Goal: Answer question/provide support: Share knowledge or assist other users

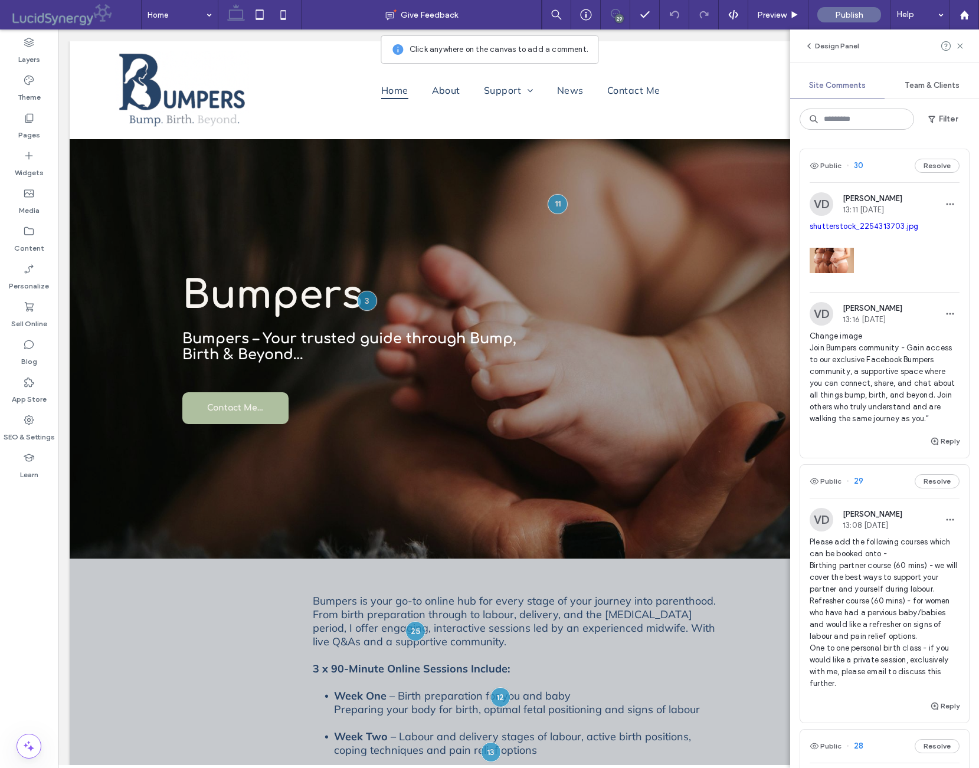
click at [973, 197] on div "Public 30 Resolve VD [PERSON_NAME] 13:11 [DATE] shutterstock_2254313703.jpg VD …" at bounding box center [884, 453] width 189 height 629
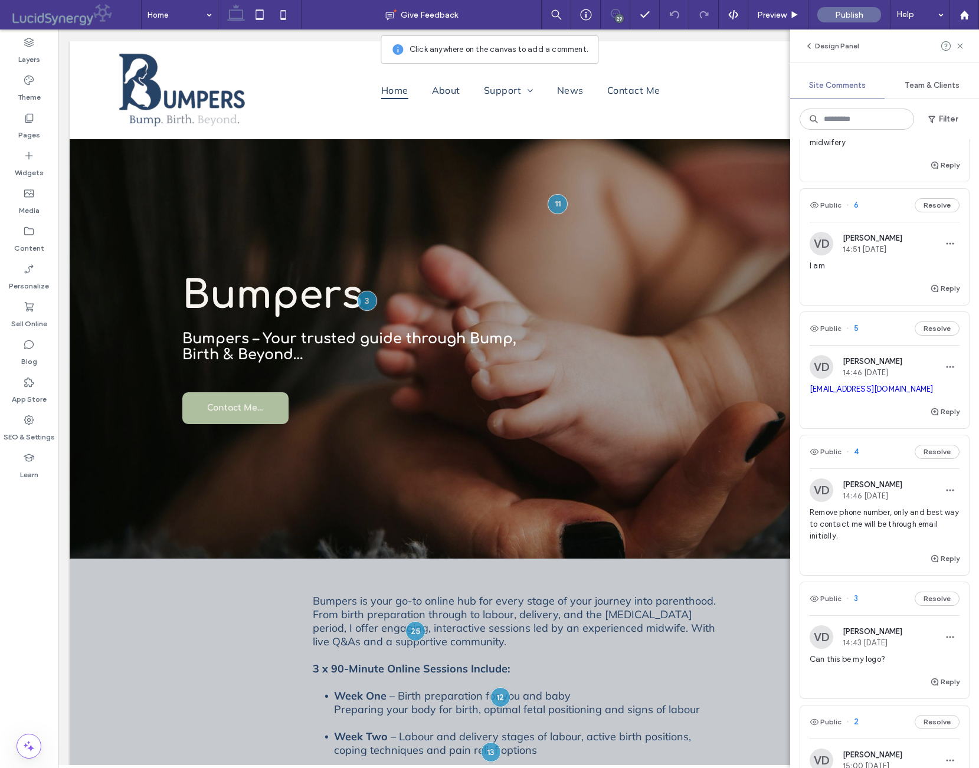
scroll to position [4836, 0]
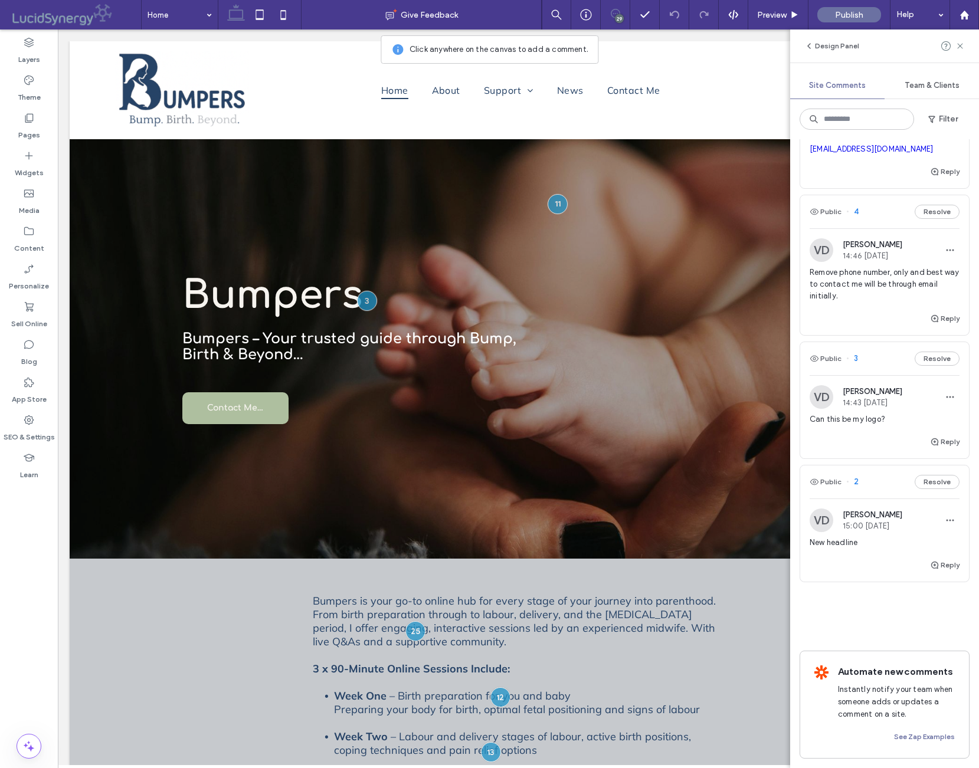
click at [875, 537] on span "New headline" at bounding box center [884, 543] width 150 height 12
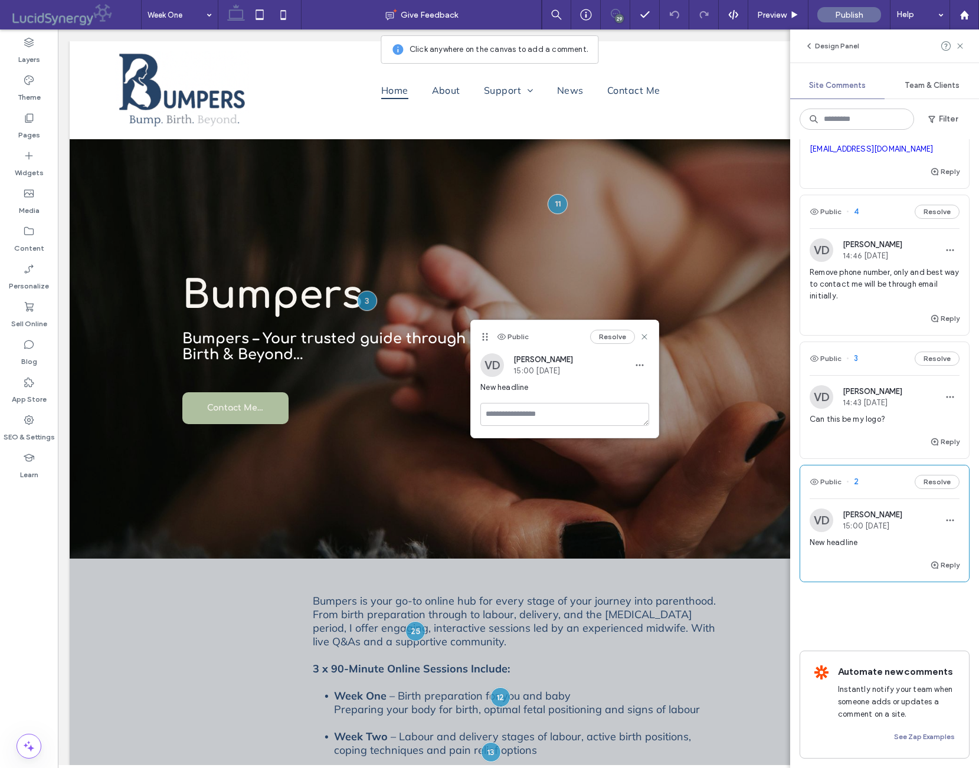
click at [886, 537] on div "New headline" at bounding box center [884, 547] width 150 height 21
click at [888, 537] on div "New headline" at bounding box center [884, 547] width 150 height 21
click at [896, 537] on div "New headline" at bounding box center [884, 547] width 150 height 21
click at [891, 435] on div "Reply" at bounding box center [884, 447] width 169 height 24
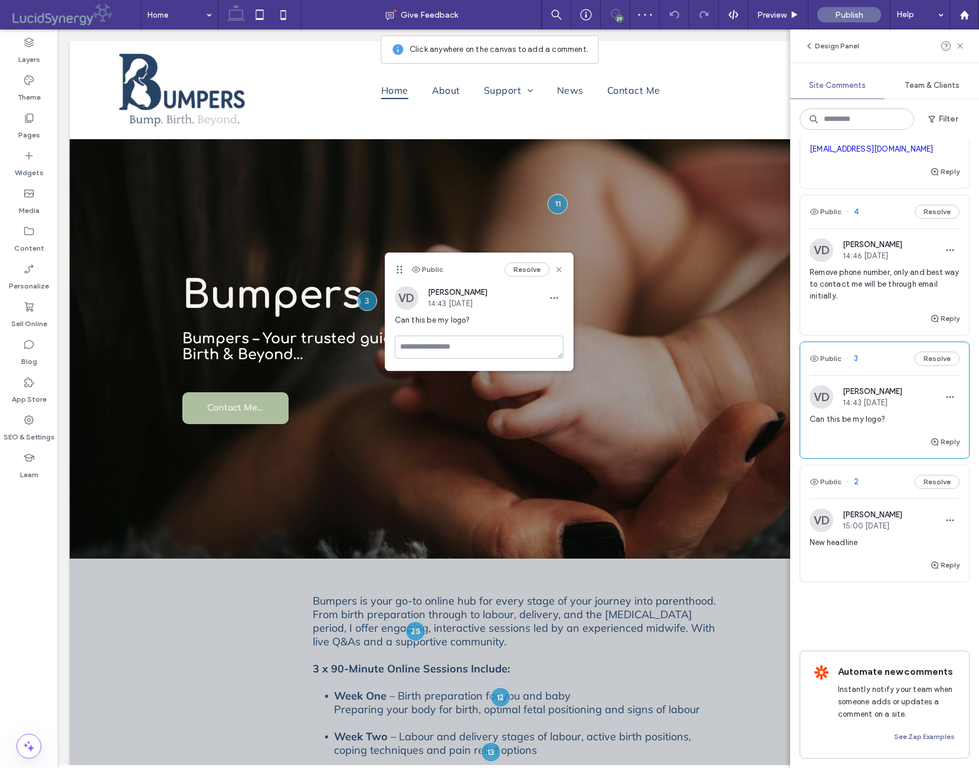
click at [895, 414] on div "Can this be my logo?" at bounding box center [884, 424] width 150 height 21
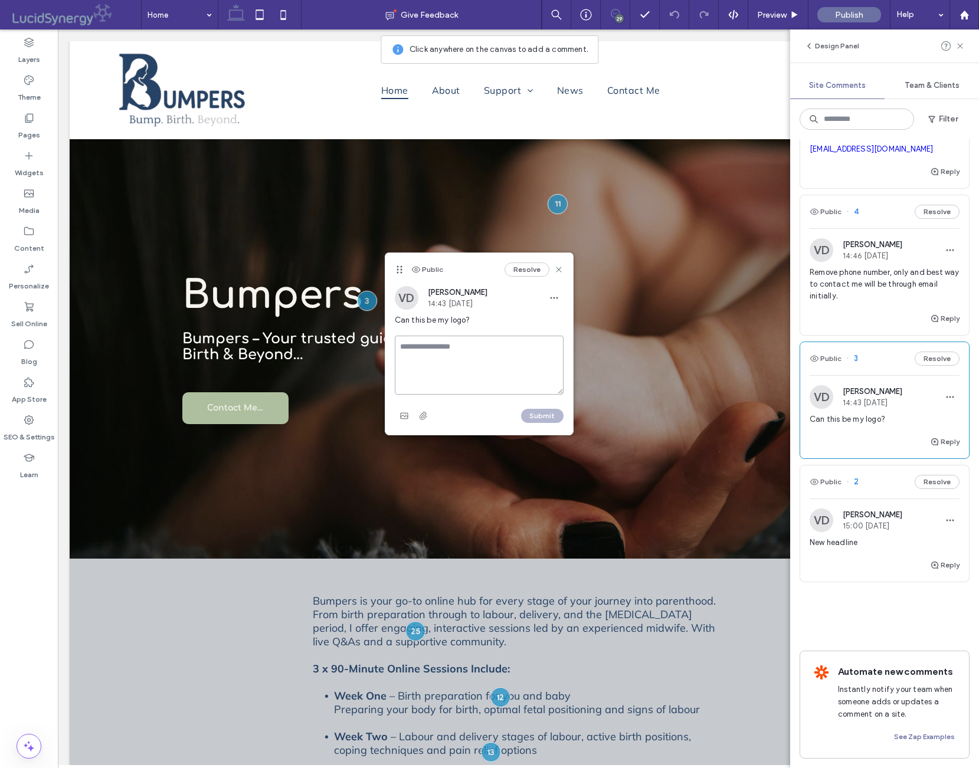
click at [410, 350] on textarea at bounding box center [479, 365] width 169 height 59
type textarea "**********"
click at [536, 411] on button "Submit" at bounding box center [542, 416] width 42 height 14
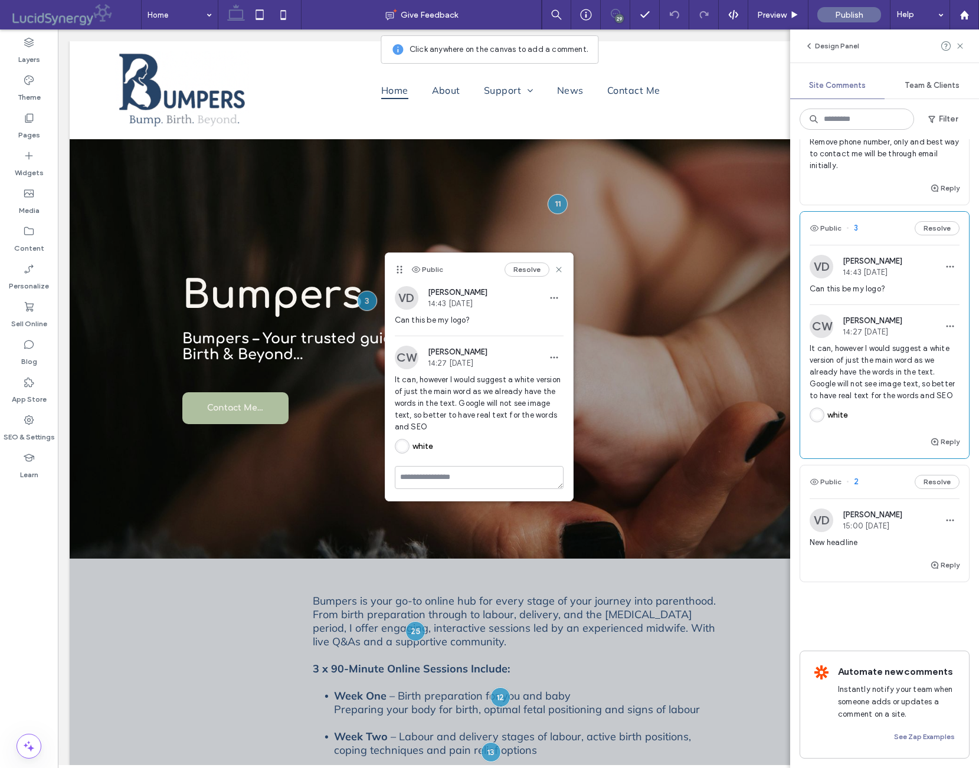
click at [884, 172] on span "Remove phone number, only and best way to contact me will be through email init…" at bounding box center [884, 153] width 150 height 35
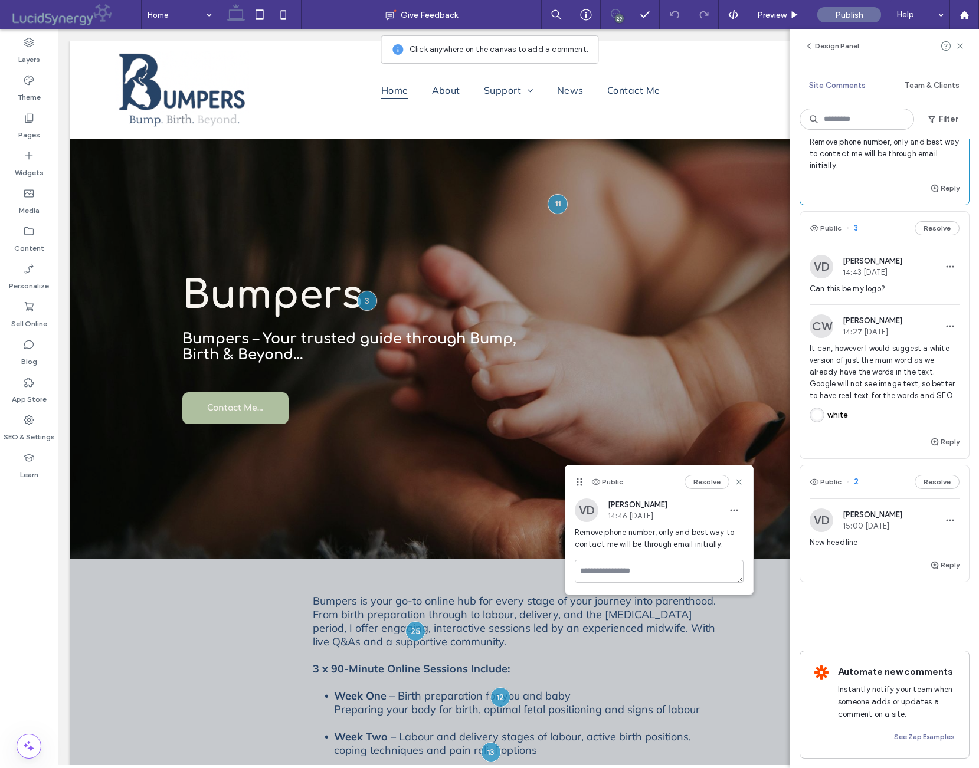
click at [890, 172] on span "Remove phone number, only and best way to contact me will be through email init…" at bounding box center [884, 153] width 150 height 35
click at [643, 465] on div "Public Resolve VD [PERSON_NAME] 14:46 [DATE] Remove phone number, only and best…" at bounding box center [659, 530] width 189 height 130
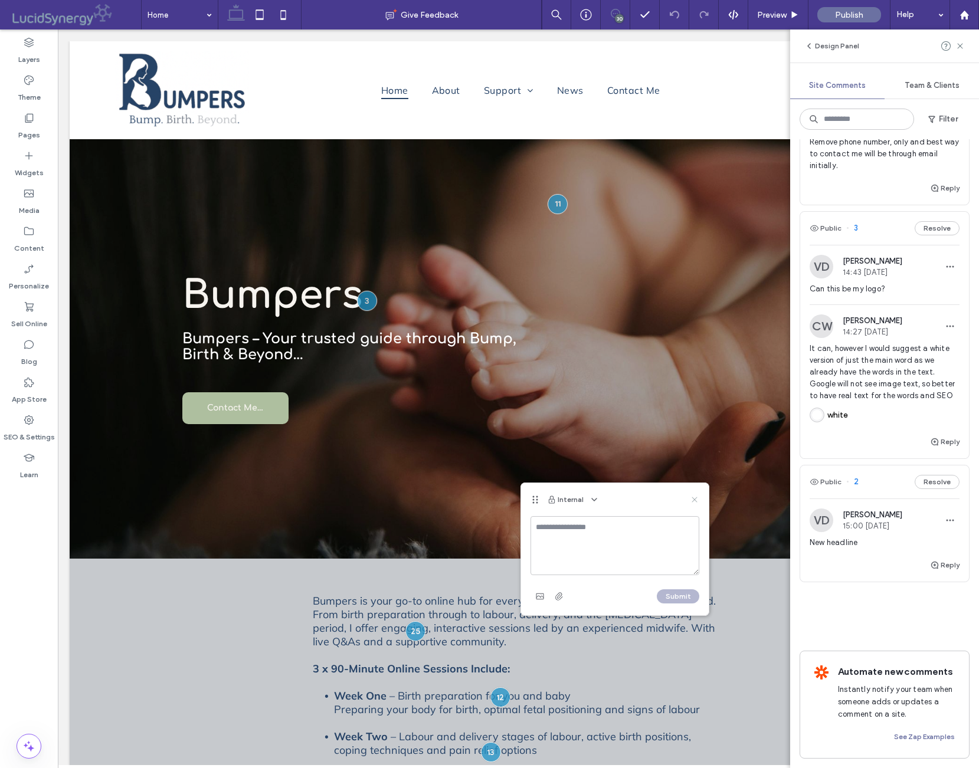
click at [694, 499] on use at bounding box center [693, 499] width 5 height 5
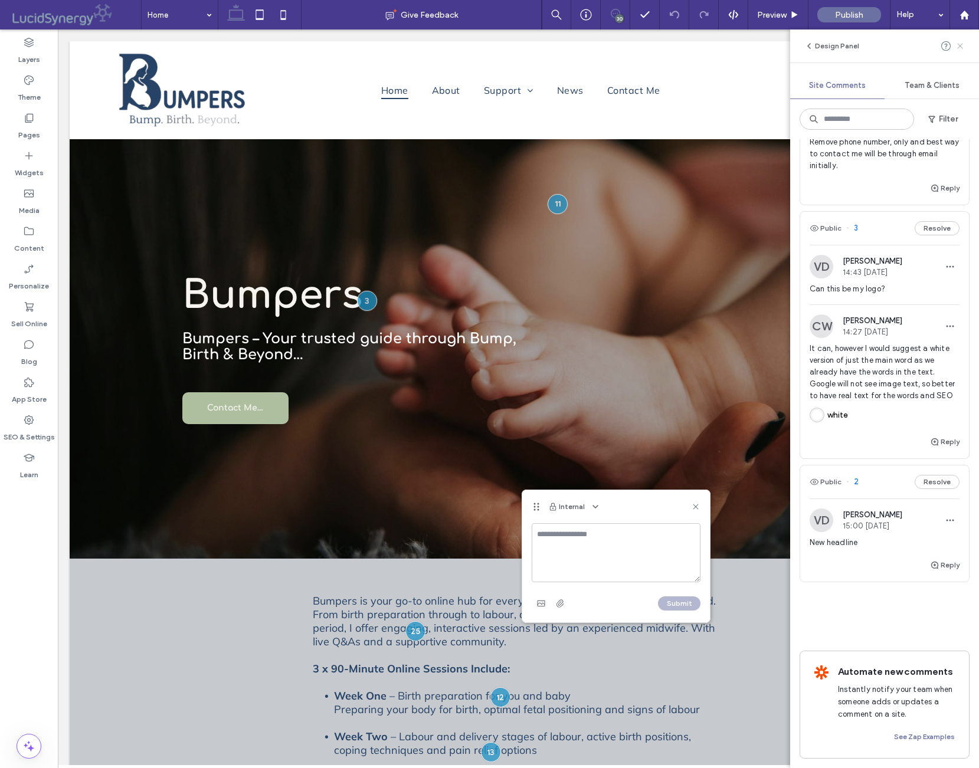
click at [962, 44] on icon at bounding box center [959, 45] width 9 height 9
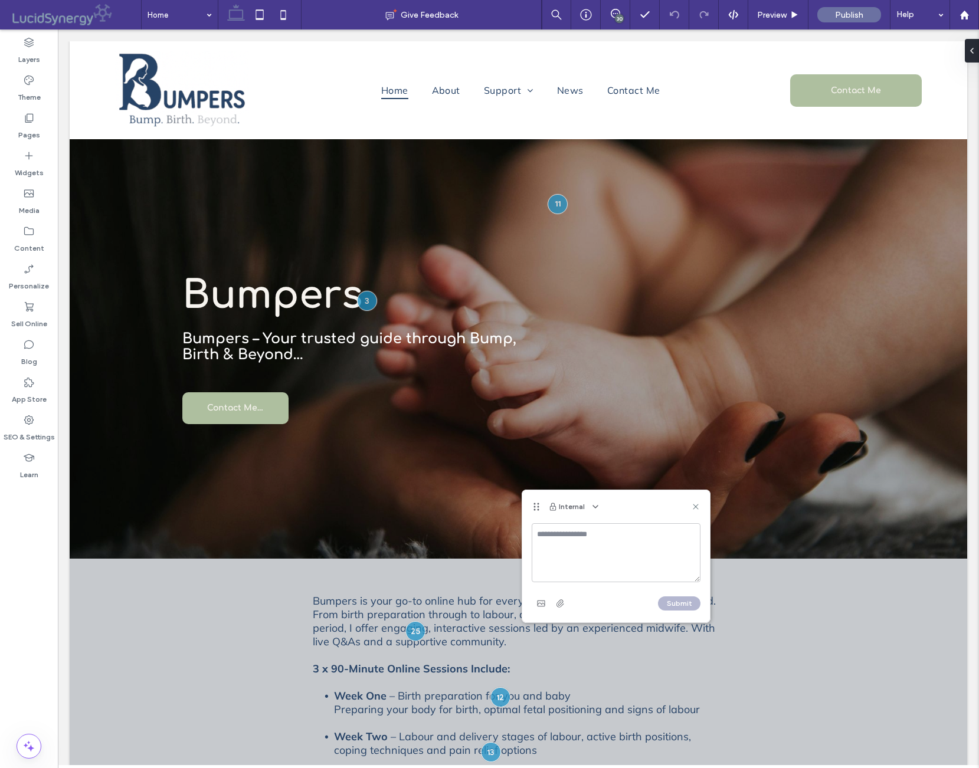
scroll to position [0, 0]
click at [698, 508] on icon at bounding box center [695, 506] width 9 height 9
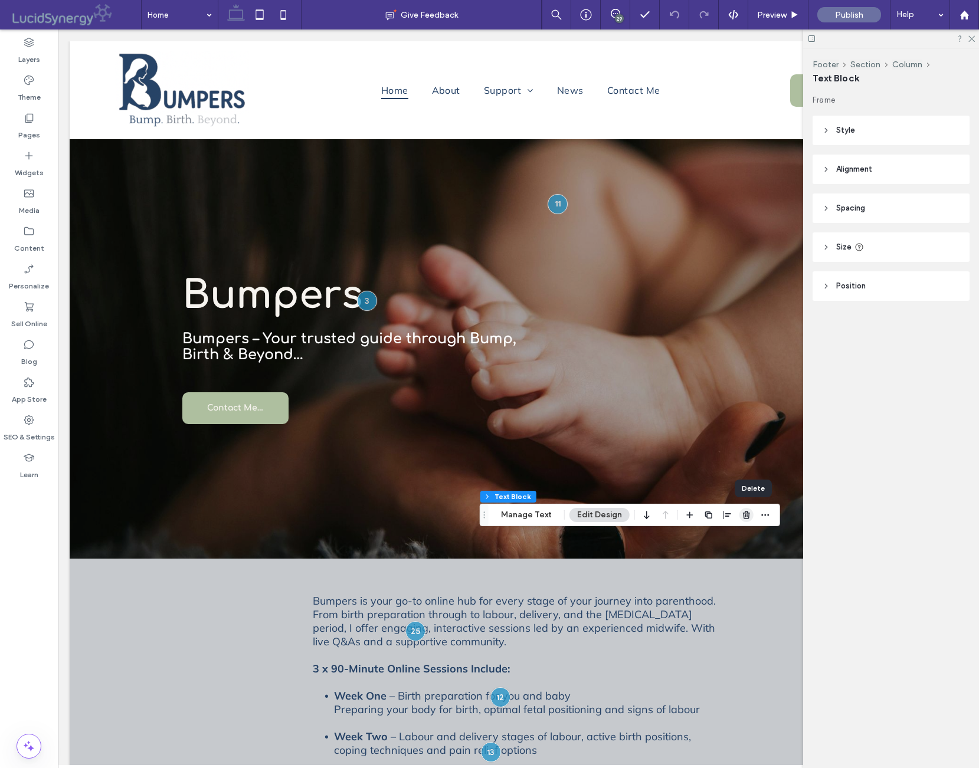
click at [750, 514] on use "button" at bounding box center [746, 515] width 7 height 8
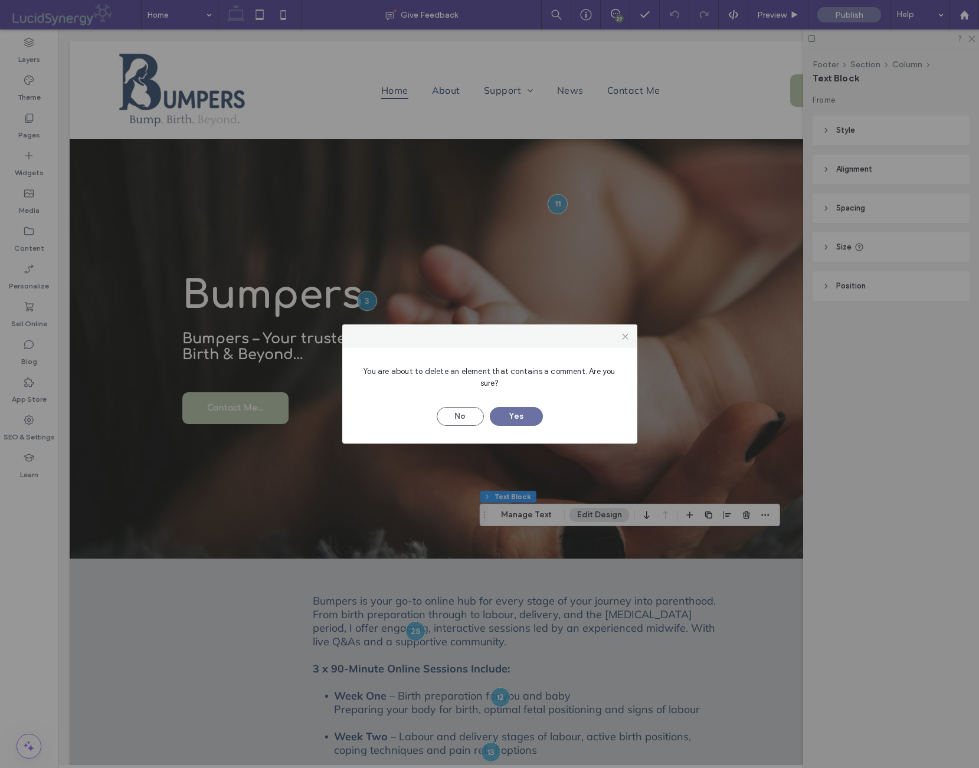
drag, startPoint x: 523, startPoint y: 415, endPoint x: 572, endPoint y: 411, distance: 49.1
click at [580, 418] on div "No Yes" at bounding box center [490, 410] width 260 height 31
click at [516, 415] on button "Yes" at bounding box center [516, 416] width 53 height 19
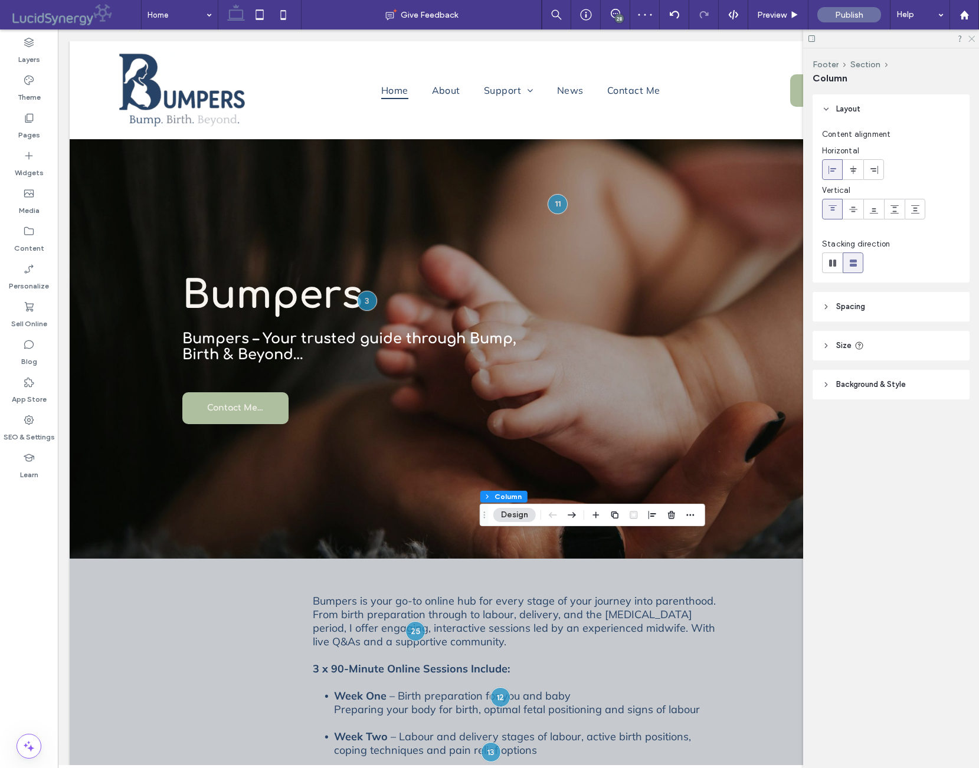
click at [971, 38] on icon at bounding box center [971, 38] width 8 height 8
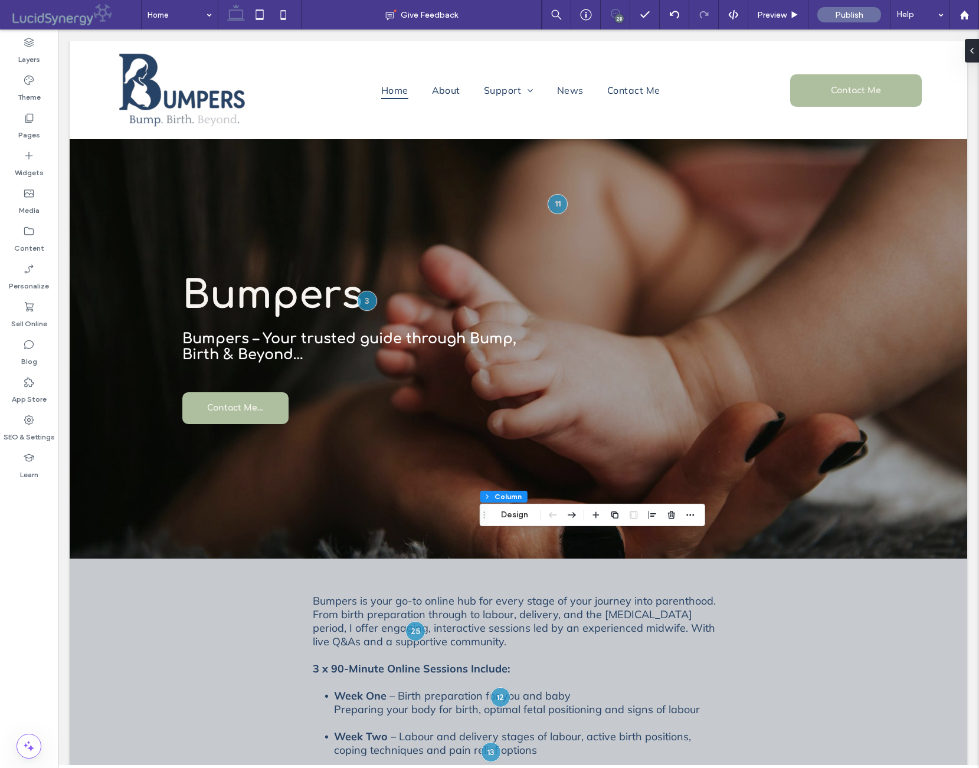
click at [611, 17] on icon at bounding box center [615, 13] width 9 height 9
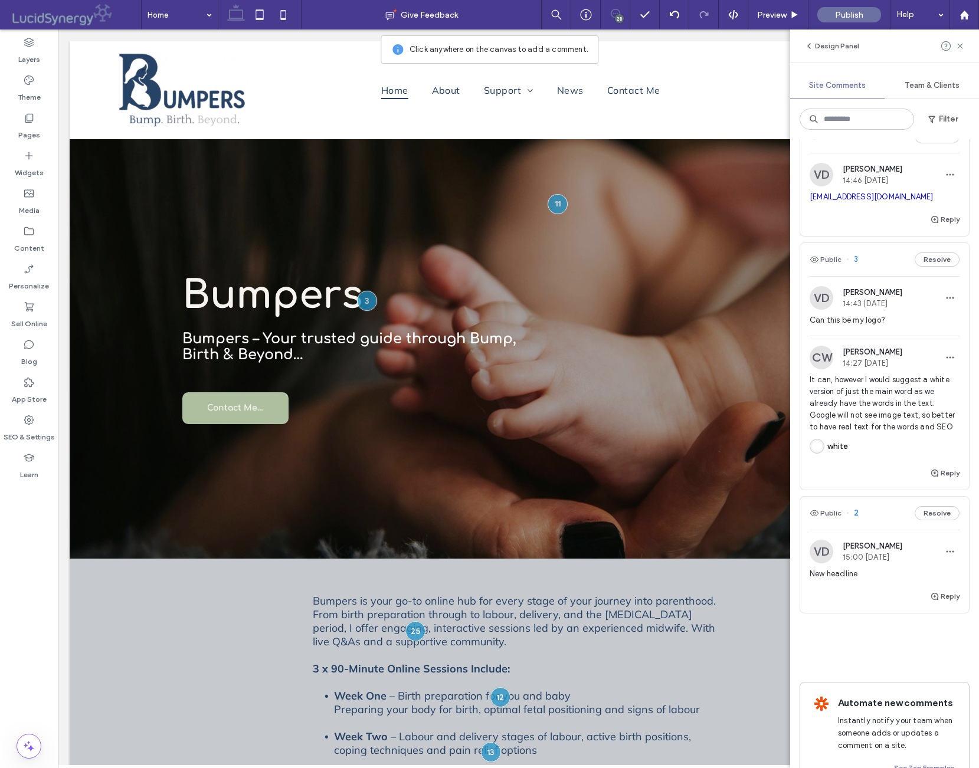
scroll to position [4499, 0]
click at [874, 212] on div "[EMAIL_ADDRESS][DOMAIN_NAME]" at bounding box center [884, 201] width 150 height 21
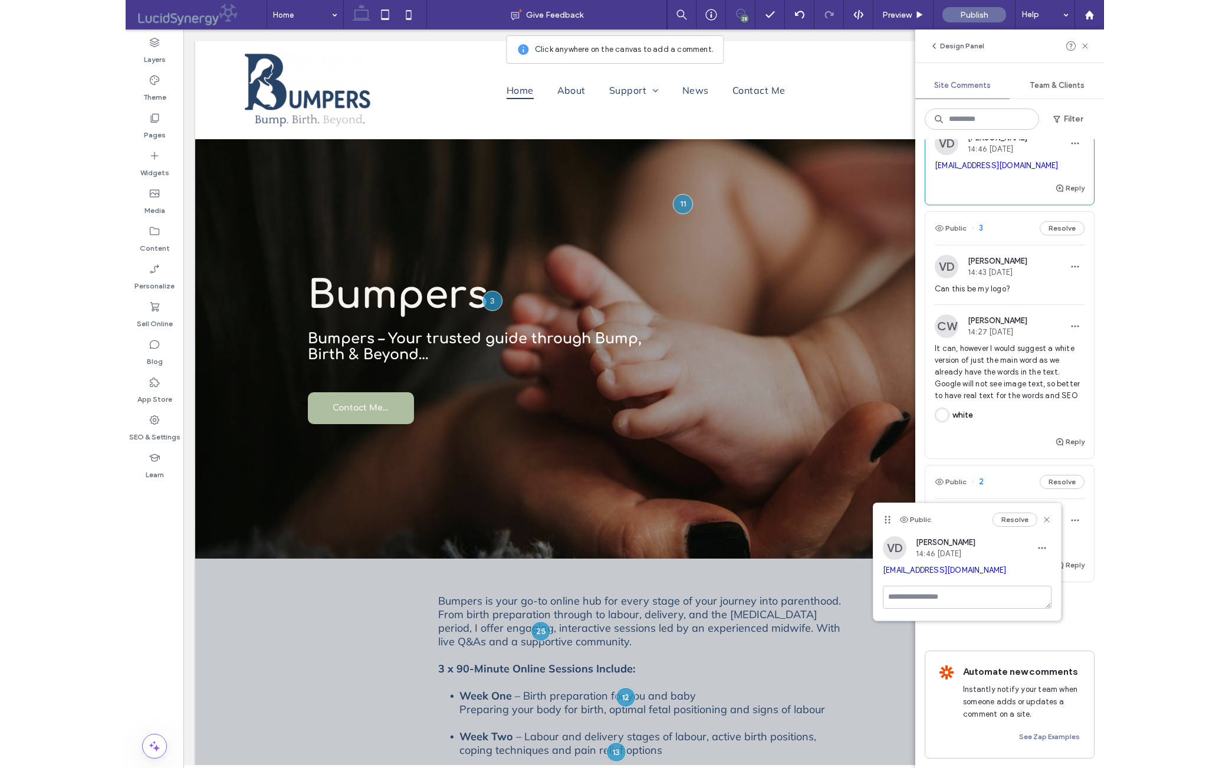
scroll to position [4616, 0]
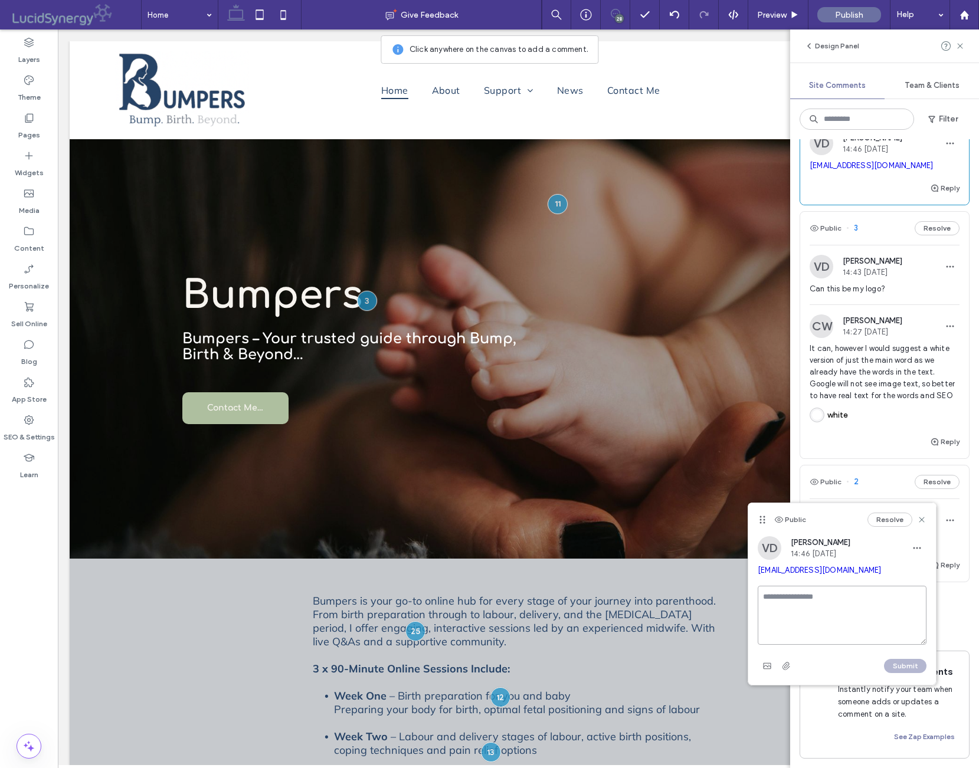
drag, startPoint x: 788, startPoint y: 601, endPoint x: 786, endPoint y: 609, distance: 7.9
click at [788, 601] on textarea at bounding box center [841, 615] width 169 height 59
type textarea "**********"
click at [906, 665] on button "Submit" at bounding box center [905, 666] width 42 height 14
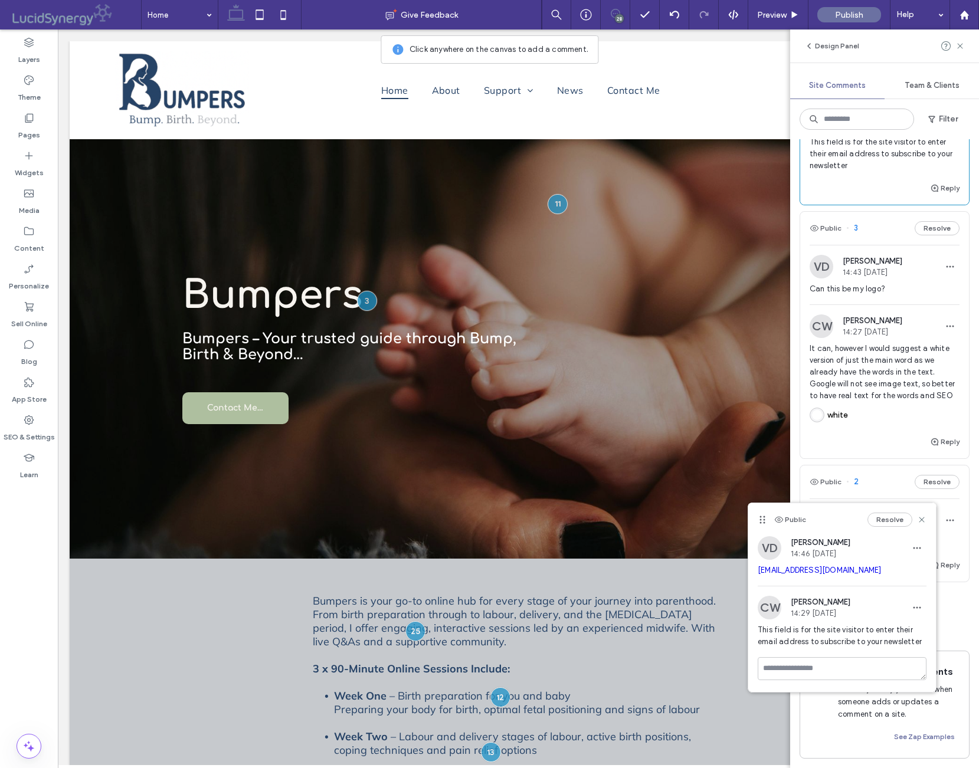
click at [924, 521] on icon at bounding box center [921, 519] width 9 height 9
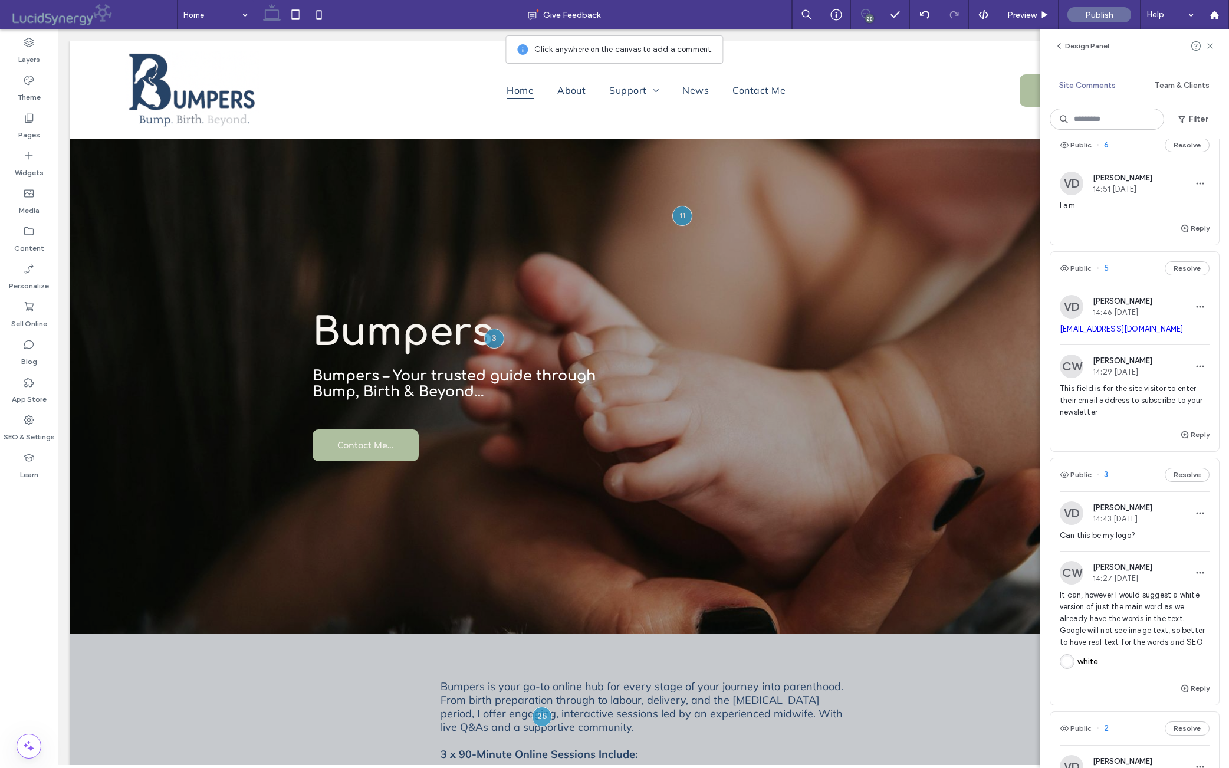
scroll to position [4343, 0]
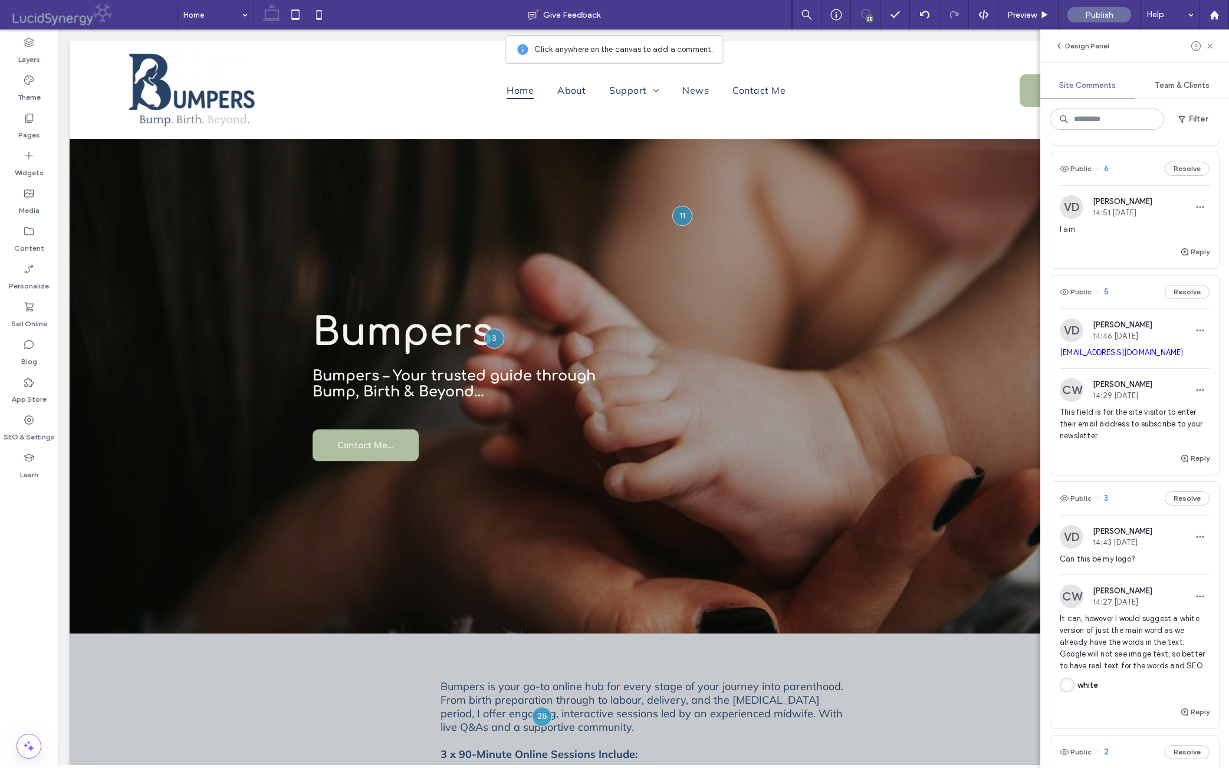
click at [978, 235] on span "I am" at bounding box center [1135, 230] width 150 height 12
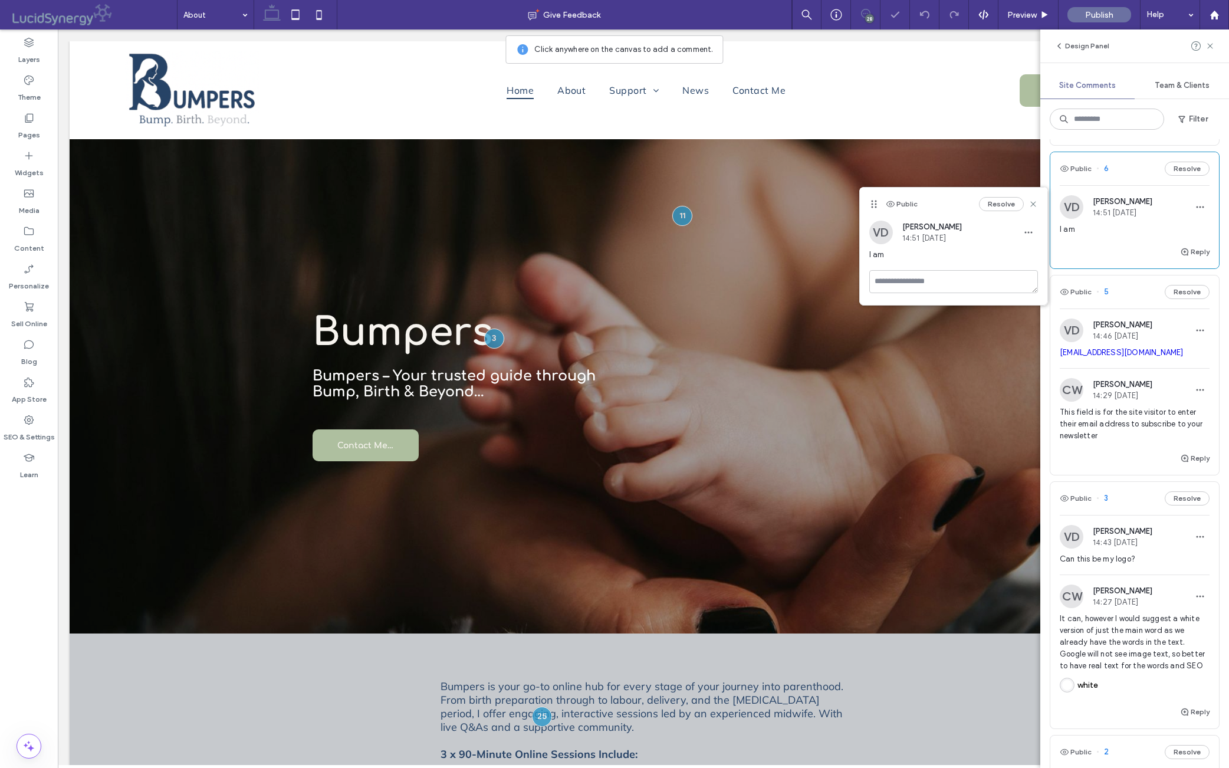
click at [978, 235] on span "I am" at bounding box center [1135, 230] width 150 height 12
click at [978, 245] on div "I am" at bounding box center [1135, 234] width 150 height 21
click at [978, 217] on span "14:51 [DATE]" at bounding box center [1123, 212] width 60 height 9
click at [978, 212] on icon "button" at bounding box center [1200, 206] width 9 height 9
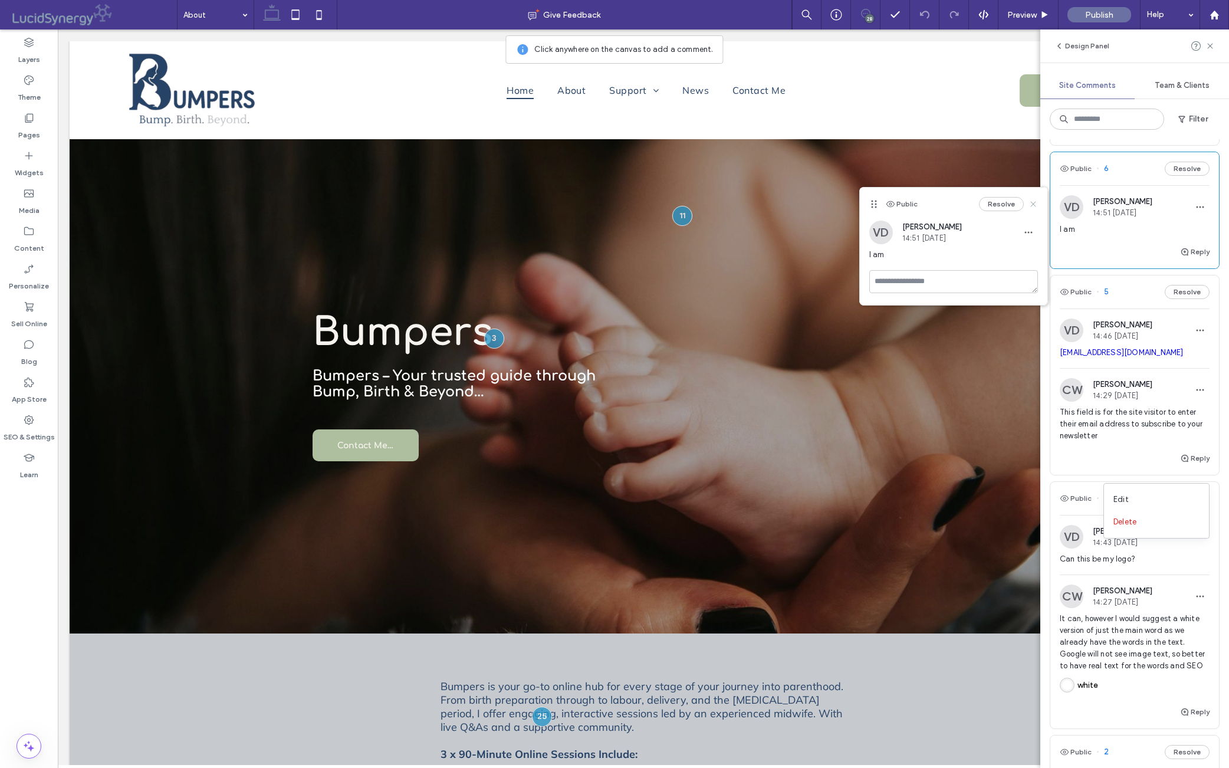
click at [978, 204] on use at bounding box center [1033, 204] width 5 height 5
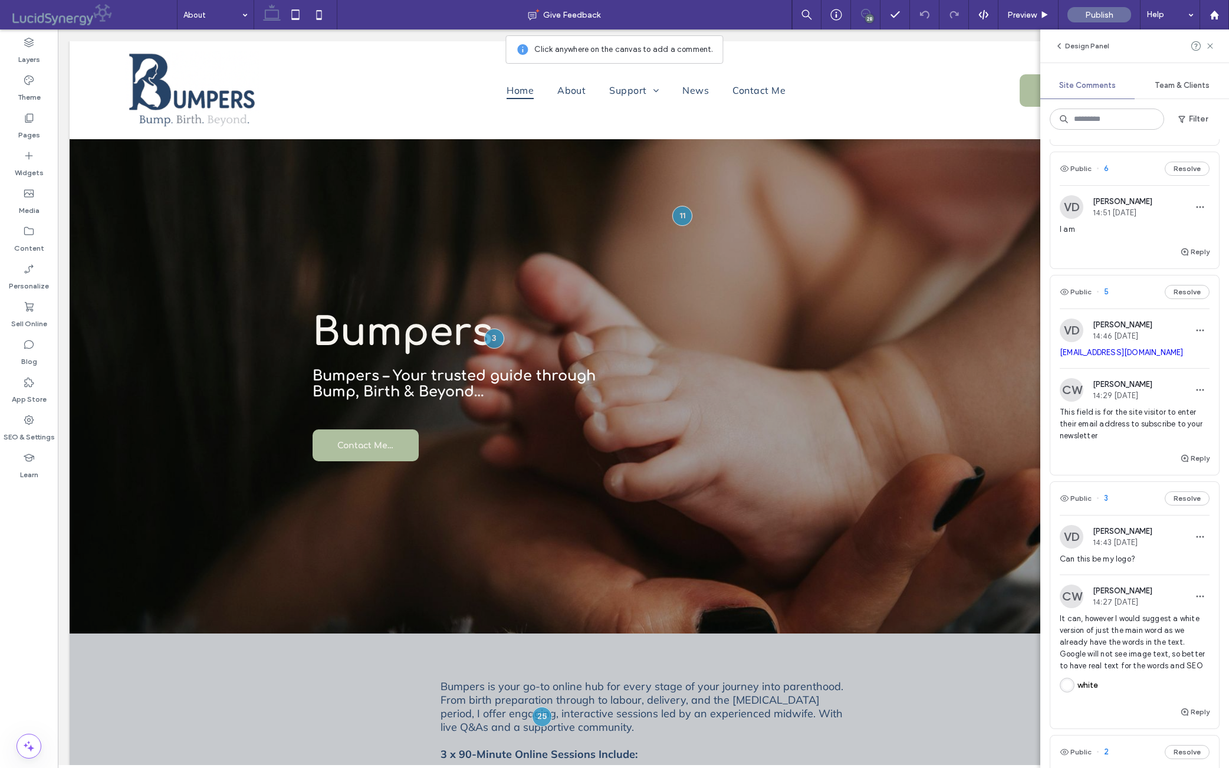
click at [978, 268] on div "Reply" at bounding box center [1135, 257] width 169 height 24
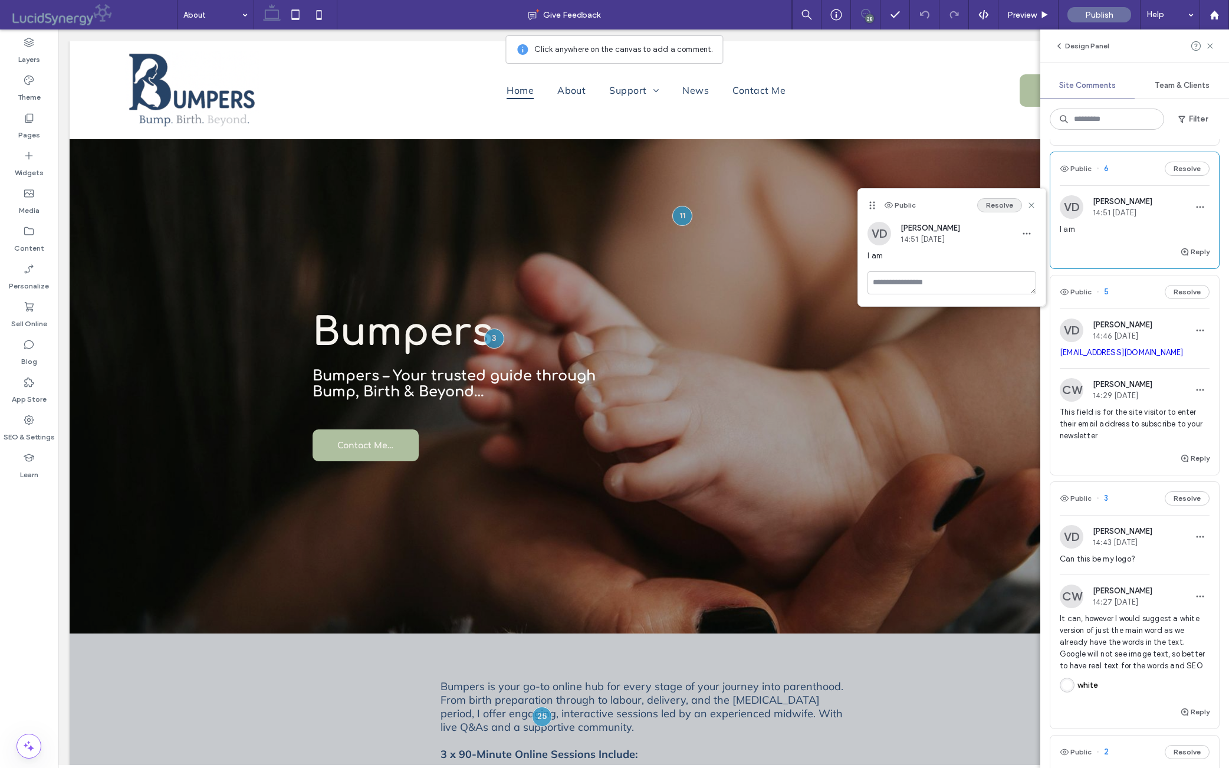
click at [978, 204] on button "Resolve" at bounding box center [1000, 205] width 45 height 14
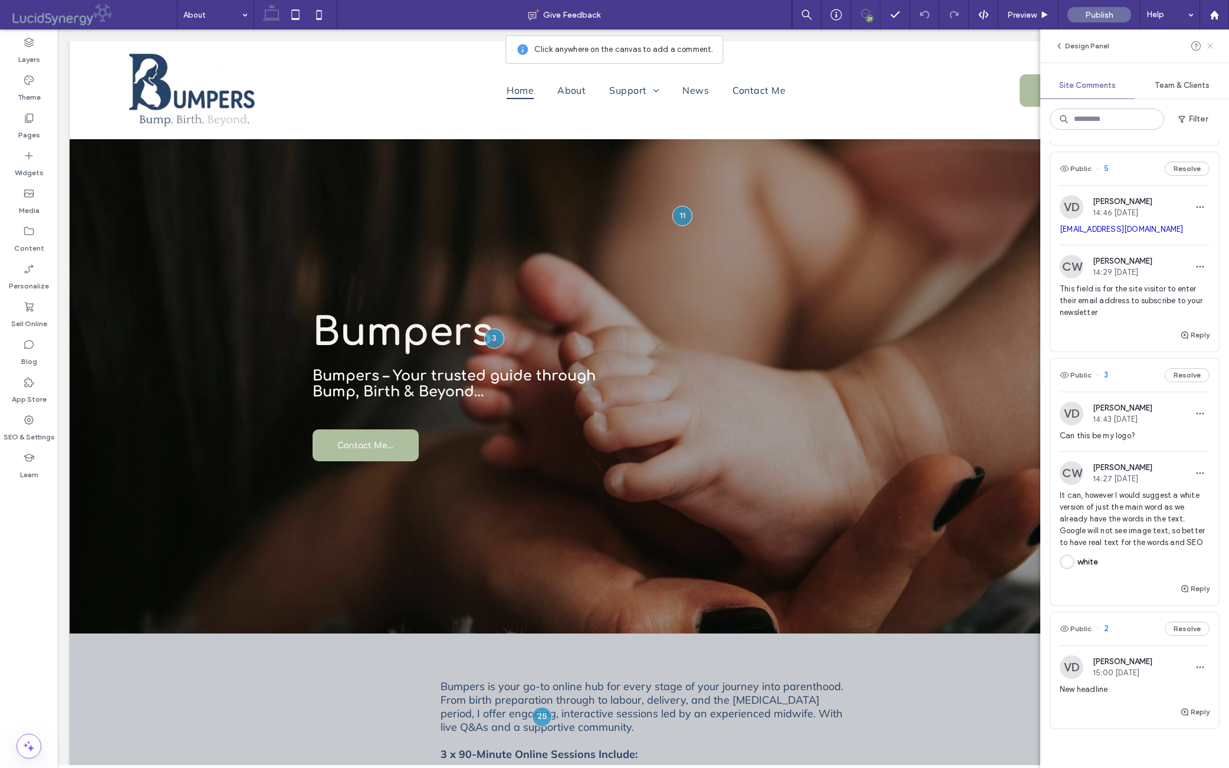
click at [978, 44] on icon at bounding box center [1210, 45] width 9 height 9
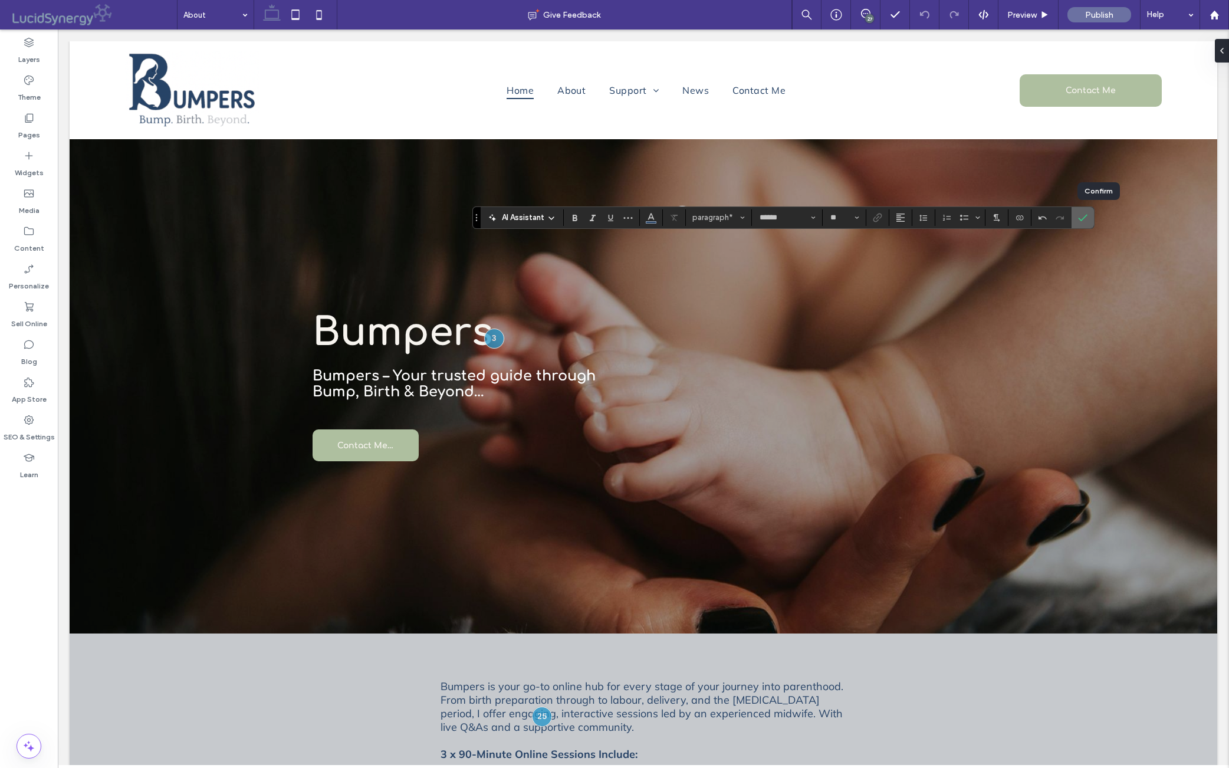
click at [978, 217] on icon "Confirm" at bounding box center [1082, 217] width 9 height 9
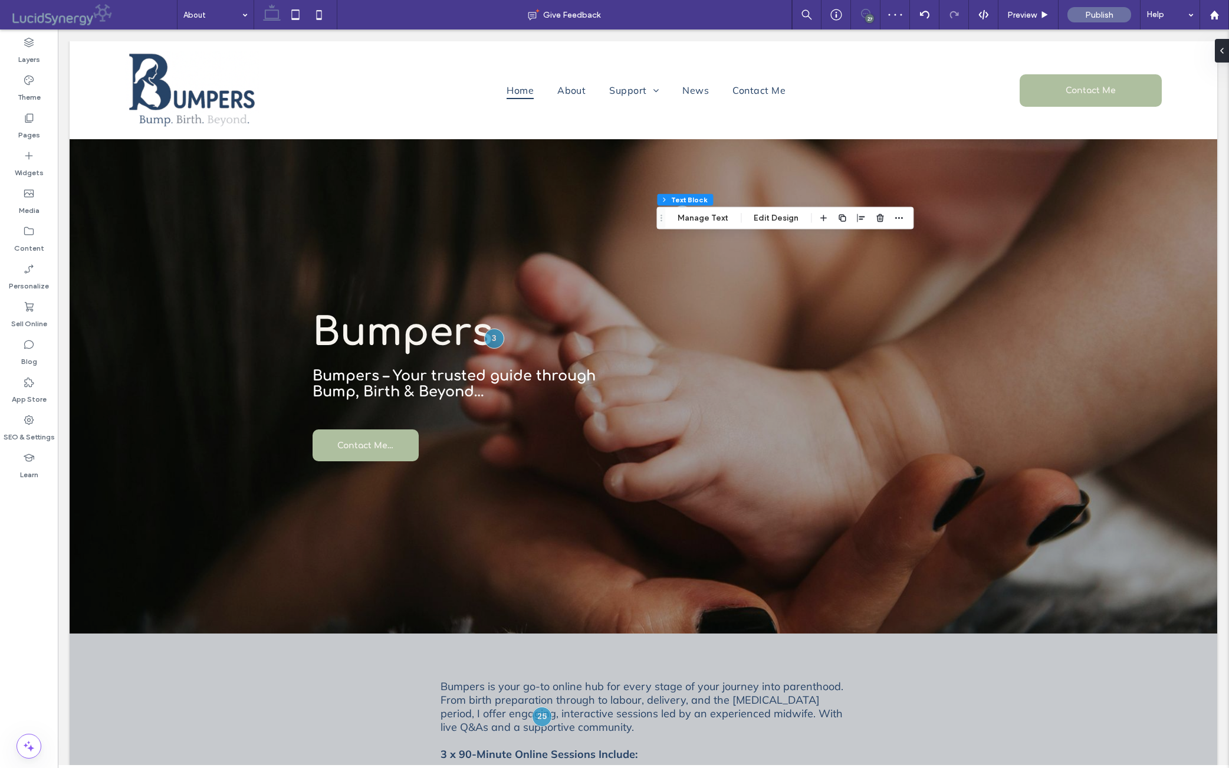
click at [861, 14] on icon at bounding box center [865, 13] width 9 height 9
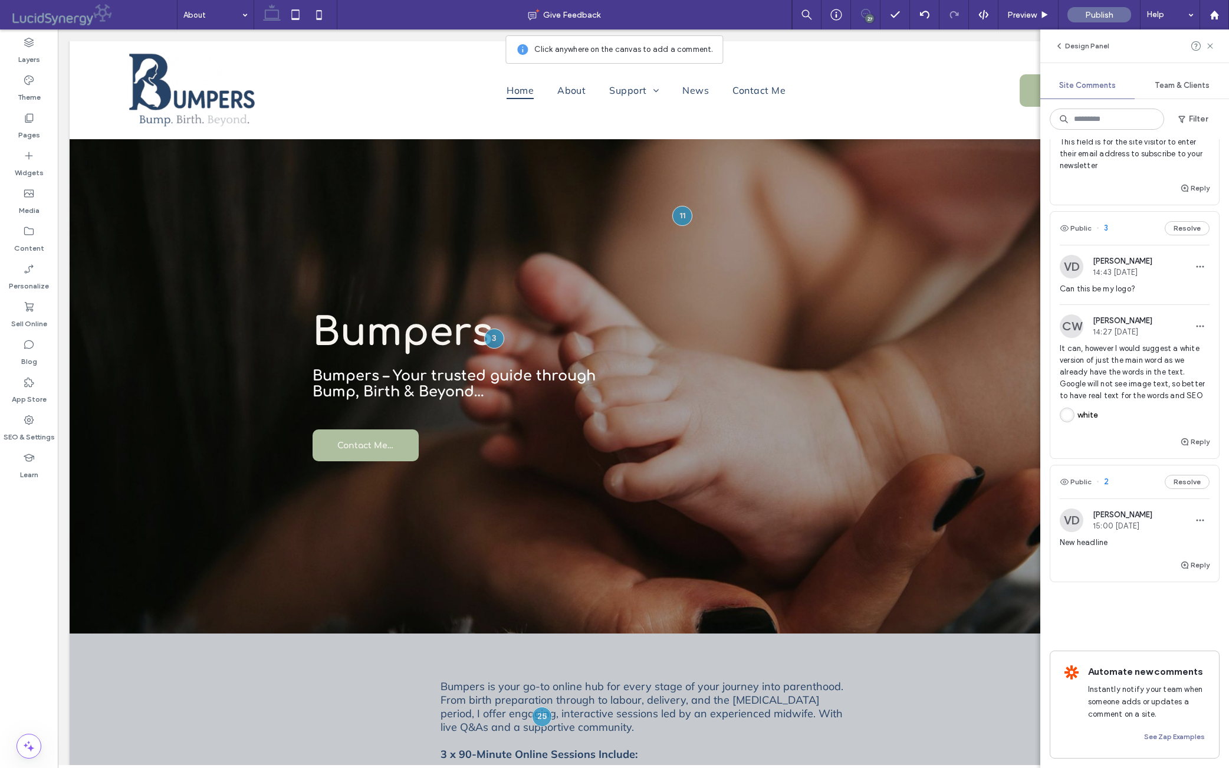
scroll to position [4797, 0]
click at [978, 558] on button "Reply" at bounding box center [1194, 565] width 29 height 14
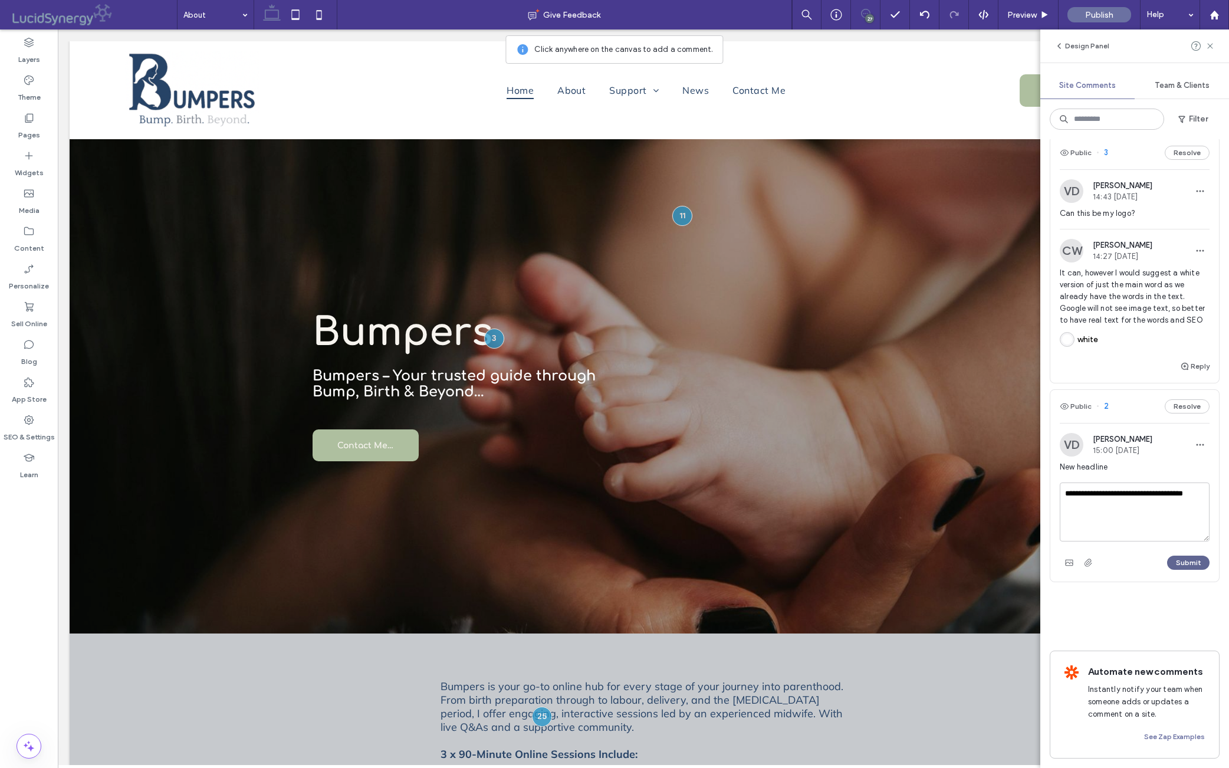
type textarea "**********"
click at [978, 570] on button "Submit" at bounding box center [1189, 563] width 42 height 14
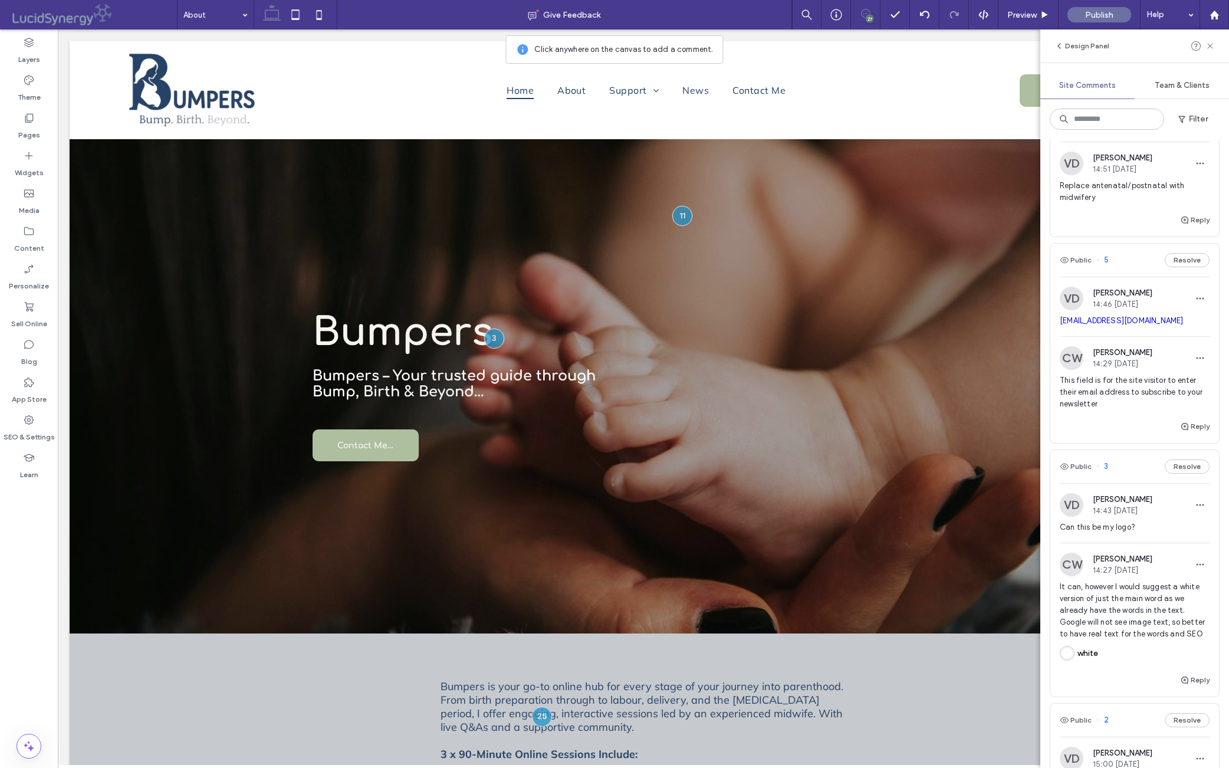
scroll to position [4252, 0]
click at [978, 204] on span "Replace antenatal/postnatal with midwifery" at bounding box center [1135, 192] width 150 height 24
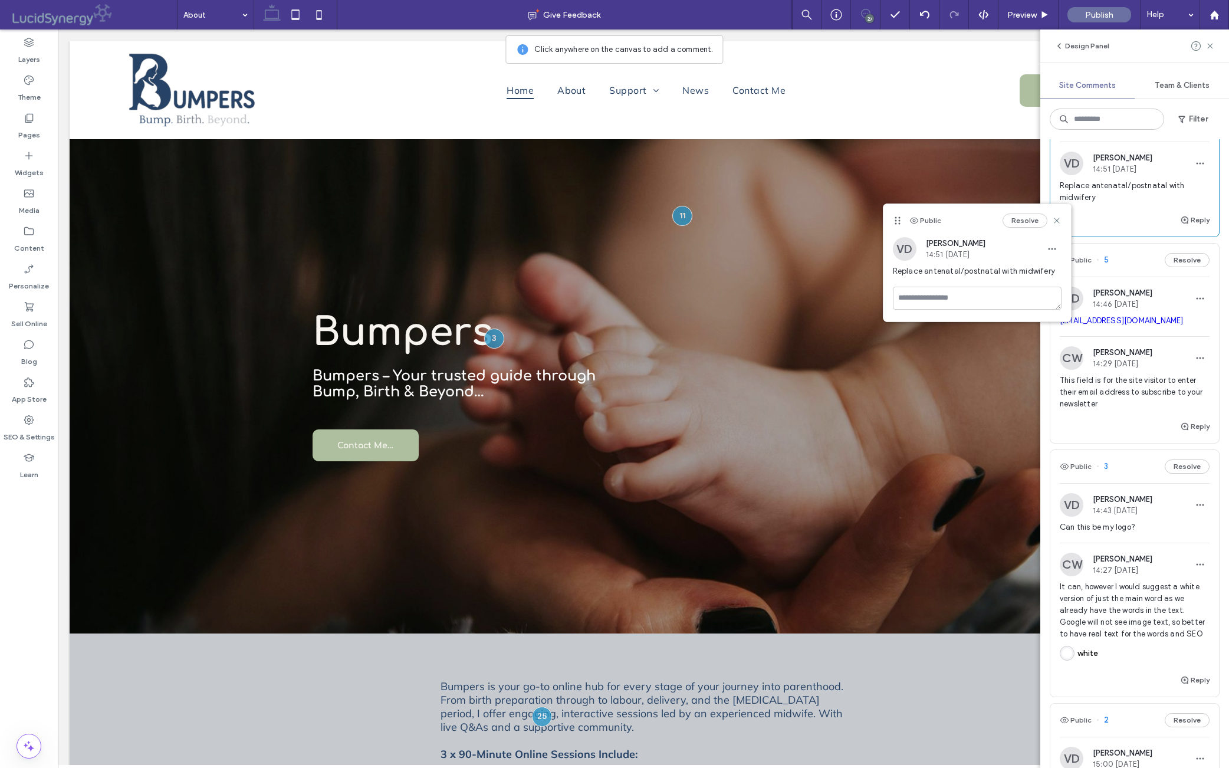
click at [978, 204] on span "Replace antenatal/postnatal with midwifery" at bounding box center [1135, 192] width 150 height 24
click at [978, 219] on icon at bounding box center [1056, 220] width 9 height 9
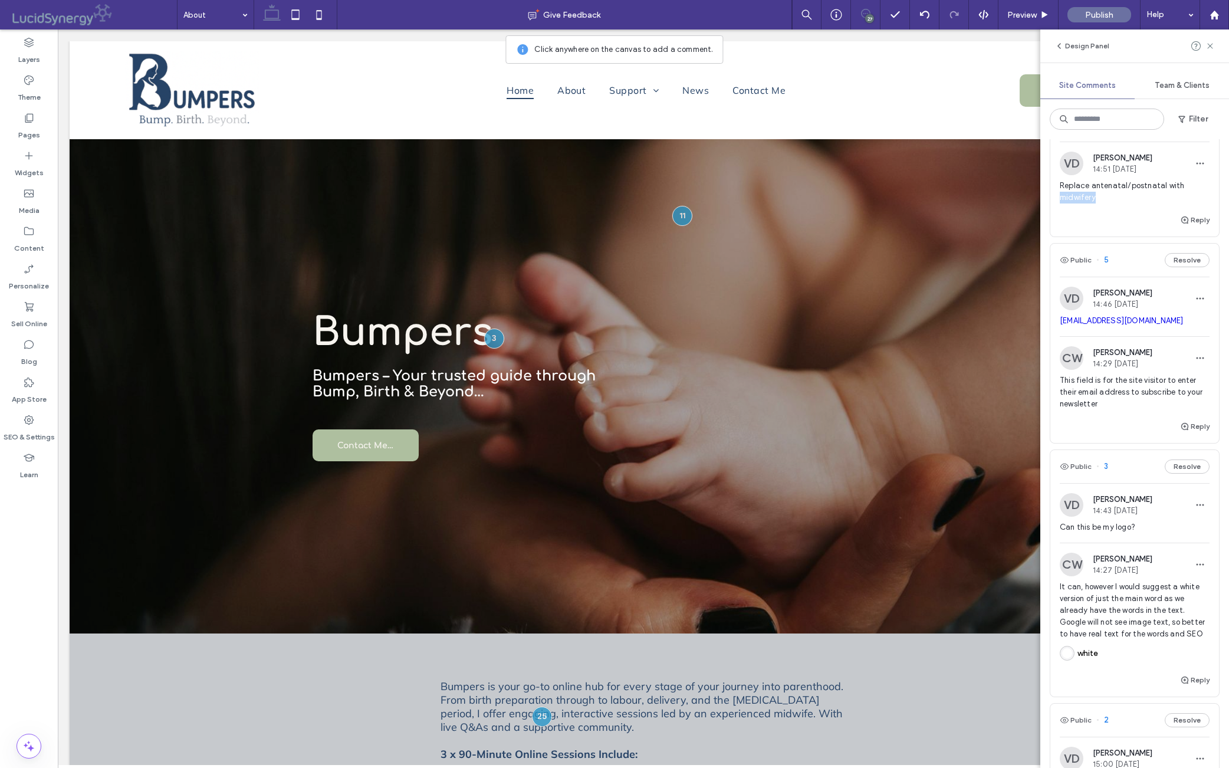
drag, startPoint x: 1107, startPoint y: 462, endPoint x: 1050, endPoint y: 466, distance: 57.4
click at [978, 213] on div "VD [PERSON_NAME] 14:51 [DATE] Replace antenatal/postnatal with midwifery" at bounding box center [1135, 182] width 169 height 61
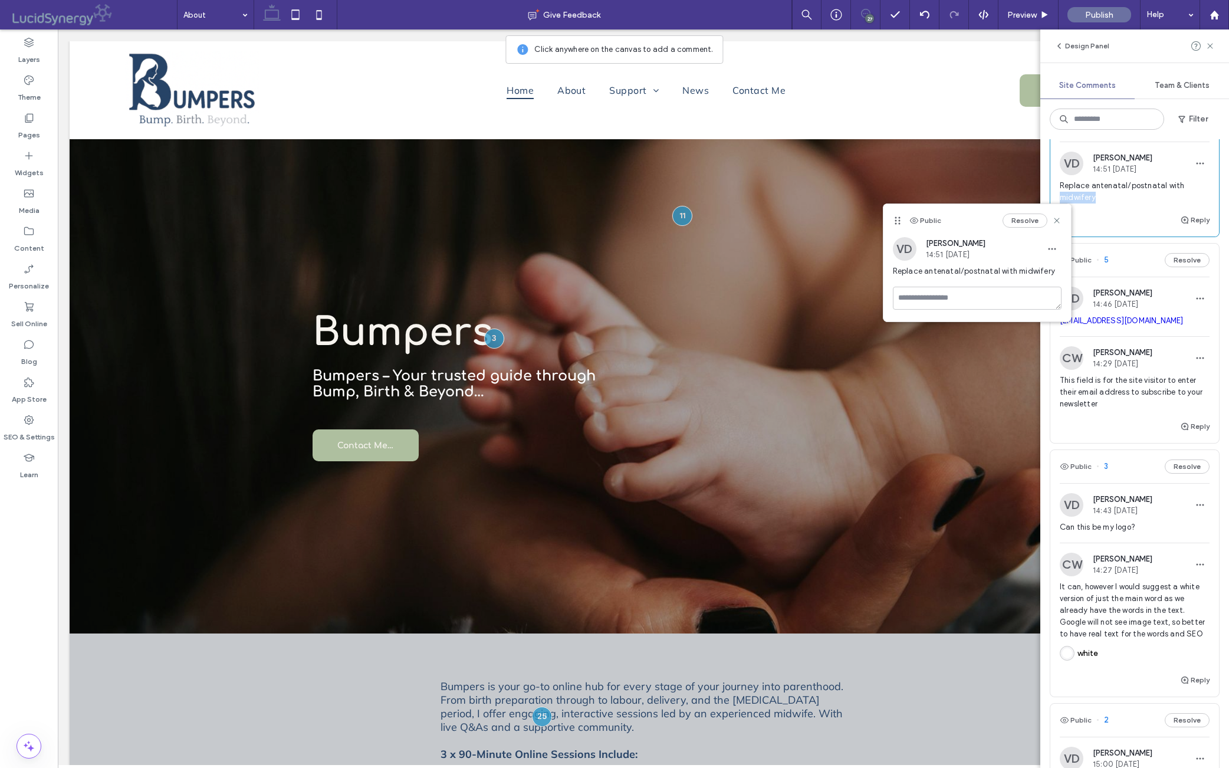
copy span "midwifery"
click at [978, 45] on icon at bounding box center [1210, 45] width 9 height 9
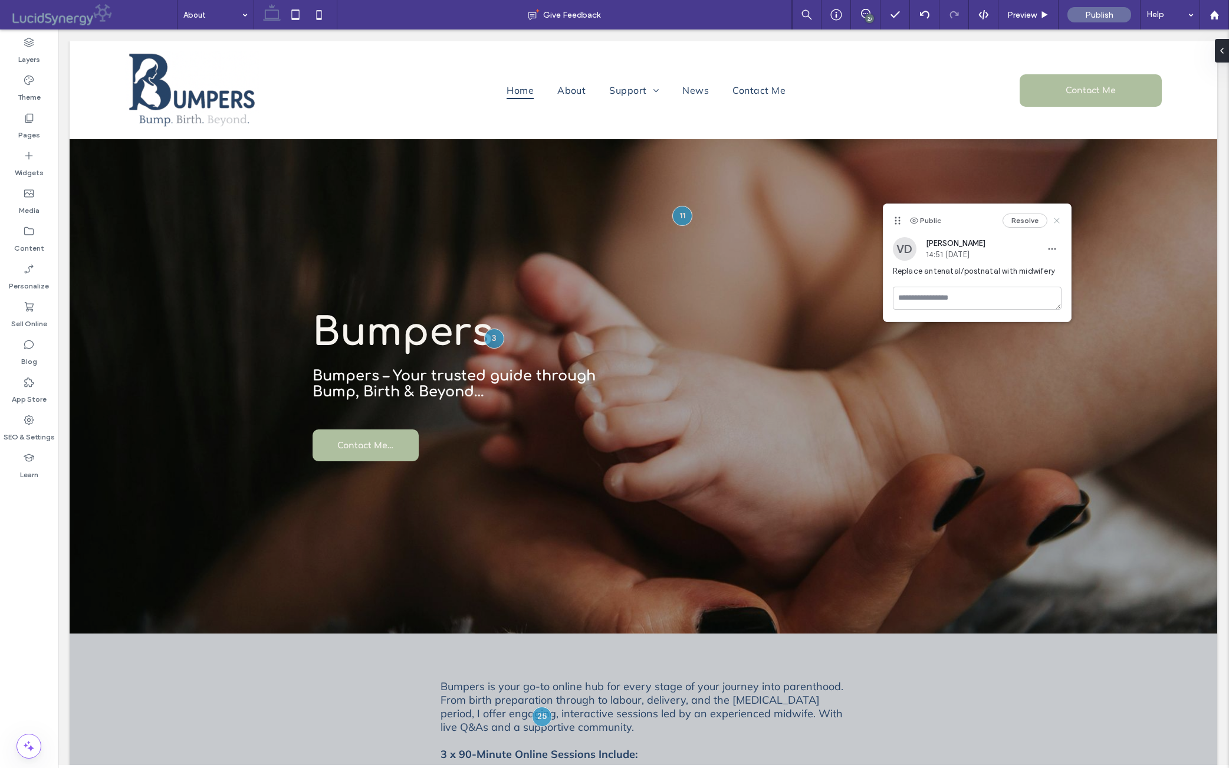
click at [978, 219] on use at bounding box center [1056, 220] width 5 height 5
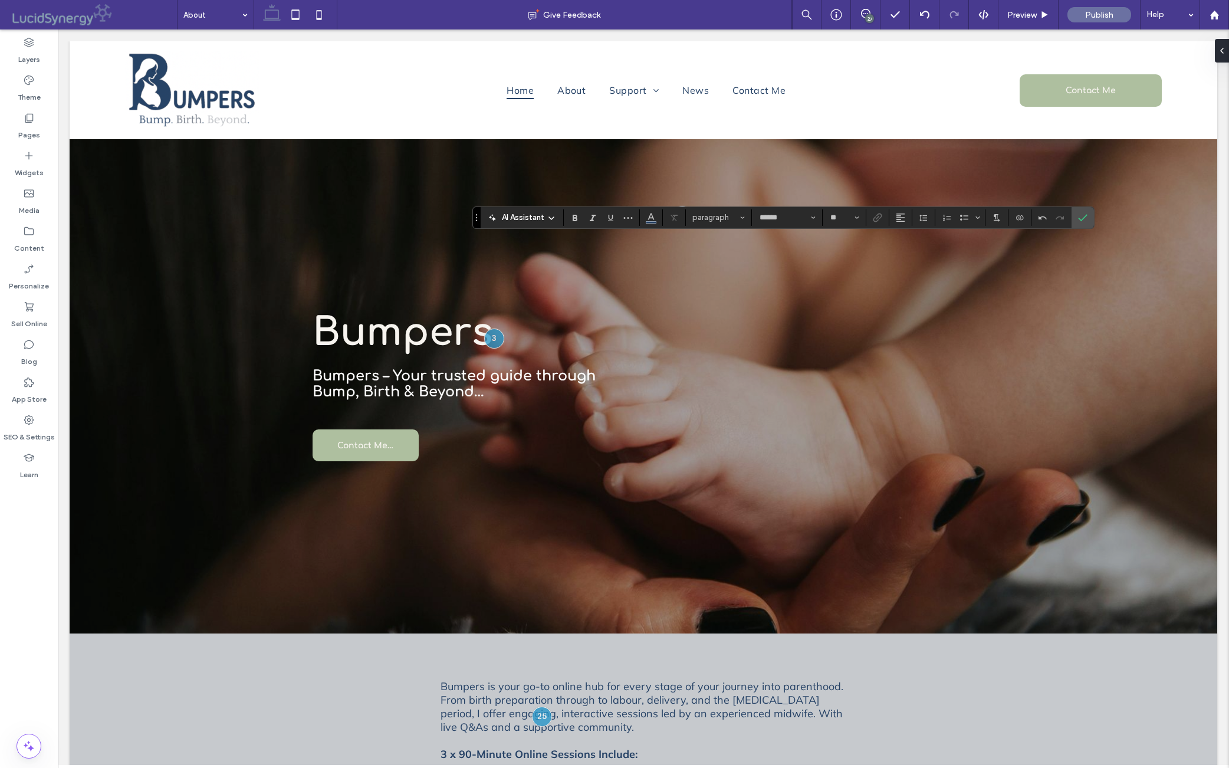
type input "*"
type input "******"
type input "**"
click at [978, 214] on icon "Confirm" at bounding box center [1082, 217] width 9 height 9
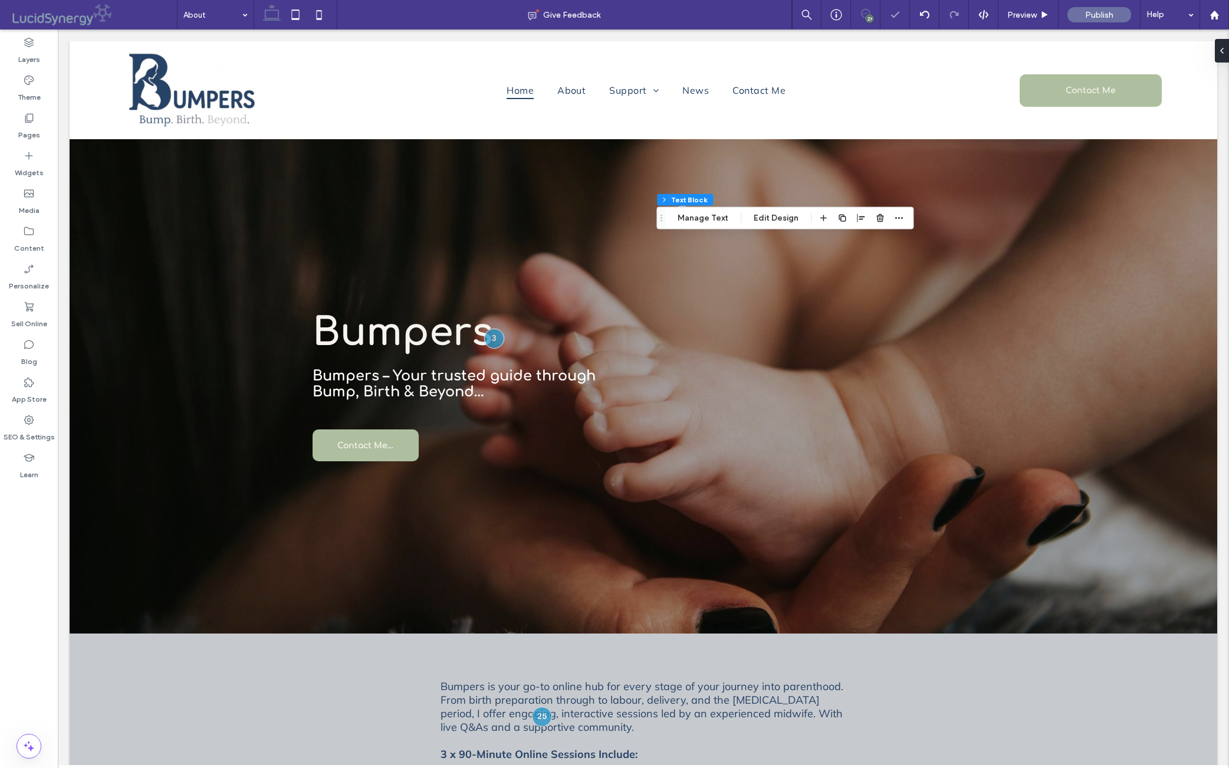
click at [861, 14] on use at bounding box center [865, 13] width 9 height 9
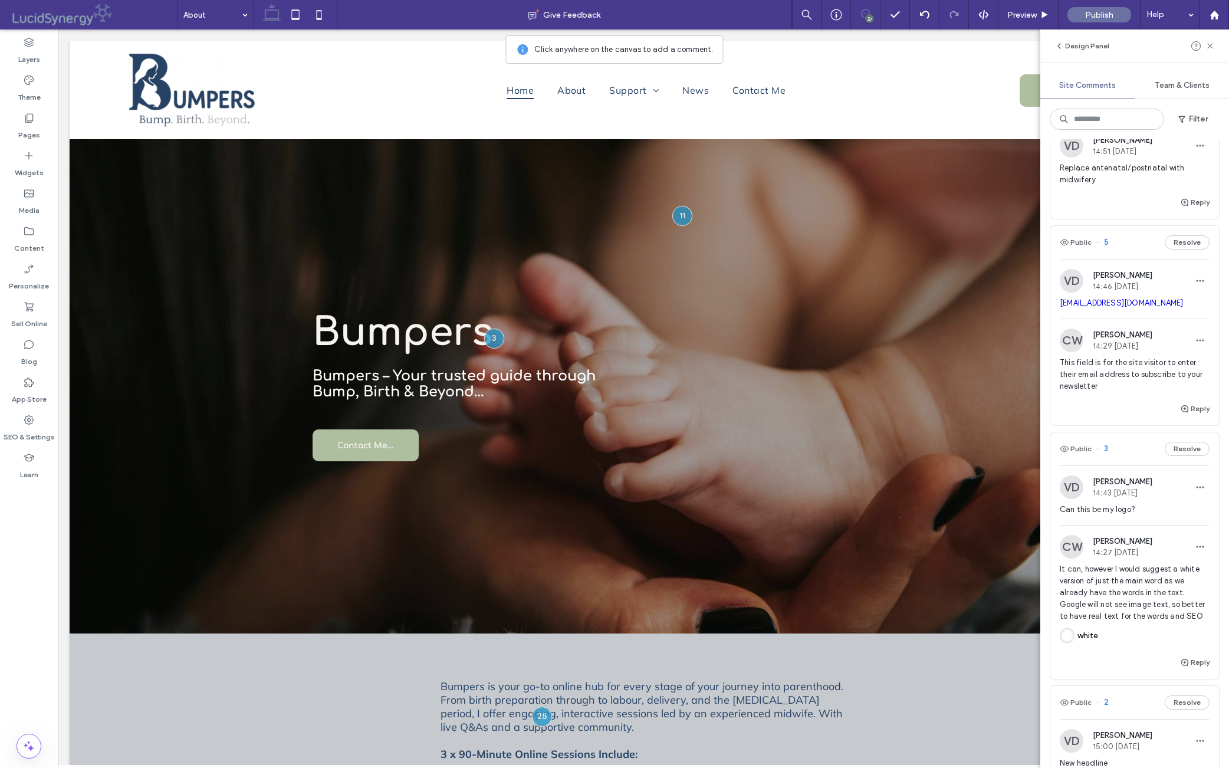
scroll to position [4274, 0]
click at [978, 110] on button "Resolve" at bounding box center [1187, 103] width 45 height 14
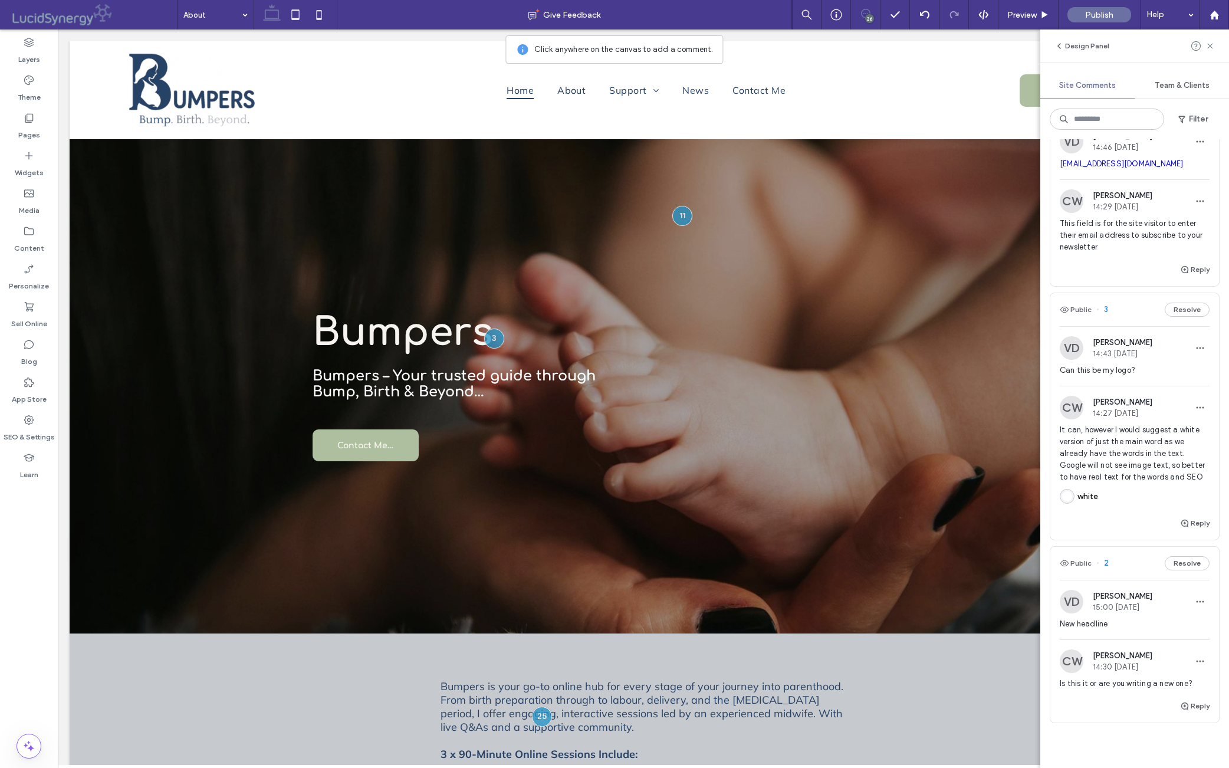
click at [978, 80] on div "Reply" at bounding box center [1135, 68] width 169 height 24
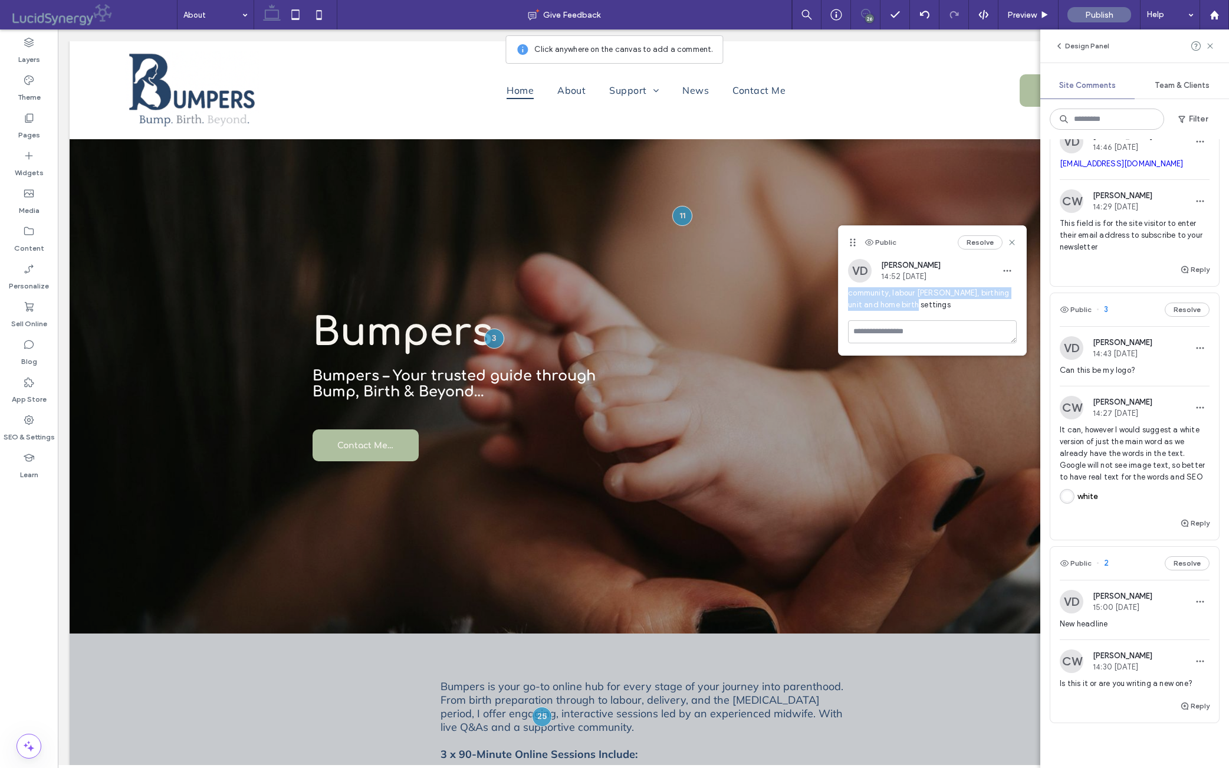
drag, startPoint x: 848, startPoint y: 294, endPoint x: 934, endPoint y: 309, distance: 86.7
click at [934, 311] on span "community, labour [PERSON_NAME], birthing unit and home birth settings" at bounding box center [932, 299] width 169 height 24
copy span "community, labour [PERSON_NAME], birthing unit and home birth settings"
click at [978, 242] on use at bounding box center [1012, 242] width 5 height 5
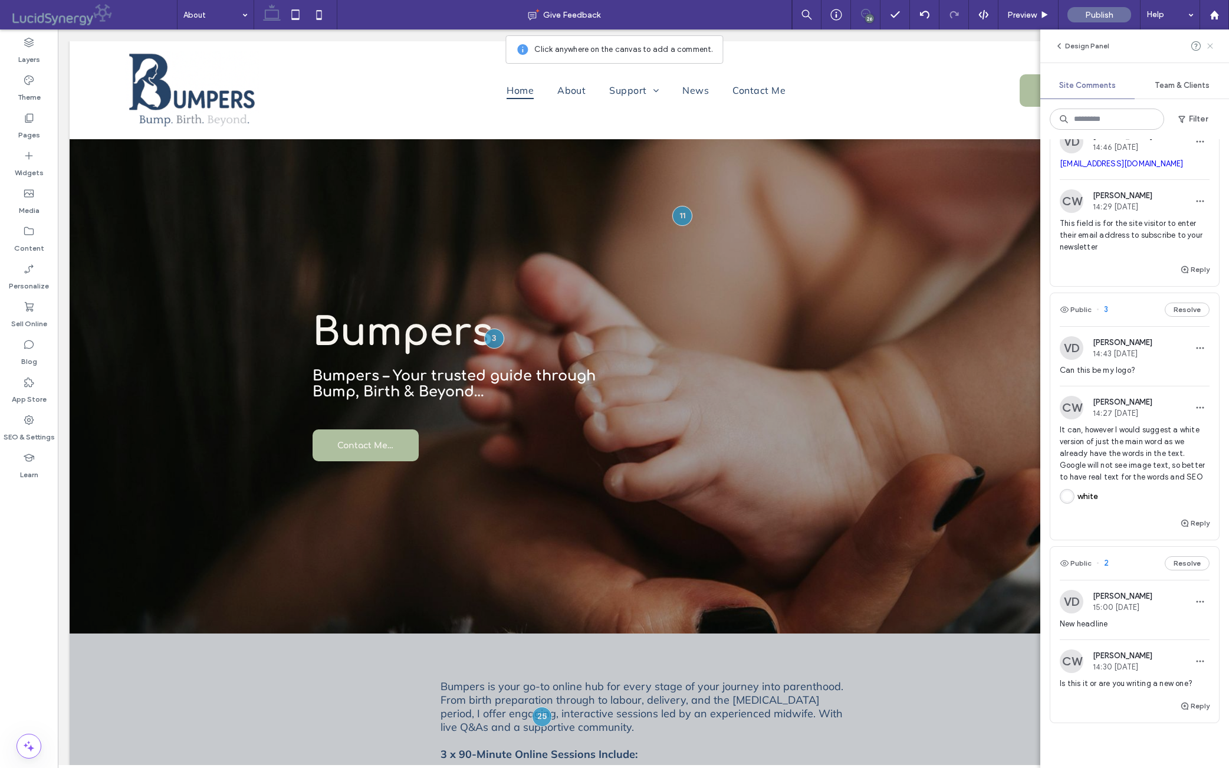
click at [978, 44] on icon at bounding box center [1210, 45] width 9 height 9
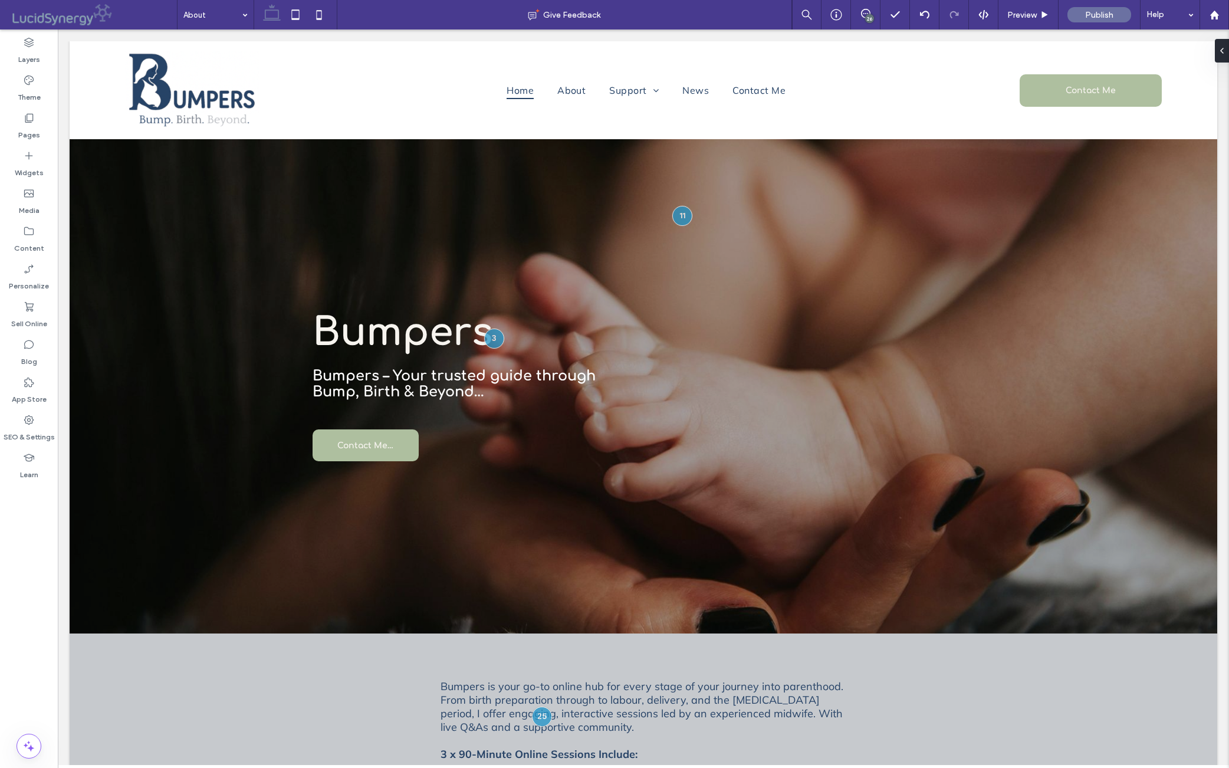
scroll to position [0, 0]
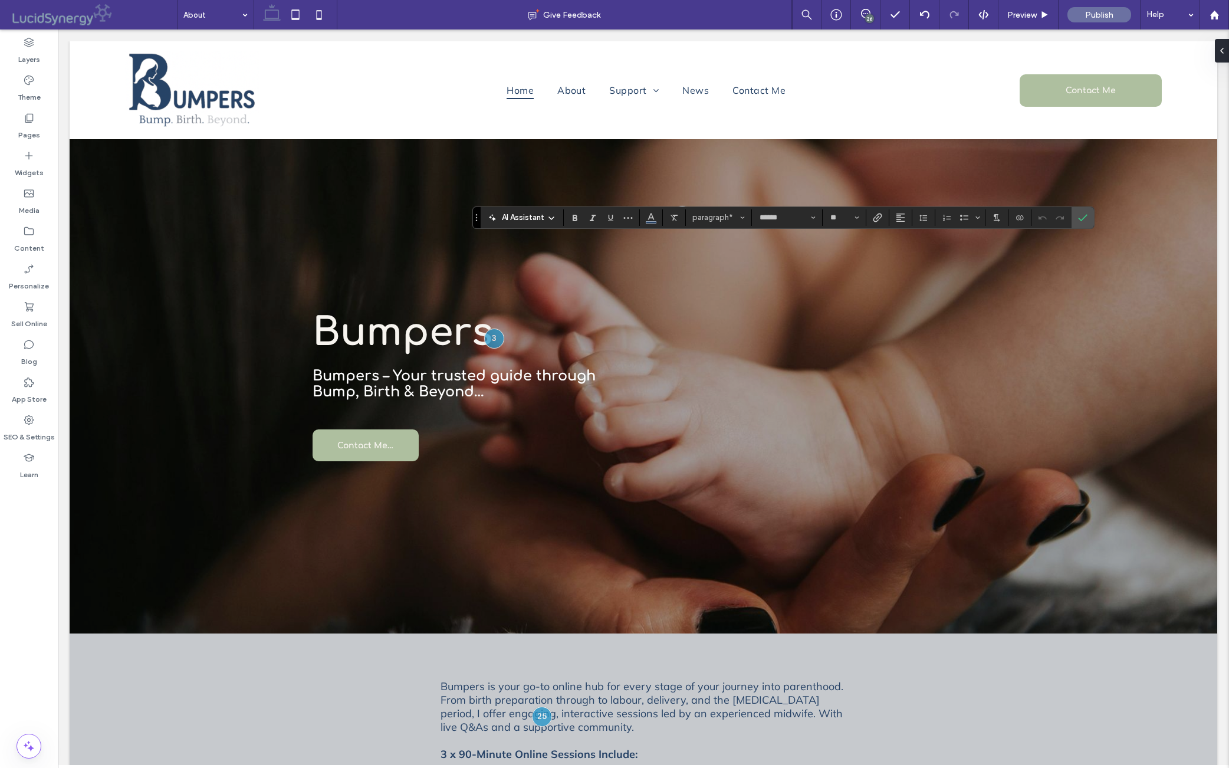
type input "*"
type input "******"
type input "**"
click at [978, 217] on icon "Confirm" at bounding box center [1082, 217] width 9 height 9
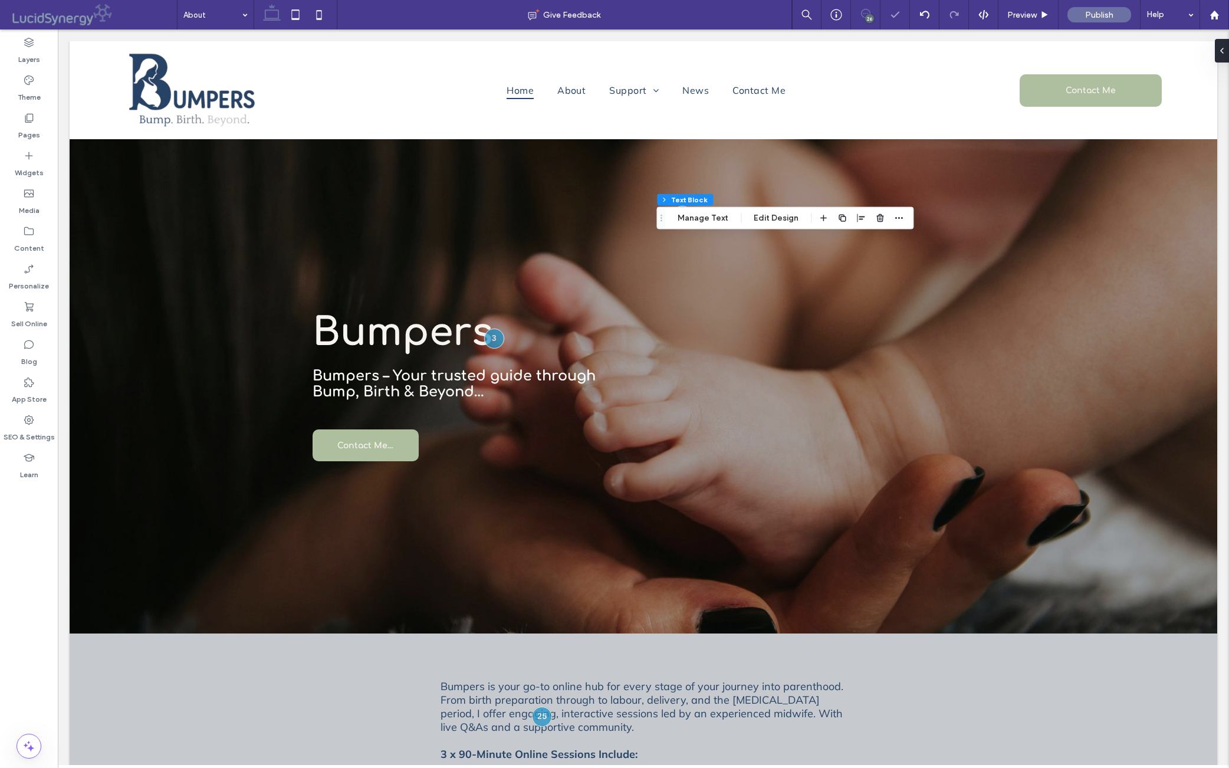
click at [861, 11] on icon at bounding box center [865, 13] width 9 height 9
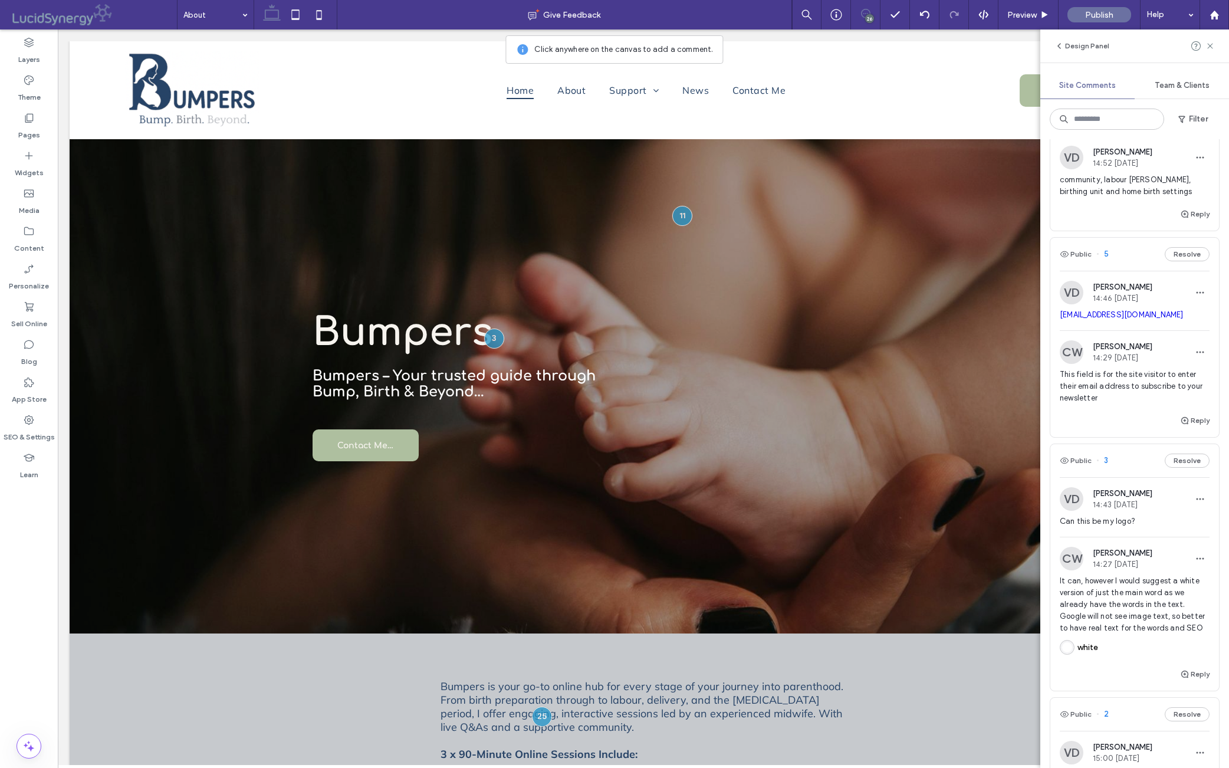
scroll to position [4123, 0]
click at [978, 126] on button "Resolve" at bounding box center [1187, 119] width 45 height 14
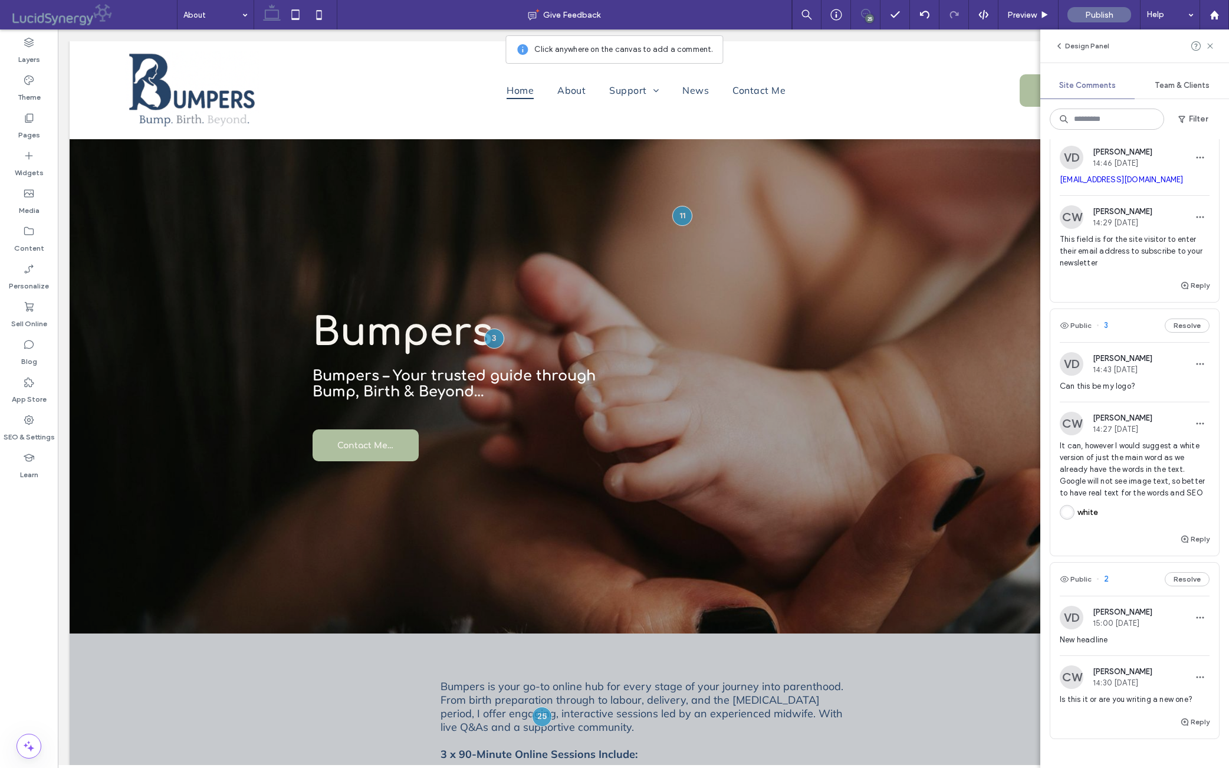
click at [978, 72] on div "I am" at bounding box center [1135, 61] width 150 height 21
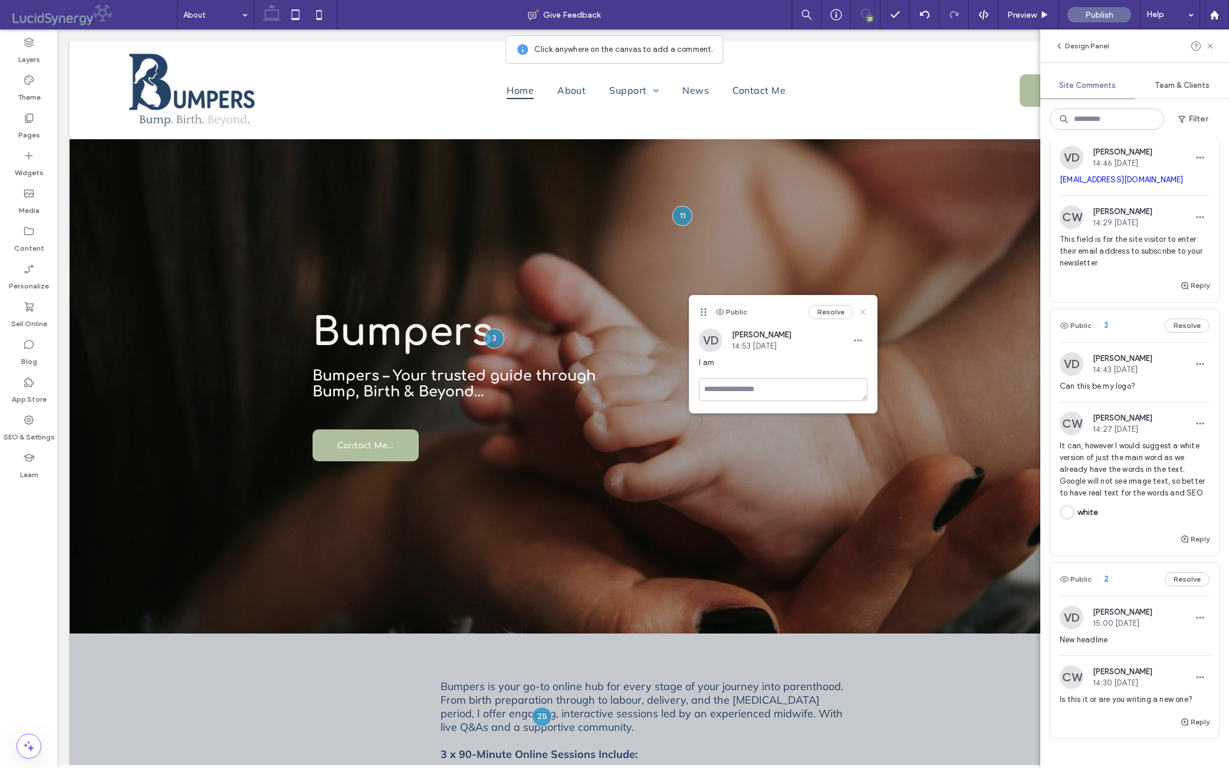
click at [862, 313] on icon at bounding box center [862, 311] width 9 height 9
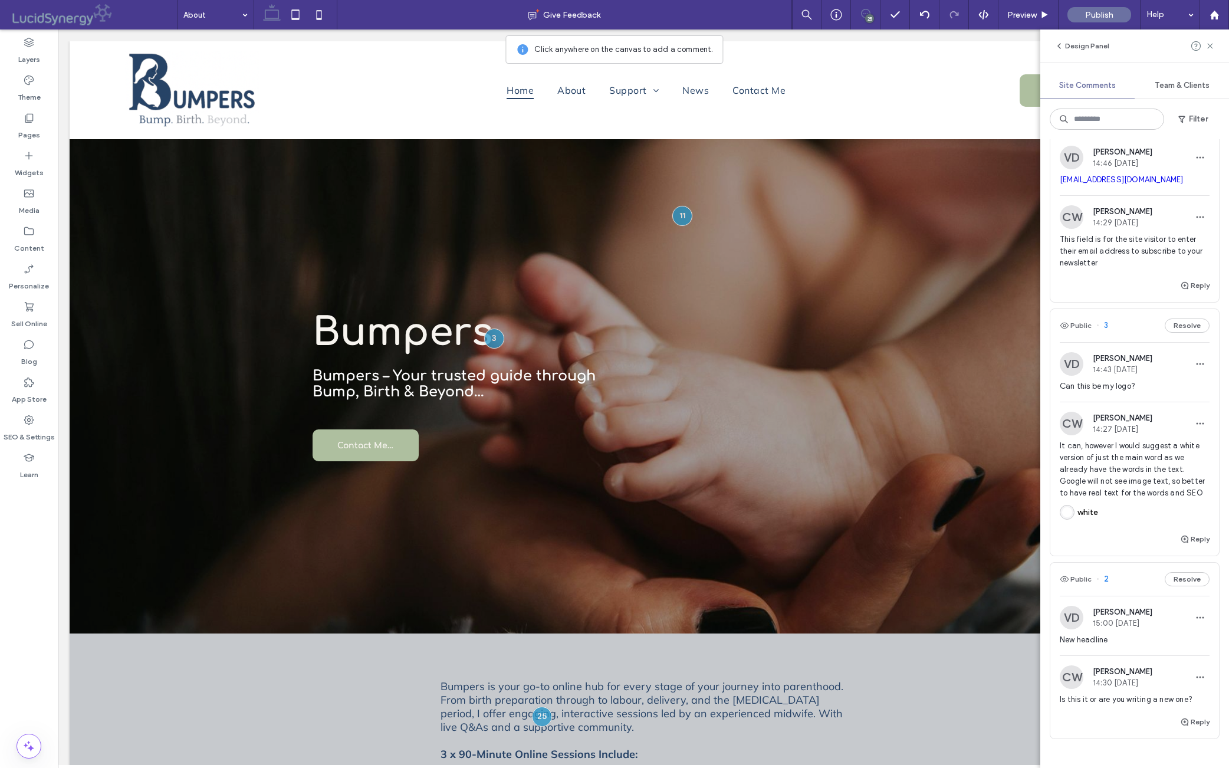
click at [978, 72] on div "I am" at bounding box center [1135, 61] width 150 height 21
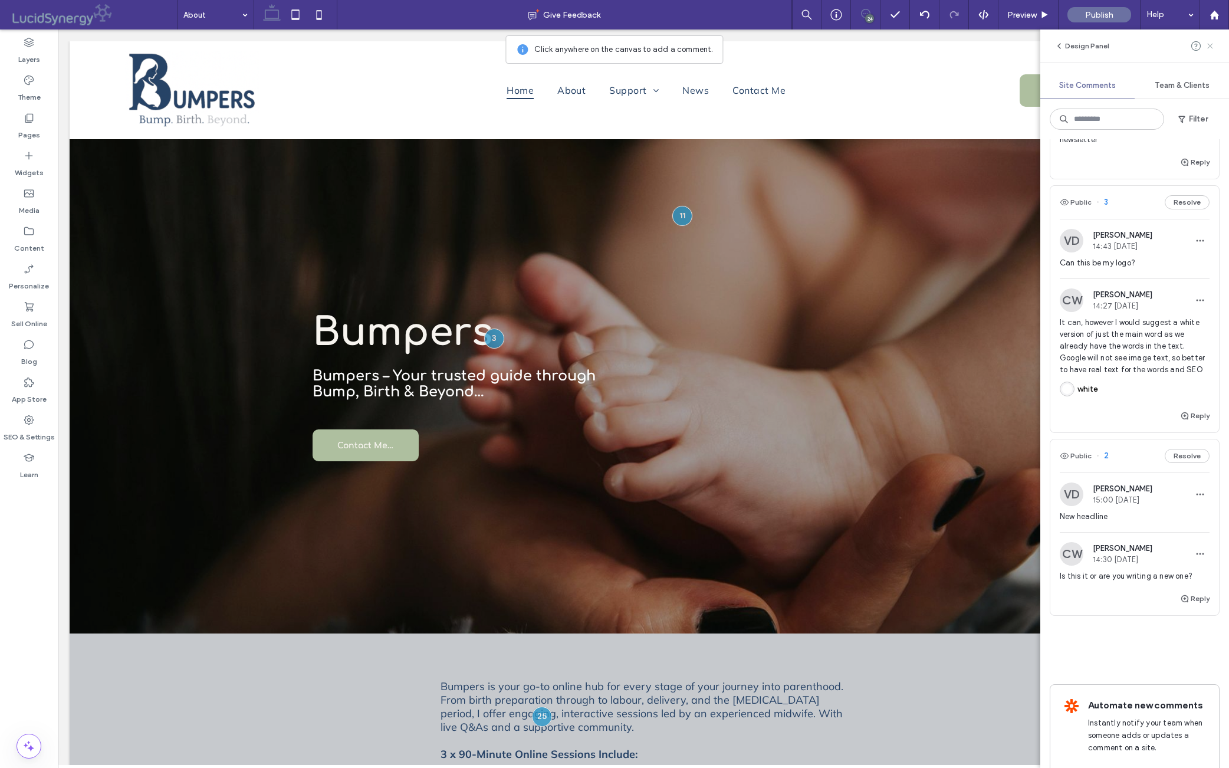
click at [978, 45] on icon at bounding box center [1210, 45] width 9 height 9
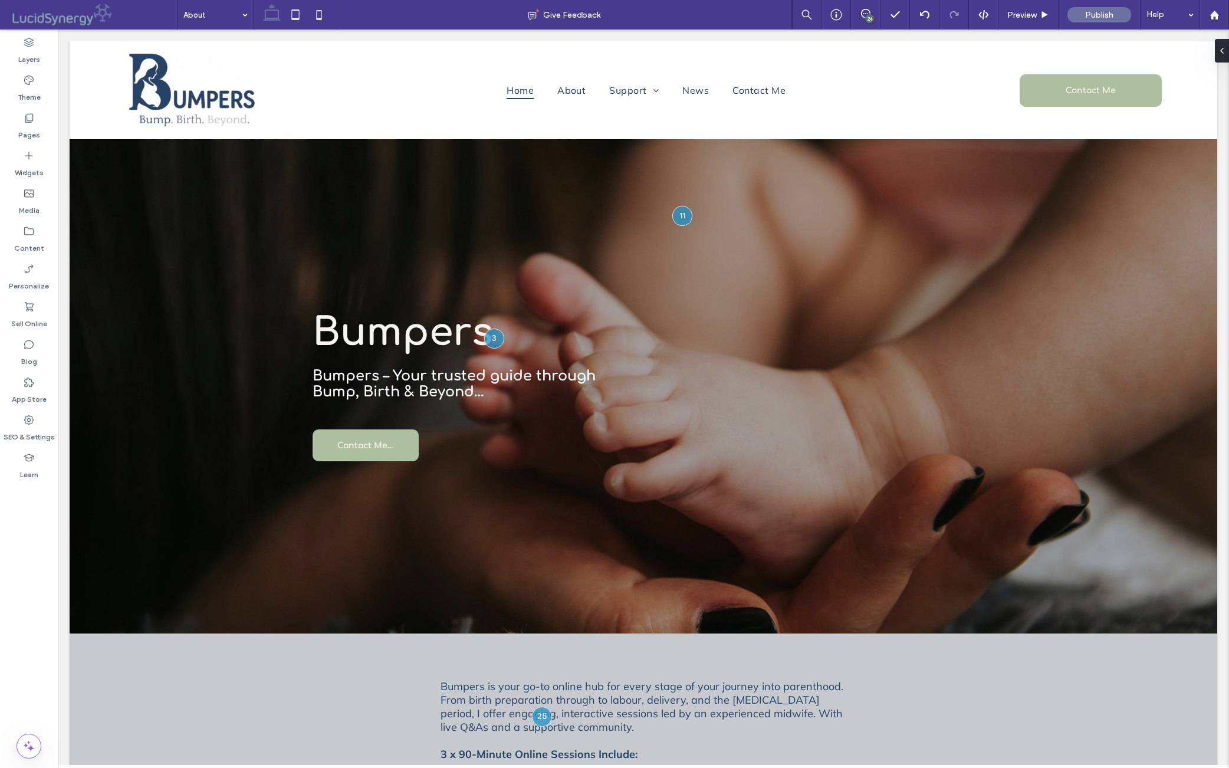
scroll to position [0, 0]
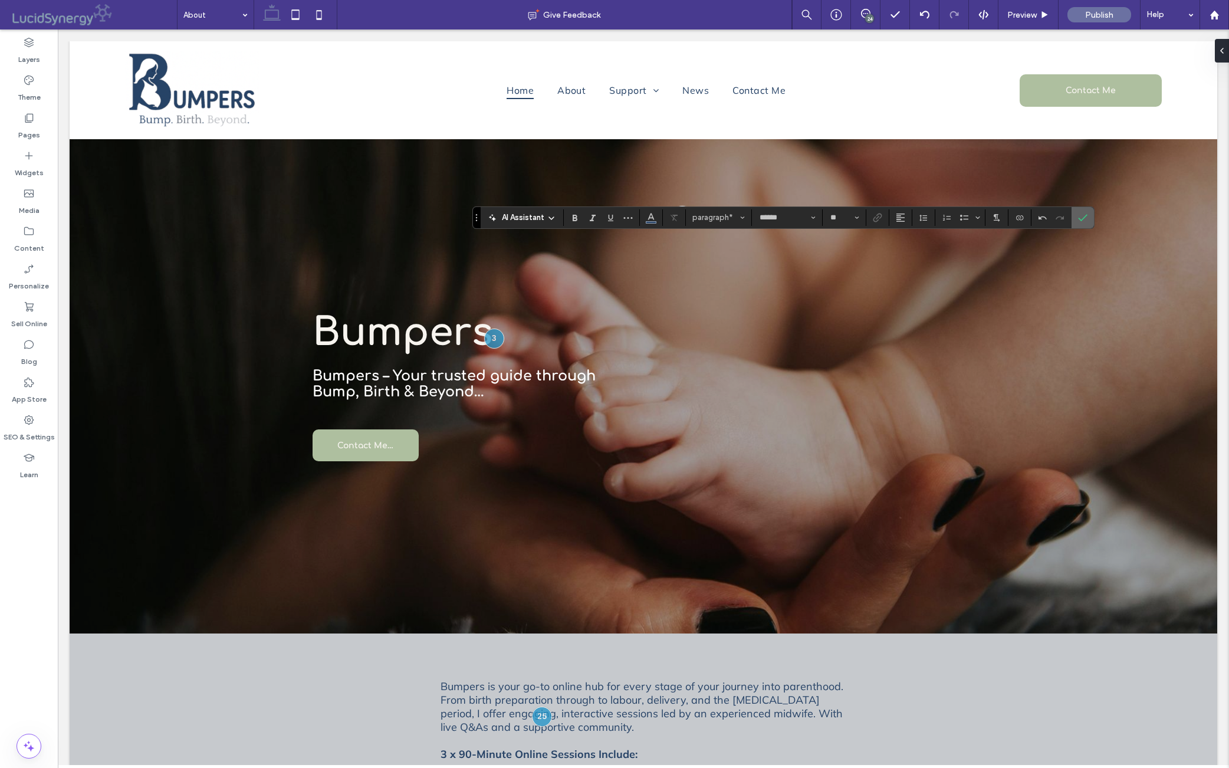
click at [978, 220] on use "Confirm" at bounding box center [1082, 217] width 9 height 7
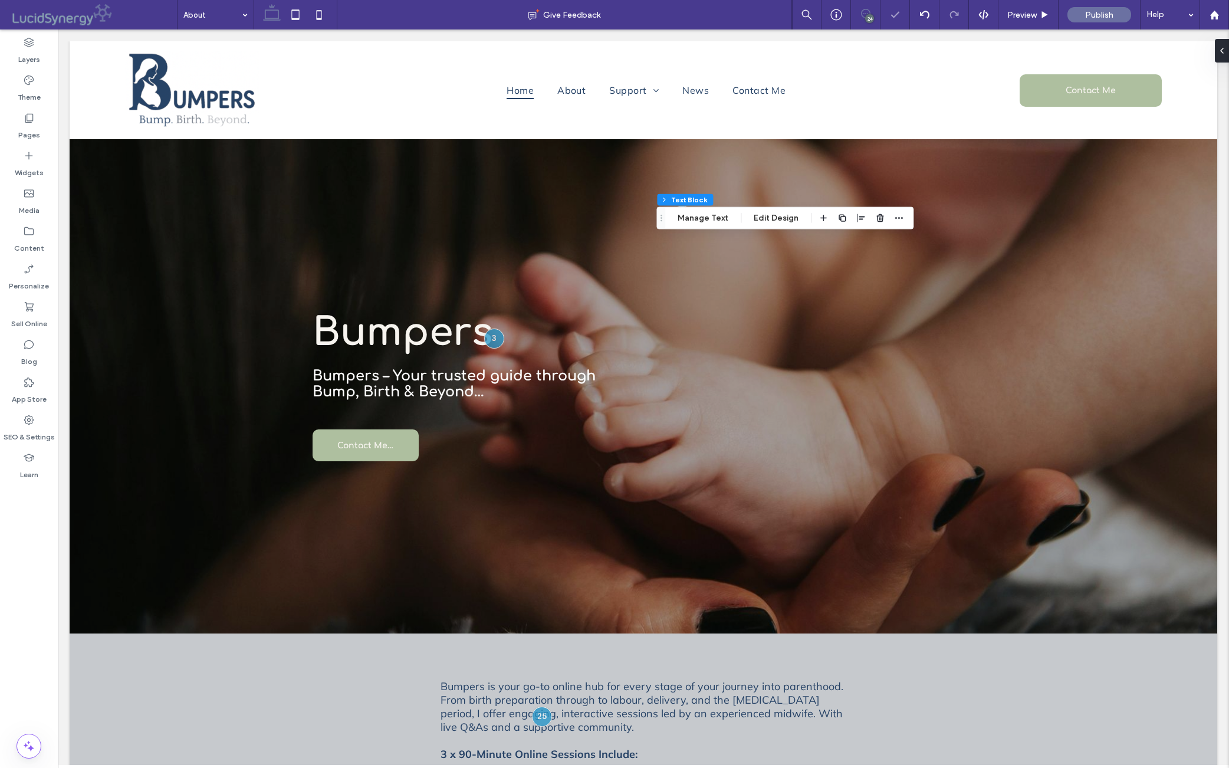
click at [861, 11] on icon at bounding box center [865, 13] width 9 height 9
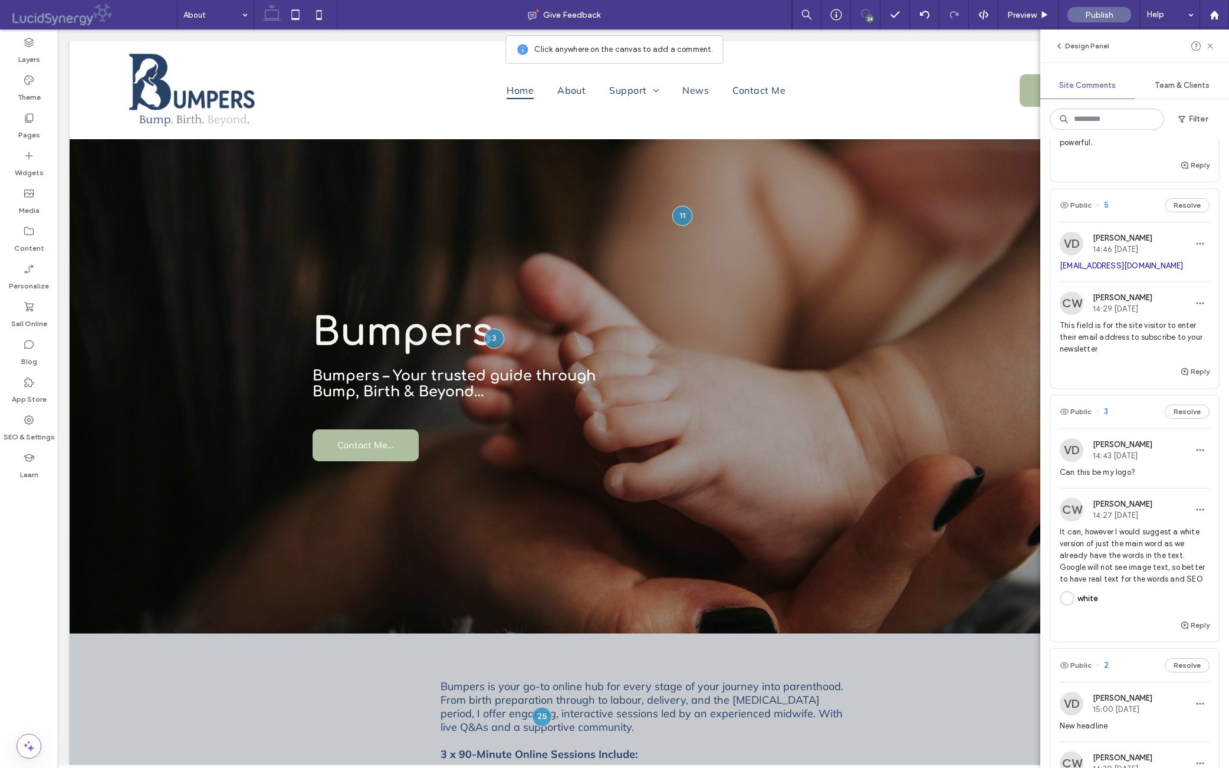
scroll to position [3790, 0]
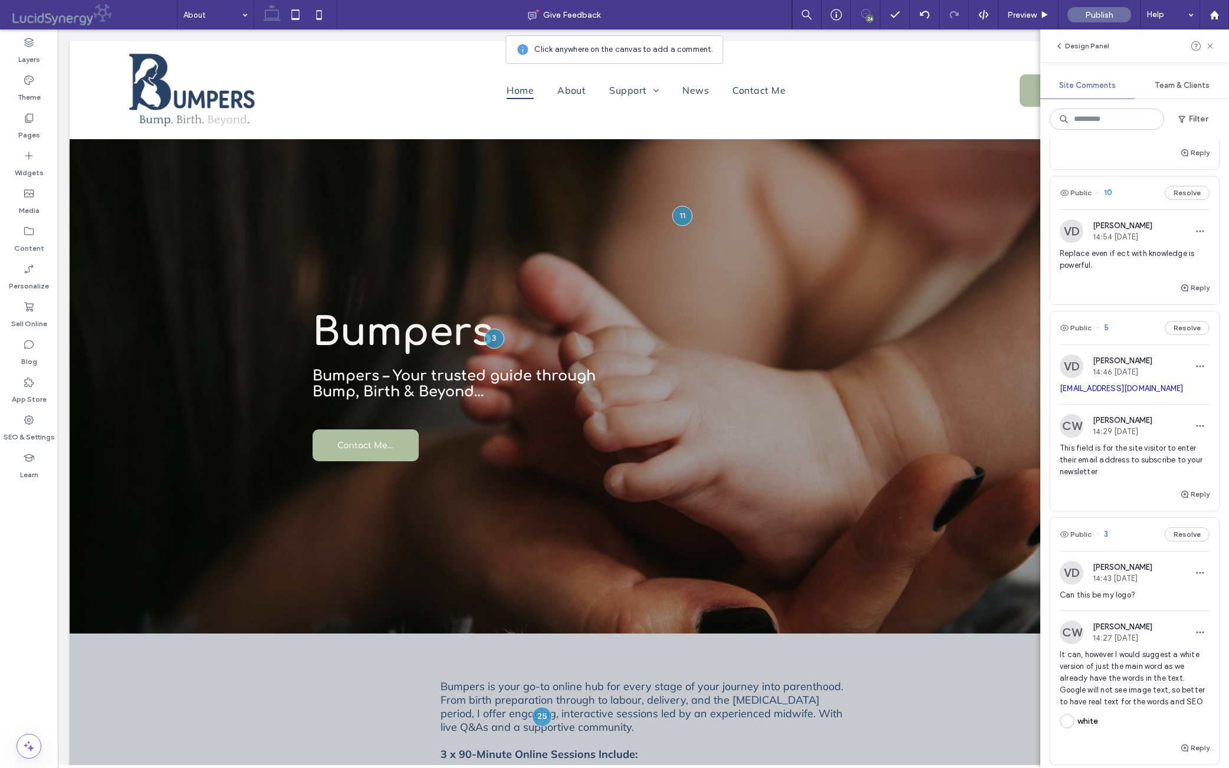
click at [978, 271] on span "Replace even if ect with knowledge is powerful." at bounding box center [1135, 260] width 150 height 24
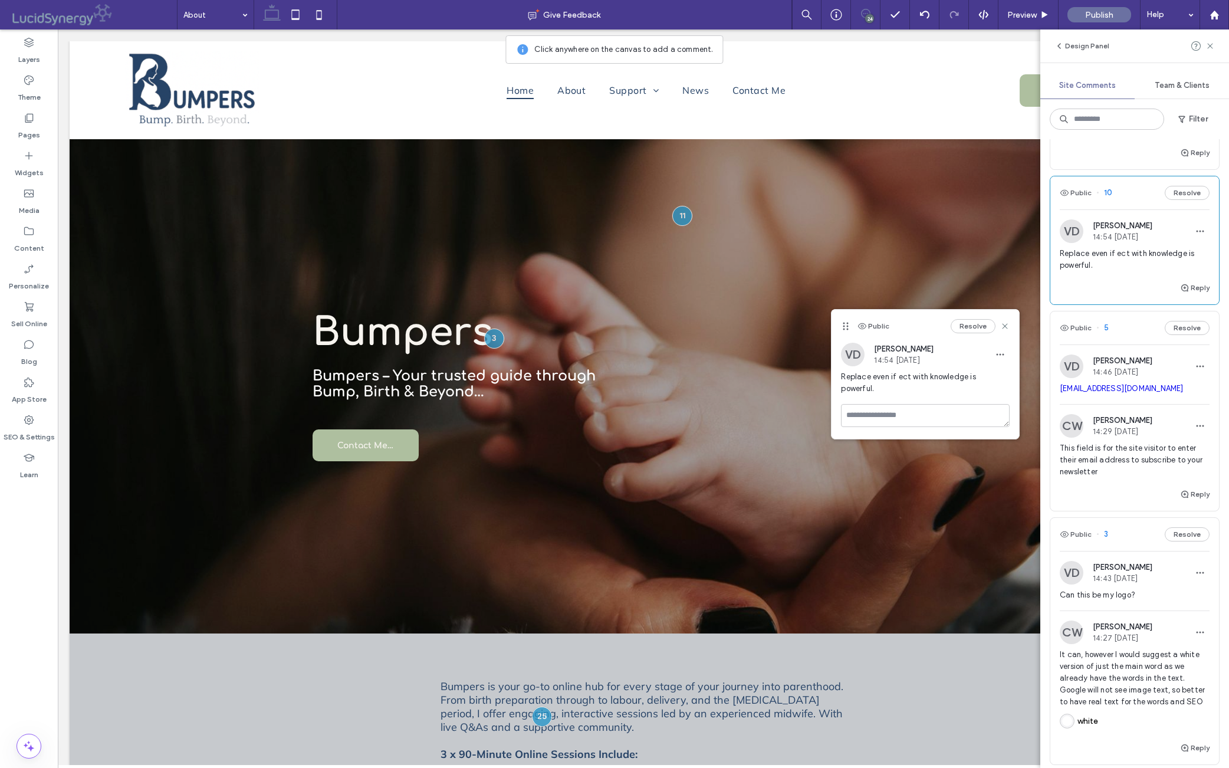
click at [978, 271] on span "Replace even if ect with knowledge is powerful." at bounding box center [1135, 260] width 150 height 24
click at [978, 326] on icon at bounding box center [1005, 326] width 9 height 9
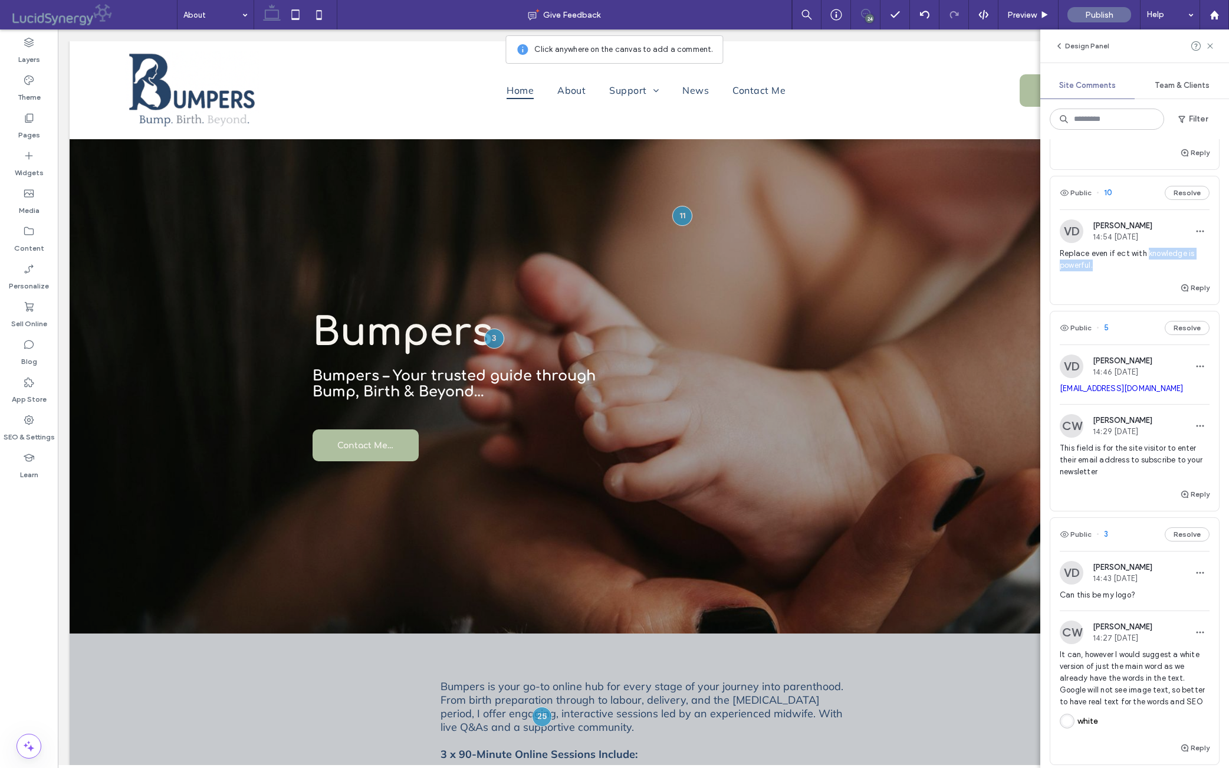
drag, startPoint x: 1157, startPoint y: 509, endPoint x: 1165, endPoint y: 524, distance: 17.4
click at [978, 271] on span "Replace even if ect with knowledge is powerful." at bounding box center [1135, 260] width 150 height 24
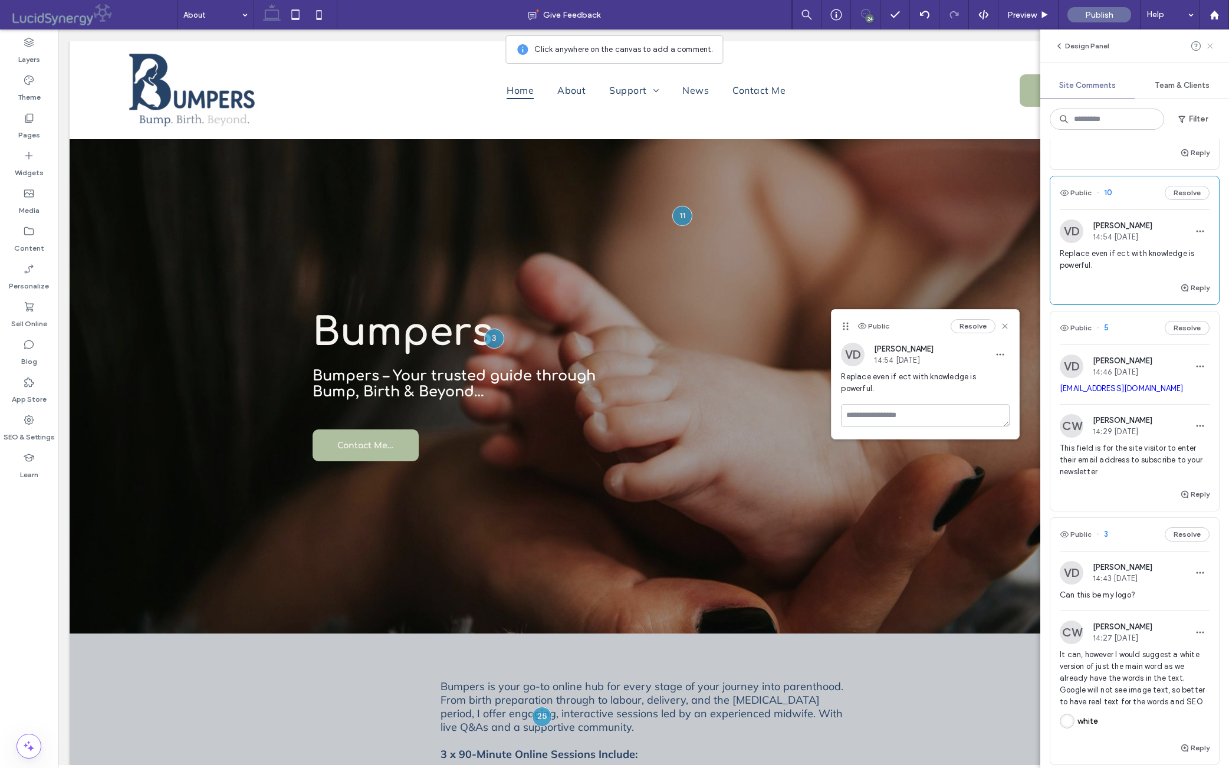
click at [978, 49] on icon at bounding box center [1210, 45] width 9 height 9
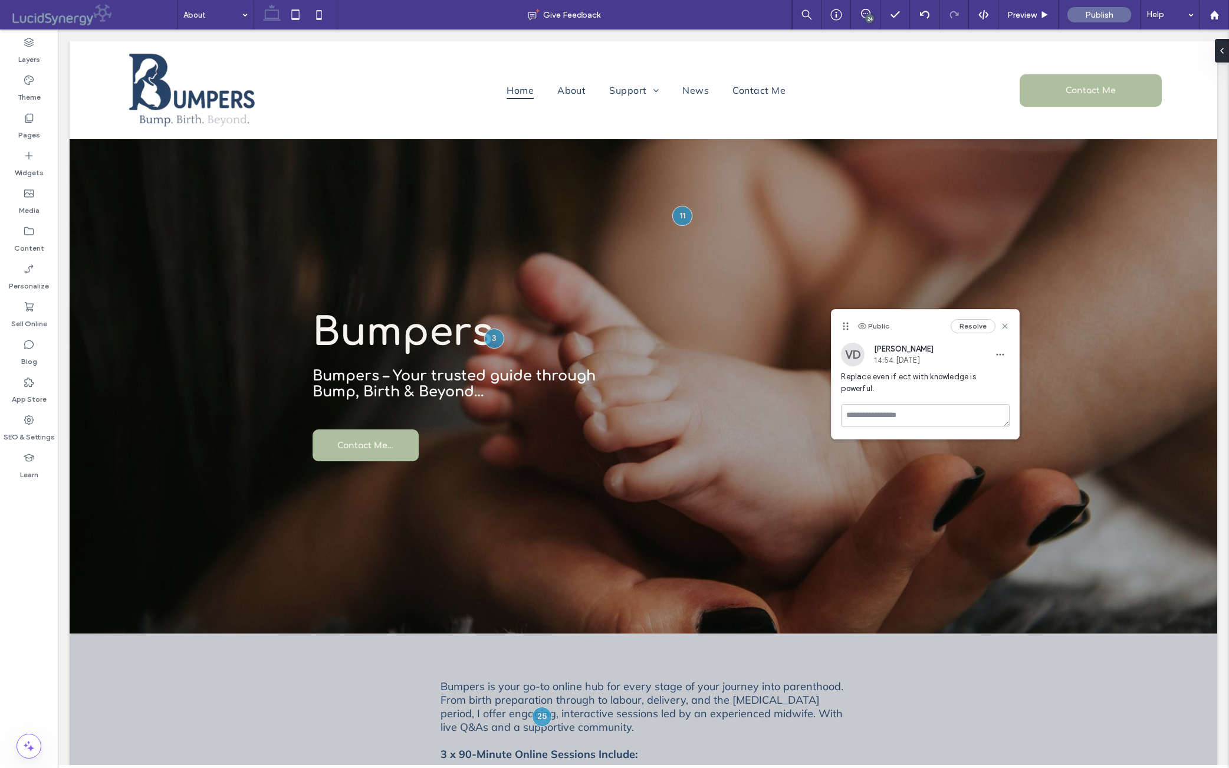
click at [973, 326] on button "Resolve" at bounding box center [973, 326] width 45 height 14
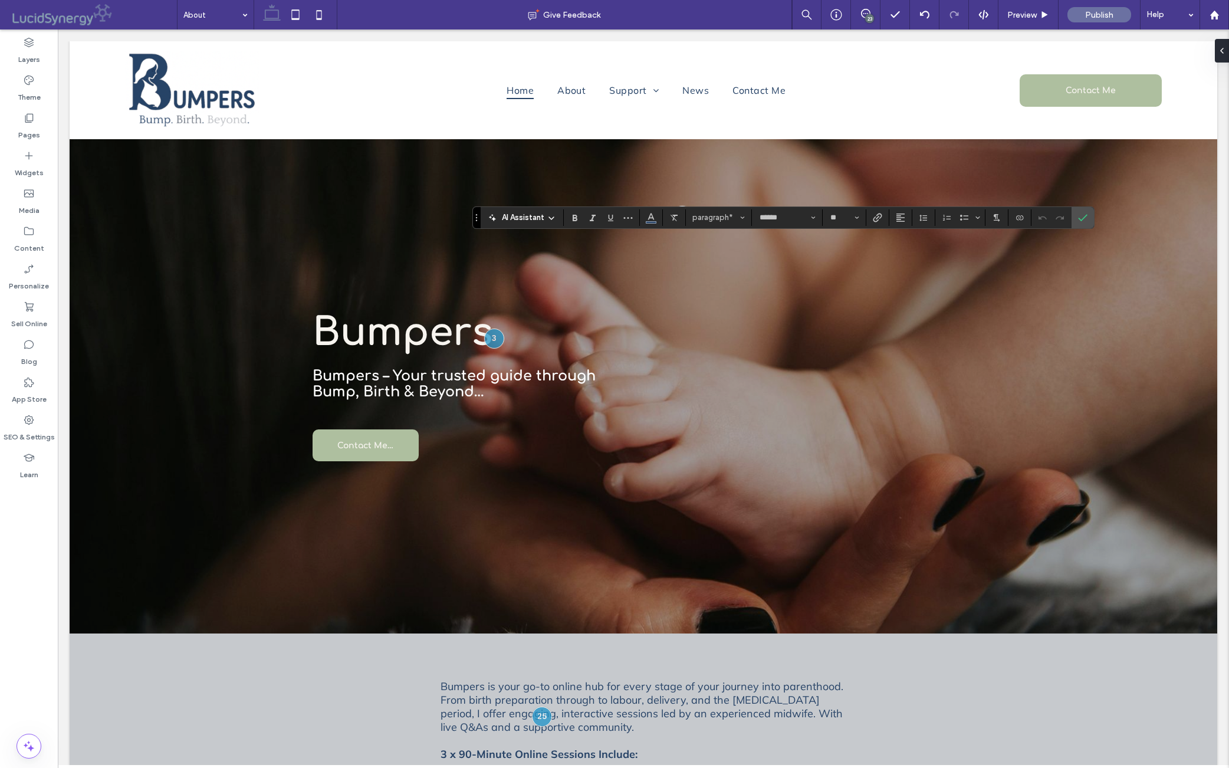
type input "*"
type input "******"
type input "**"
click at [978, 218] on icon "Confirm" at bounding box center [1082, 217] width 9 height 9
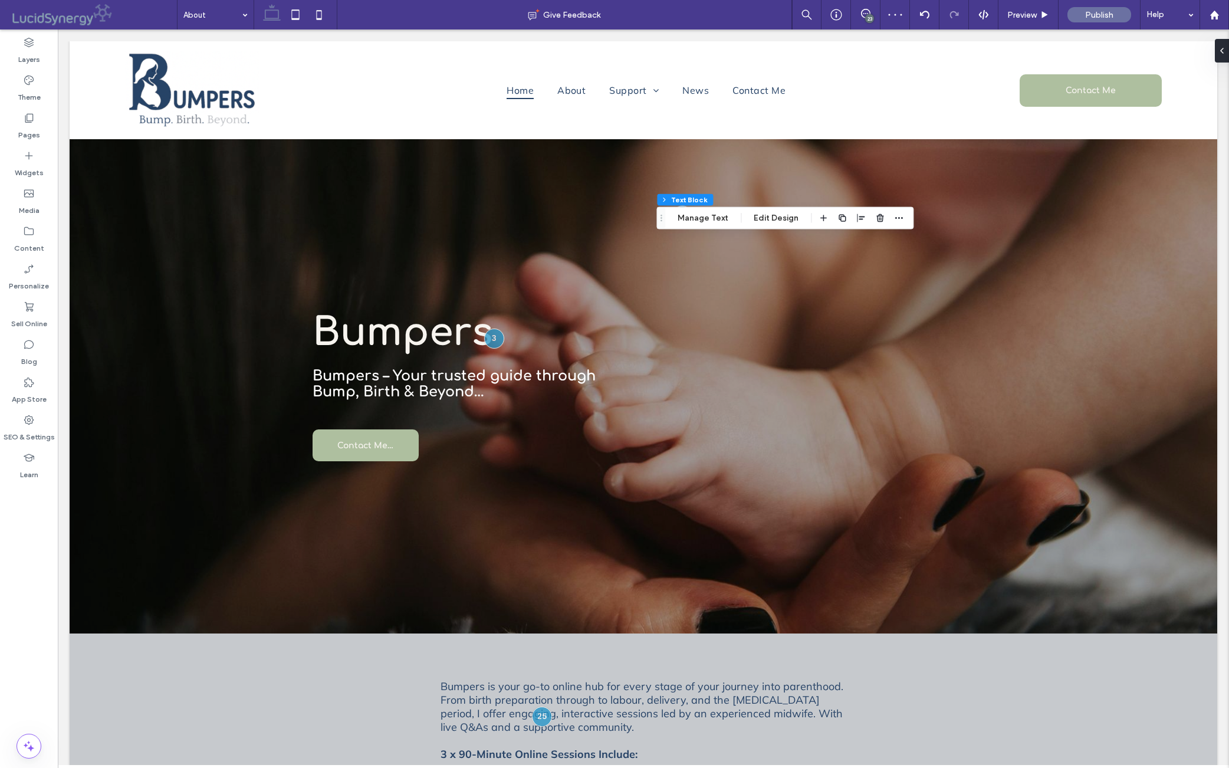
click at [865, 15] on div "23" at bounding box center [869, 18] width 9 height 9
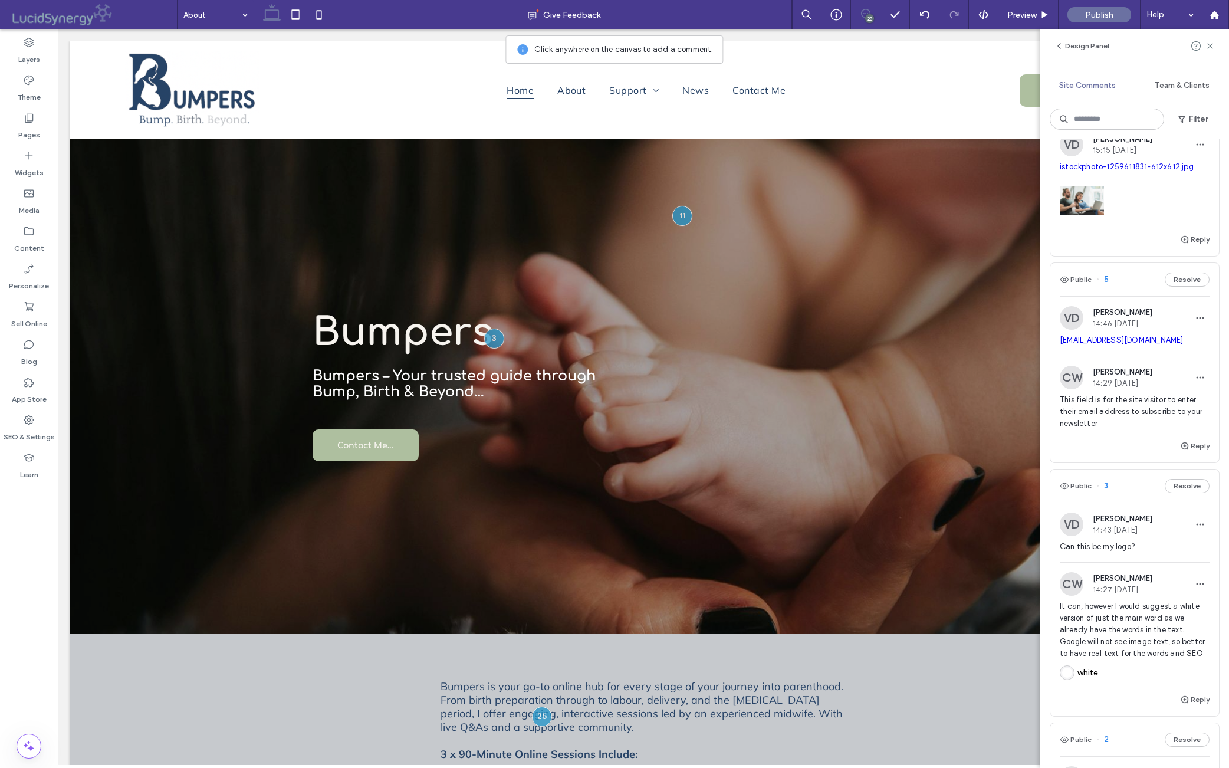
scroll to position [3708, 0]
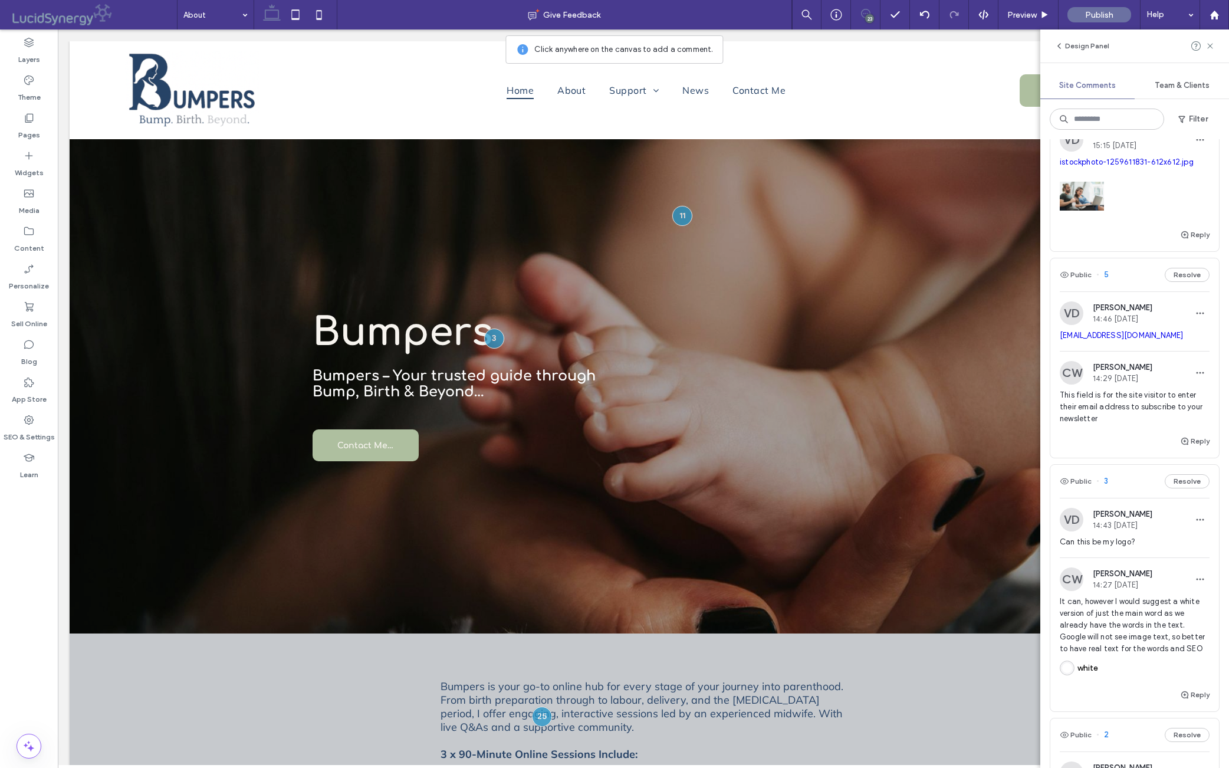
click at [978, 218] on div at bounding box center [1135, 193] width 150 height 50
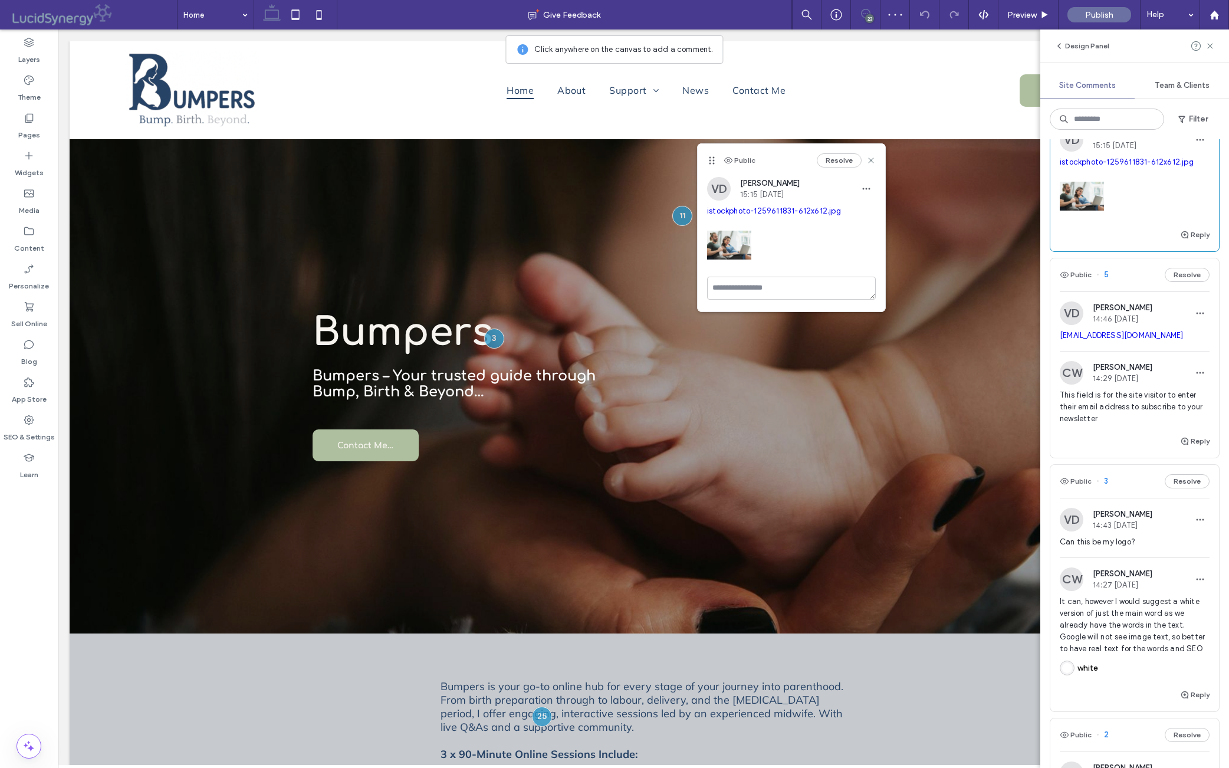
click at [978, 218] on div at bounding box center [1135, 193] width 150 height 50
click at [782, 211] on link "istockphoto-1259611831-612x612.jpg" at bounding box center [774, 210] width 134 height 9
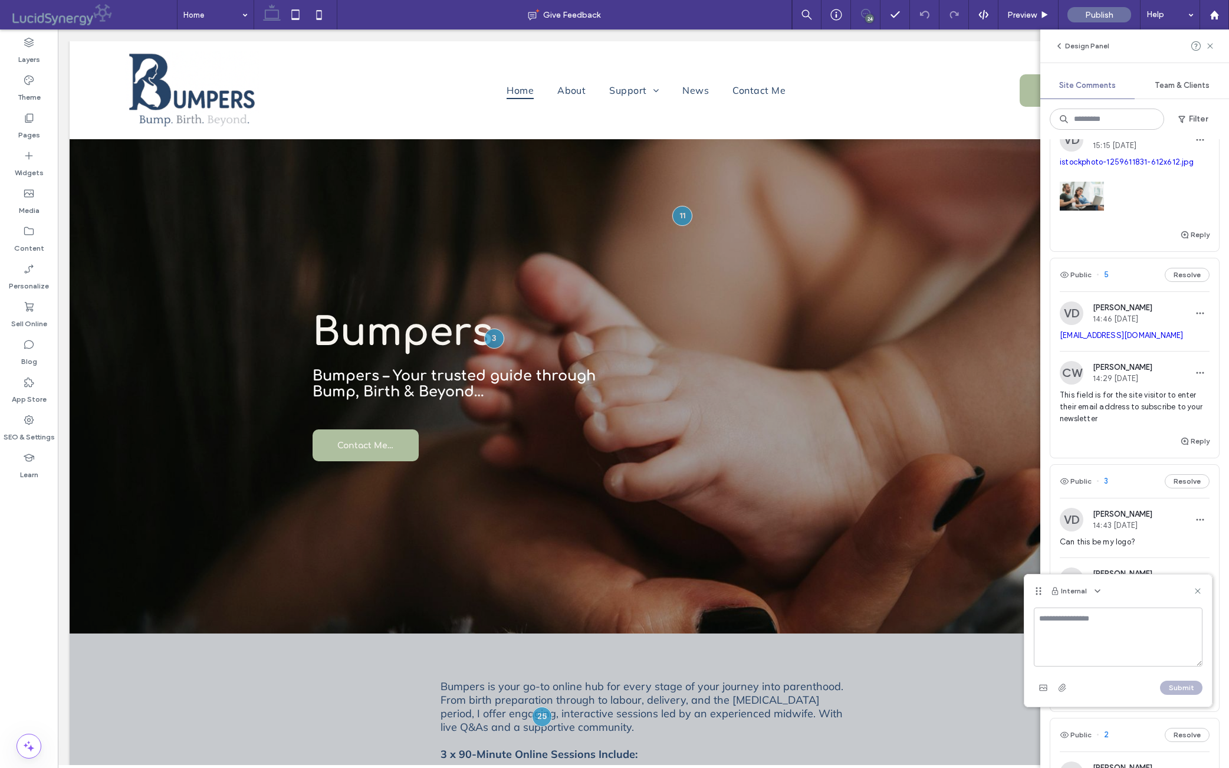
click at [978, 593] on icon at bounding box center [1197, 590] width 9 height 9
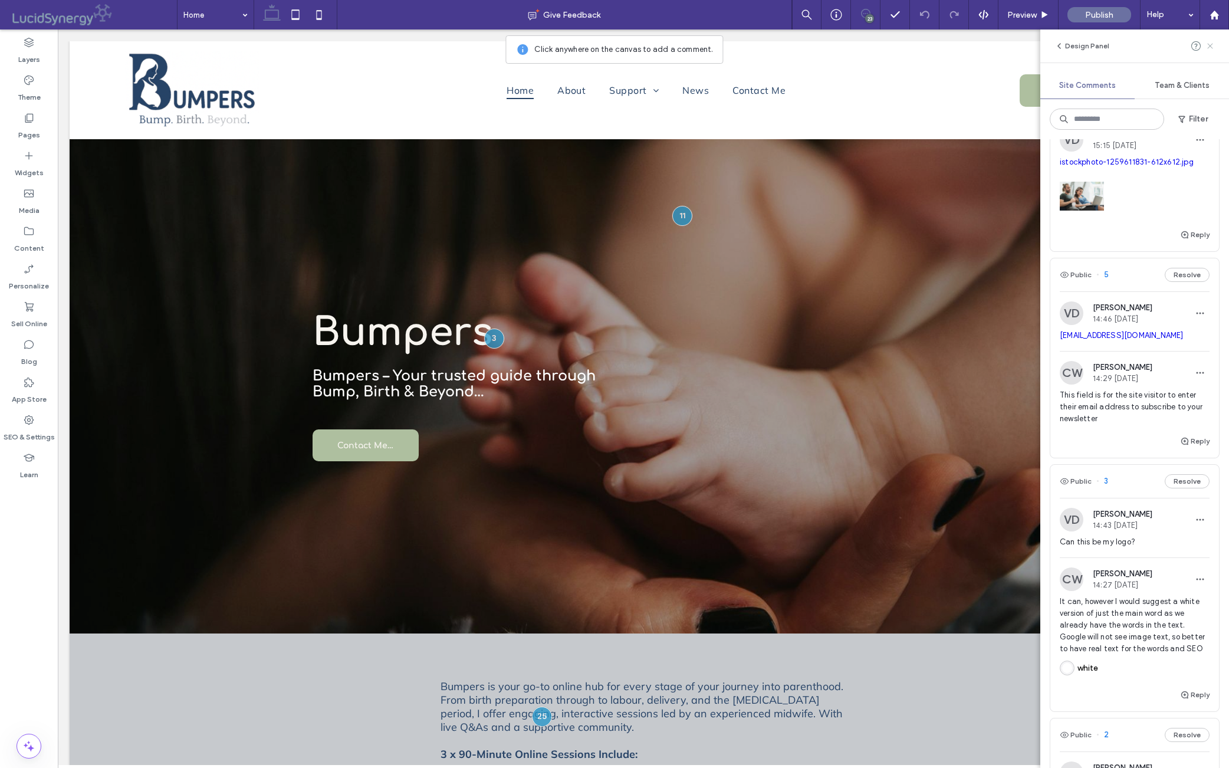
click at [978, 47] on use at bounding box center [1210, 45] width 5 height 5
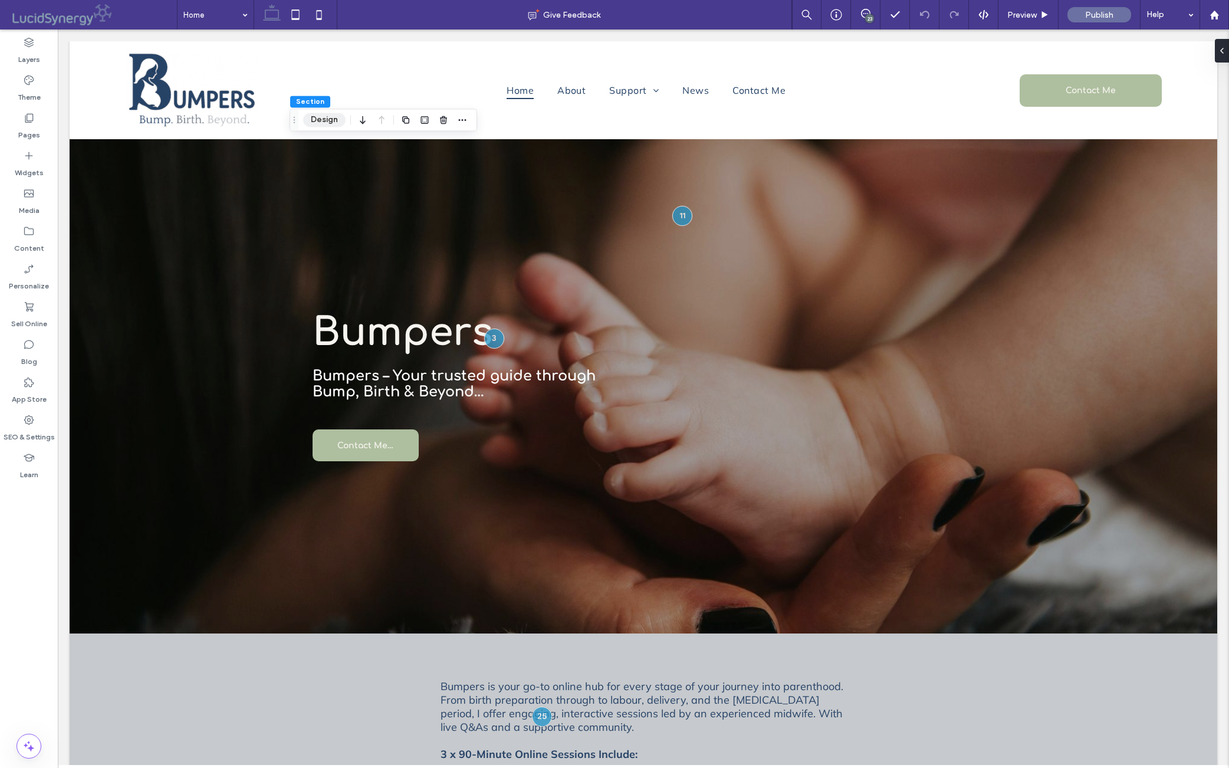
click at [329, 125] on button "Design" at bounding box center [324, 120] width 42 height 14
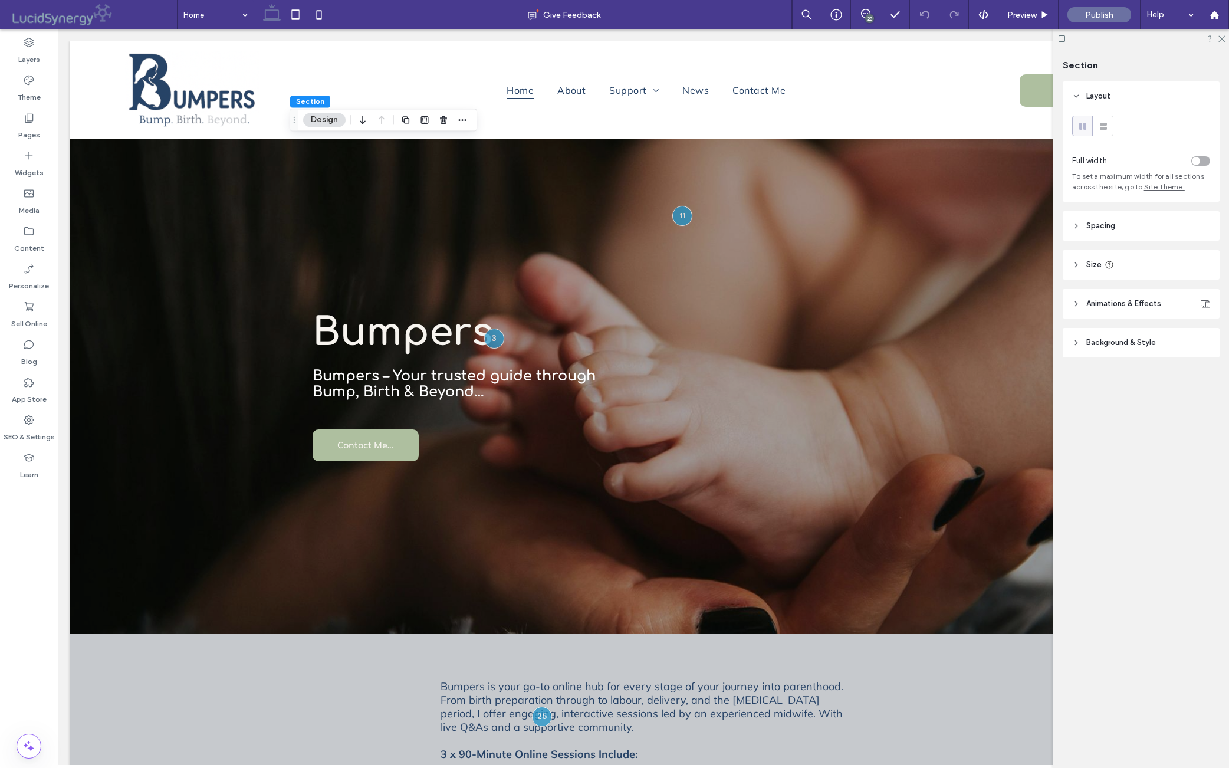
click at [978, 347] on icon at bounding box center [1077, 343] width 8 height 8
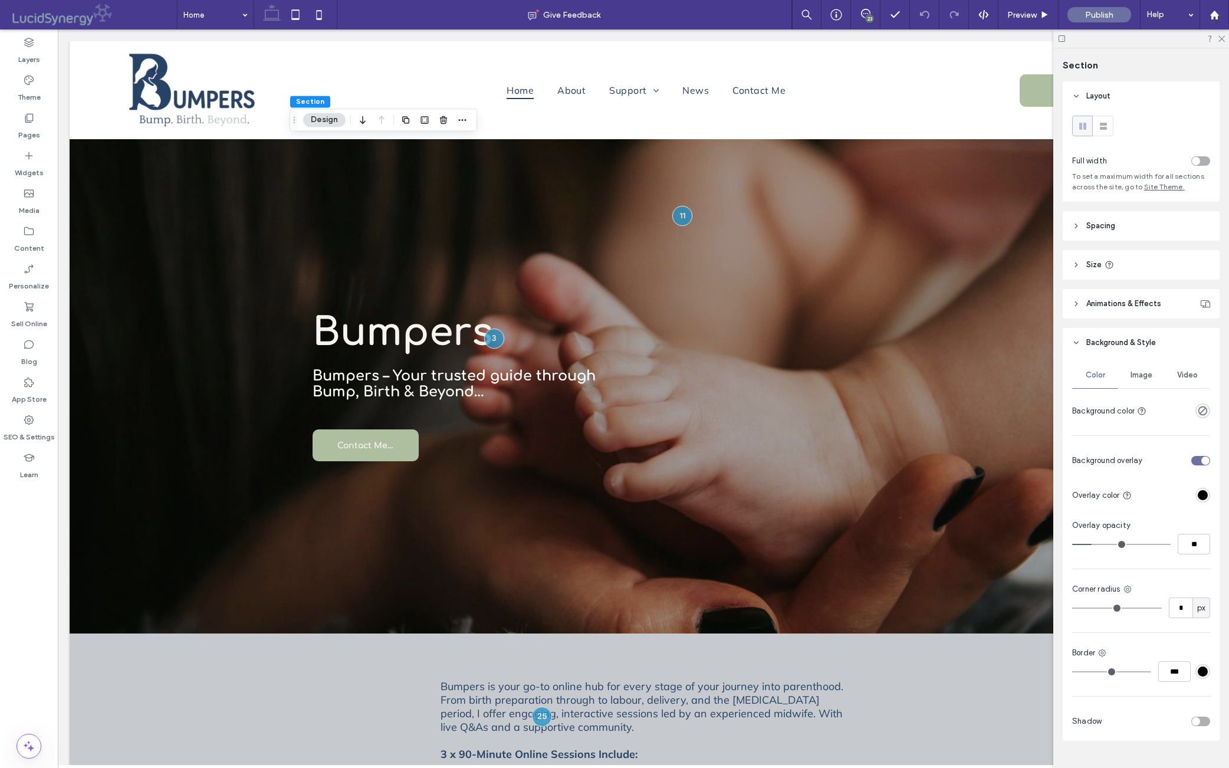
click at [978, 380] on span "Image" at bounding box center [1142, 374] width 22 height 9
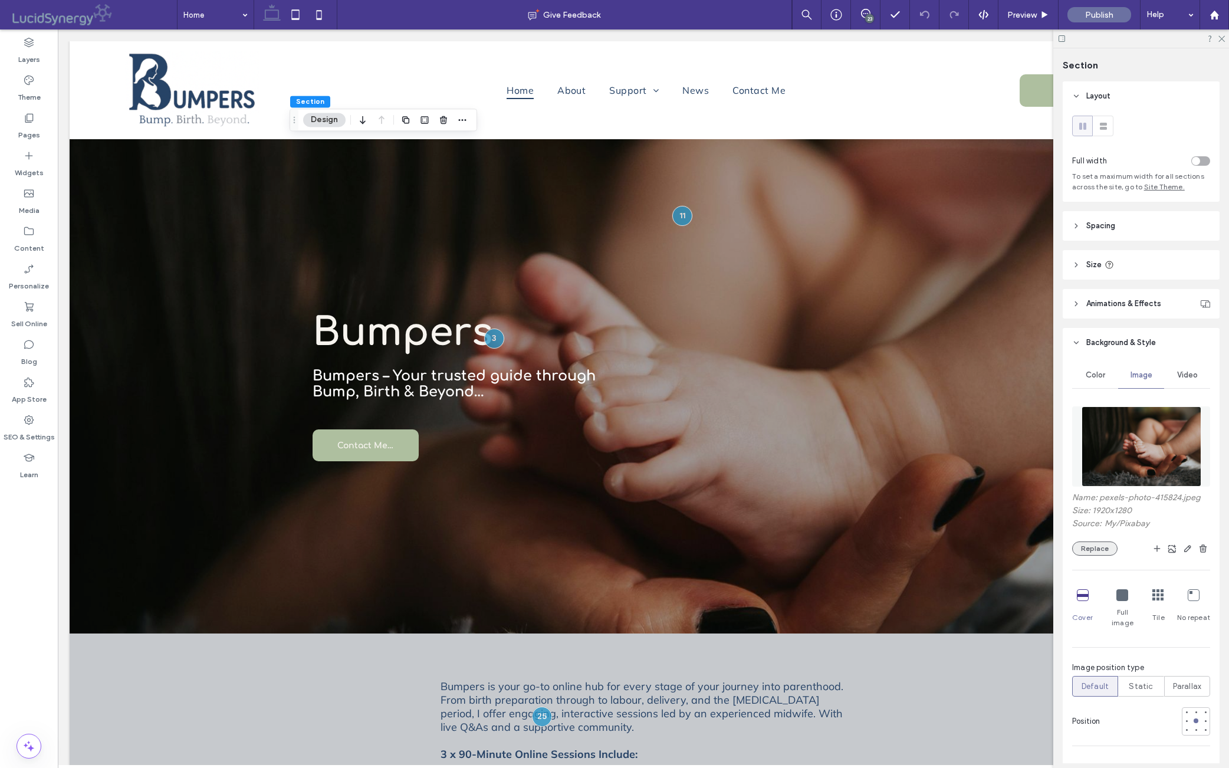
click at [978, 556] on button "Replace" at bounding box center [1095, 549] width 45 height 14
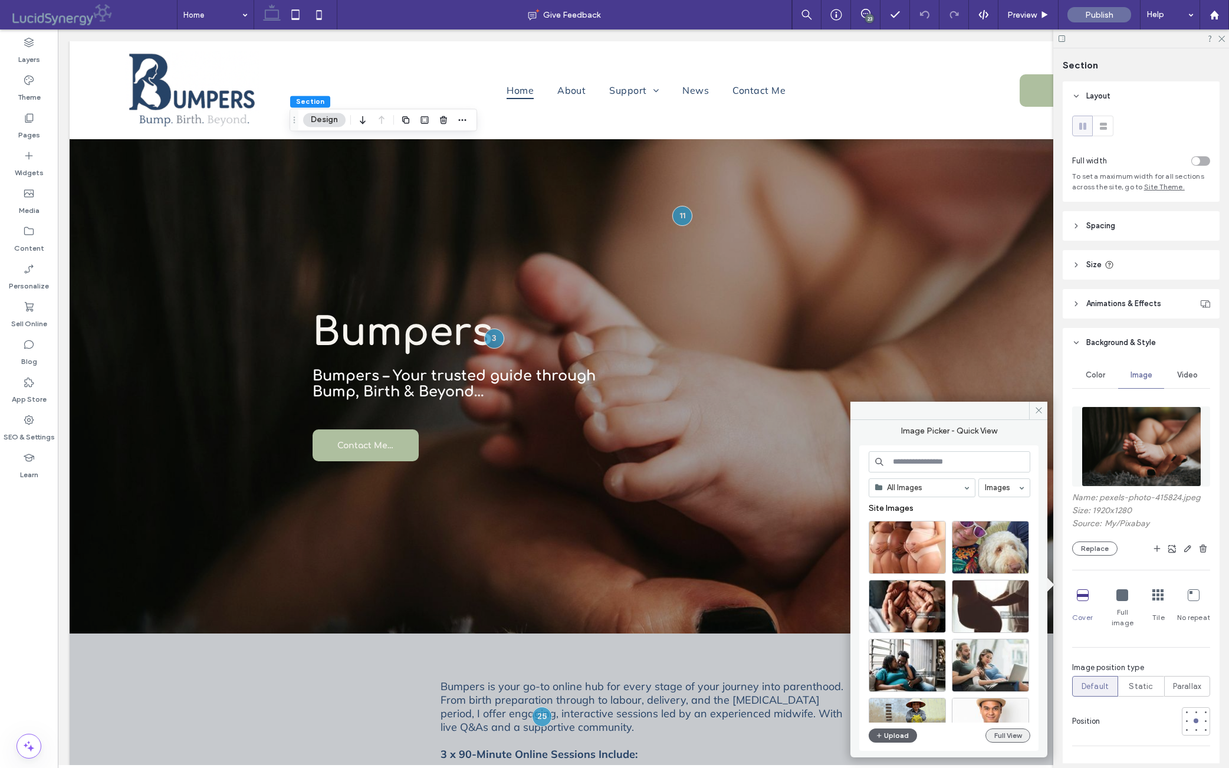
click at [978, 732] on button "Full View" at bounding box center [1008, 736] width 45 height 14
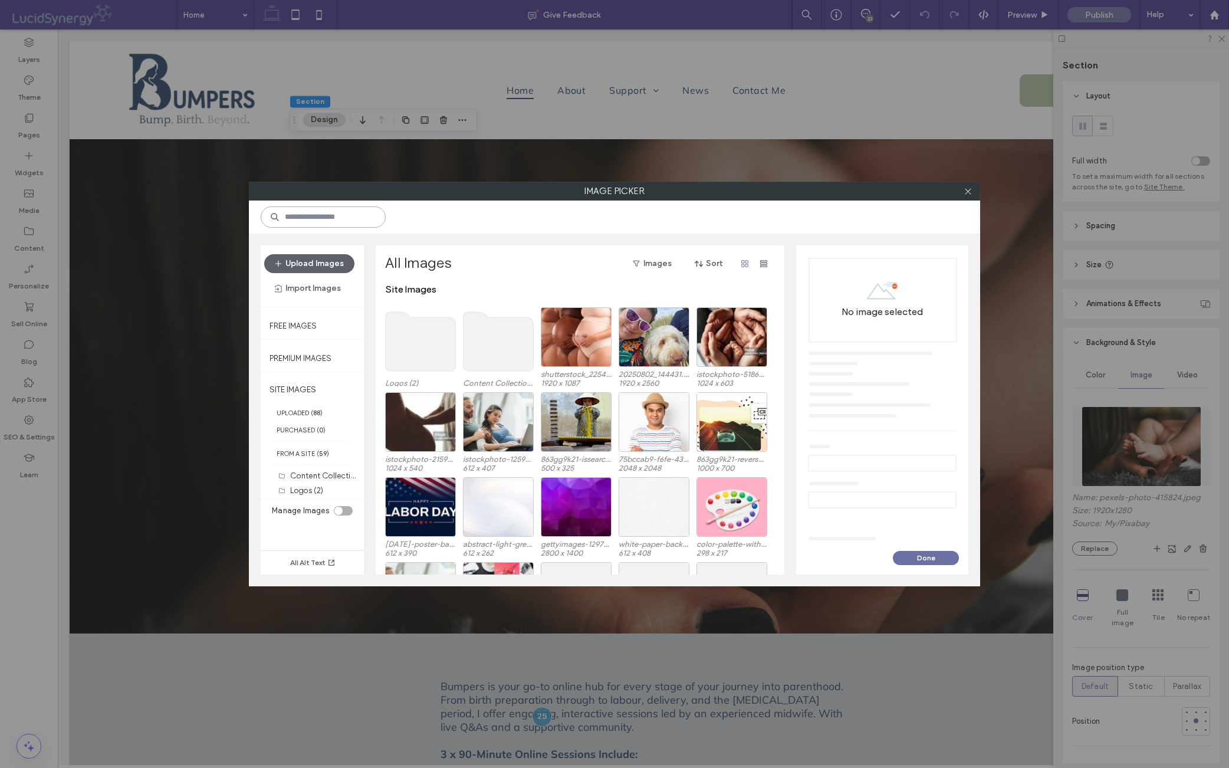
click at [360, 218] on input at bounding box center [323, 216] width 125 height 21
paste input "**********"
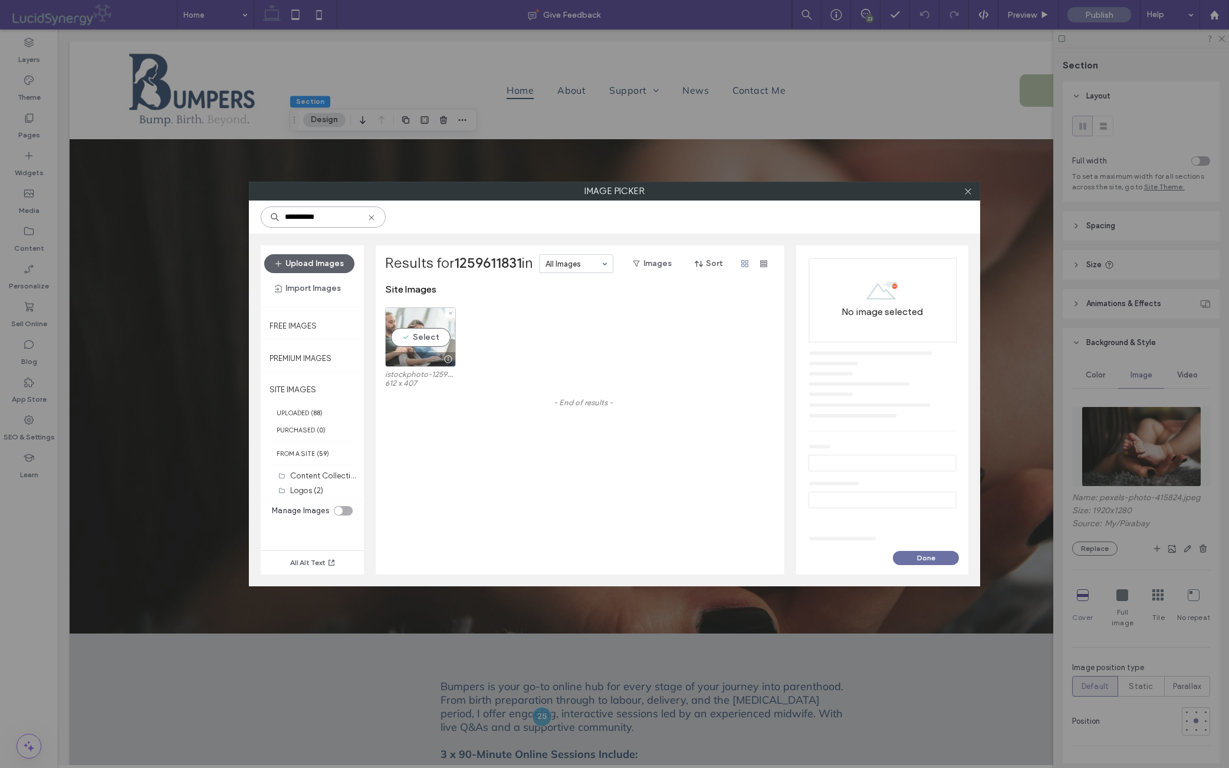
type input "**********"
click at [419, 335] on div "Select" at bounding box center [420, 337] width 71 height 60
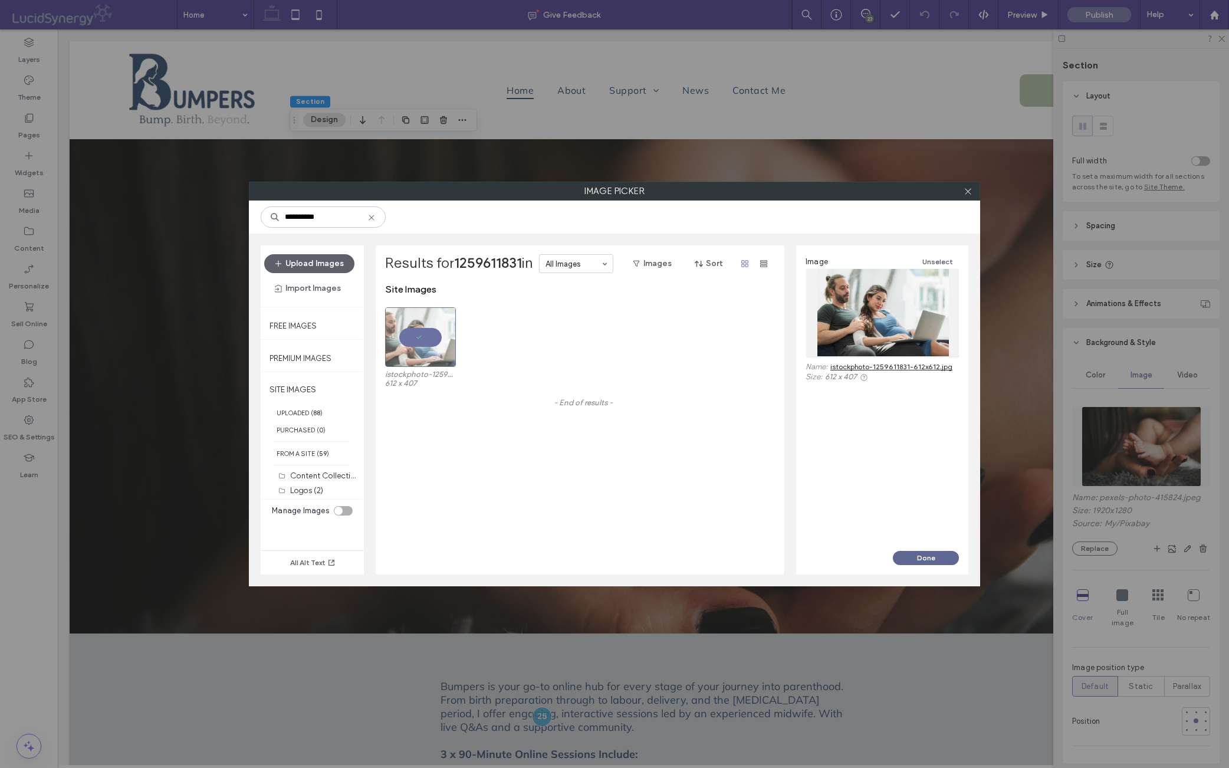
click at [925, 553] on button "Done" at bounding box center [926, 558] width 66 height 14
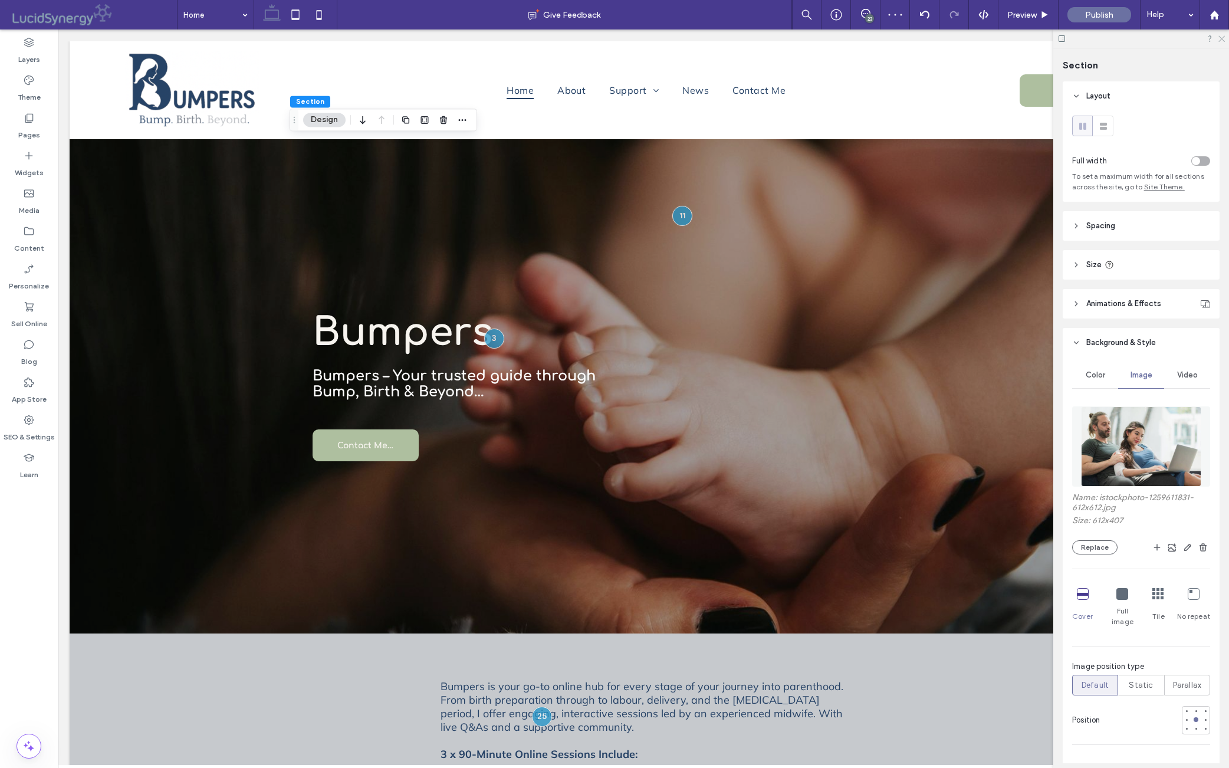
click at [978, 35] on icon at bounding box center [1222, 38] width 8 height 8
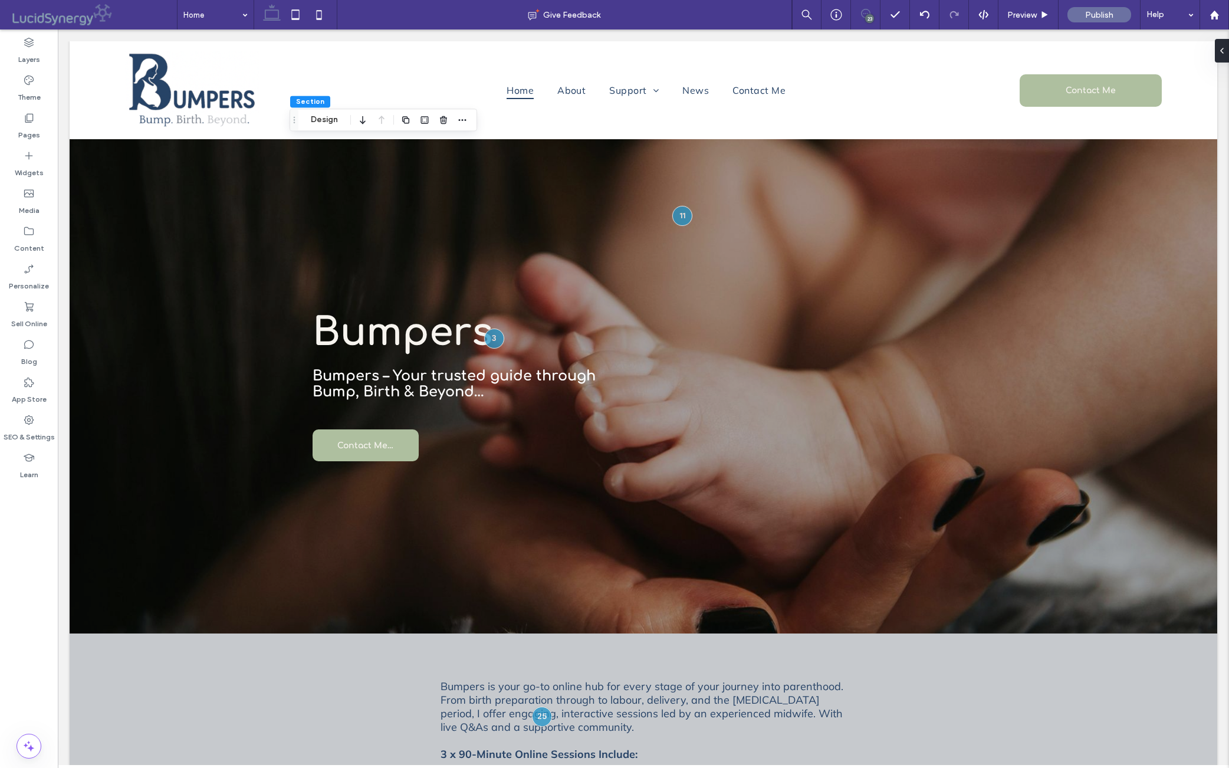
click at [863, 14] on icon at bounding box center [865, 13] width 9 height 9
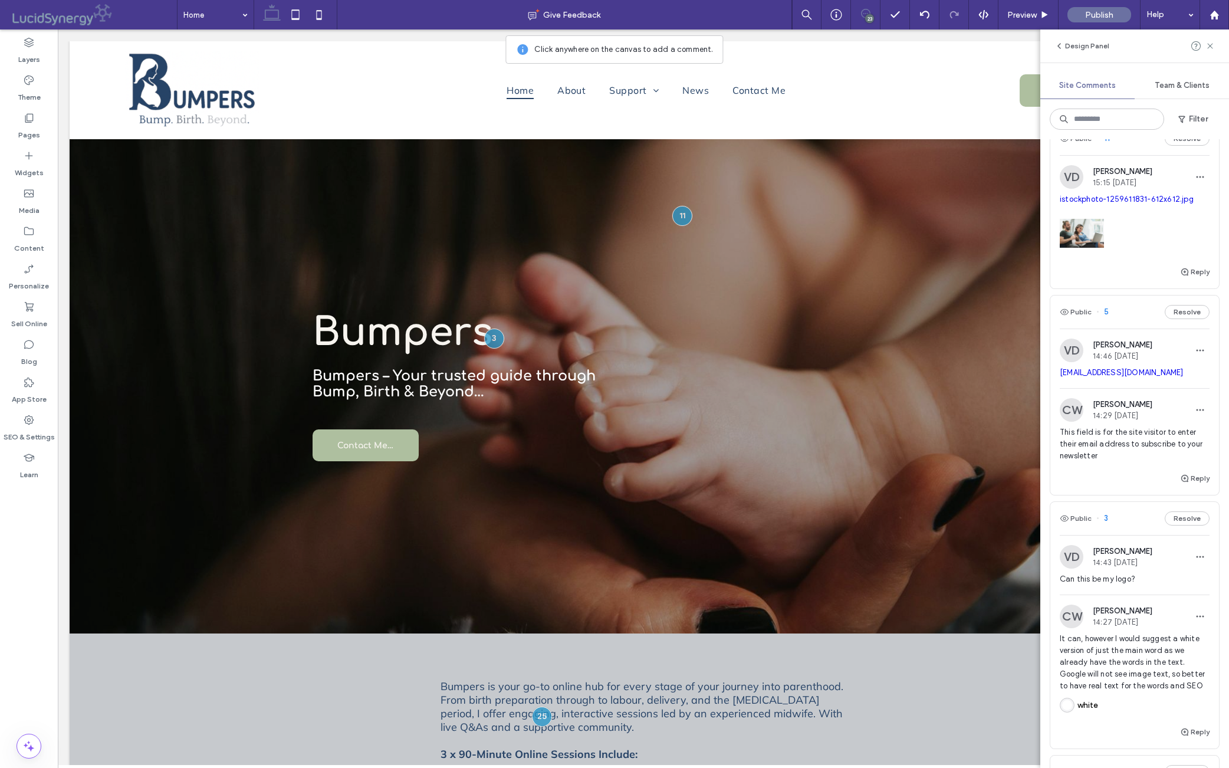
scroll to position [3671, 0]
click at [978, 279] on button "Reply" at bounding box center [1194, 272] width 29 height 14
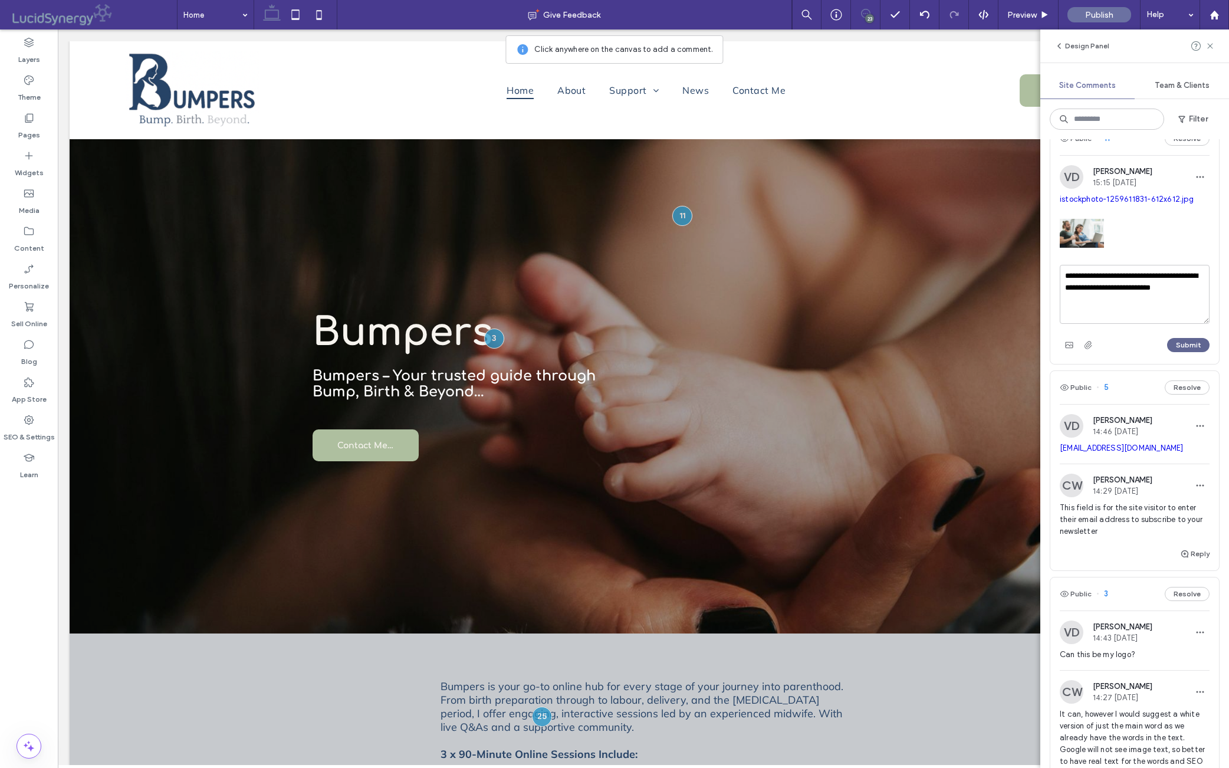
type textarea "**********"
click at [978, 352] on button "Submit" at bounding box center [1189, 345] width 42 height 14
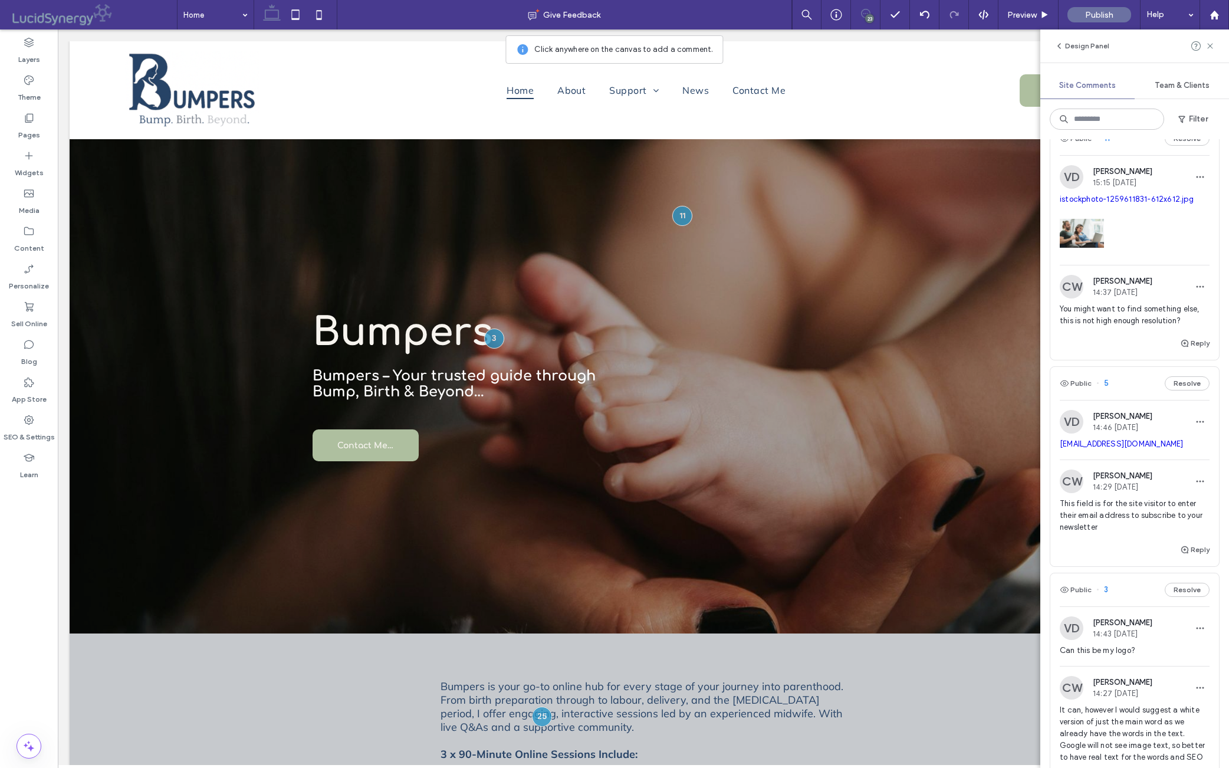
click at [978, 82] on span "Remove the first line 'Birth preparation ect'" at bounding box center [1135, 70] width 150 height 24
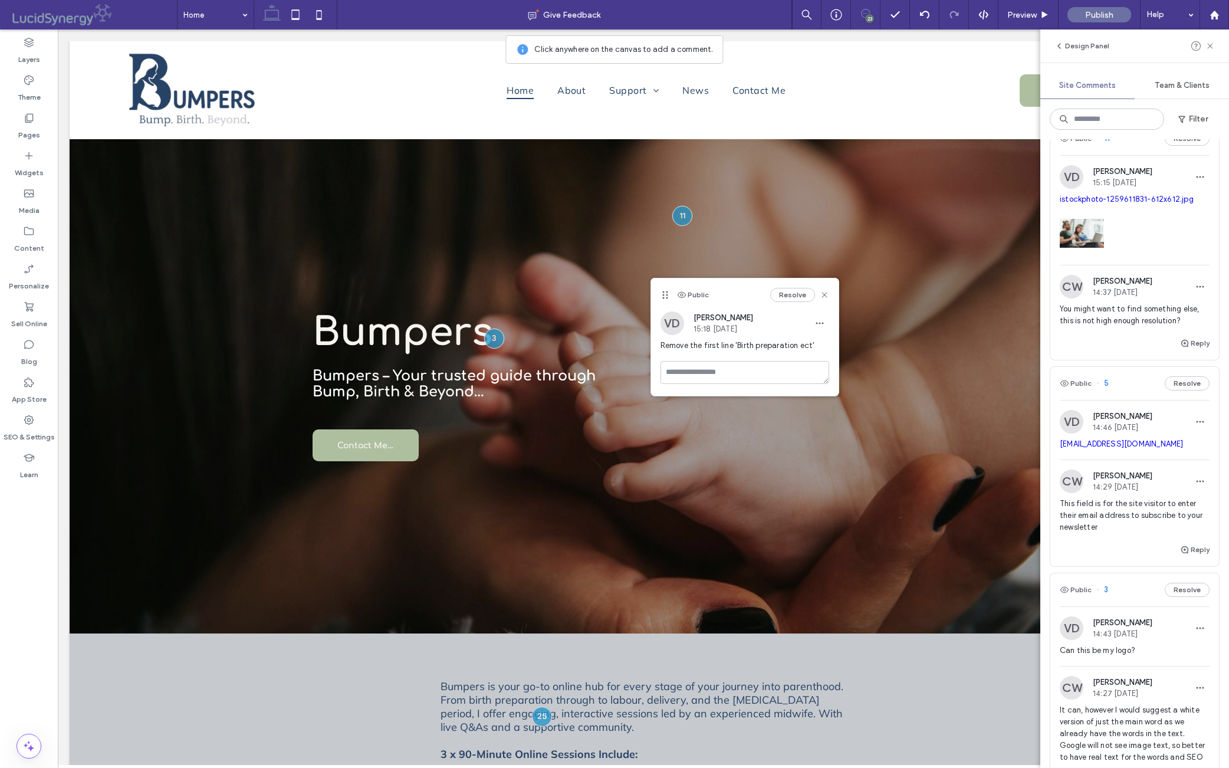
click at [978, 82] on span "Remove the first line 'Birth preparation ect'" at bounding box center [1135, 70] width 150 height 24
click at [978, 48] on icon at bounding box center [1210, 45] width 9 height 9
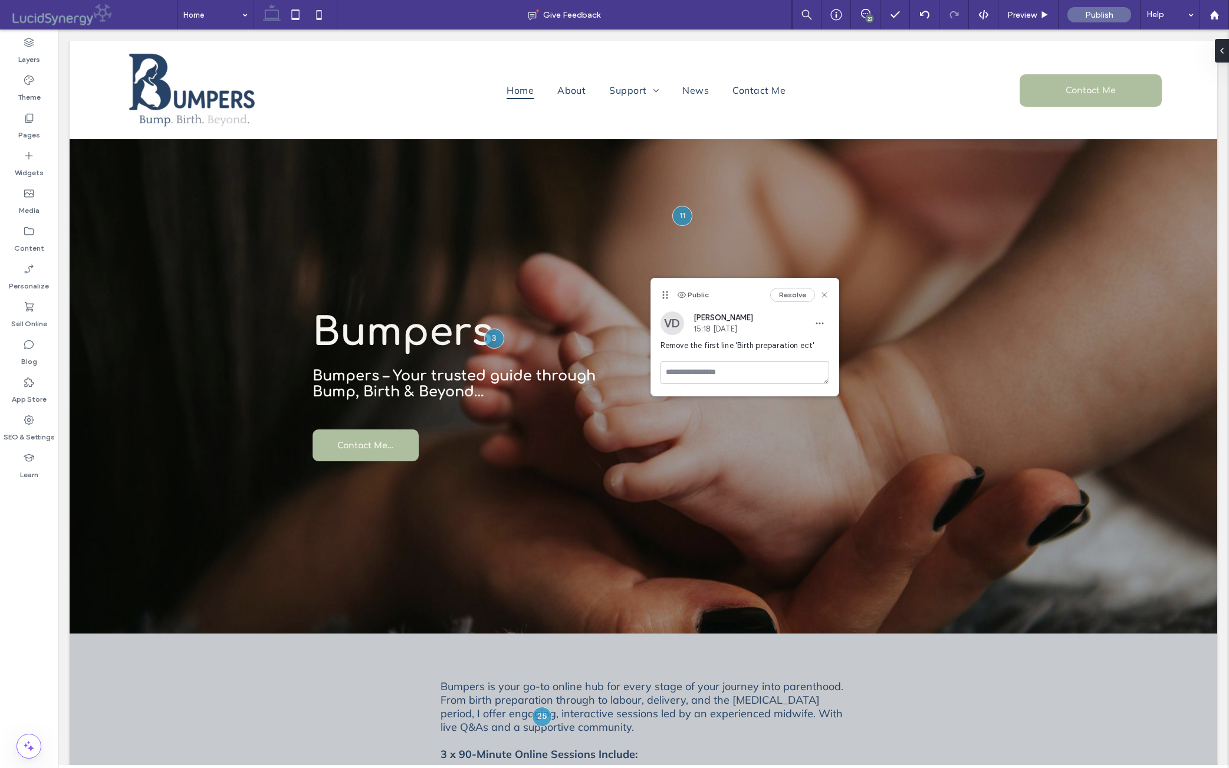
scroll to position [0, 0]
click at [826, 293] on icon at bounding box center [824, 294] width 9 height 9
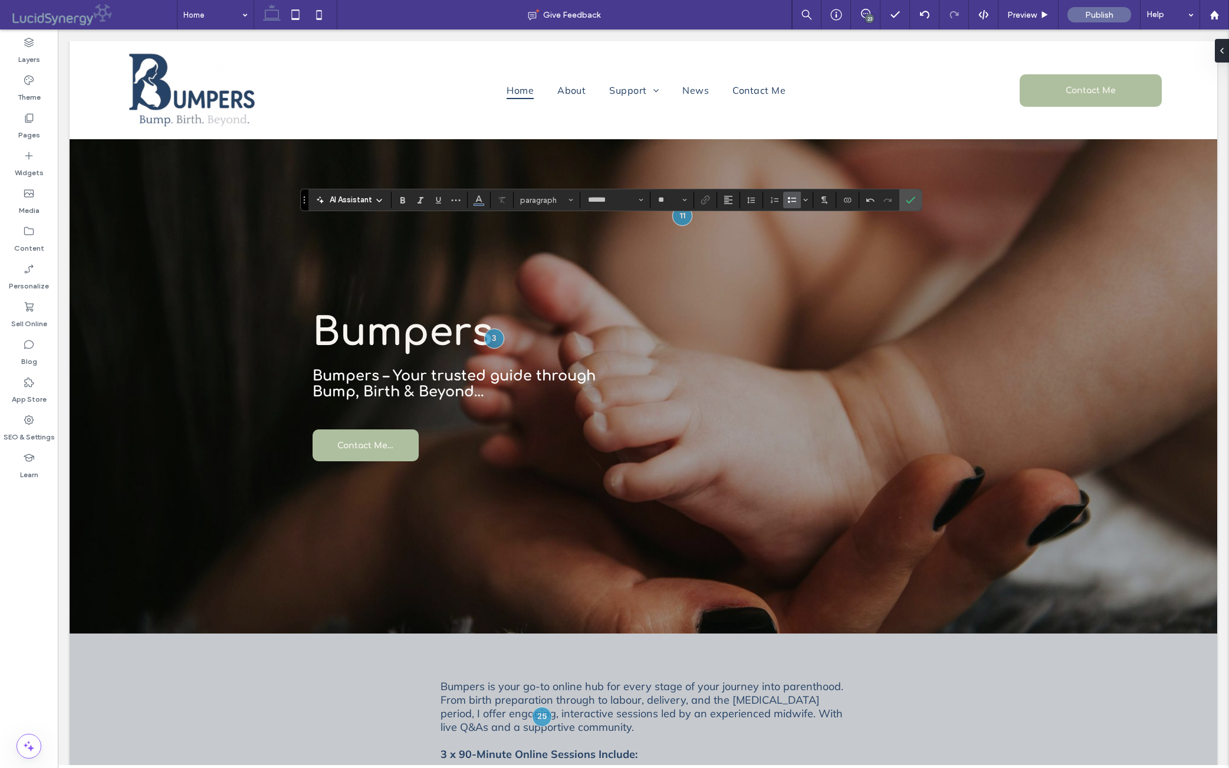
click at [860, 18] on div "23" at bounding box center [865, 13] width 29 height 9
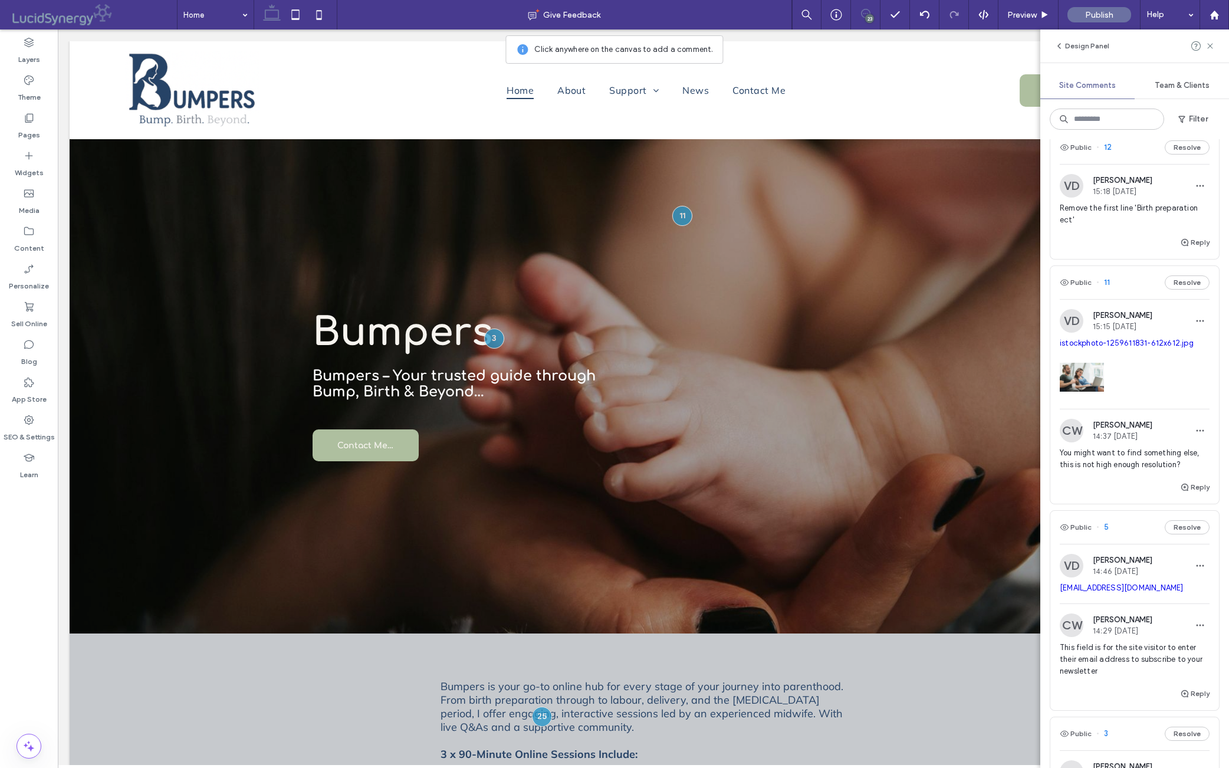
scroll to position [3530, 0]
click at [978, 256] on div "Reply" at bounding box center [1135, 244] width 169 height 24
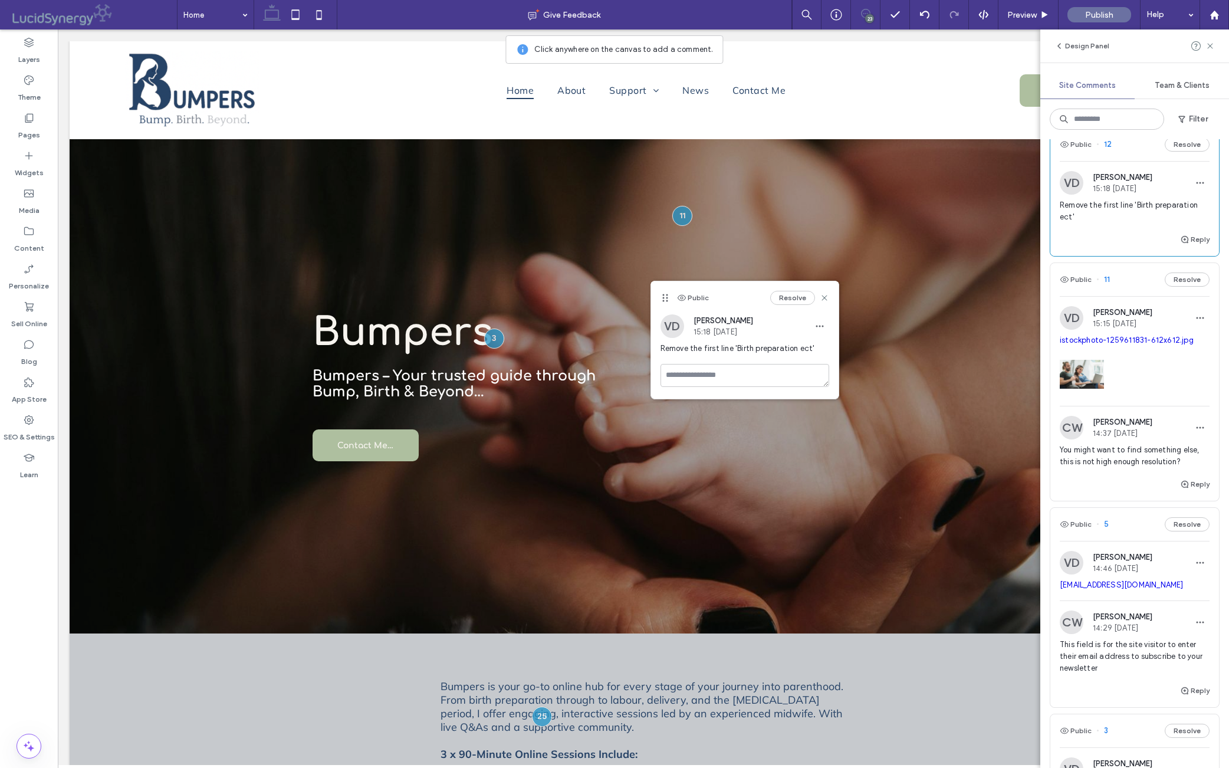
click at [795, 296] on button "Resolve" at bounding box center [792, 298] width 45 height 14
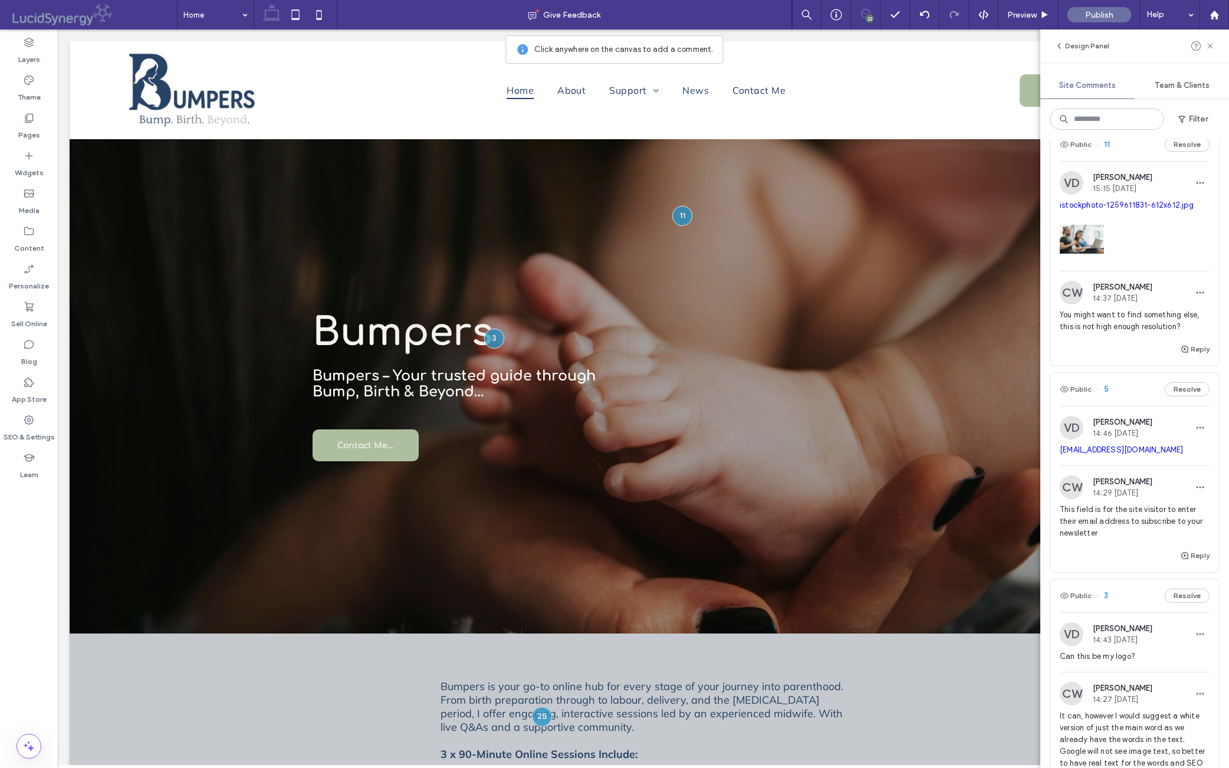
click at [978, 88] on span "Rewrite to say Stages of labour, active birth positions, coping techniques/pain…" at bounding box center [1135, 64] width 150 height 47
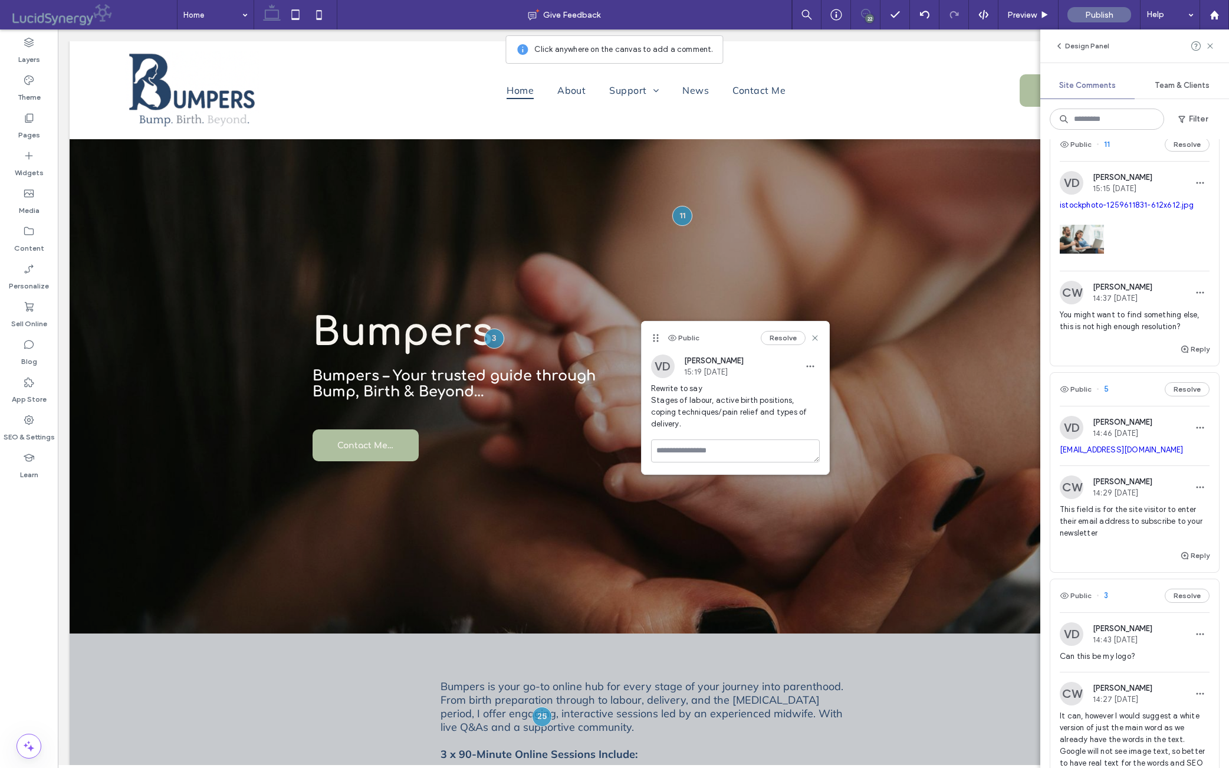
click at [978, 88] on span "Rewrite to say Stages of labour, active birth positions, coping techniques/pain…" at bounding box center [1135, 64] width 150 height 47
drag, startPoint x: 1063, startPoint y: 309, endPoint x: 1177, endPoint y: 340, distance: 118.5
click at [978, 88] on span "Rewrite to say Stages of labour, active birth positions, coping techniques/pain…" at bounding box center [1135, 64] width 150 height 47
copy span "Stages of labour, active birth positions, coping techniques/pain relief and typ…"
click at [782, 338] on button "Resolve" at bounding box center [783, 338] width 45 height 14
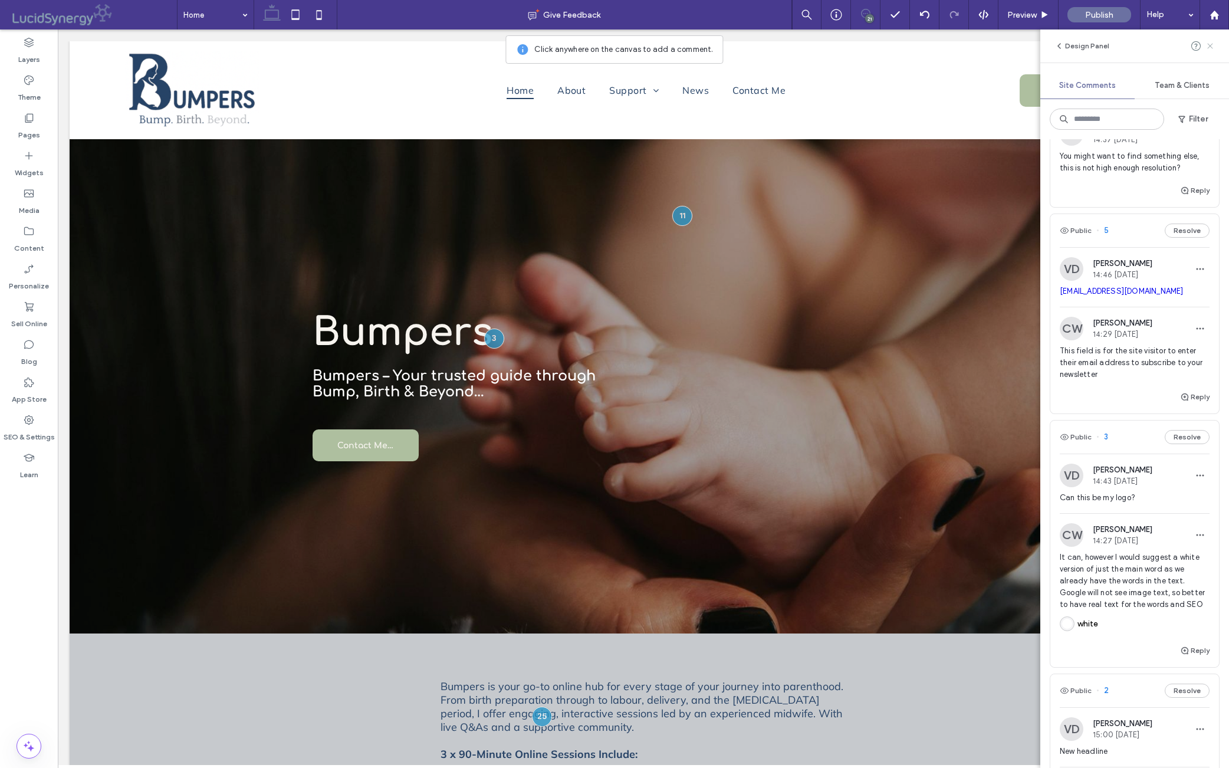
click at [978, 45] on use at bounding box center [1210, 45] width 5 height 5
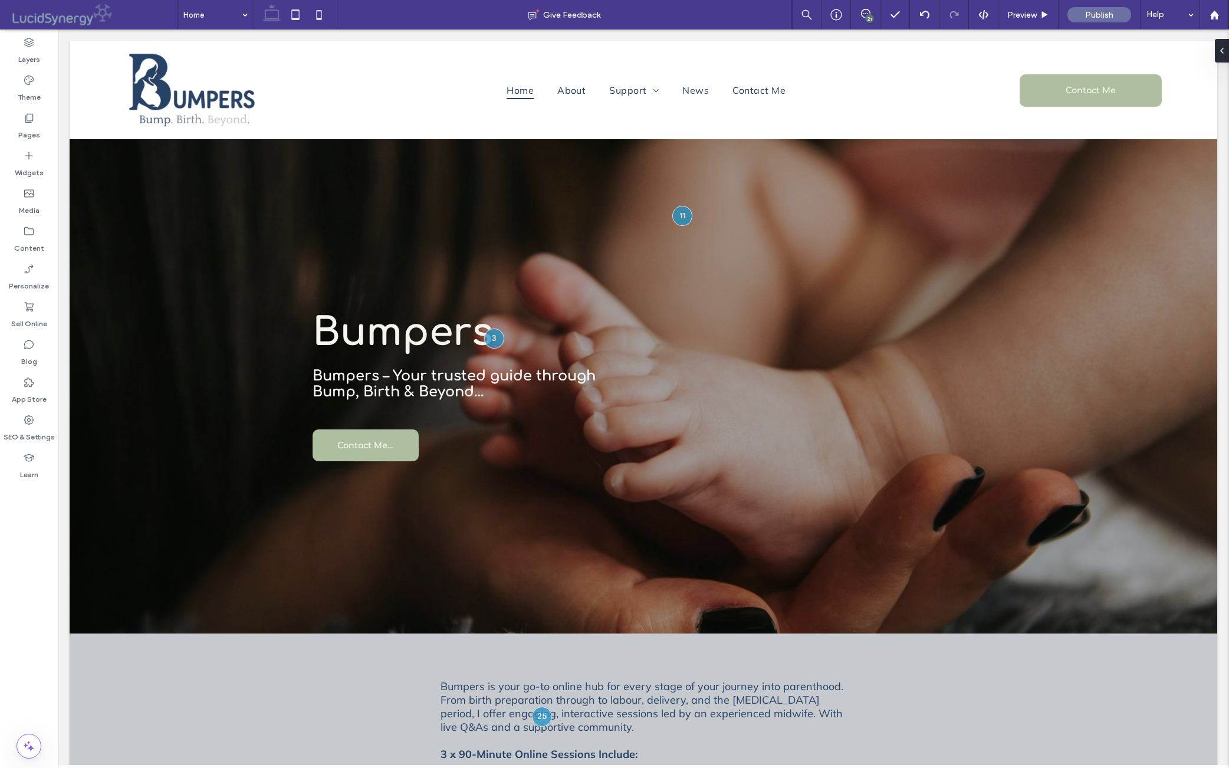
scroll to position [0, 0]
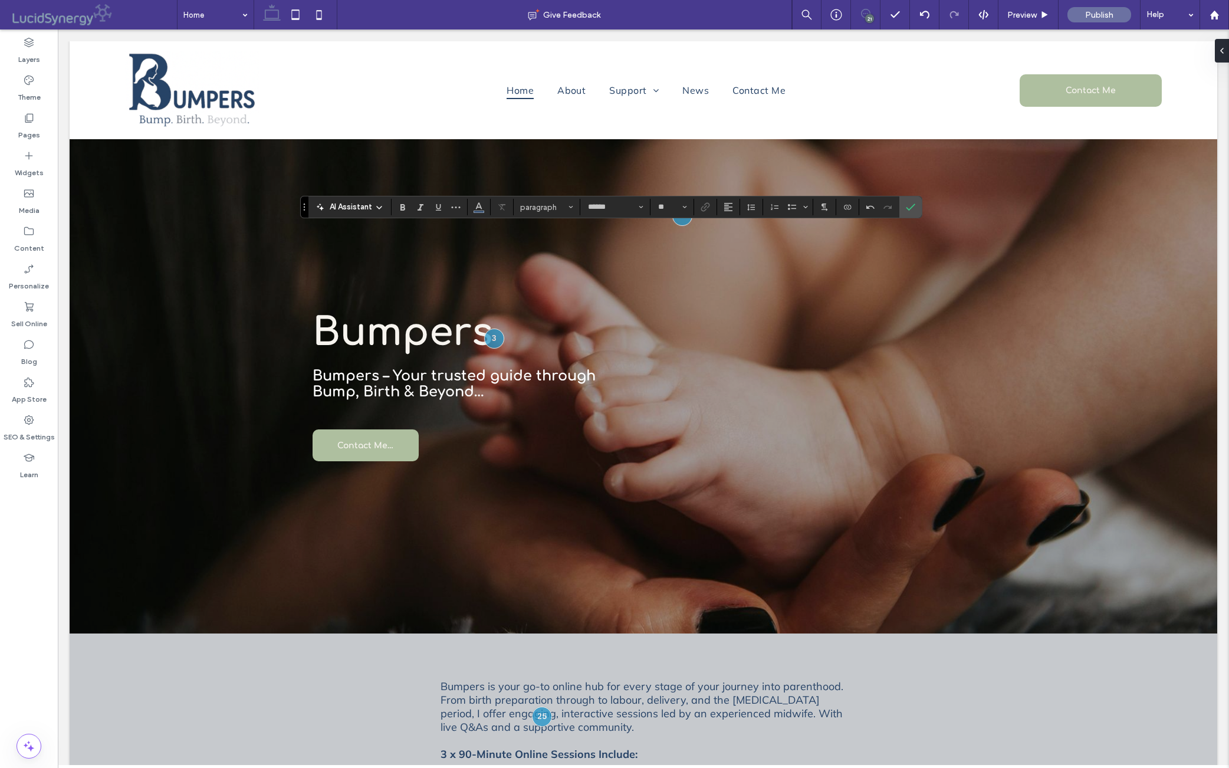
click at [861, 14] on use at bounding box center [865, 13] width 9 height 9
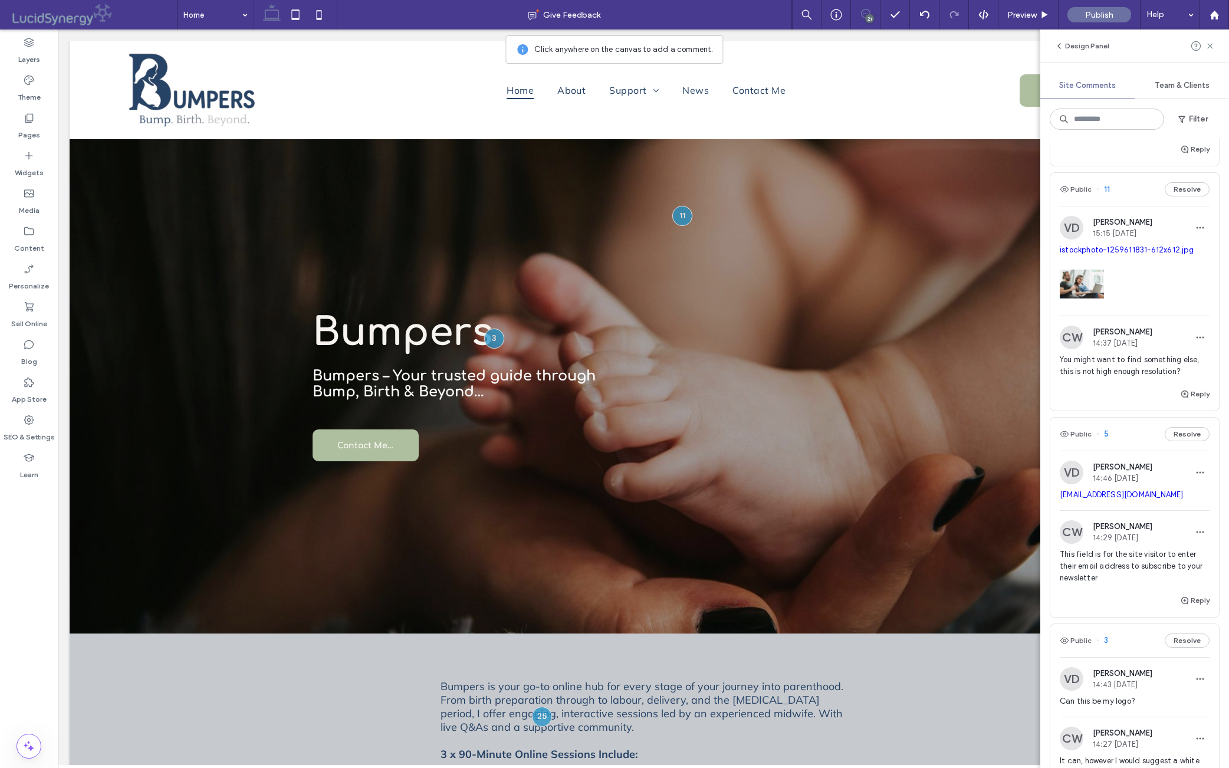
scroll to position [3336, 0]
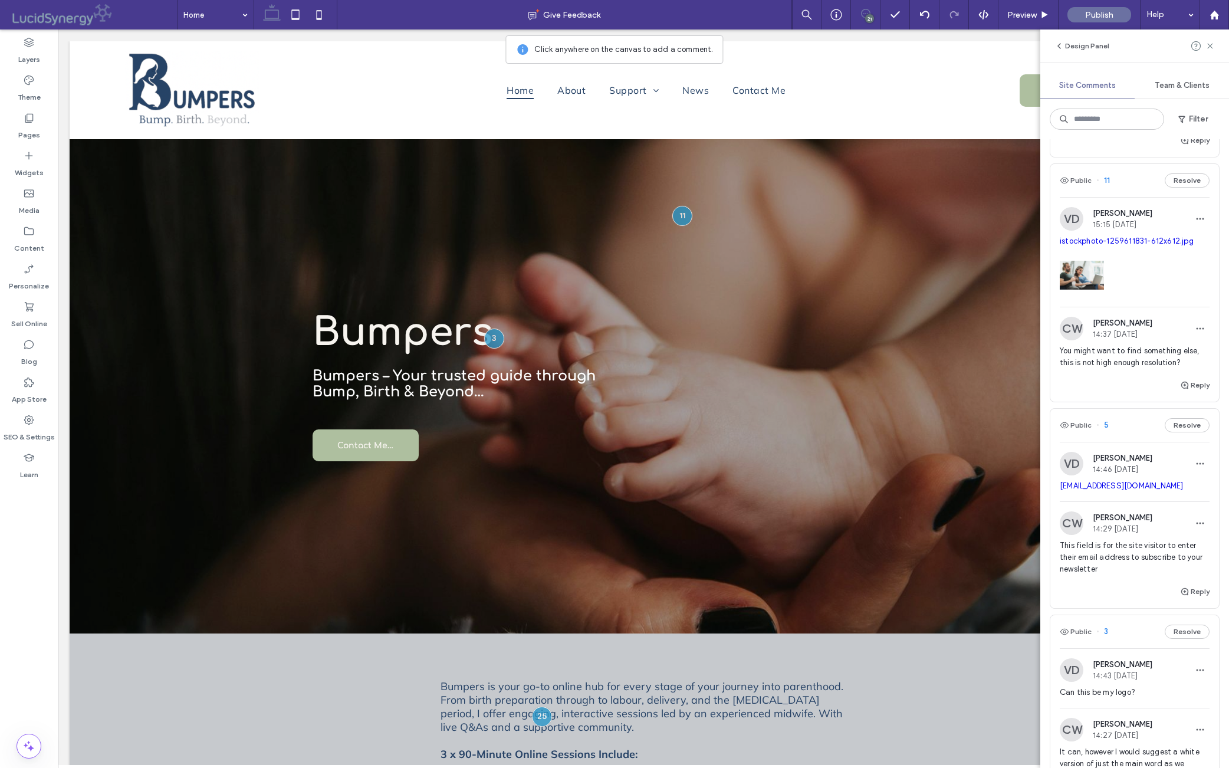
click at [978, 124] on span "Week Four (to be arranged once everyone has delivered) Online reunion to introd…" at bounding box center [1135, 100] width 150 height 47
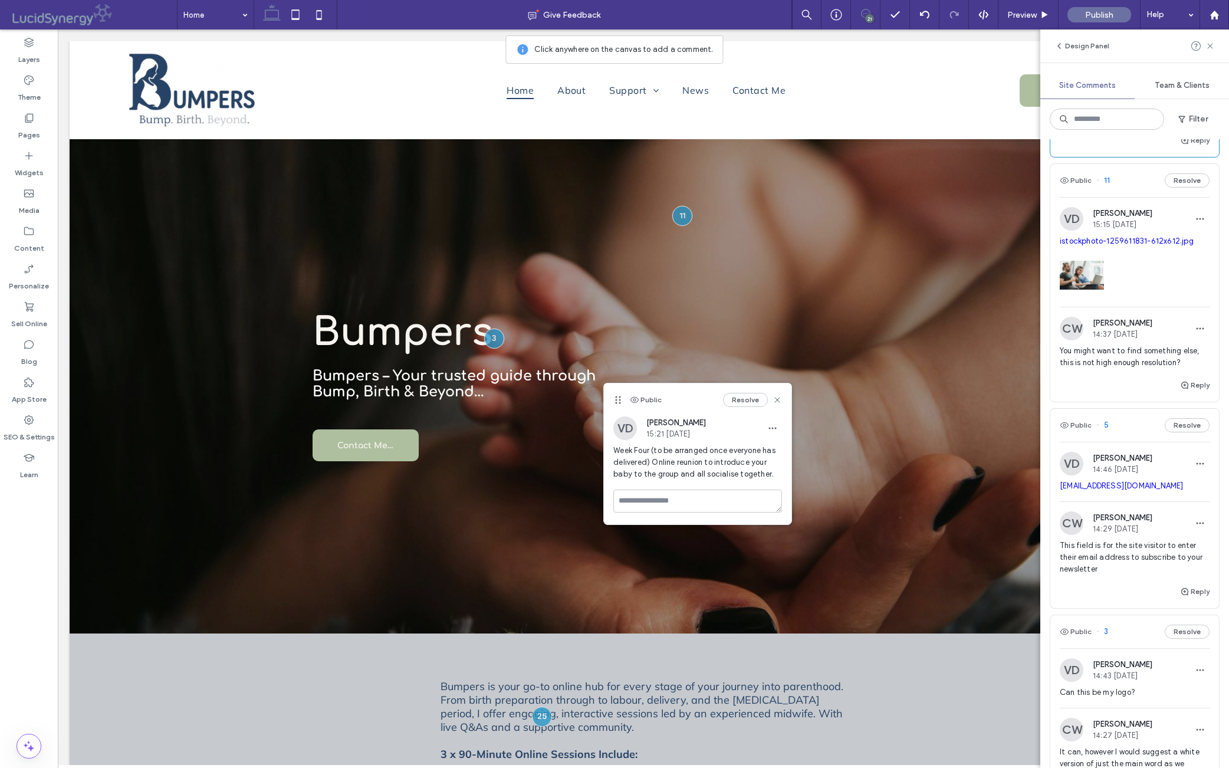
drag, startPoint x: 617, startPoint y: 457, endPoint x: 667, endPoint y: 493, distance: 61.9
click at [665, 480] on span "Week Four (to be arranged once everyone has delivered) Online reunion to introd…" at bounding box center [698, 462] width 169 height 35
copy span "Week Four (to be arranged once everyone has delivered) Online reunion to introd…"
click at [744, 399] on button "Resolve" at bounding box center [745, 400] width 45 height 14
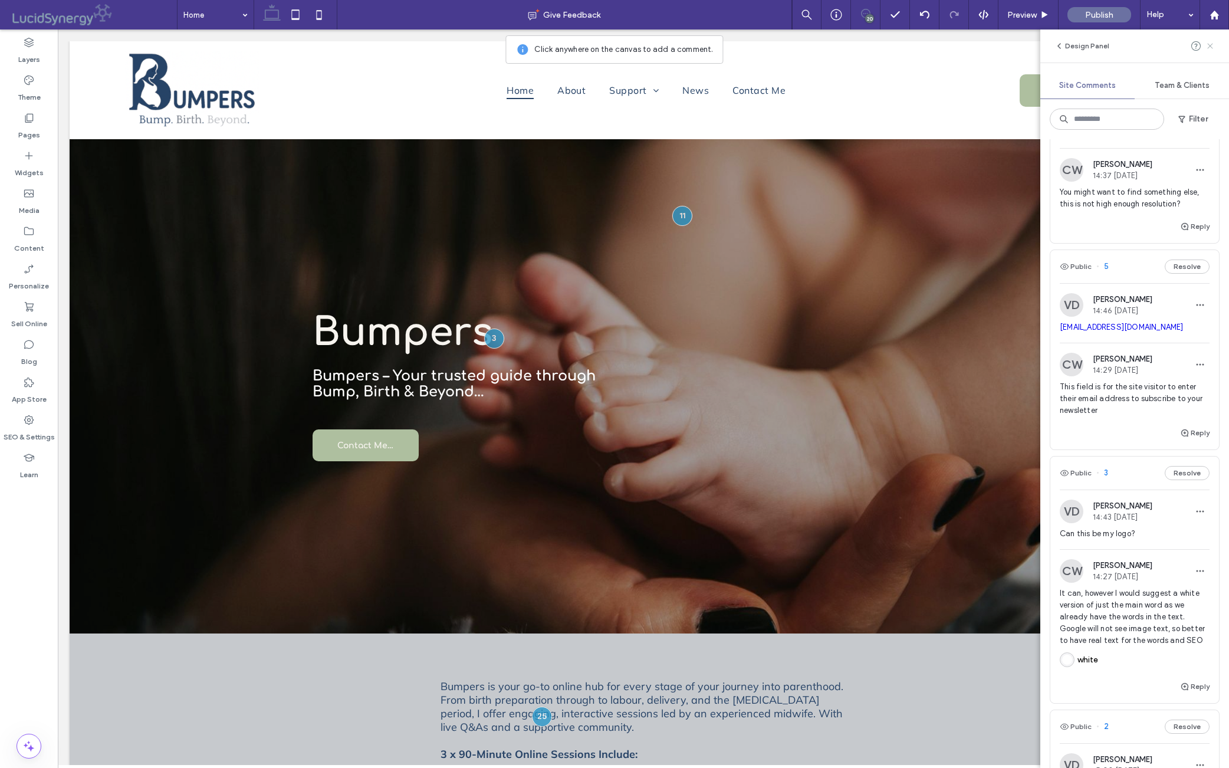
click at [978, 44] on icon at bounding box center [1210, 45] width 9 height 9
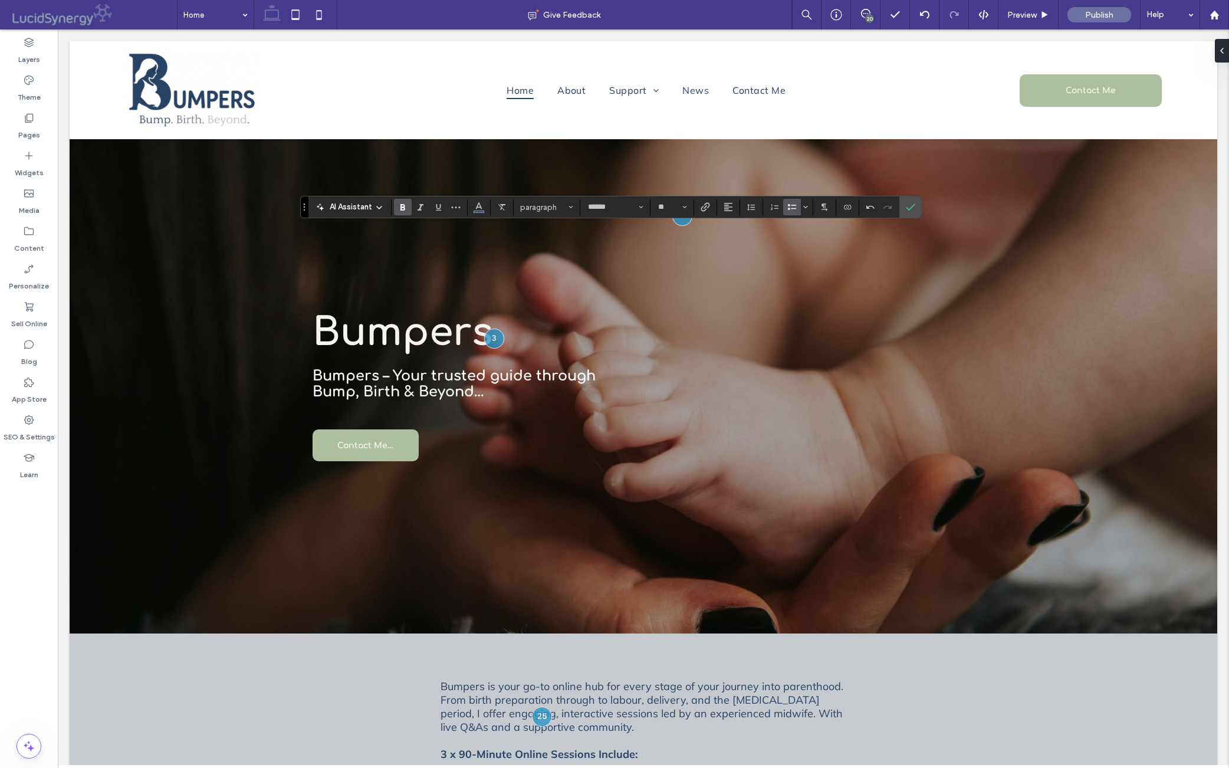
click at [406, 204] on icon "Bold" at bounding box center [402, 206] width 9 height 9
click at [916, 205] on icon "Confirm" at bounding box center [910, 206] width 9 height 9
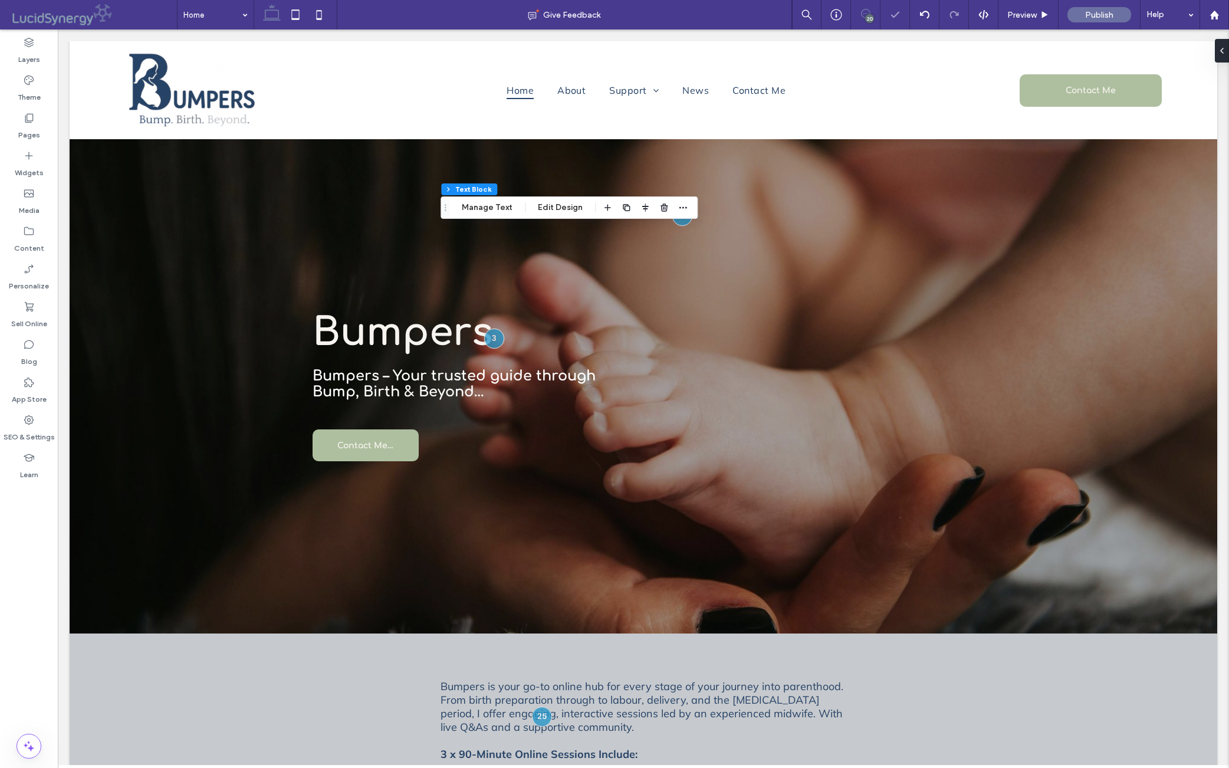
click at [861, 14] on icon at bounding box center [865, 13] width 9 height 9
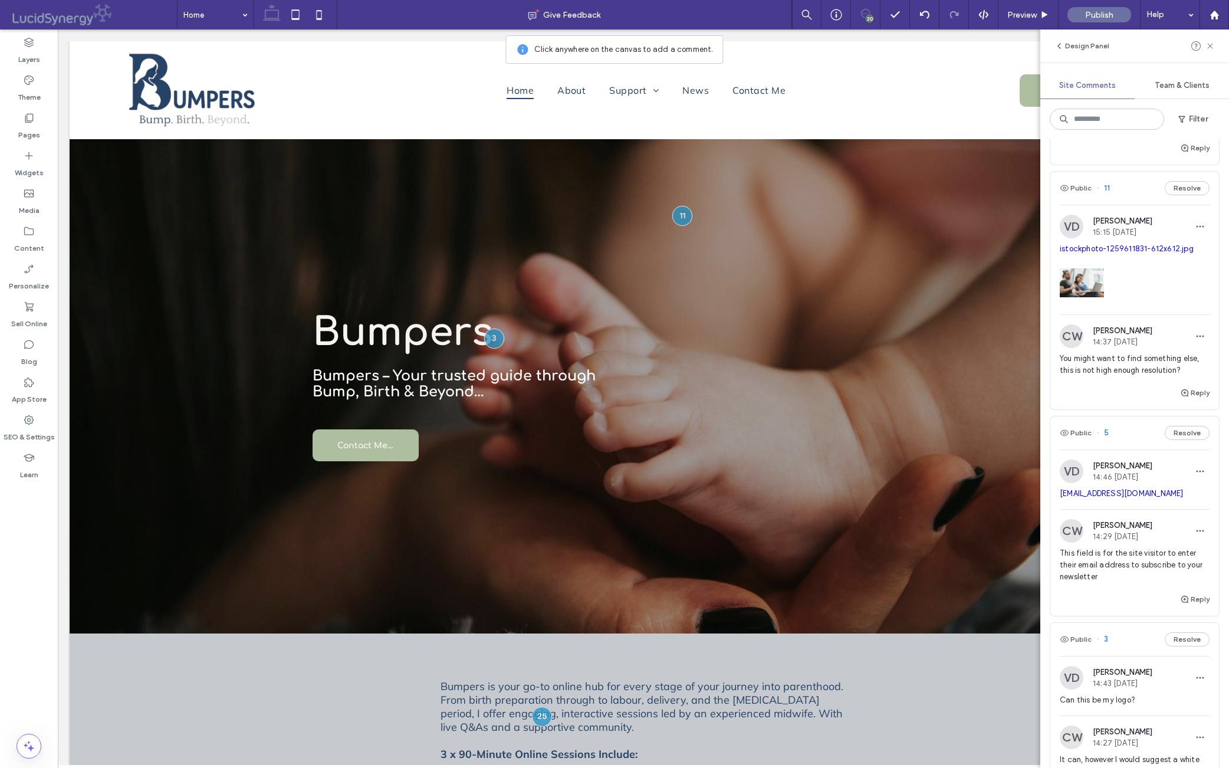
scroll to position [3114, 0]
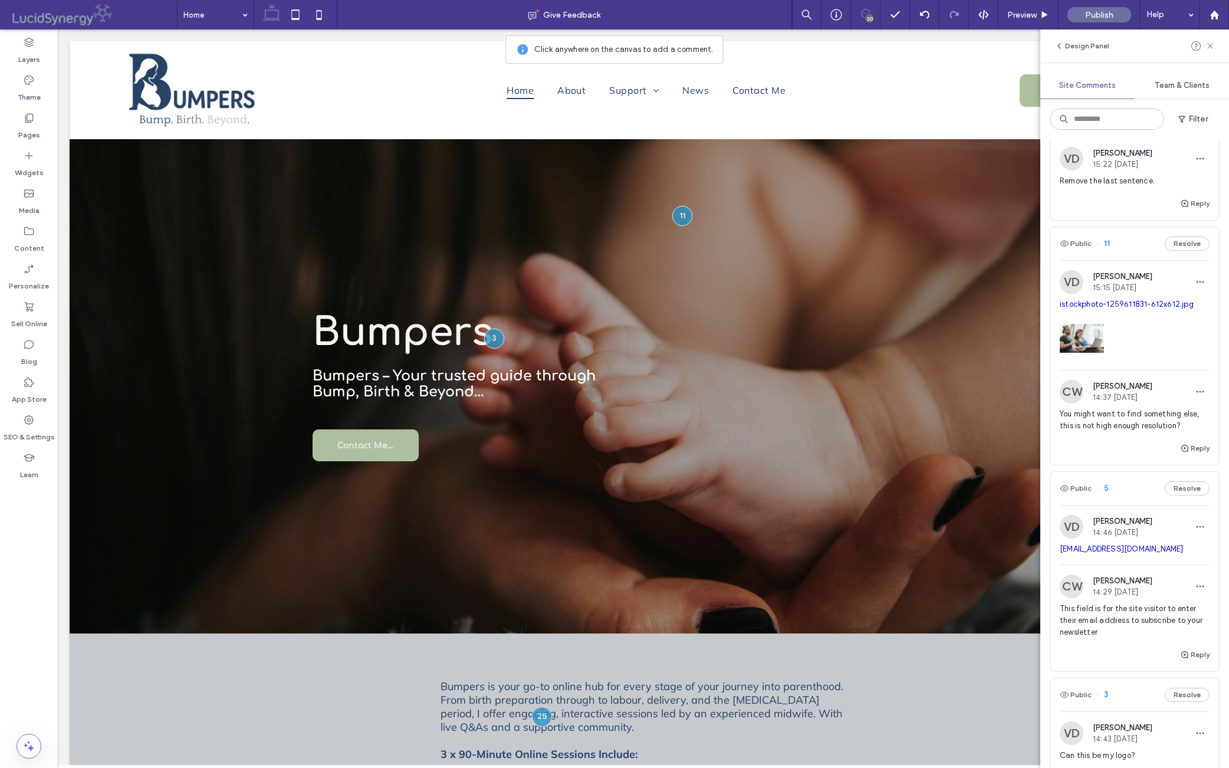
click at [978, 187] on span "Remove the last sentence." at bounding box center [1135, 181] width 150 height 12
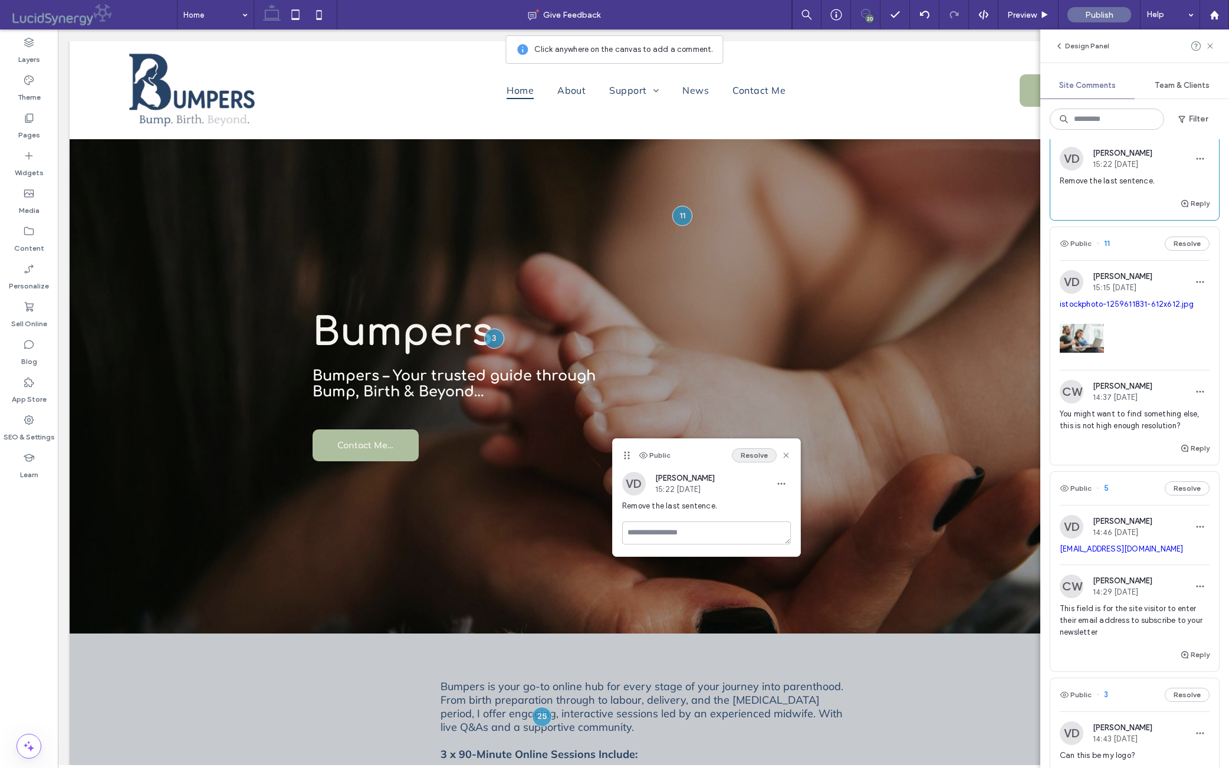
click at [753, 455] on button "Resolve" at bounding box center [754, 455] width 45 height 14
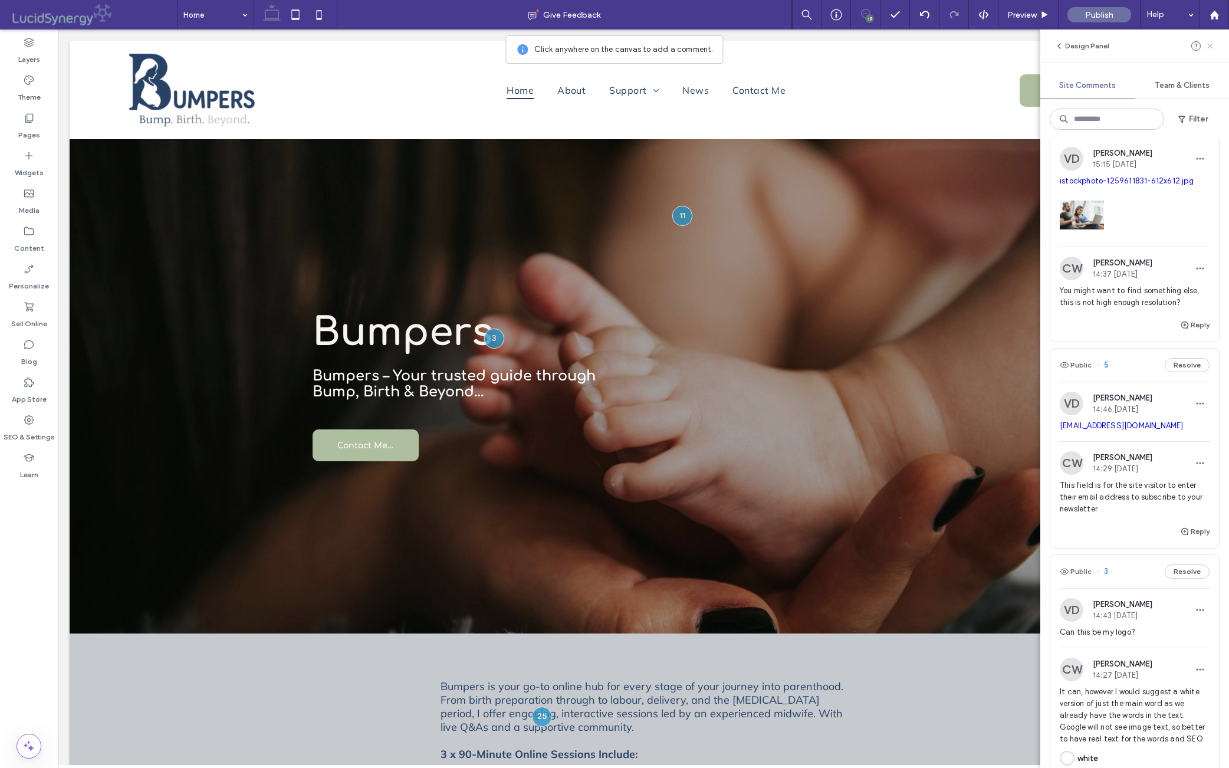
click at [978, 46] on icon at bounding box center [1210, 45] width 9 height 9
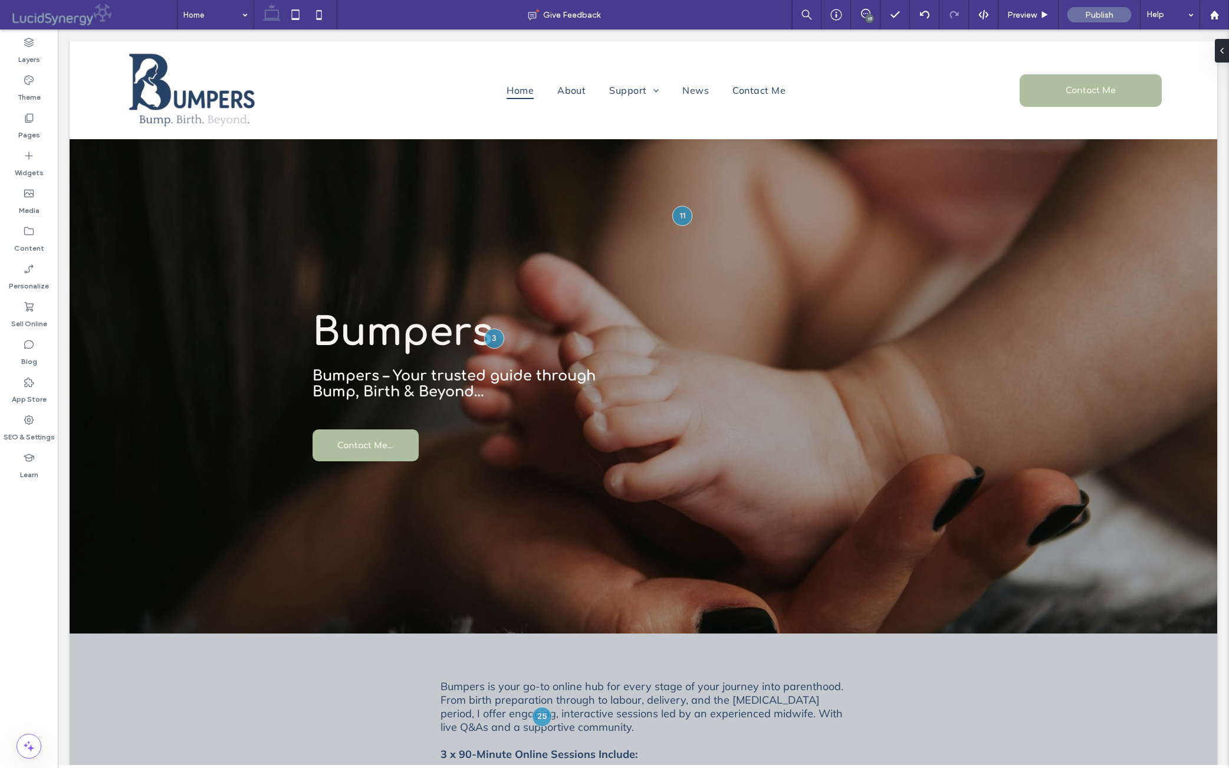
scroll to position [0, 0]
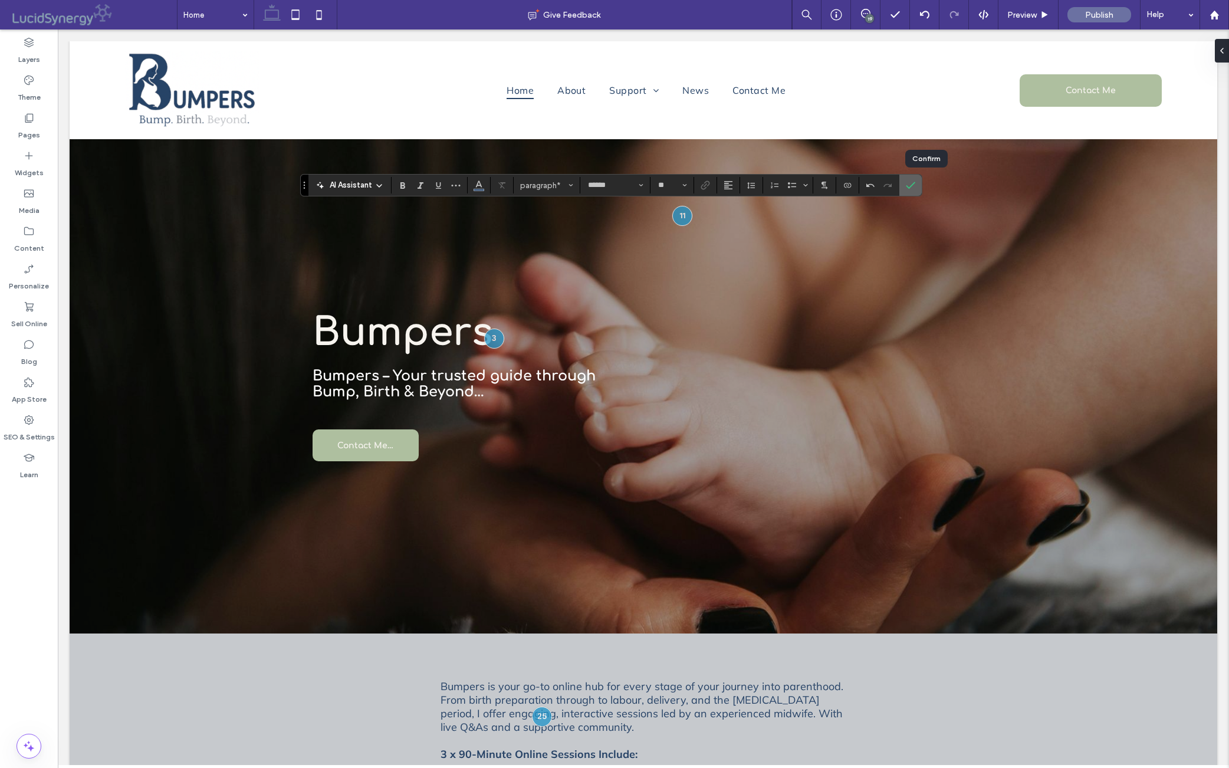
click at [916, 183] on icon "Confirm" at bounding box center [910, 185] width 9 height 9
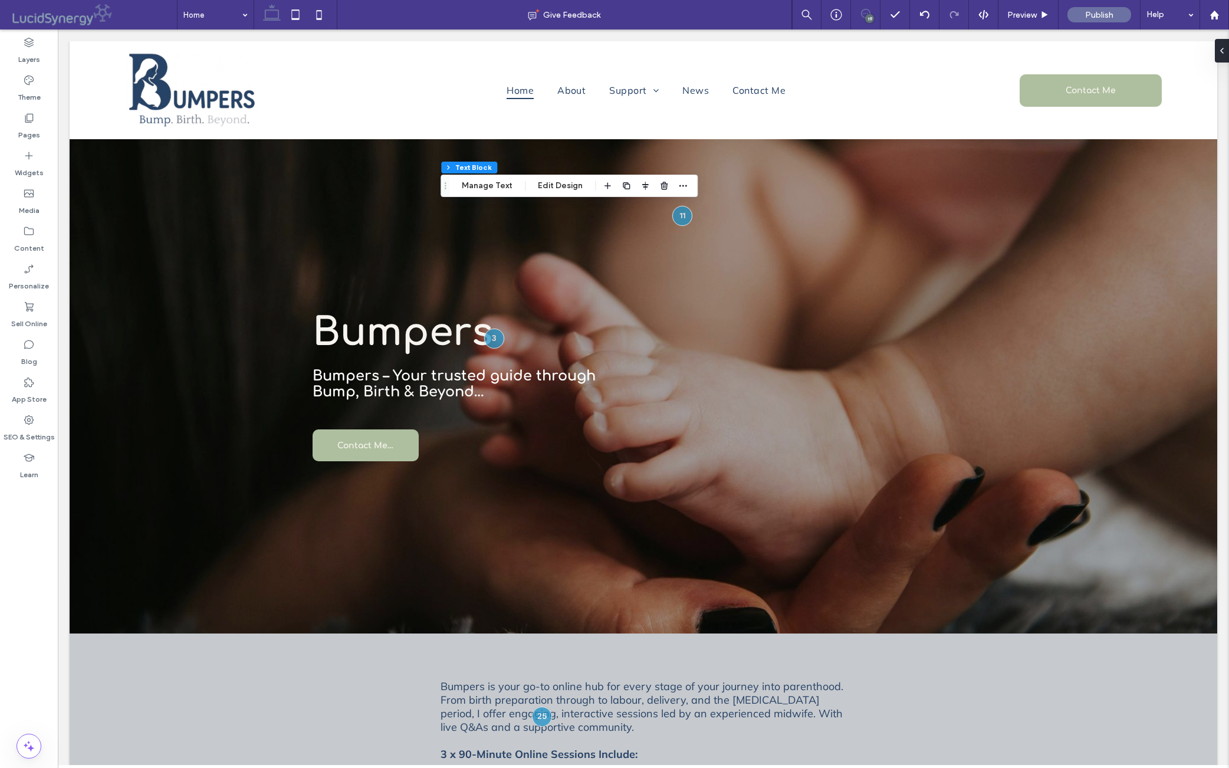
click at [861, 14] on icon at bounding box center [865, 13] width 9 height 9
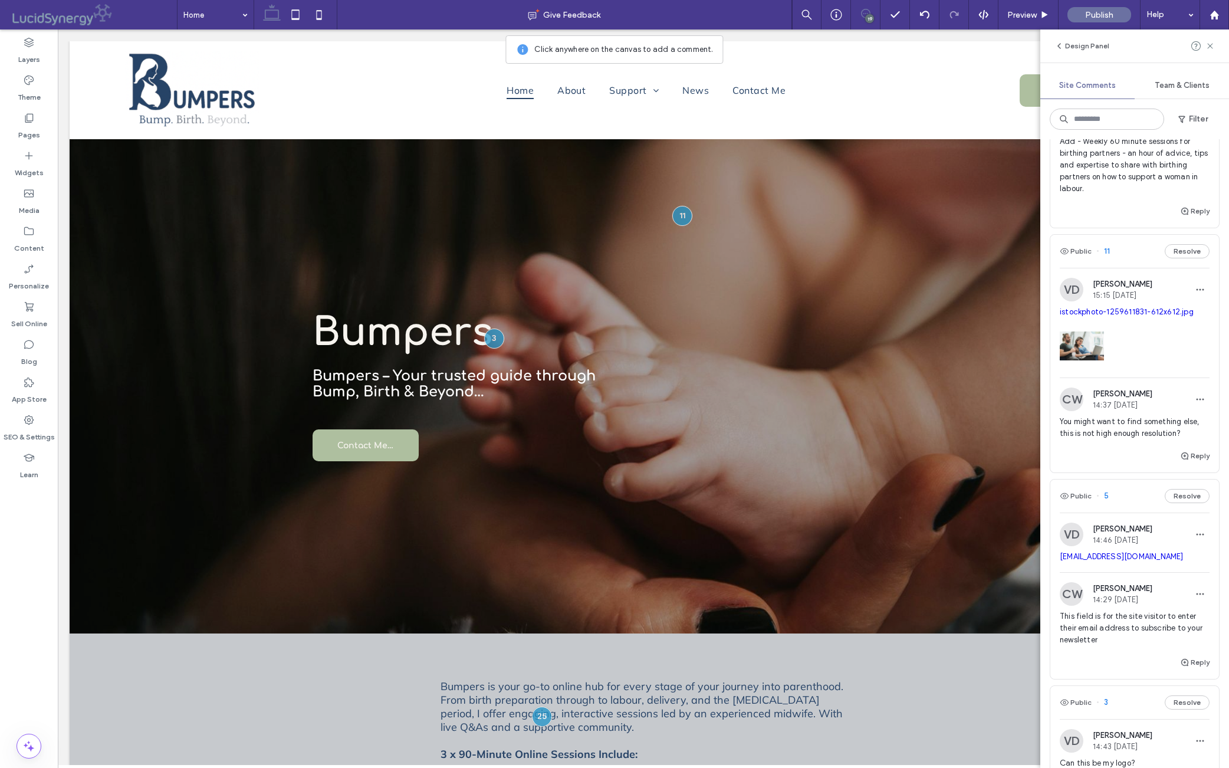
scroll to position [2991, 0]
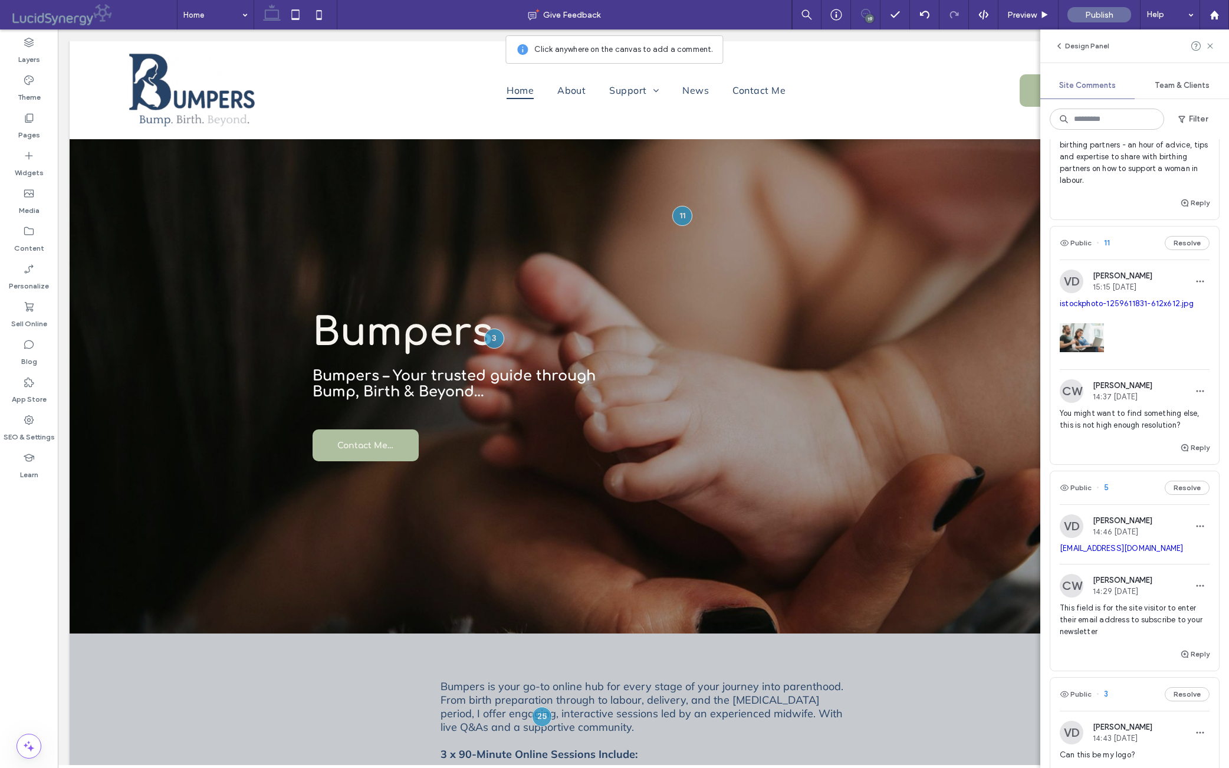
click at [978, 186] on span "Remove the +plus. Add - Weekly 60 minute sessions for birthing partners - an ho…" at bounding box center [1135, 151] width 150 height 71
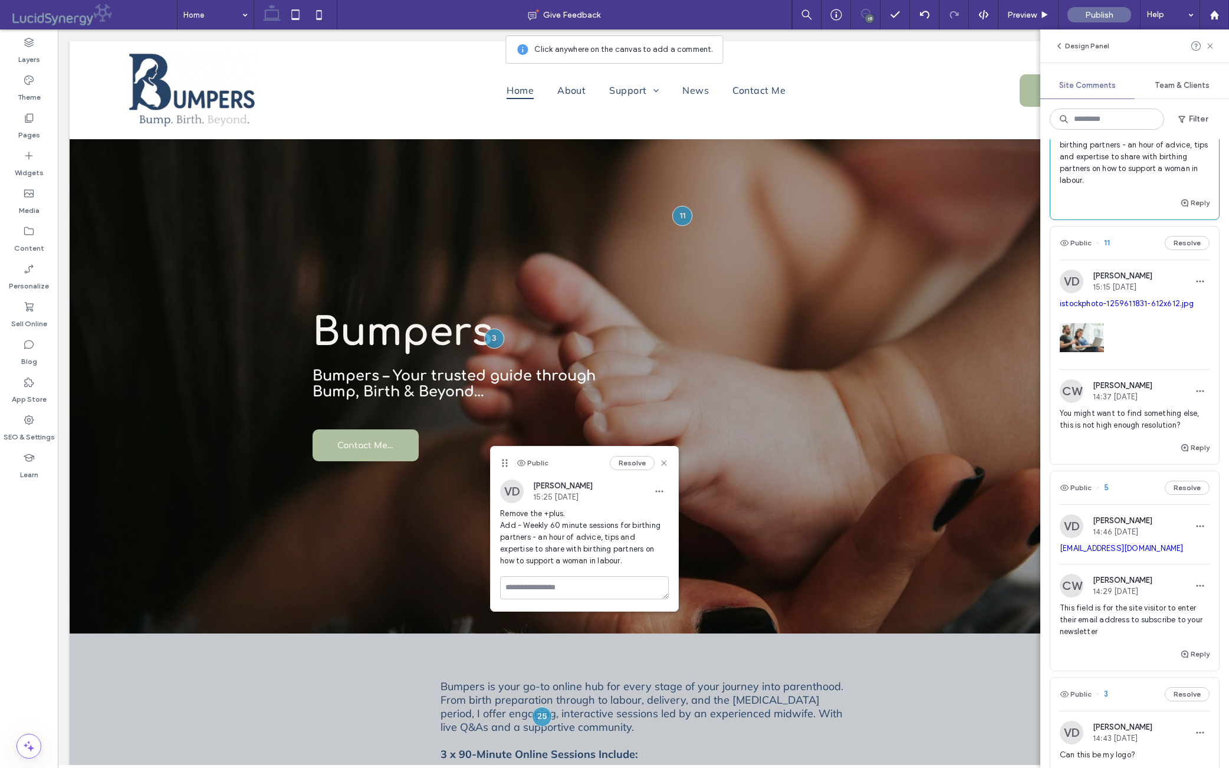
drag, startPoint x: 1088, startPoint y: 369, endPoint x: 1140, endPoint y: 421, distance: 73.4
click at [978, 186] on span "Remove the +plus. Add - Weekly 60 minute sessions for birthing partners - an ho…" at bounding box center [1135, 151] width 150 height 71
copy span "Weekly 60 minute sessions for birthing partners - an hour of advice, tips and e…"
click at [664, 464] on icon at bounding box center [664, 462] width 9 height 9
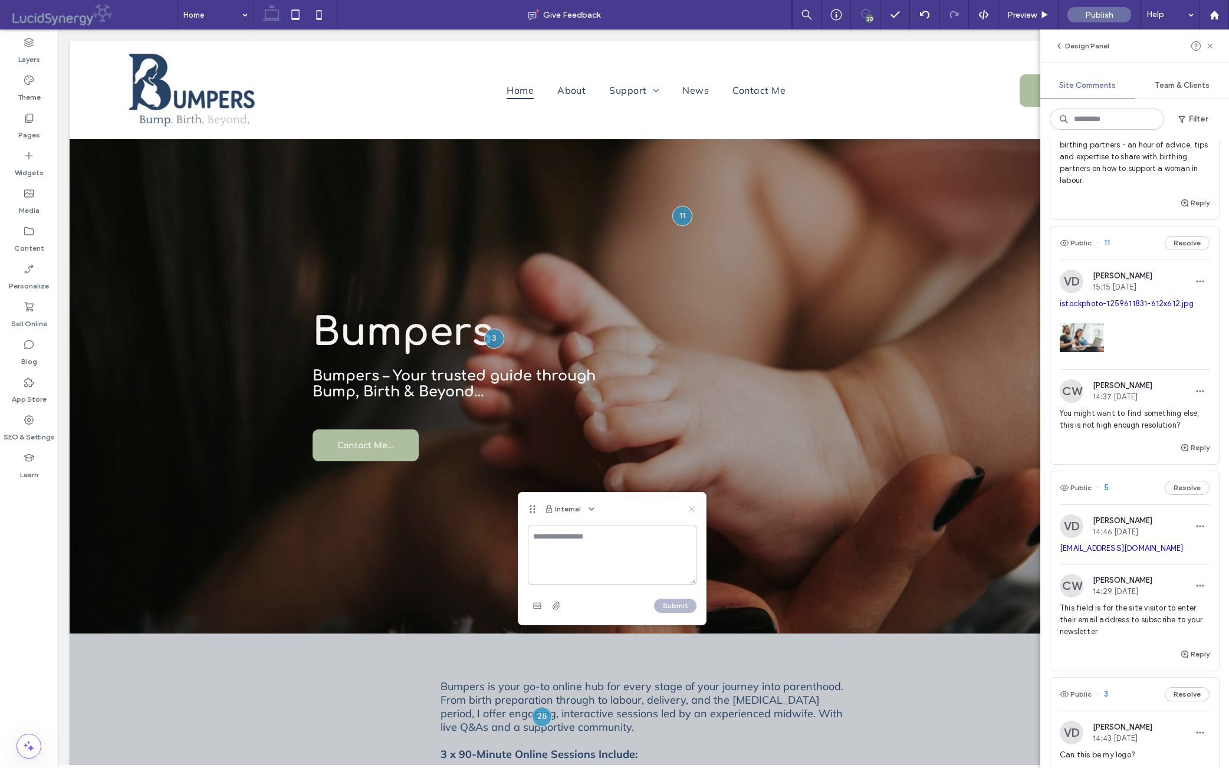
click at [693, 509] on icon at bounding box center [691, 508] width 9 height 9
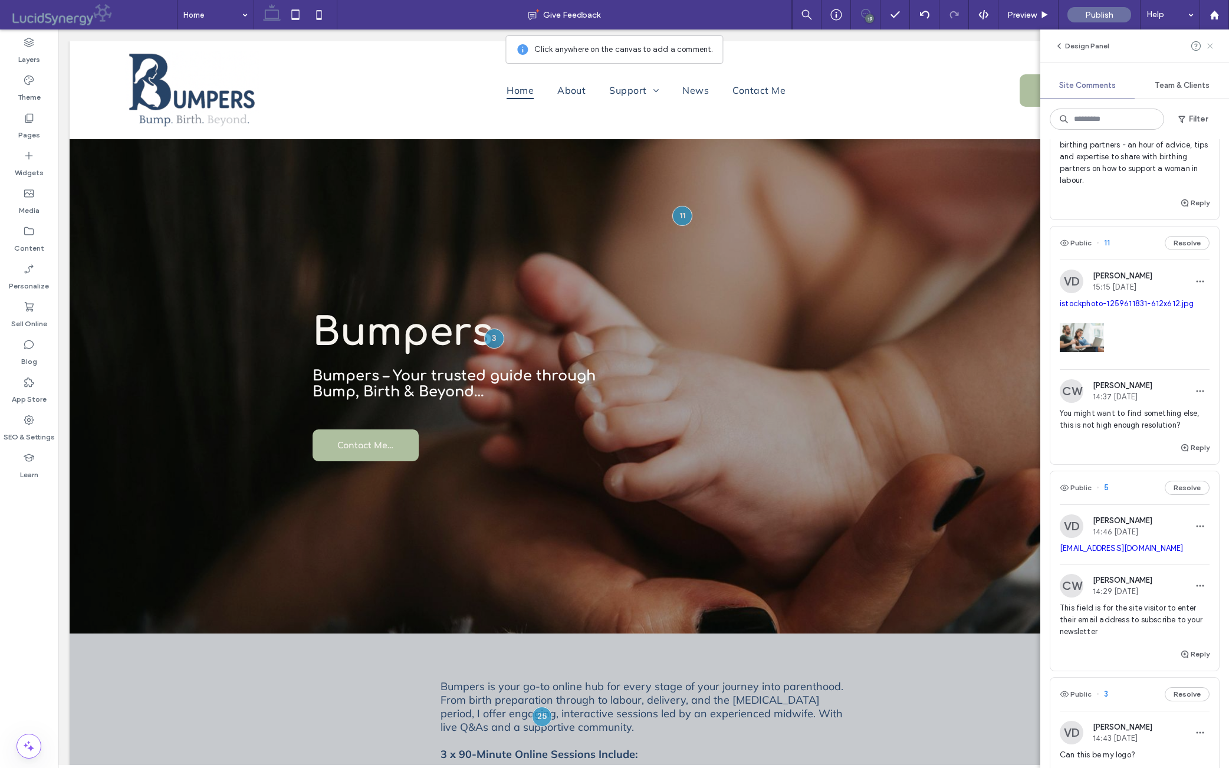
click at [978, 45] on use at bounding box center [1210, 45] width 5 height 5
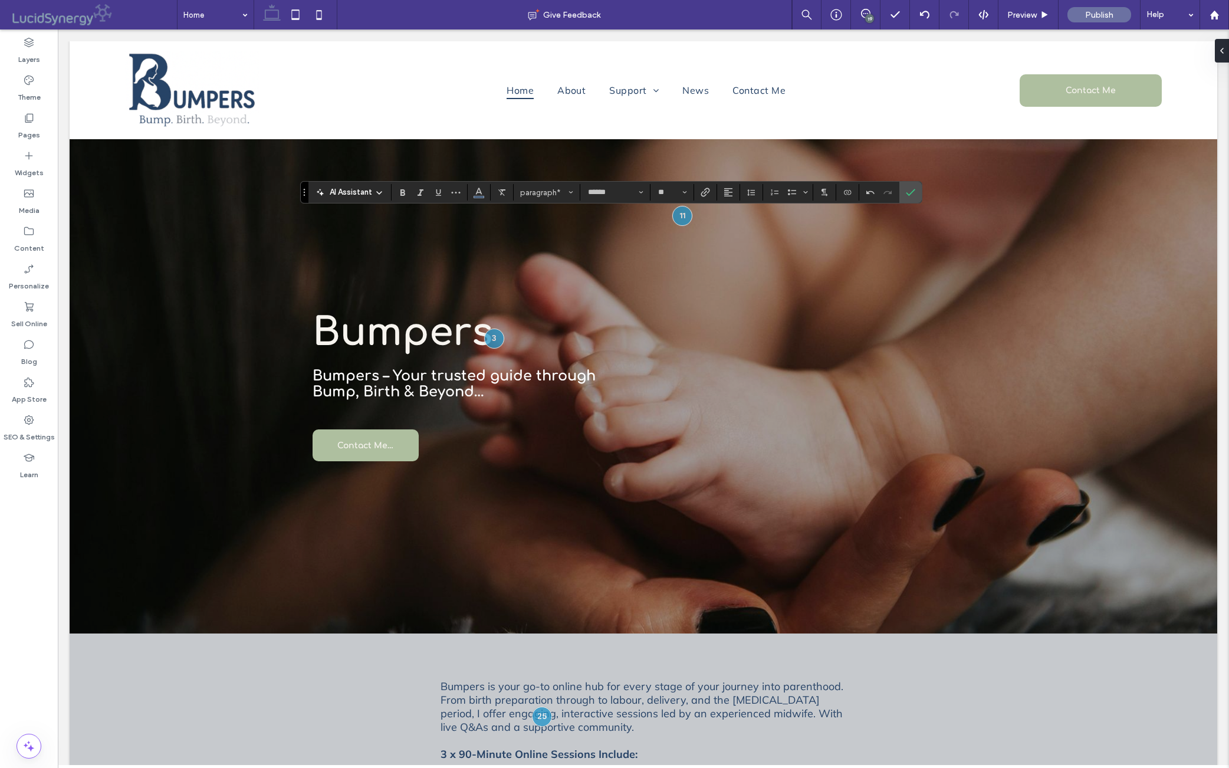
type input "*"
type input "******"
type input "**"
click at [916, 189] on icon "Confirm" at bounding box center [910, 192] width 9 height 9
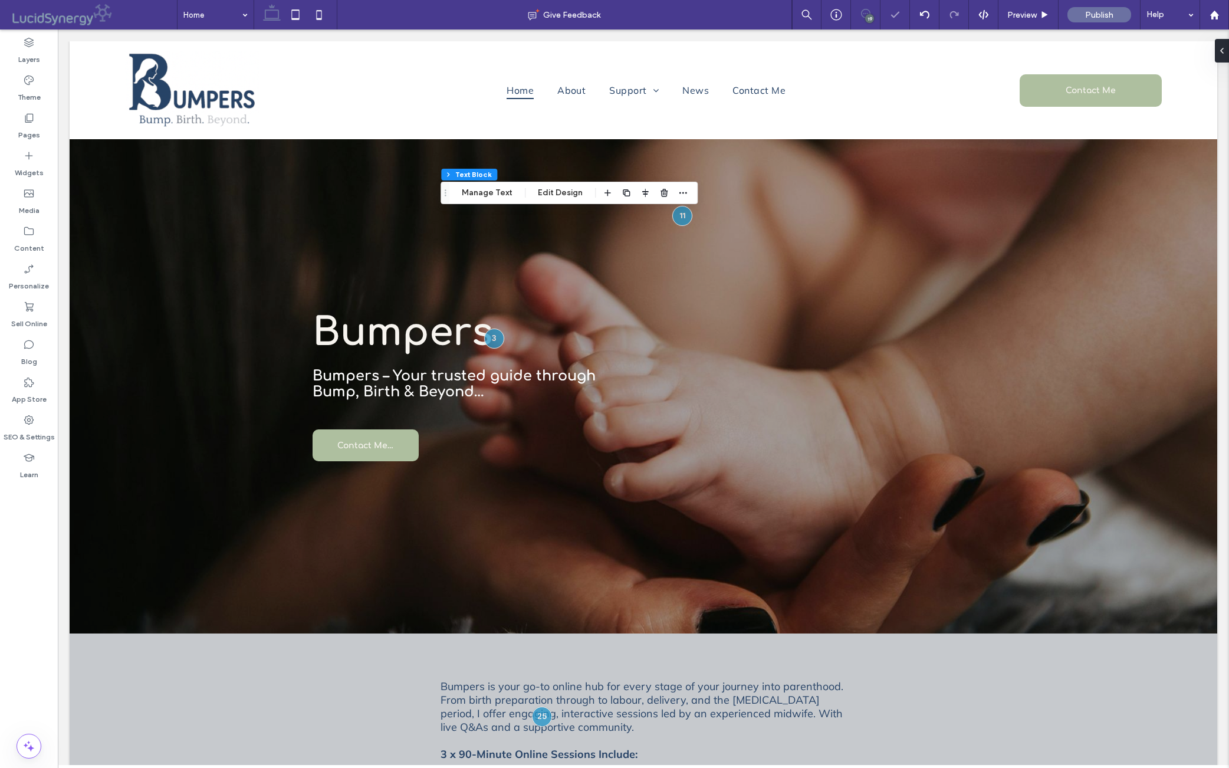
click at [861, 15] on icon at bounding box center [865, 13] width 9 height 9
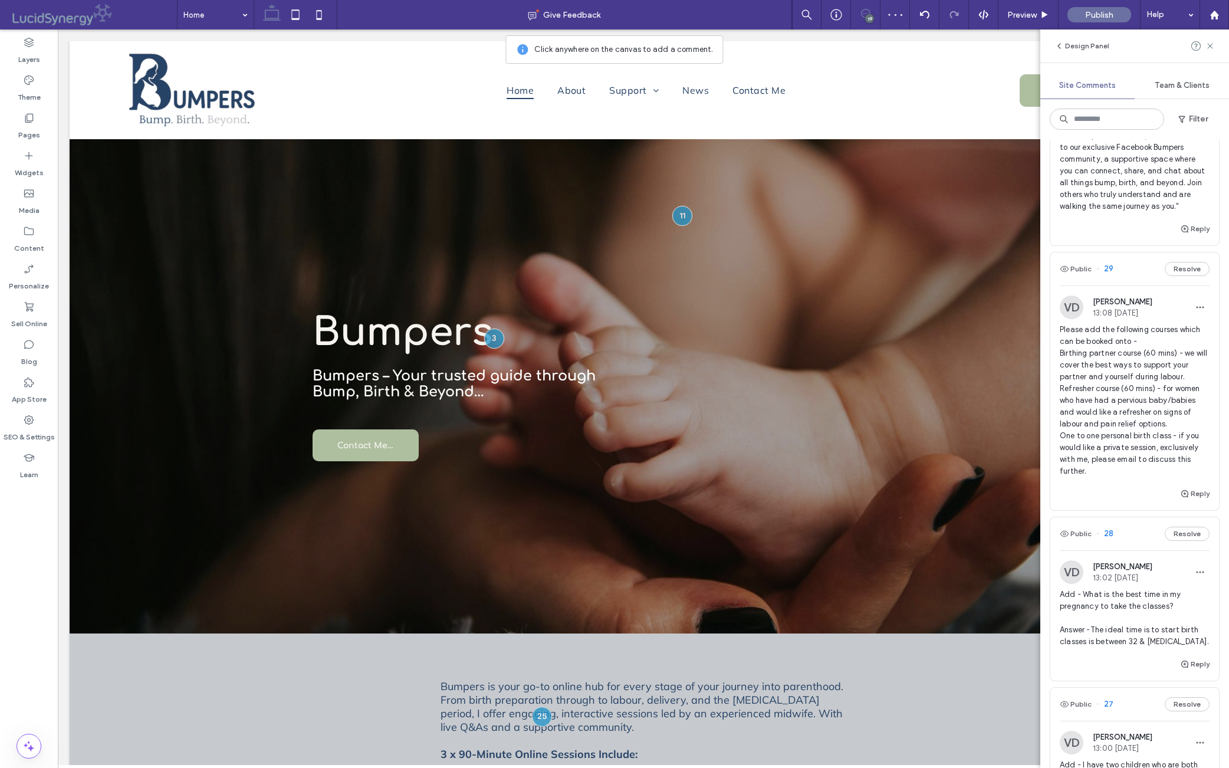
scroll to position [234, 0]
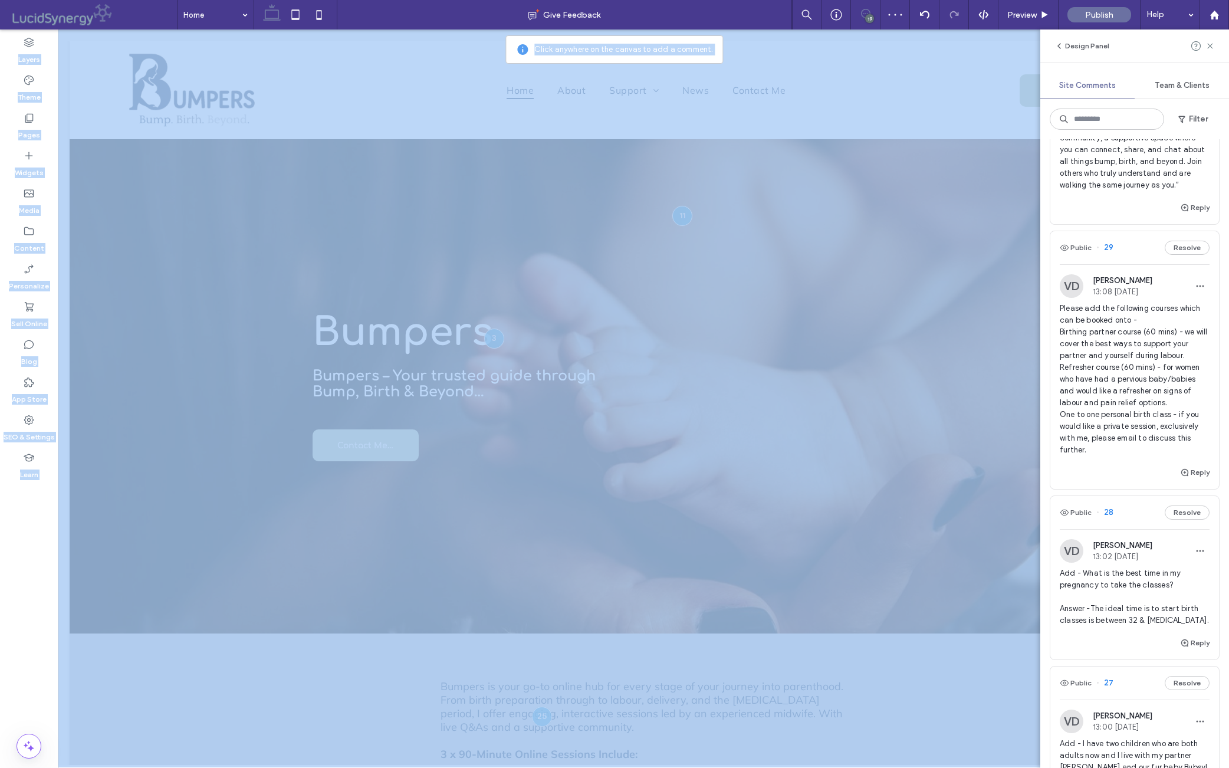
drag, startPoint x: 1224, startPoint y: 229, endPoint x: 1229, endPoint y: 333, distance: 103.3
click at [978, 333] on div "Public 30 Resolve VD [PERSON_NAME] 13:11 [DATE] shutterstock_2254313703.jpg VD …" at bounding box center [1135, 453] width 189 height 629
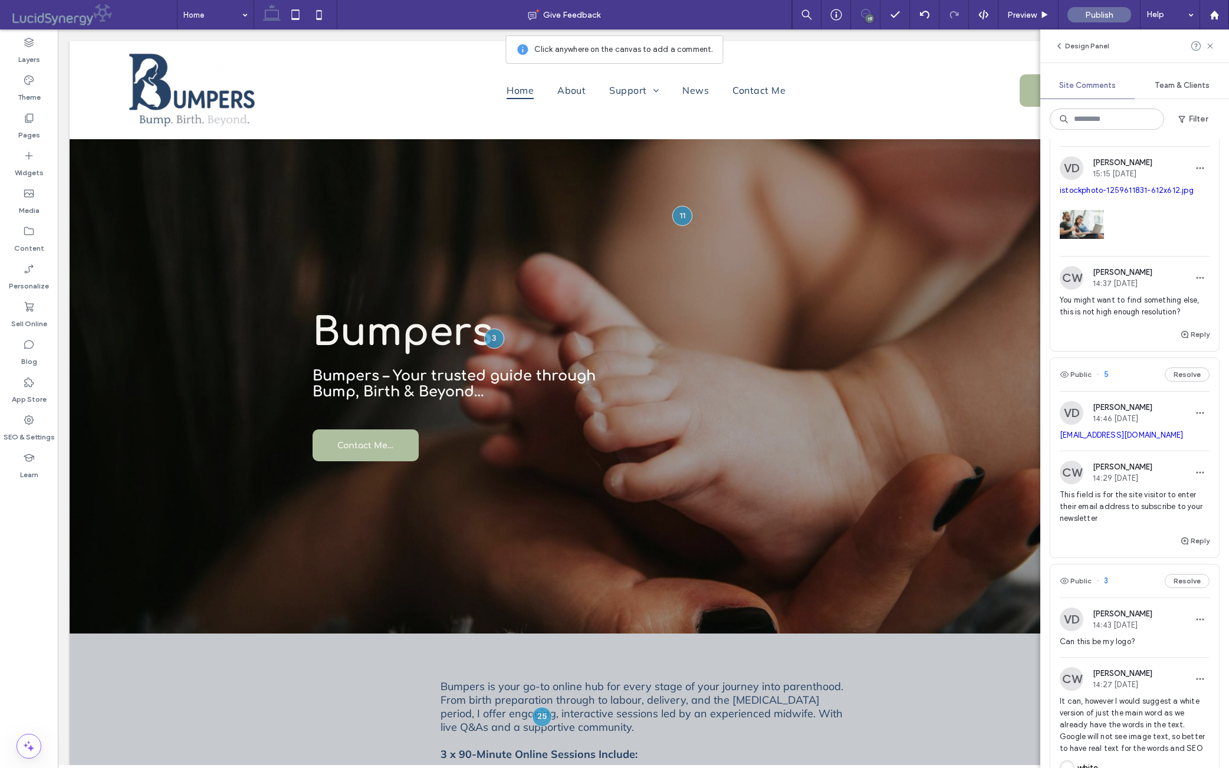
scroll to position [3040, 0]
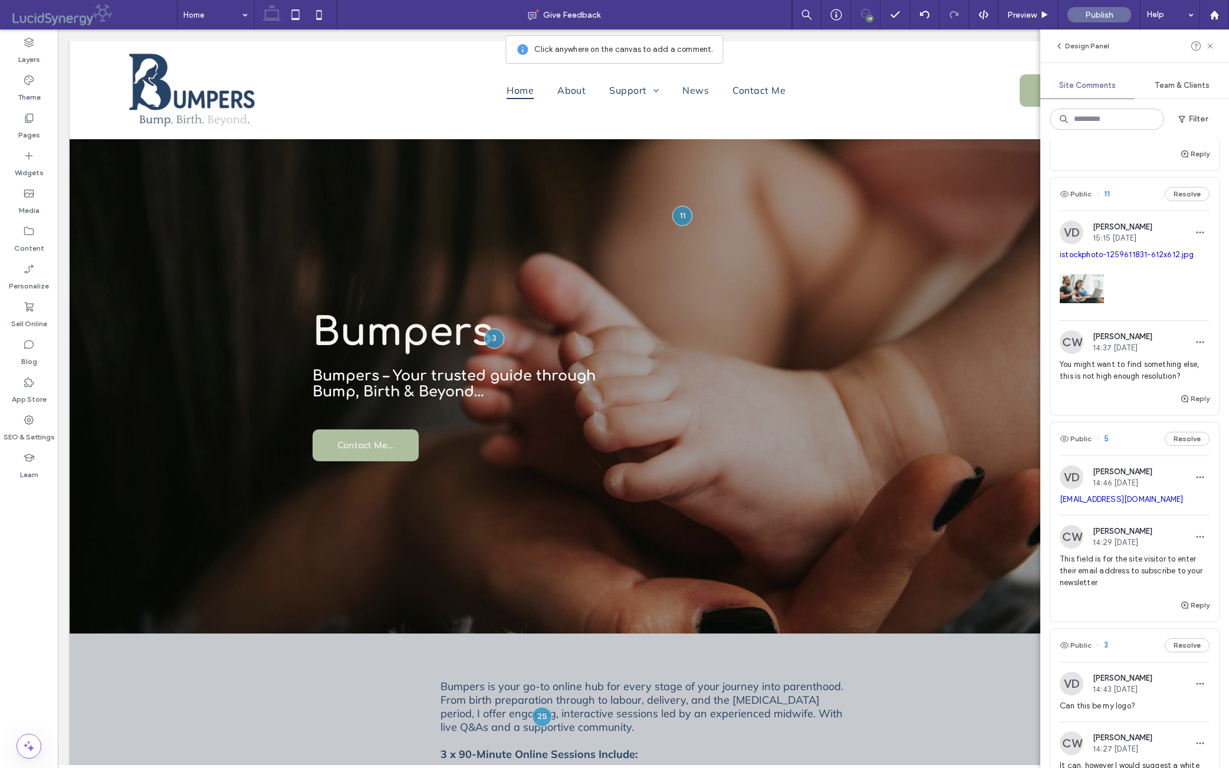
click at [978, 19] on button "Resolve" at bounding box center [1187, 12] width 45 height 14
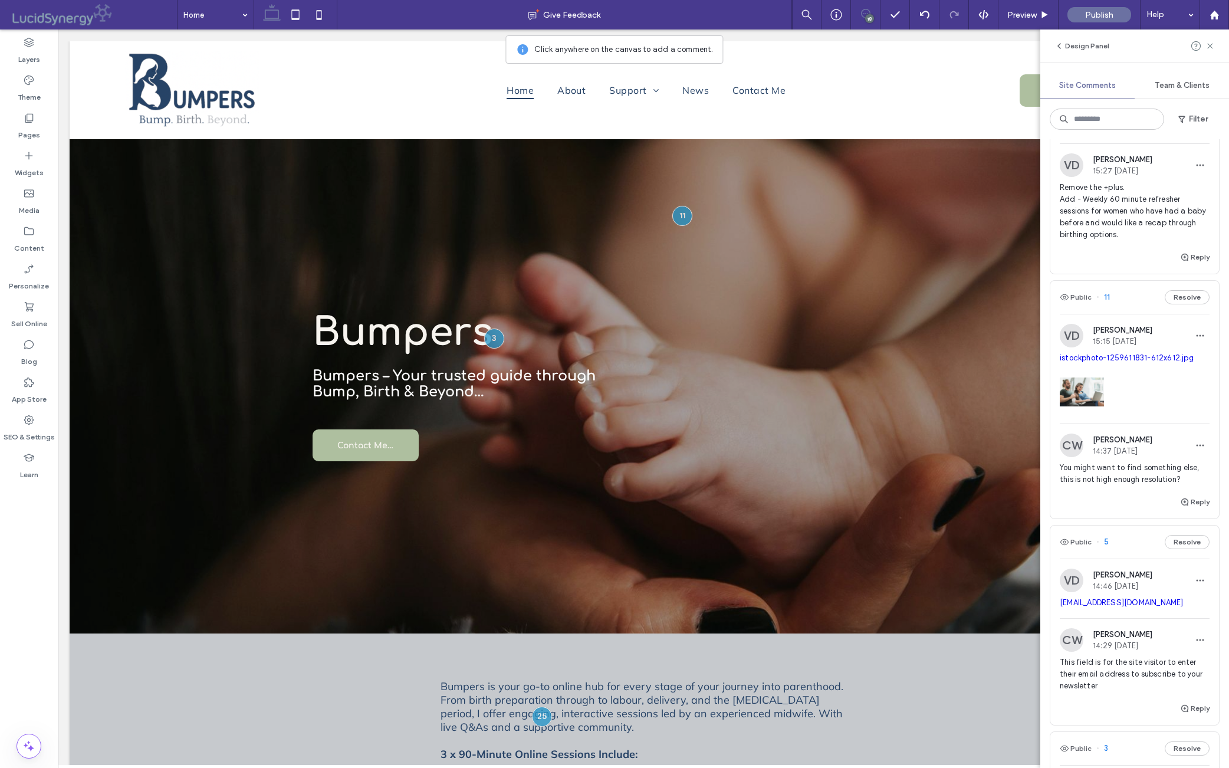
scroll to position [2742, 0]
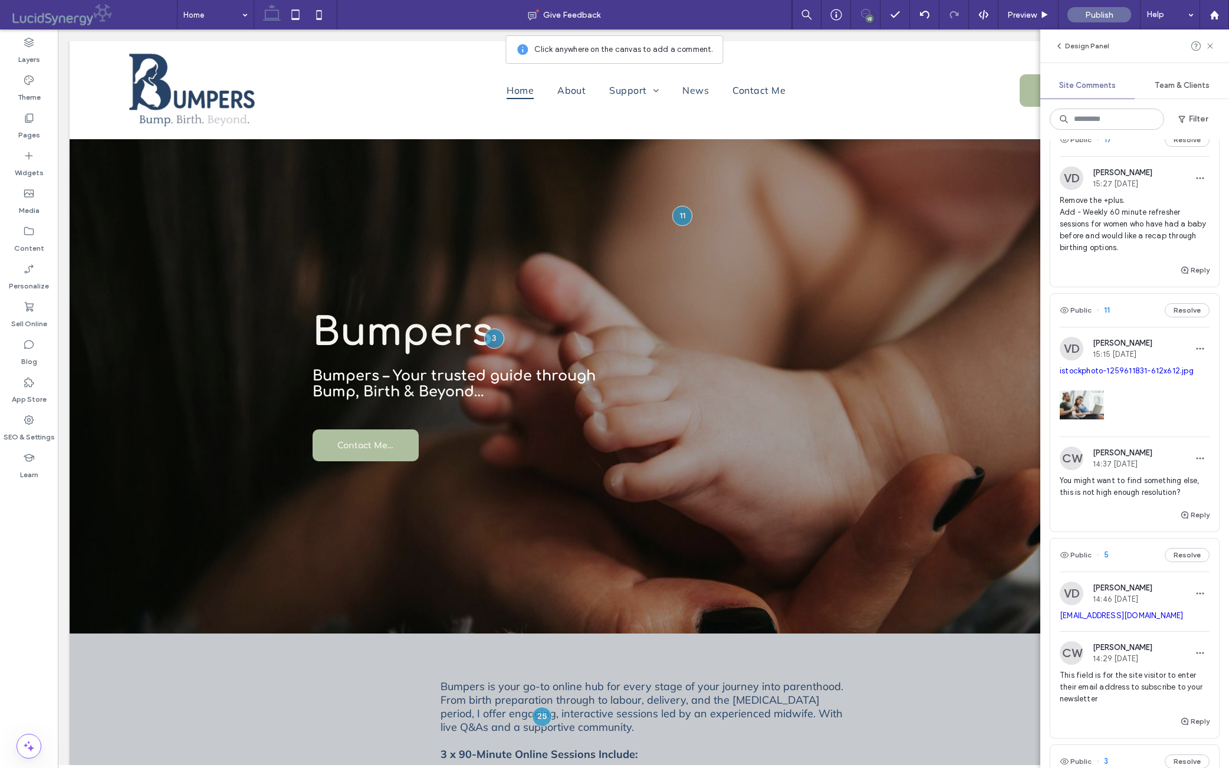
drag, startPoint x: 1086, startPoint y: 440, endPoint x: 1161, endPoint y: 486, distance: 88.4
click at [978, 254] on span "Remove the +plus. Add - Weekly 60 minute refresher sessions for women who have …" at bounding box center [1135, 224] width 150 height 59
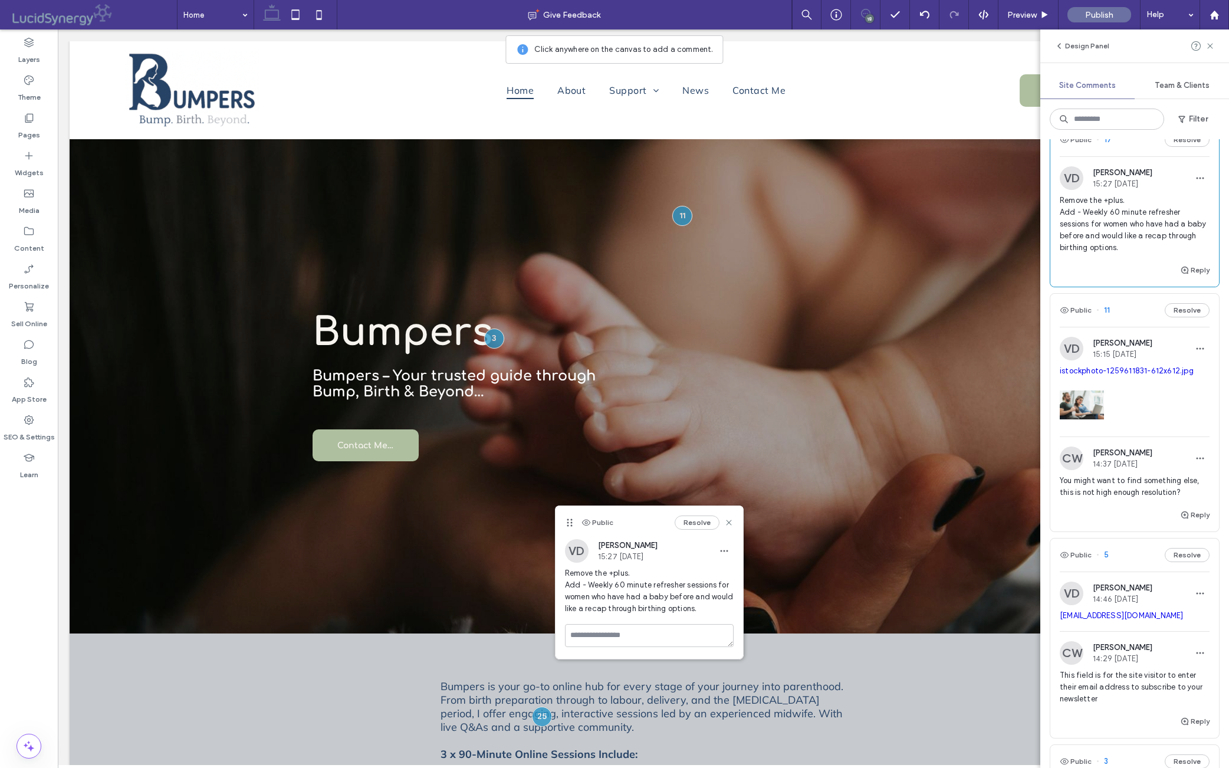
copy span "Weekly 60 minute refresher sessions for women who have had a baby before and wo…"
click at [978, 47] on icon at bounding box center [1210, 45] width 9 height 9
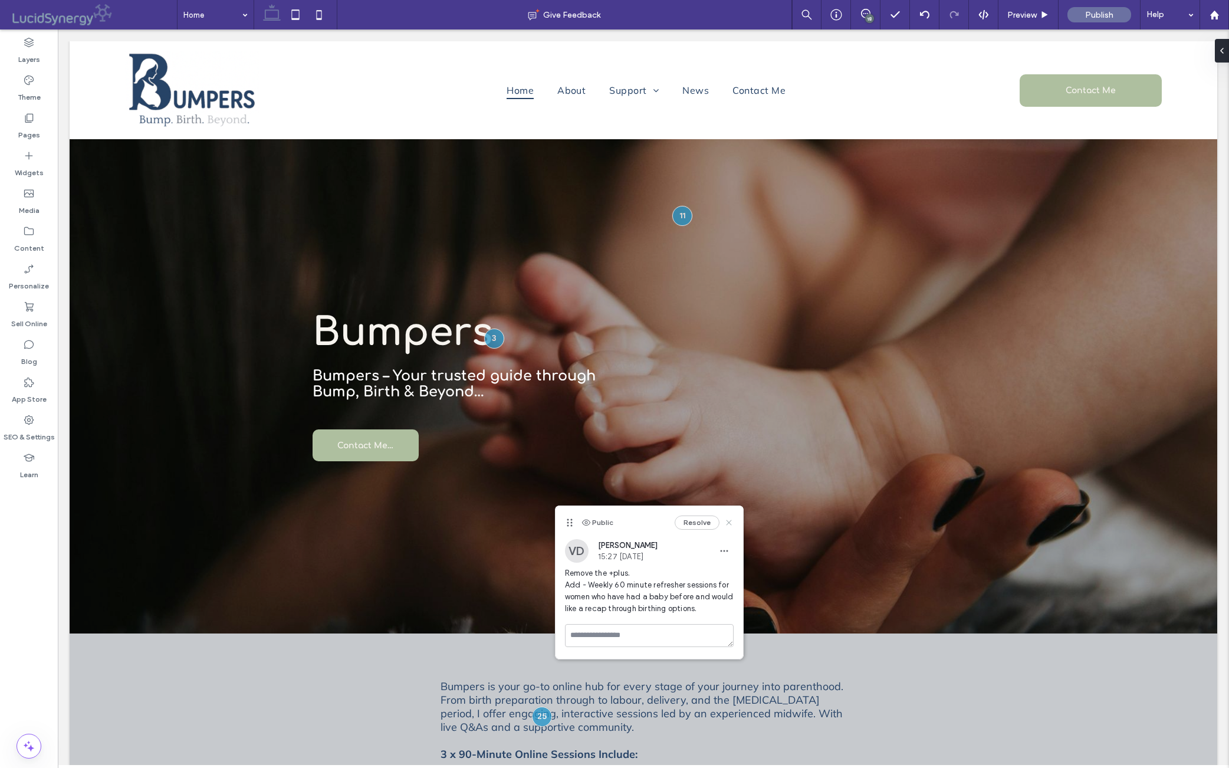
click at [732, 520] on icon at bounding box center [728, 522] width 9 height 9
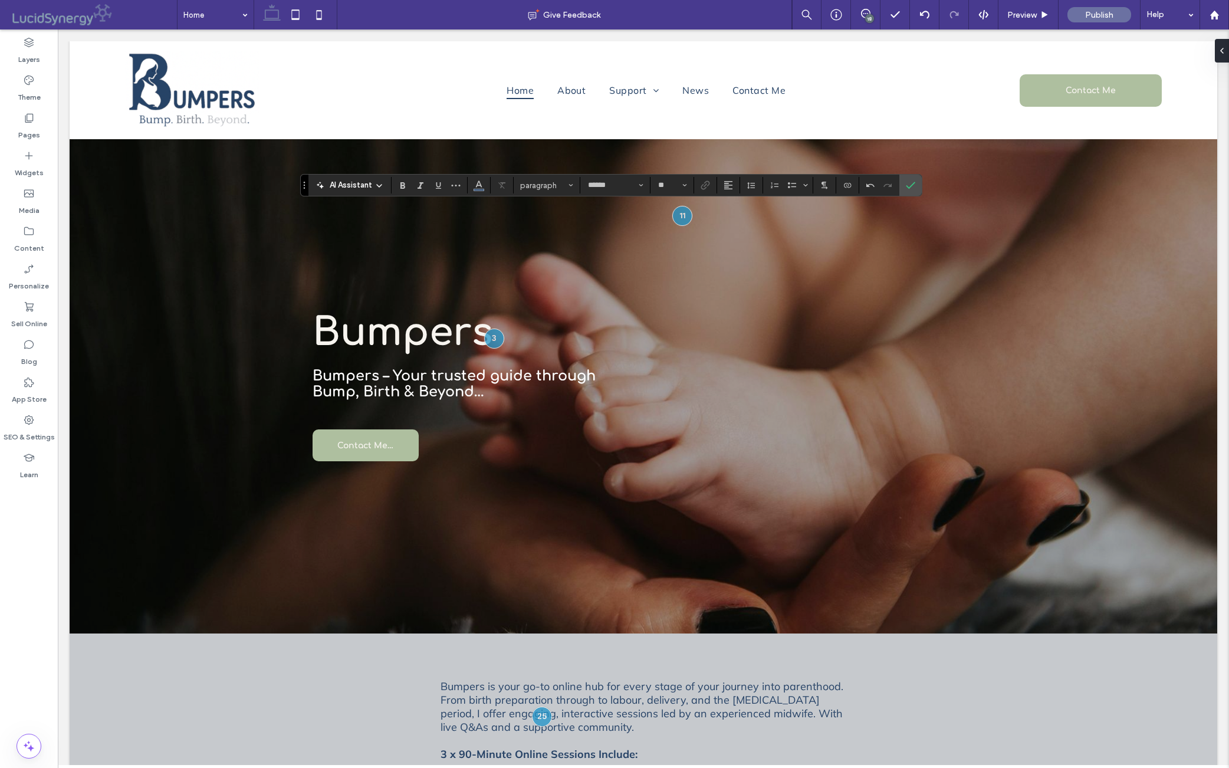
type input "*"
type input "******"
type input "**"
click at [916, 183] on icon "Confirm" at bounding box center [910, 185] width 9 height 9
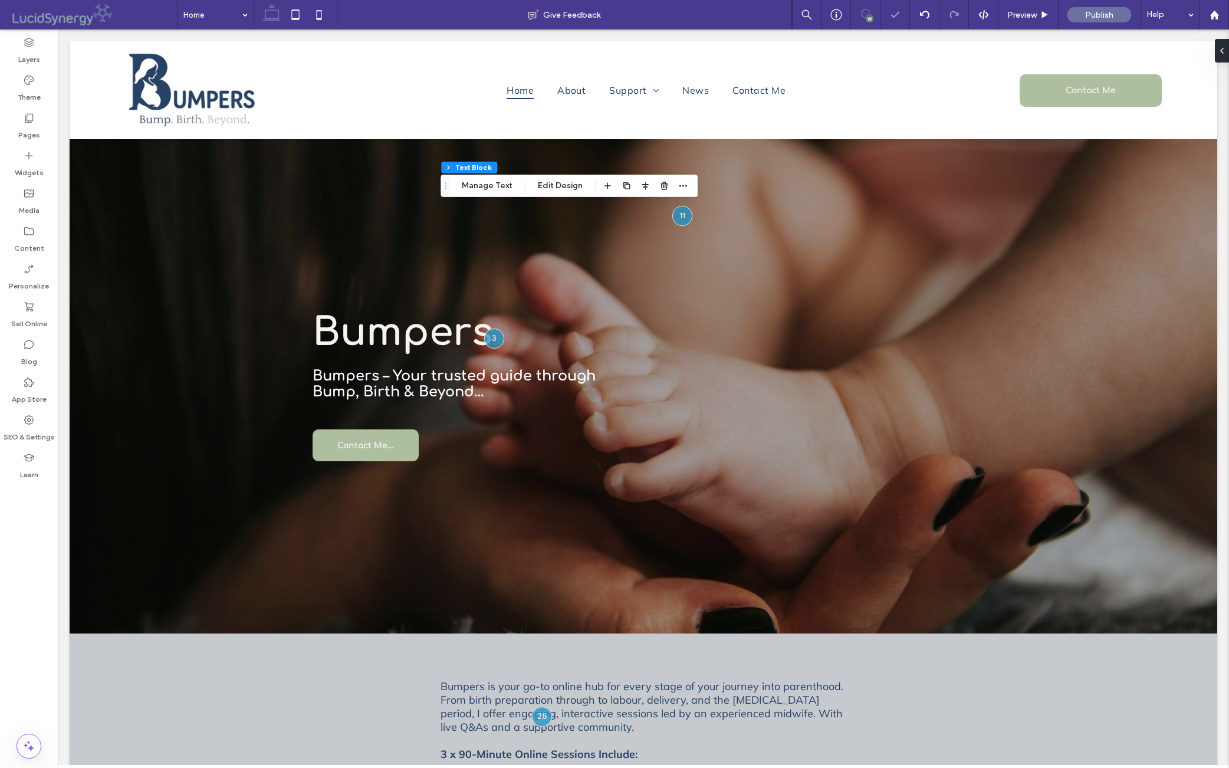
click at [861, 12] on icon at bounding box center [865, 13] width 9 height 9
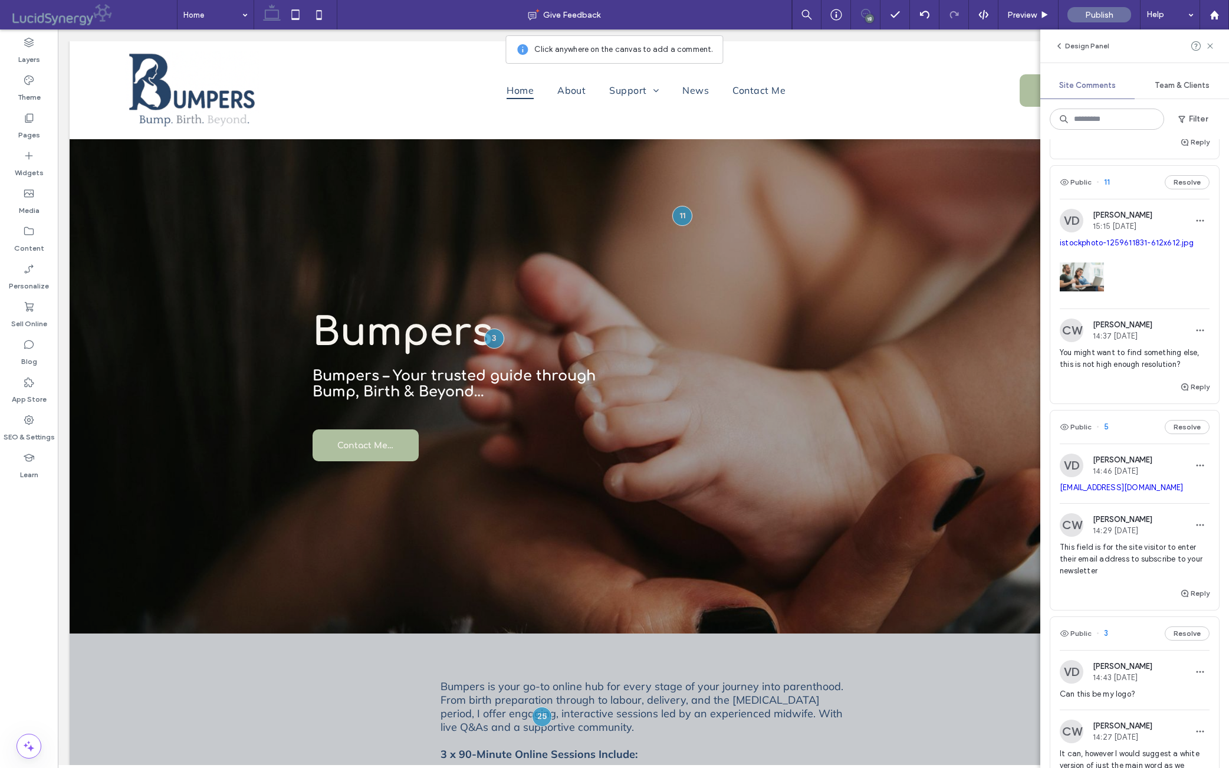
scroll to position [2759, 0]
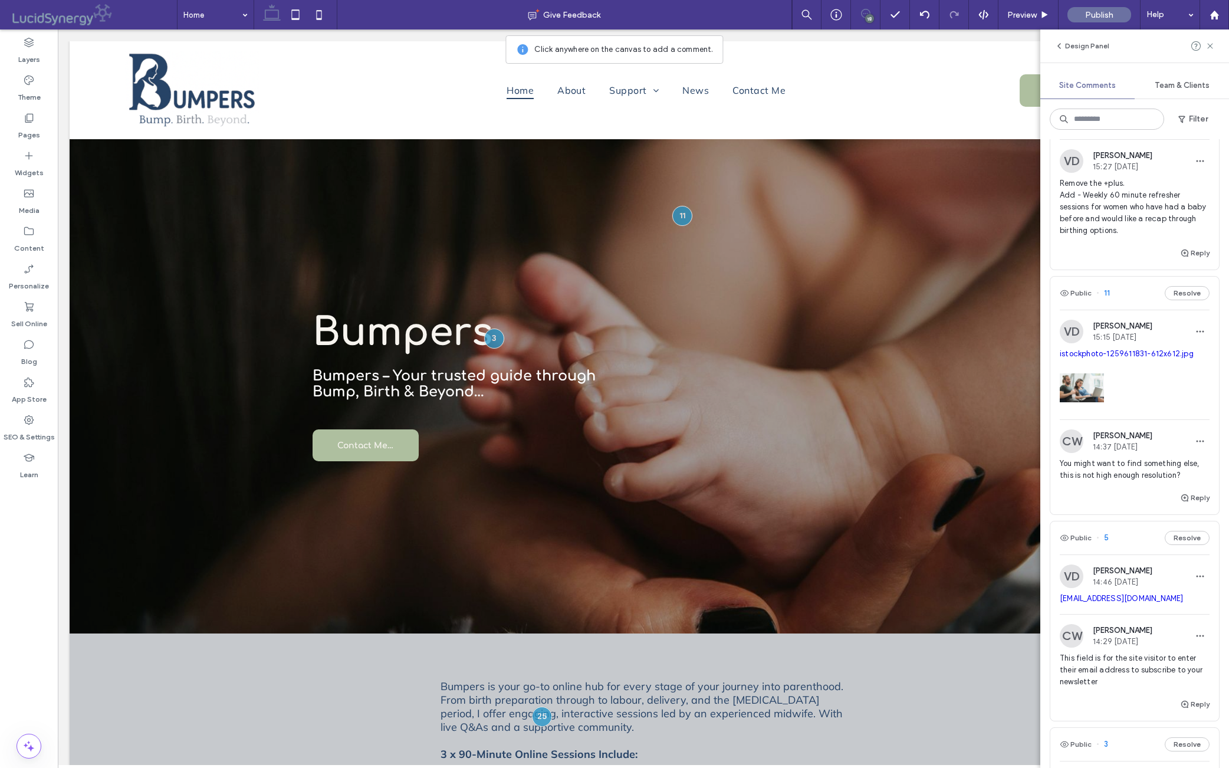
click at [978, 130] on button "Resolve" at bounding box center [1187, 123] width 45 height 14
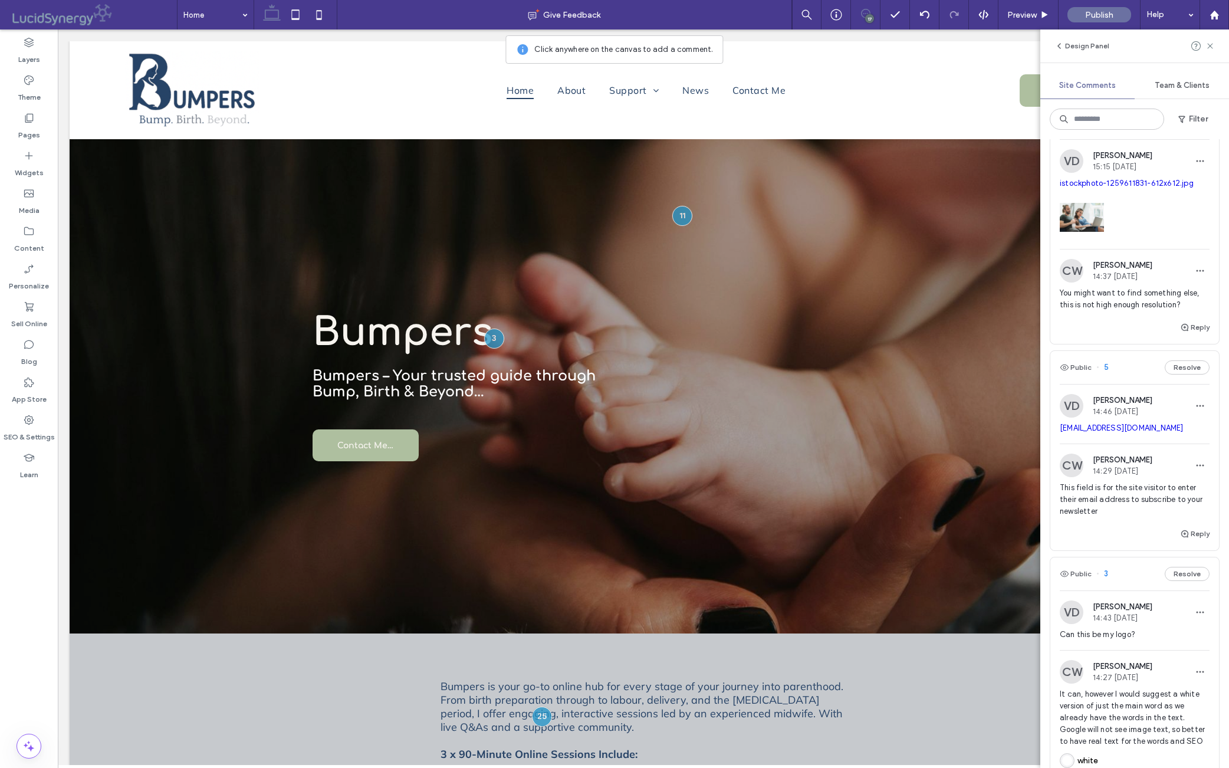
click at [978, 66] on span "Remove the +plus Add - One to one birth classes can be arranged, please drop me…" at bounding box center [1135, 42] width 150 height 47
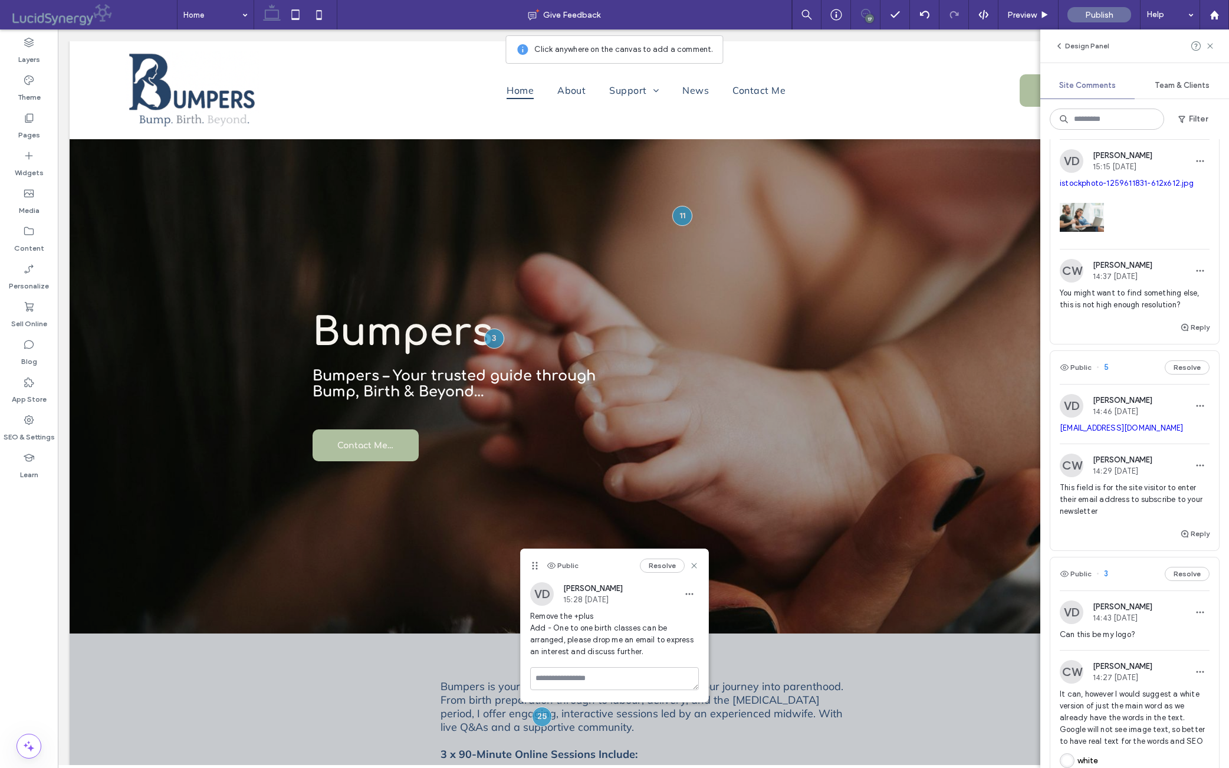
drag, startPoint x: 1087, startPoint y: 247, endPoint x: 1119, endPoint y: 307, distance: 68.1
click at [978, 99] on div "Public 18 Resolve VD [PERSON_NAME] 15:28 [DATE] Remove the +plus Add - One to o…" at bounding box center [1135, 23] width 169 height 152
copy span "One to one birth classes can be arranged, please drop me an email to express an…"
click at [695, 563] on icon at bounding box center [694, 565] width 9 height 9
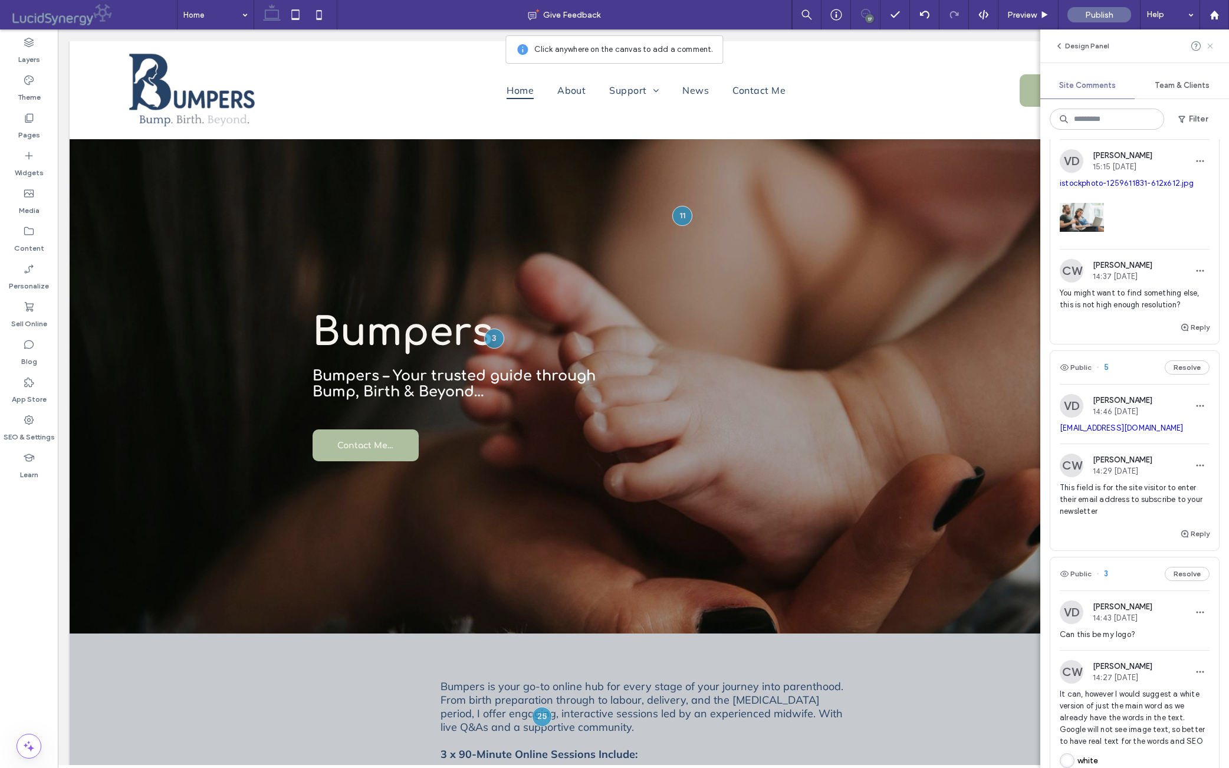
click at [978, 47] on use at bounding box center [1210, 45] width 5 height 5
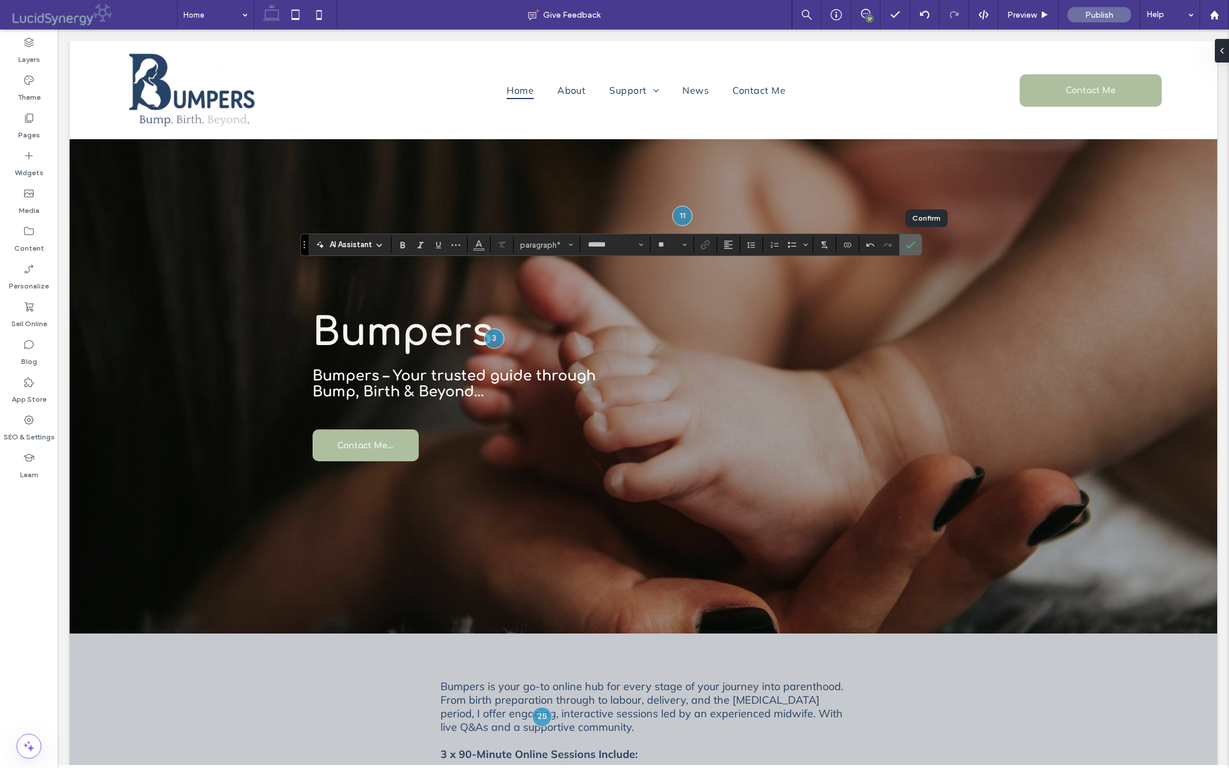
click at [916, 247] on icon "Confirm" at bounding box center [910, 244] width 9 height 9
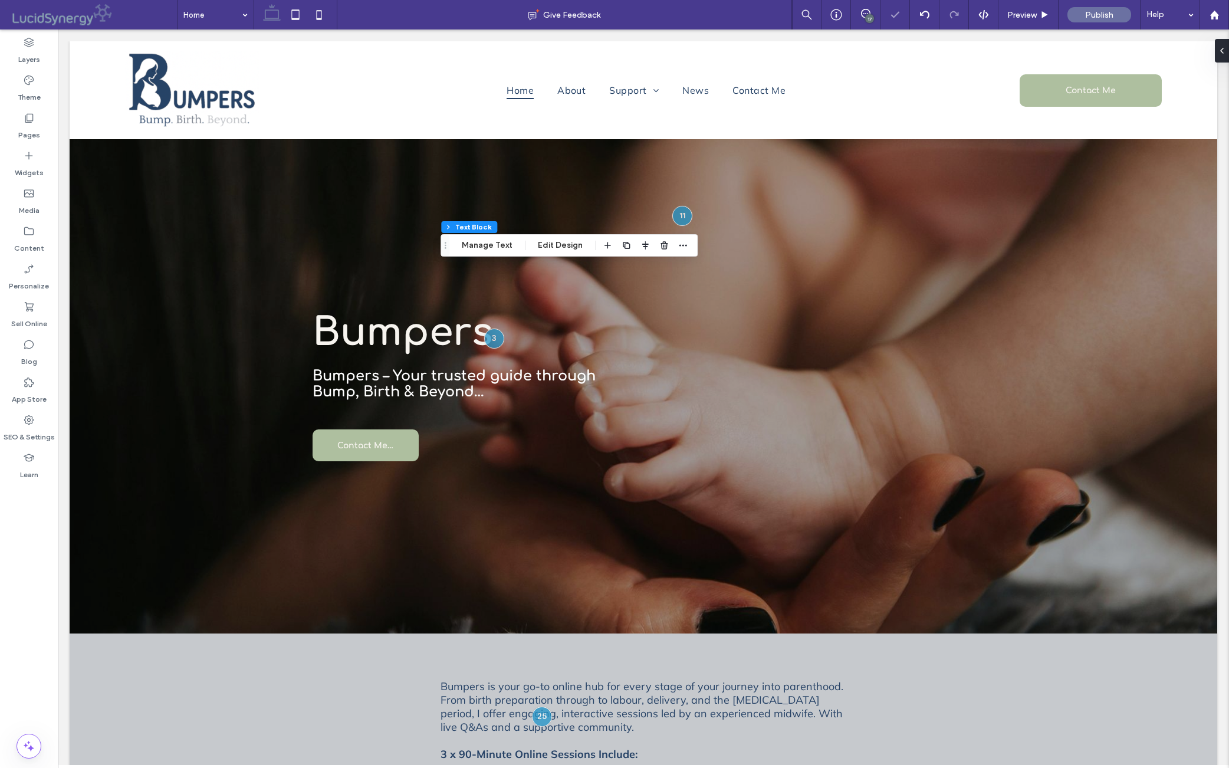
click at [865, 17] on div "17" at bounding box center [869, 18] width 9 height 9
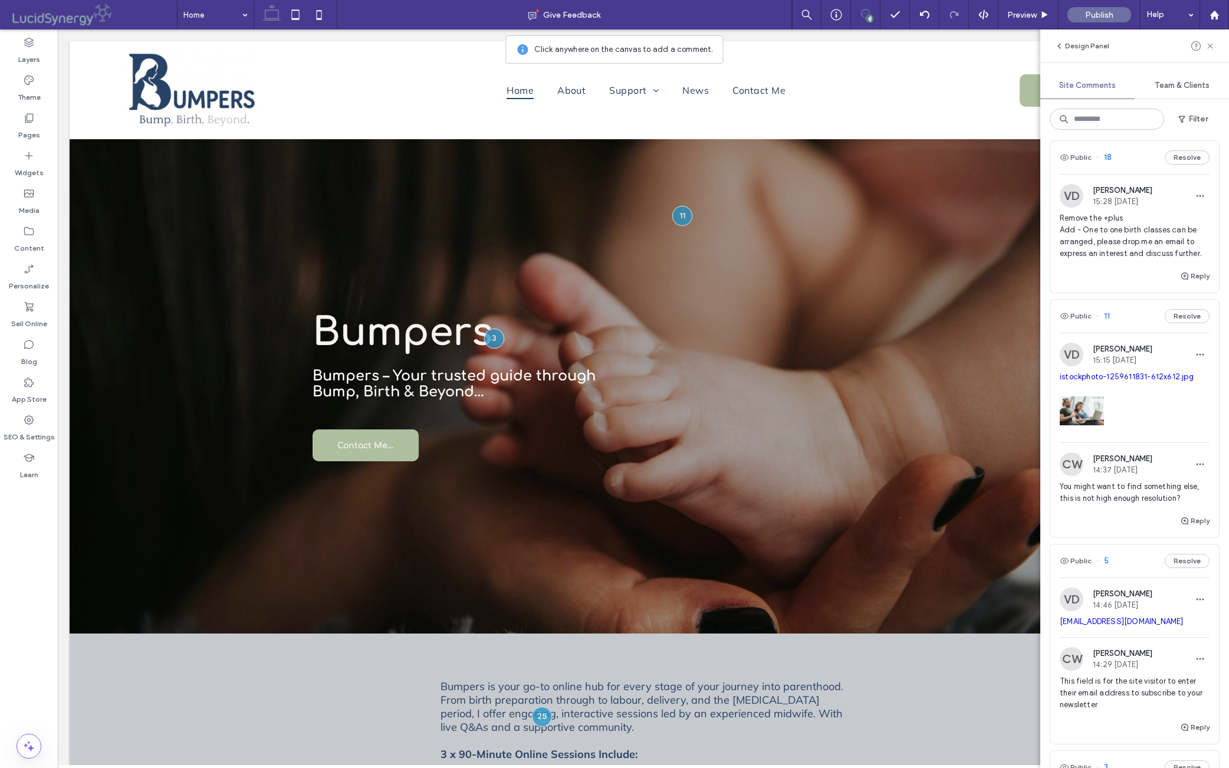
scroll to position [2573, 0]
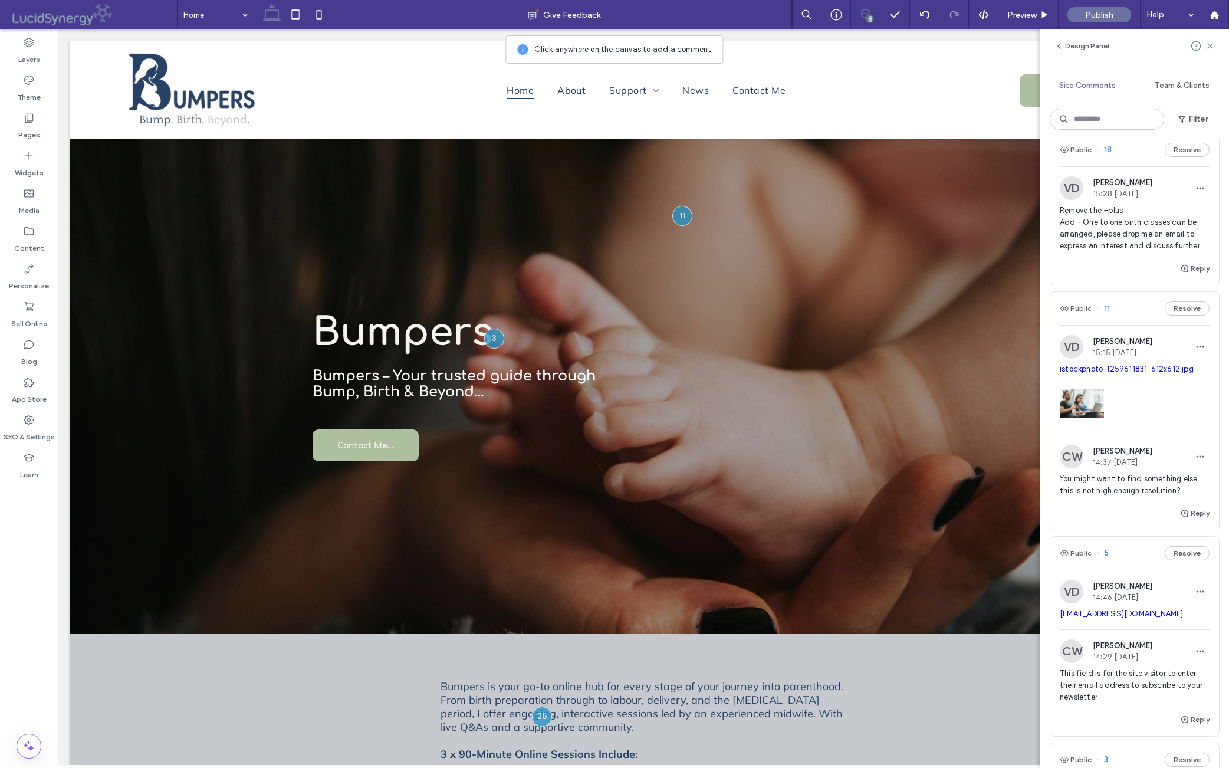
click at [978, 157] on button "Resolve" at bounding box center [1187, 150] width 45 height 14
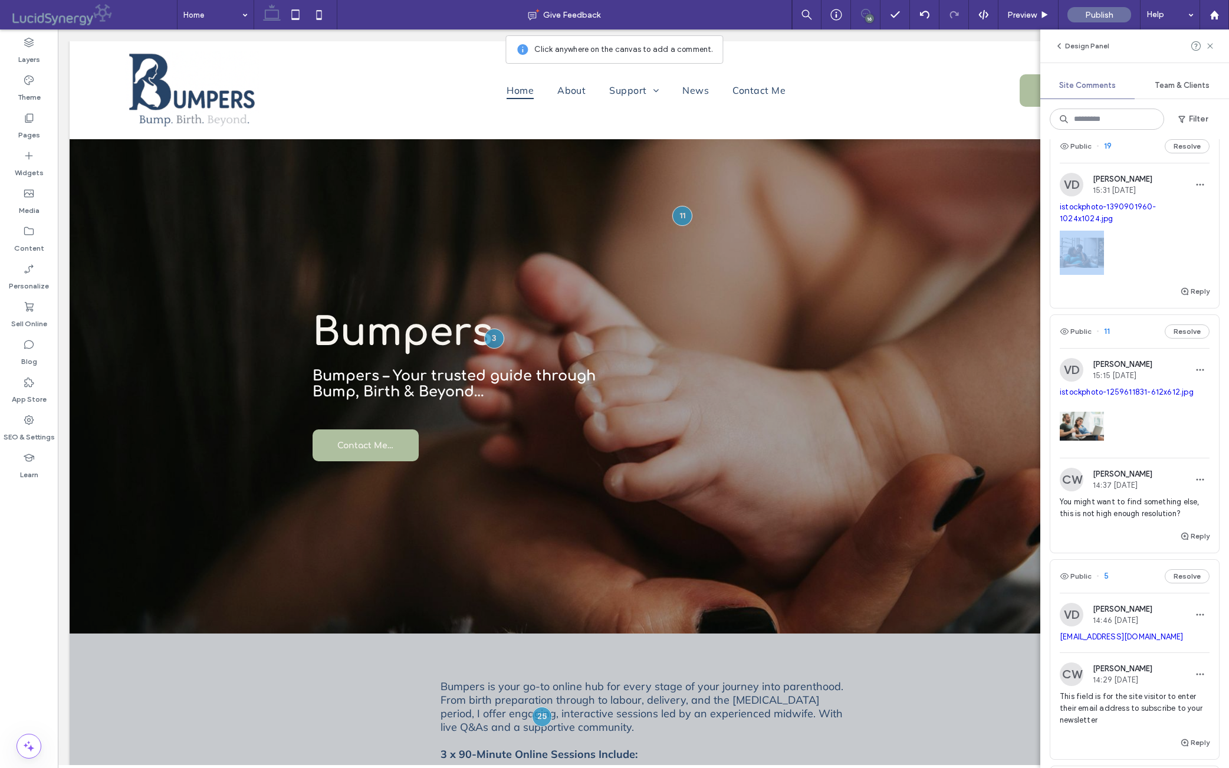
click at [978, 284] on div "istockphoto-1390901960-1024x1024.jpg" at bounding box center [1135, 242] width 150 height 83
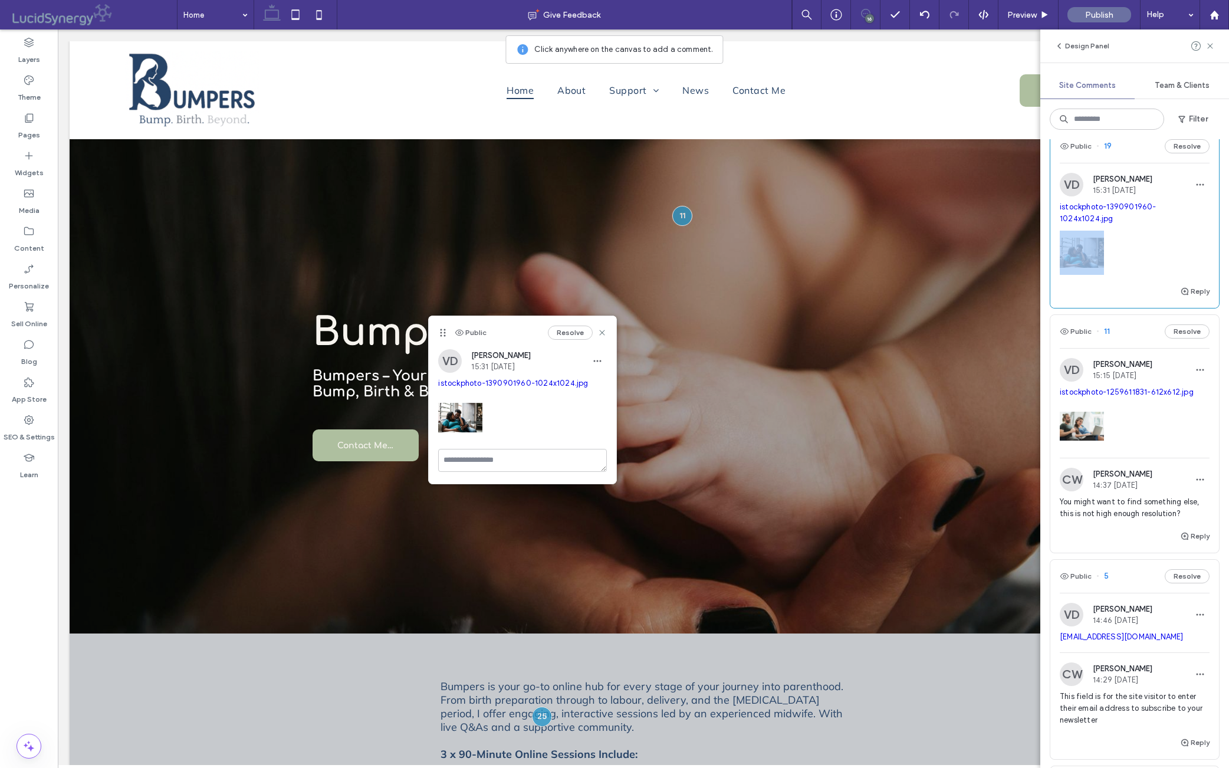
click at [516, 385] on link "istockphoto-1390901960-1024x1024.jpg" at bounding box center [513, 383] width 150 height 9
click at [978, 46] on icon at bounding box center [1210, 45] width 9 height 9
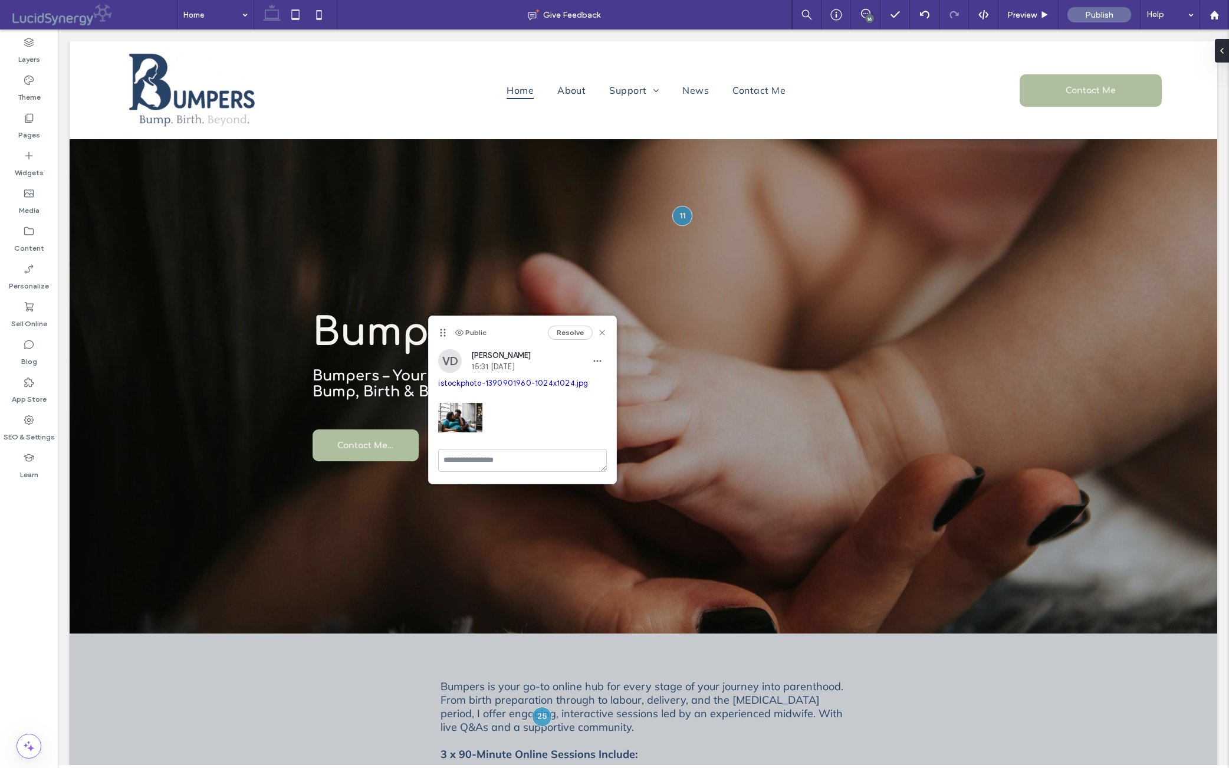
scroll to position [0, 0]
click at [601, 332] on icon at bounding box center [602, 332] width 9 height 9
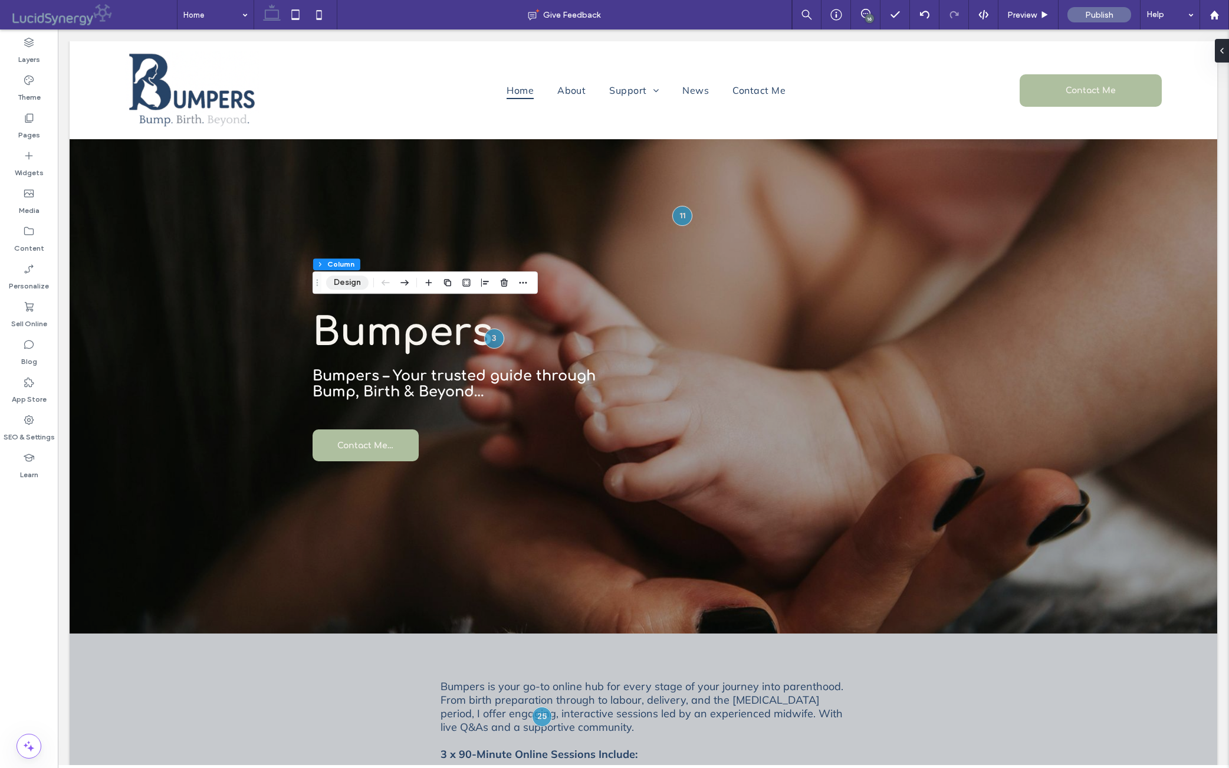
click at [342, 283] on button "Design" at bounding box center [347, 283] width 42 height 14
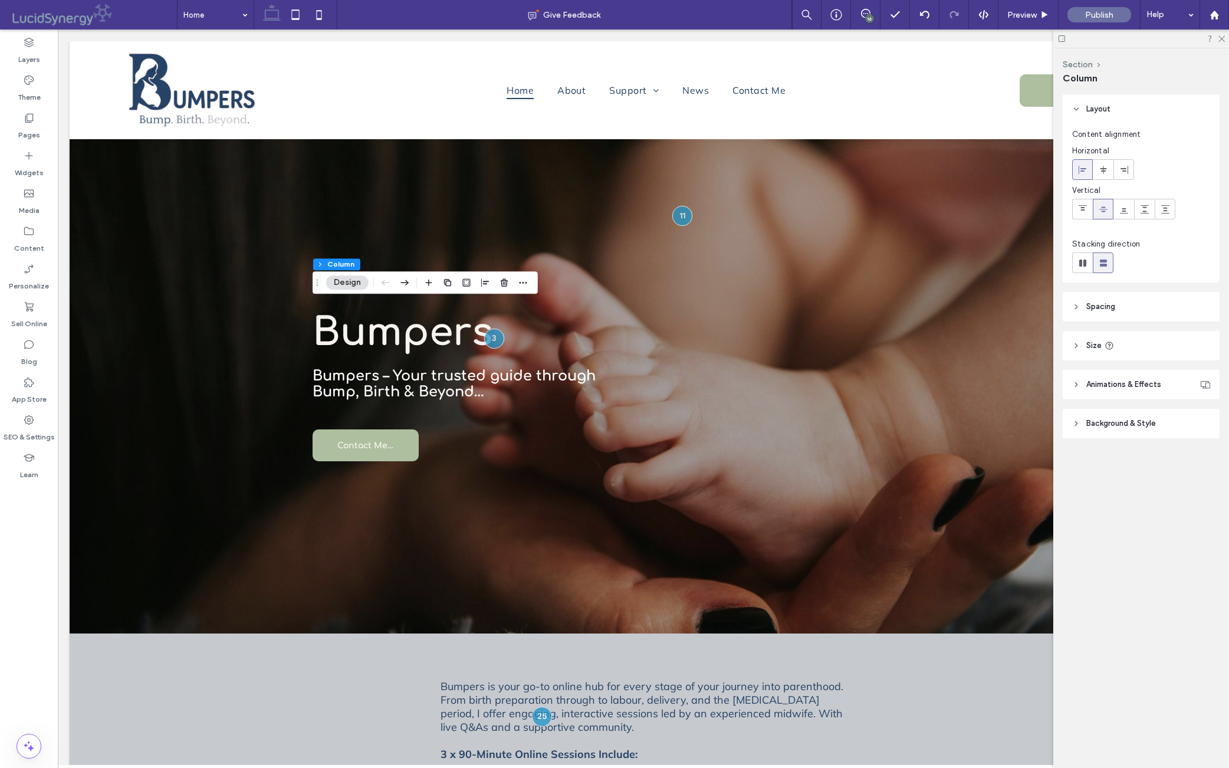
click at [978, 428] on icon at bounding box center [1077, 423] width 8 height 8
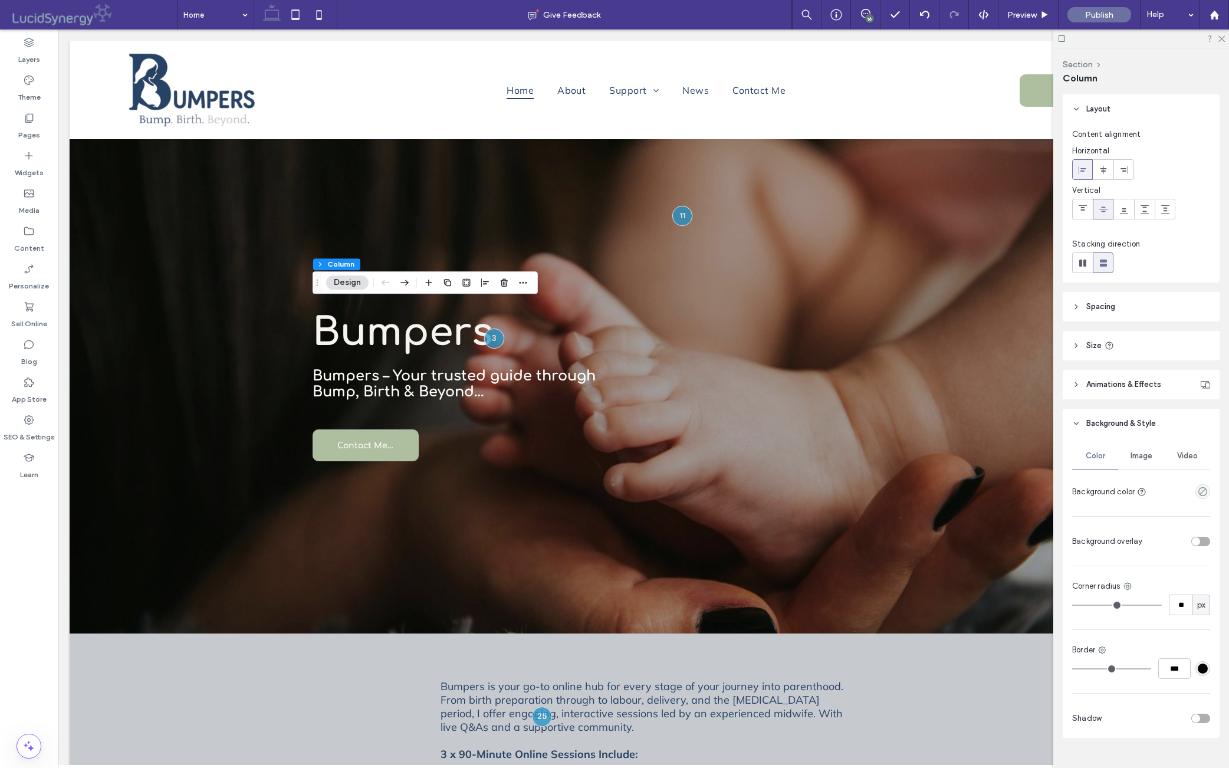
click at [978, 461] on span "Image" at bounding box center [1142, 455] width 22 height 9
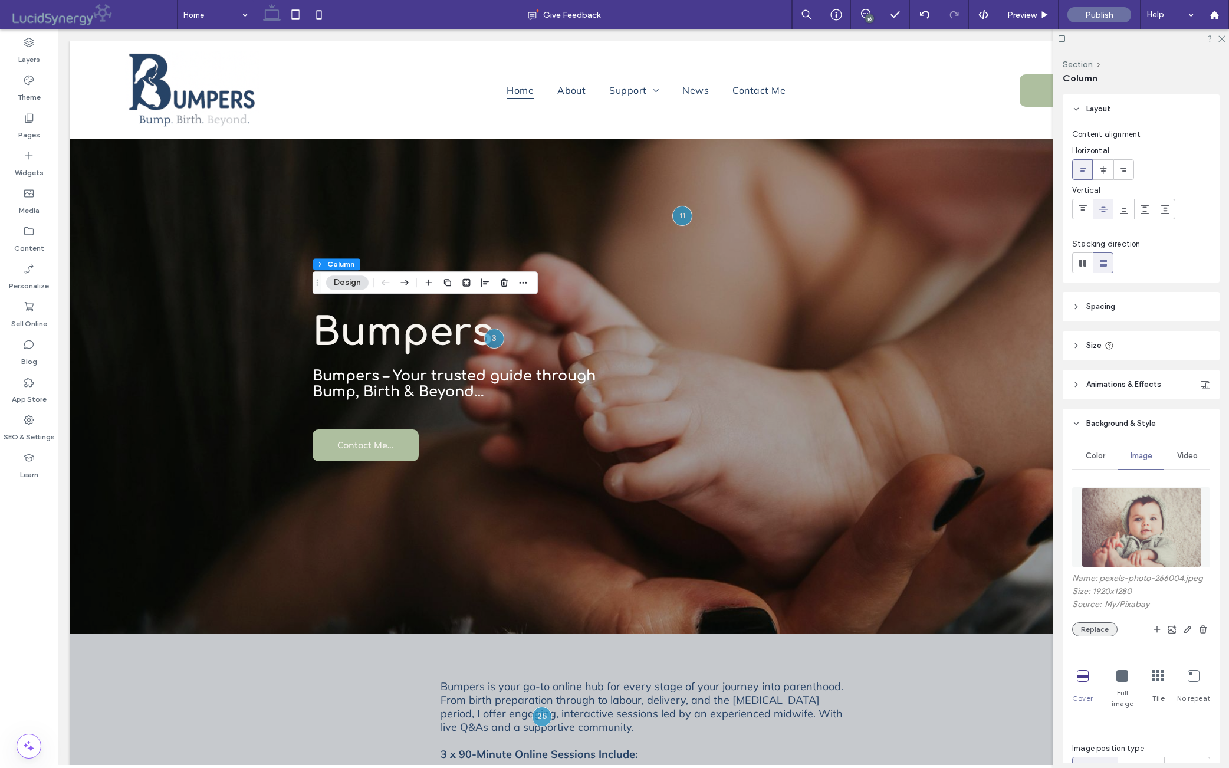
click at [978, 637] on button "Replace" at bounding box center [1095, 629] width 45 height 14
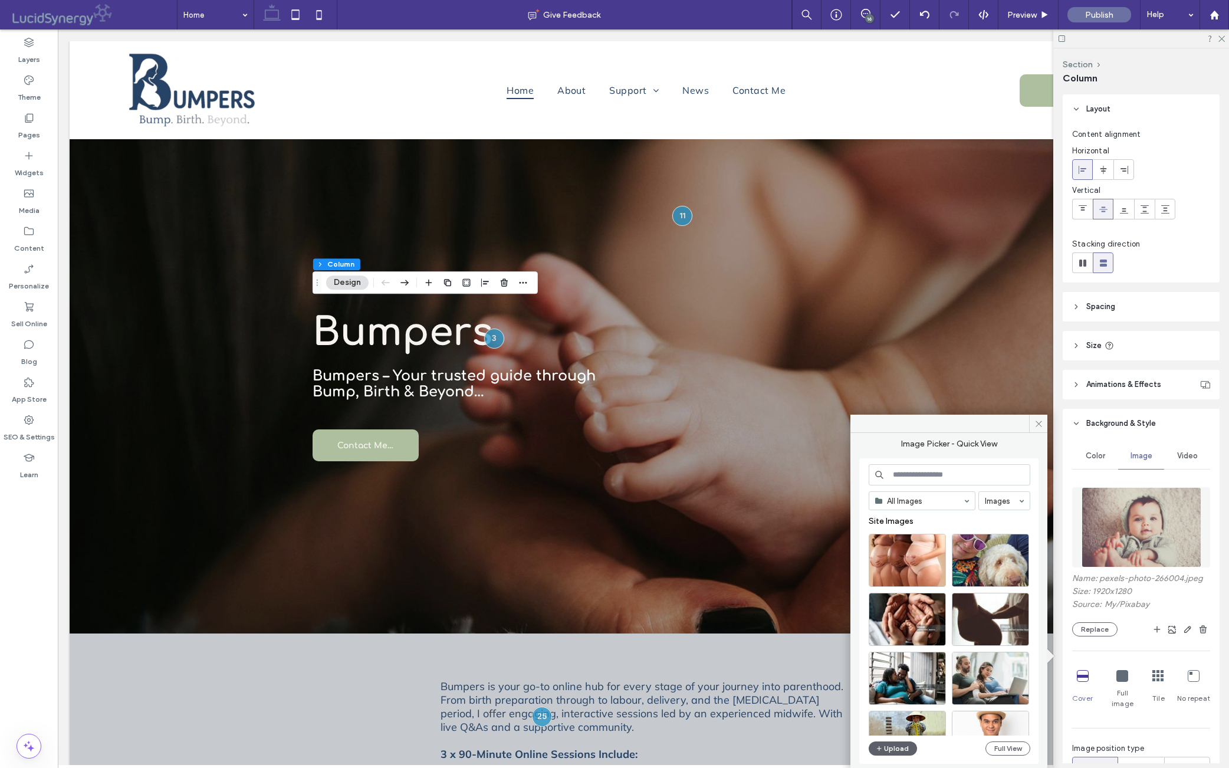
click at [956, 478] on input at bounding box center [950, 474] width 162 height 21
paste input "**********"
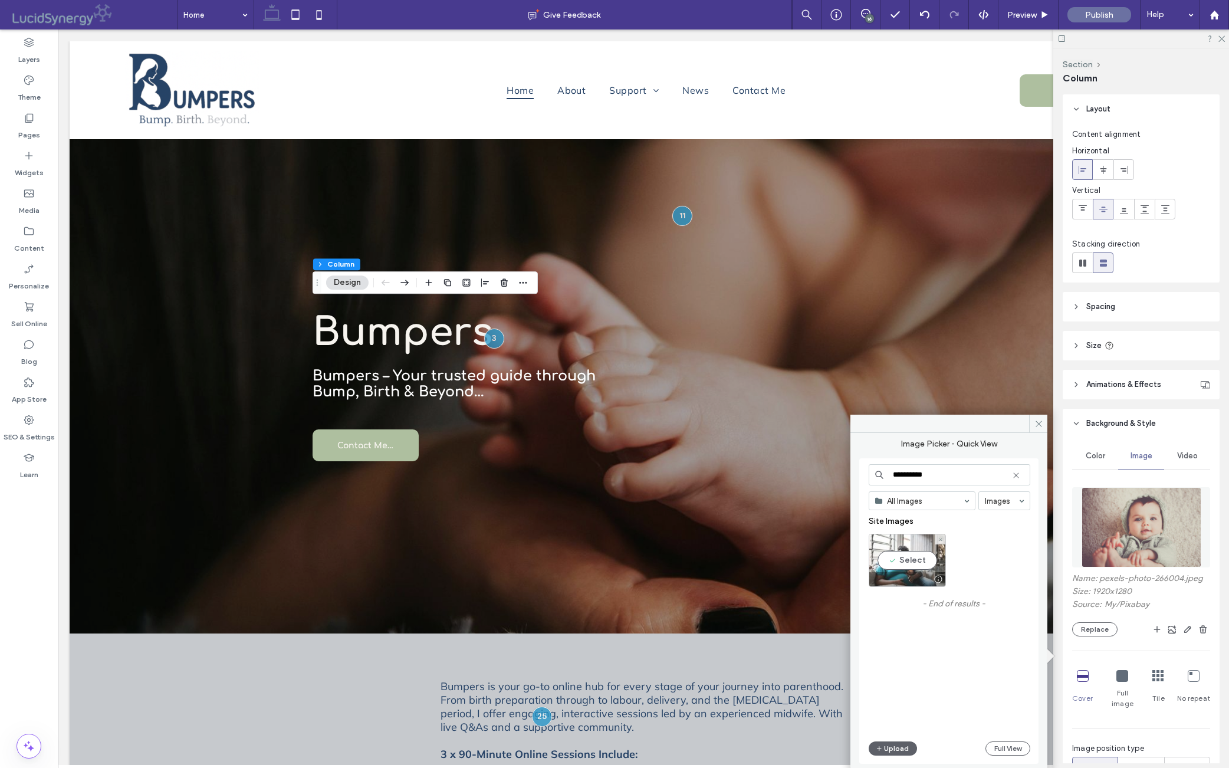
type input "**********"
click at [913, 562] on div "Select" at bounding box center [907, 560] width 77 height 53
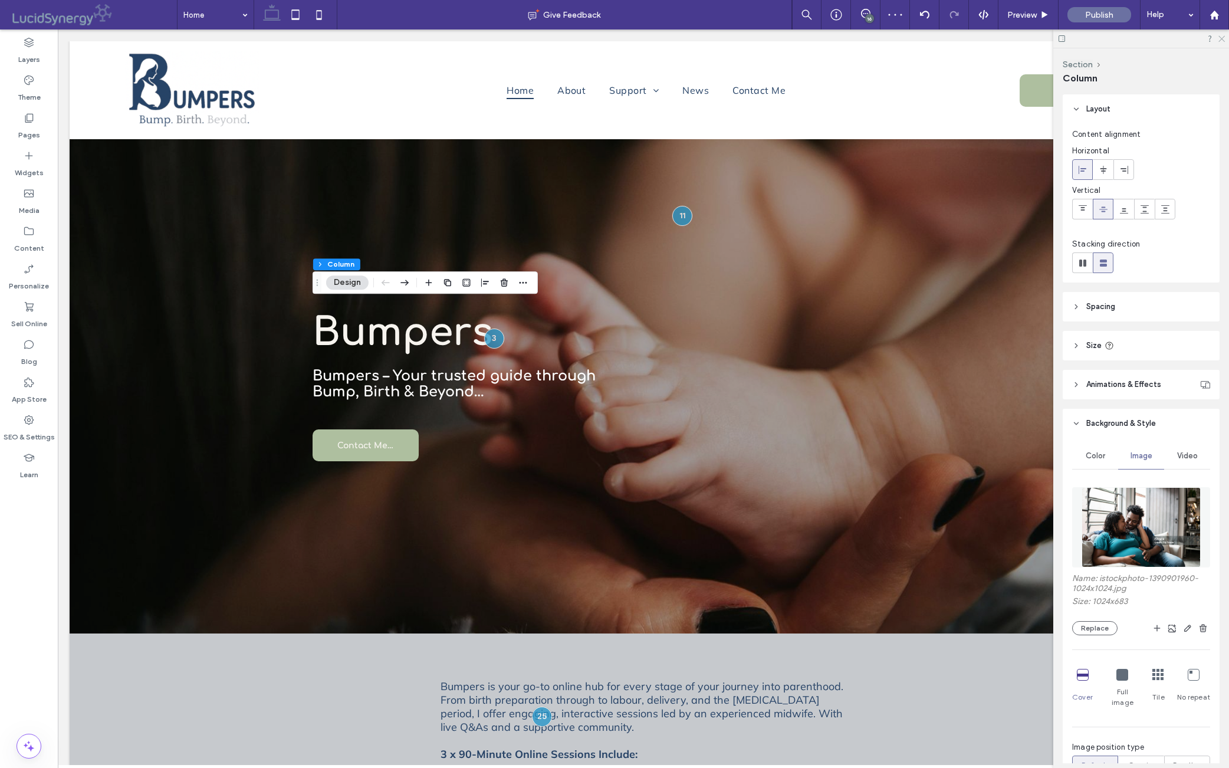
click at [978, 38] on icon at bounding box center [1222, 38] width 8 height 8
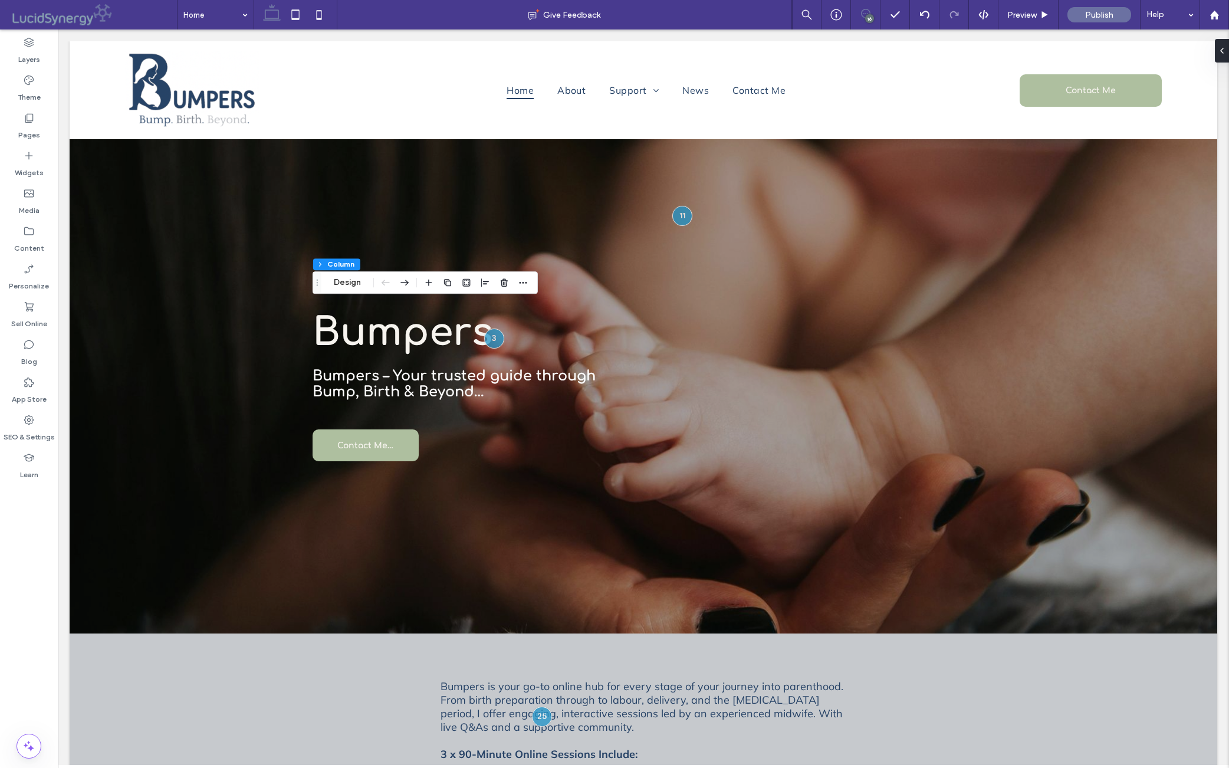
click at [864, 14] on icon at bounding box center [865, 13] width 9 height 9
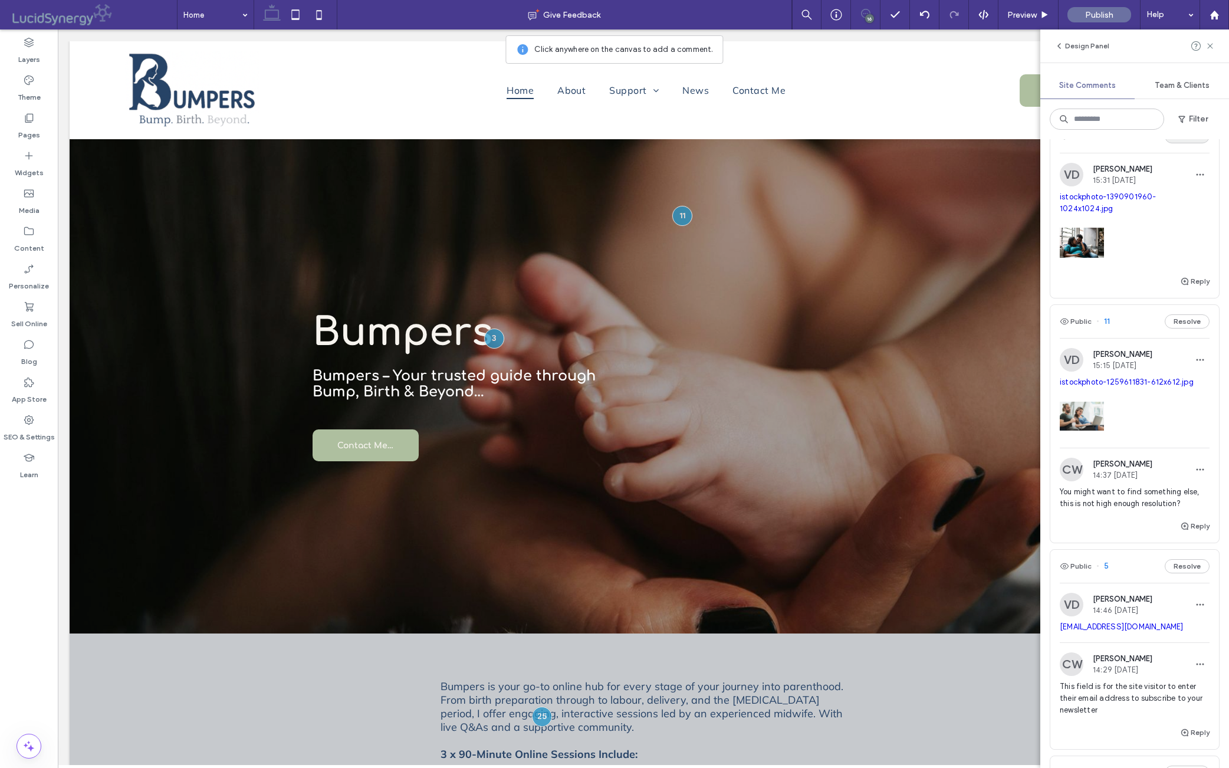
scroll to position [2440, 0]
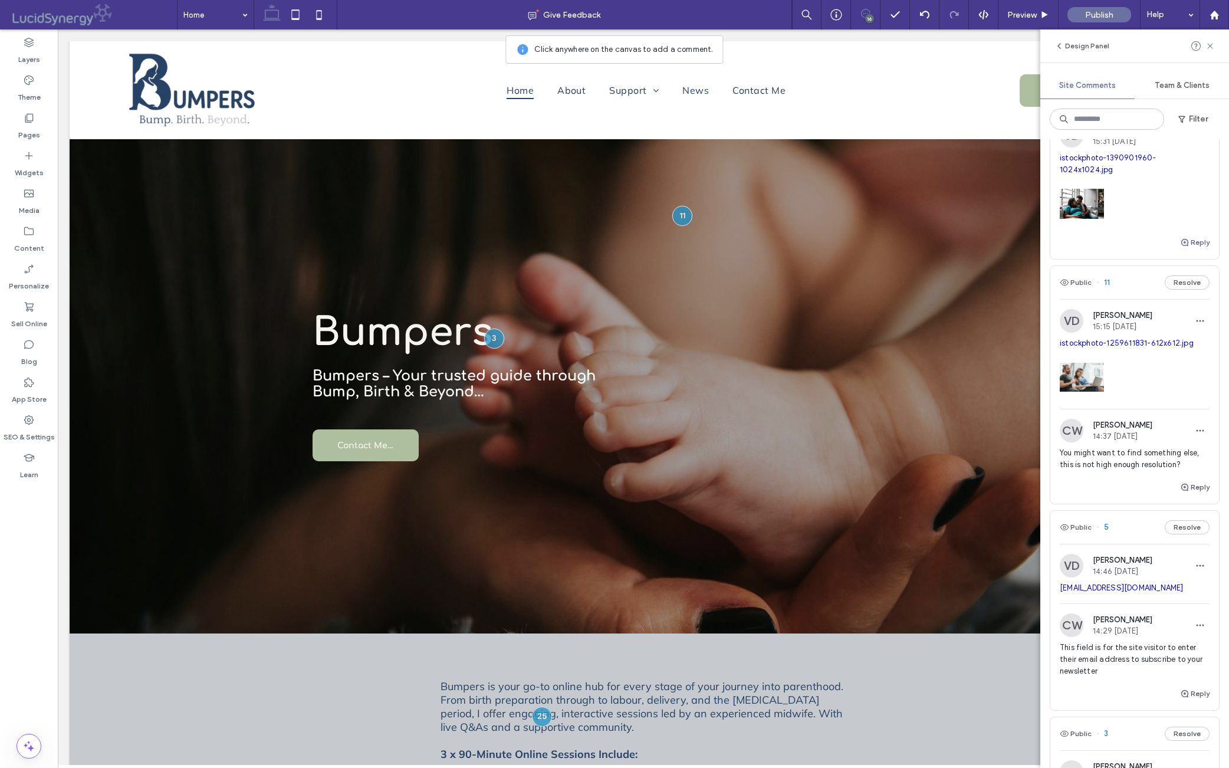
click at [978, 250] on button "Reply" at bounding box center [1194, 242] width 29 height 14
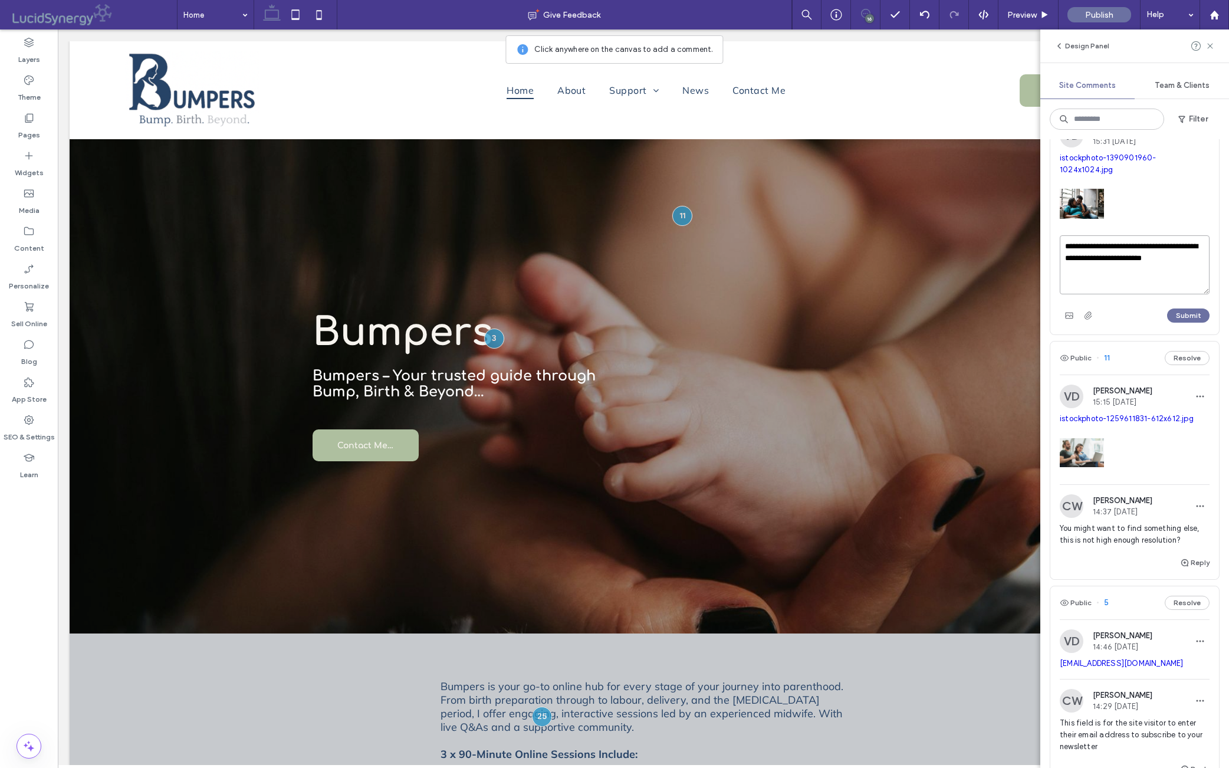
click at [978, 294] on textarea "**********" at bounding box center [1135, 264] width 150 height 59
type textarea "**********"
click at [978, 323] on button "Submit" at bounding box center [1189, 316] width 42 height 14
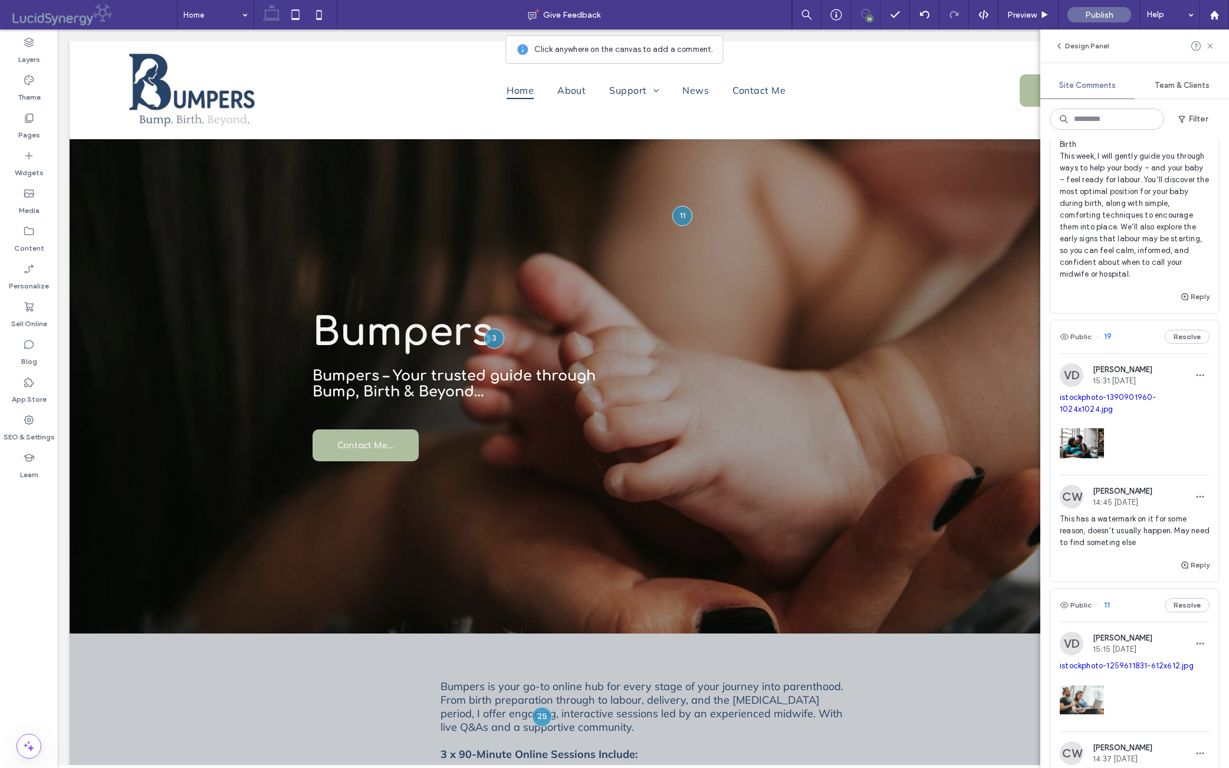
scroll to position [2193, 0]
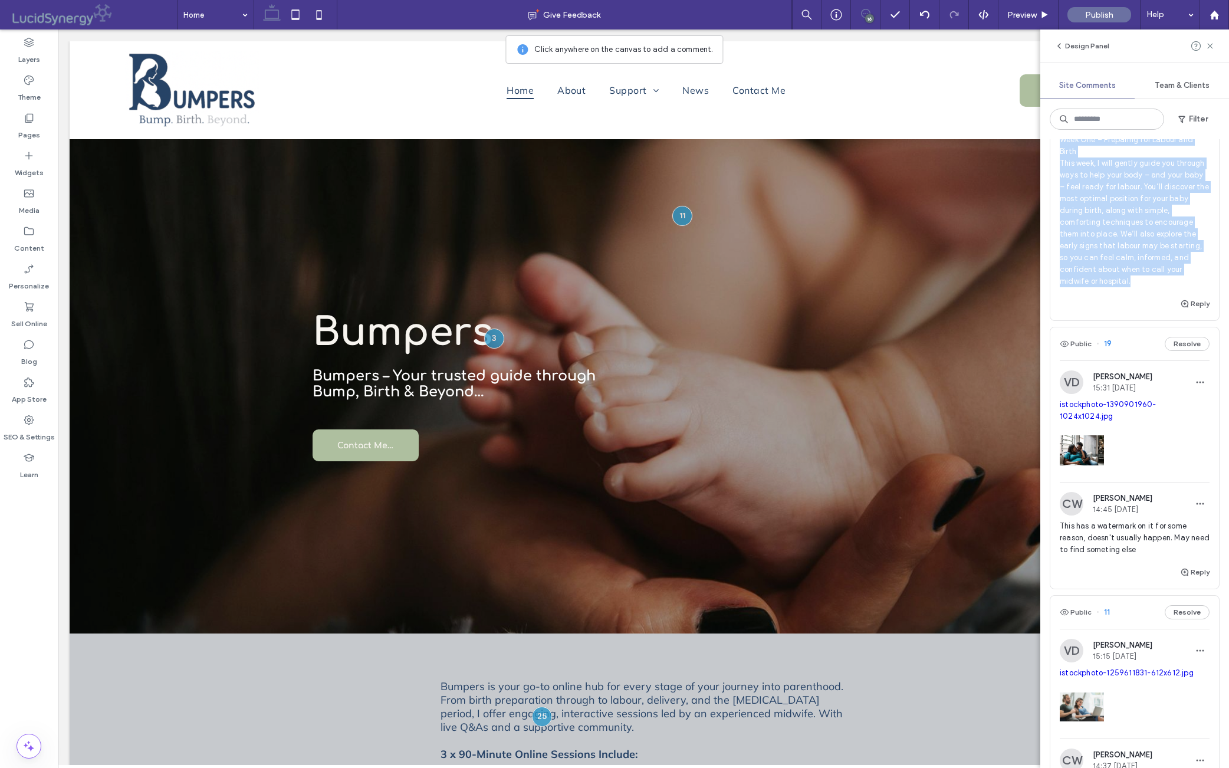
drag, startPoint x: 1061, startPoint y: 322, endPoint x: 1166, endPoint y: 497, distance: 205.1
click at [978, 287] on span "Week One – Preparing for Labour and Birth This week, I will gently guide you th…" at bounding box center [1135, 210] width 150 height 153
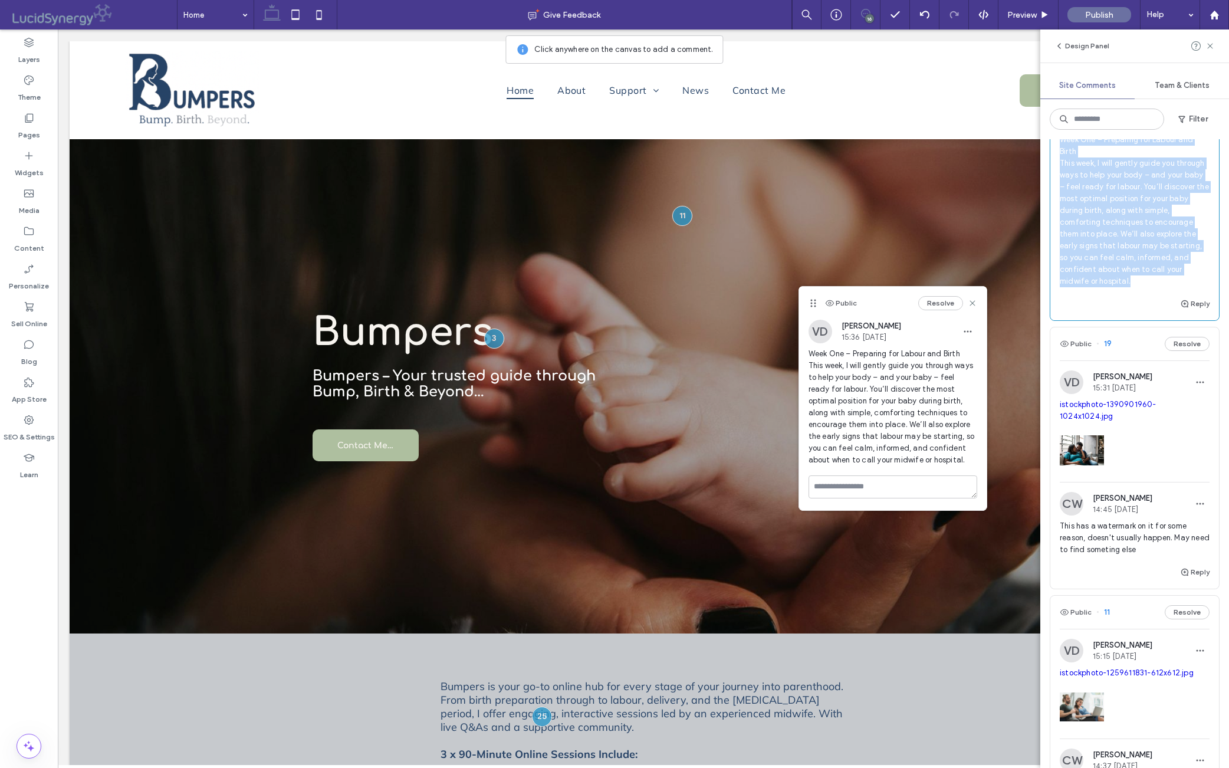
copy span "Week One – Preparing for Labour and Birth This week, I will gently guide you th…"
click at [973, 303] on use at bounding box center [972, 302] width 5 height 5
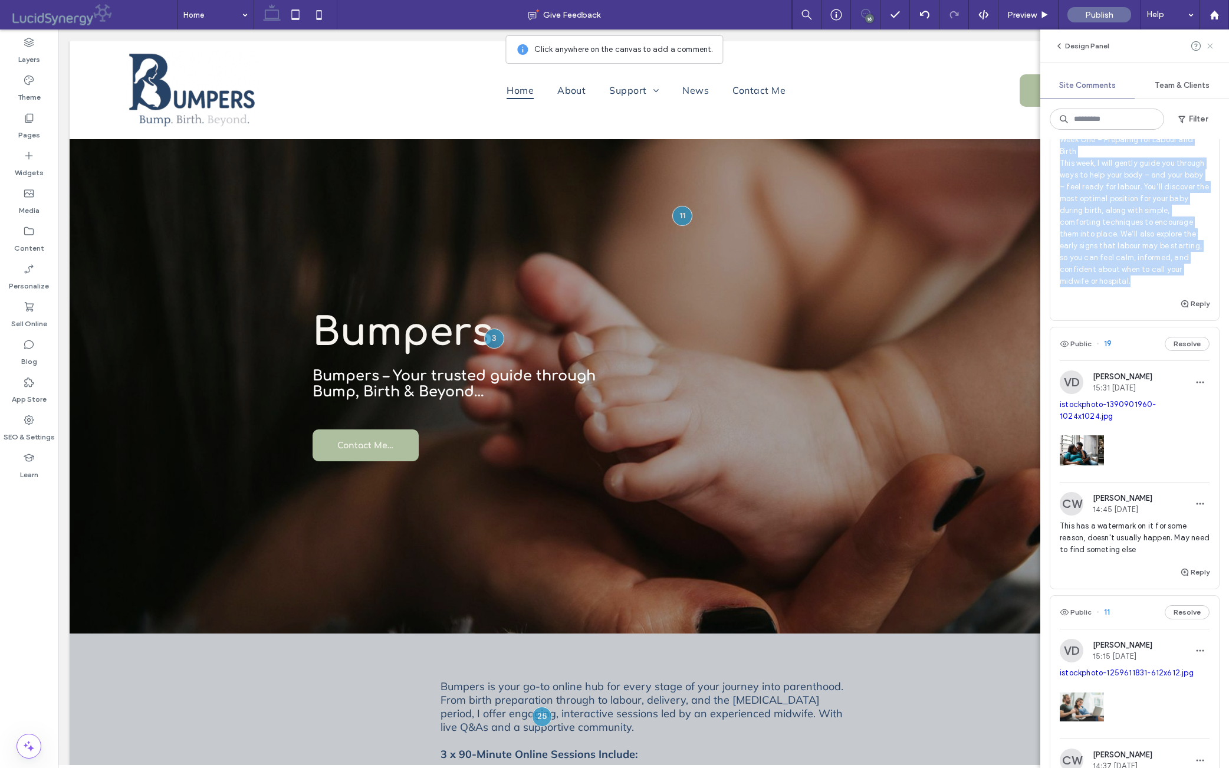
click at [978, 45] on use at bounding box center [1210, 45] width 5 height 5
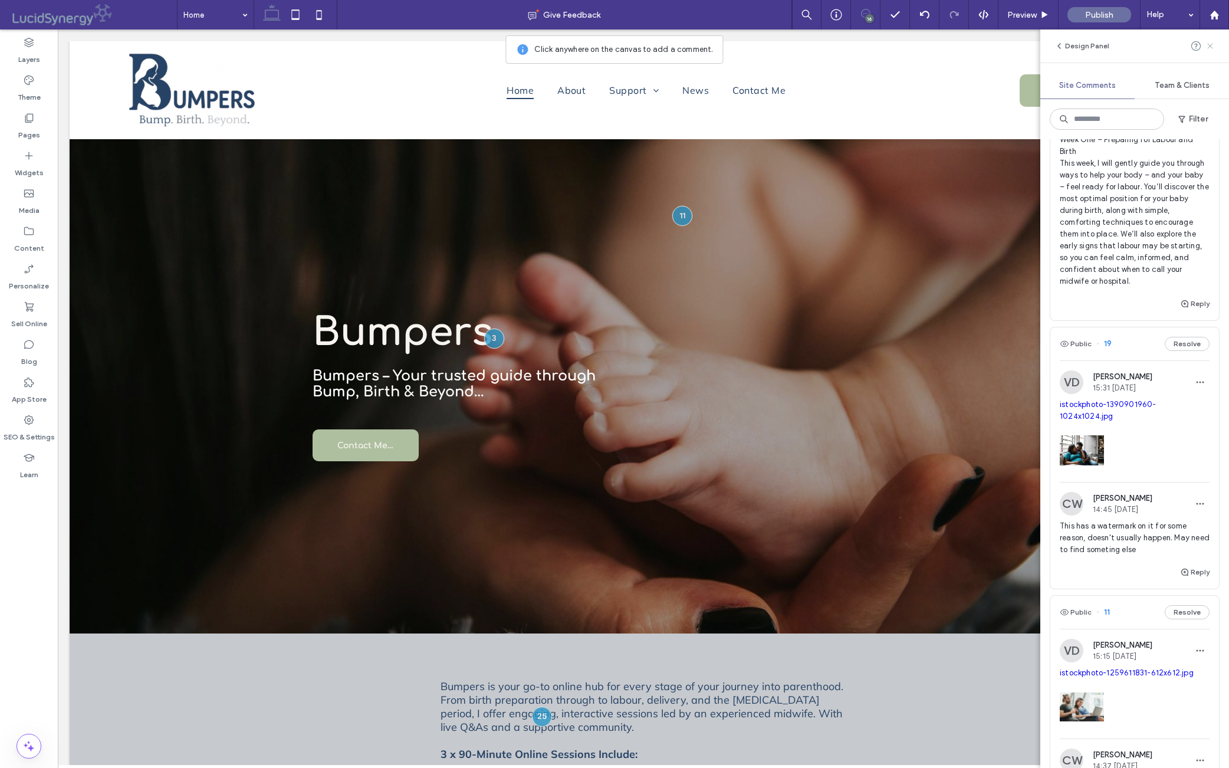
scroll to position [0, 0]
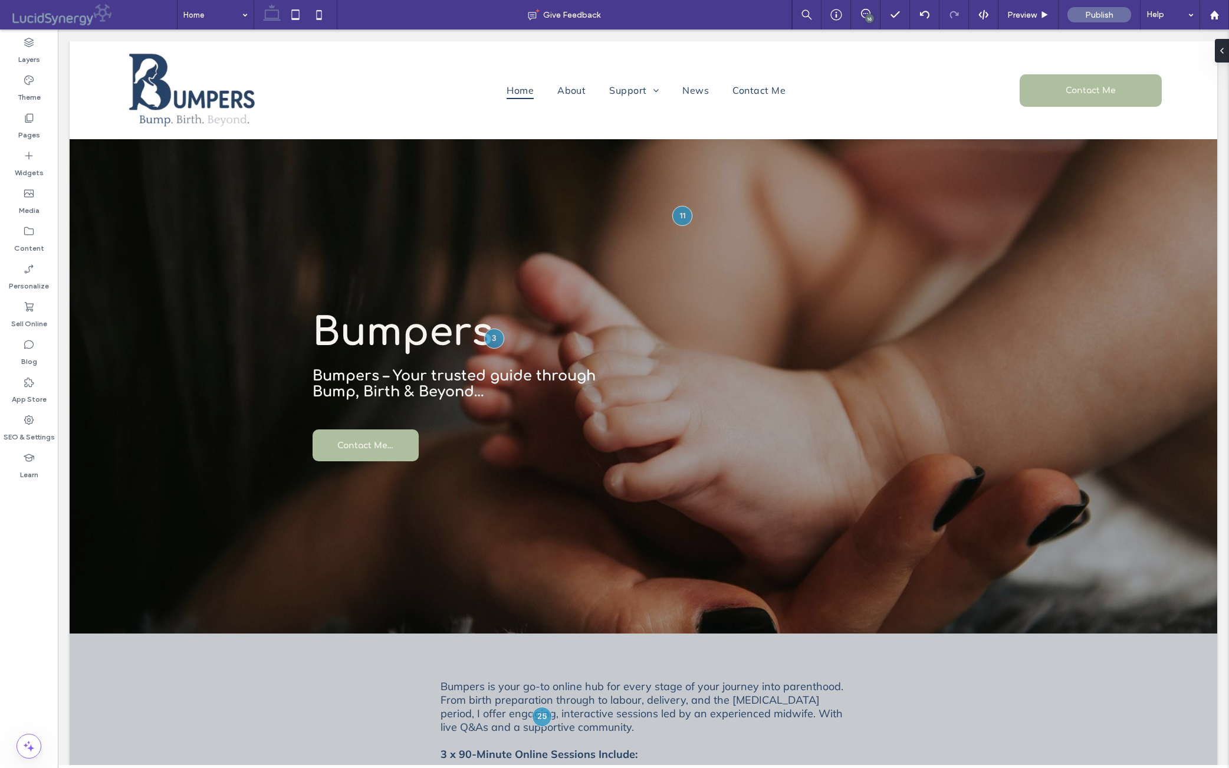
type input "******"
type input "**"
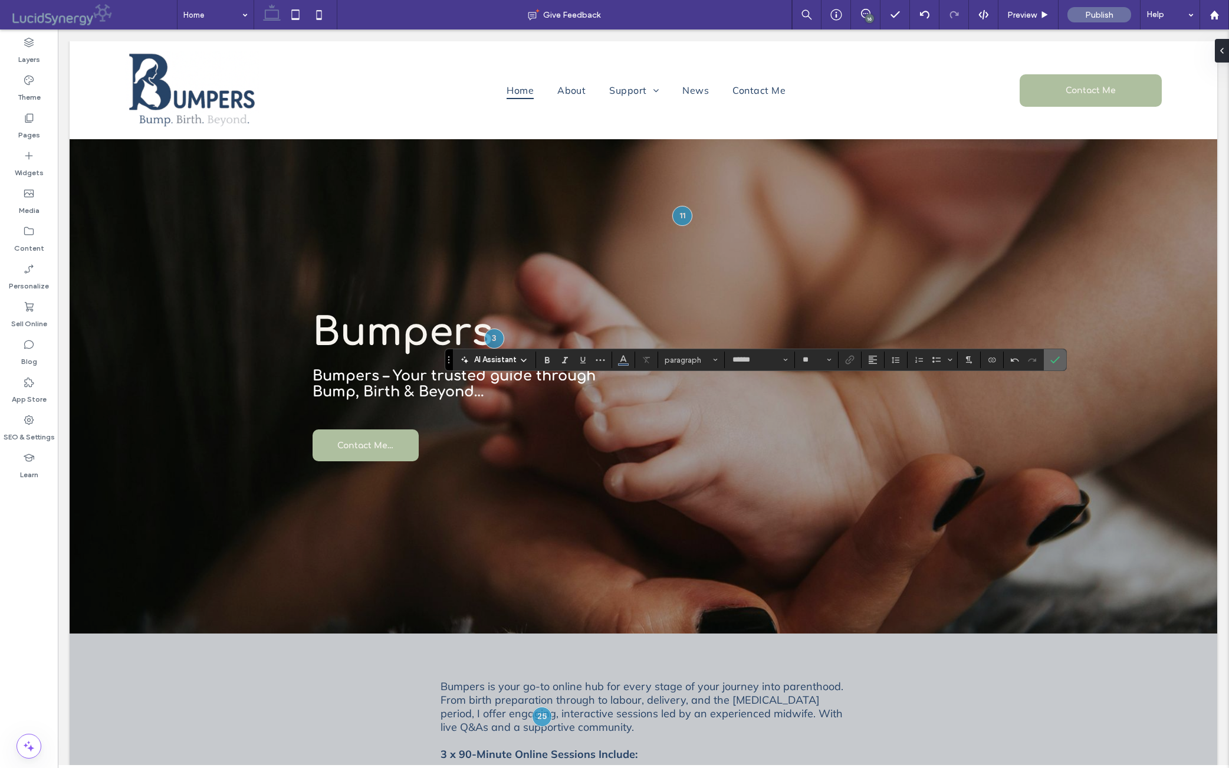
click at [978, 359] on icon "Confirm" at bounding box center [1055, 359] width 9 height 9
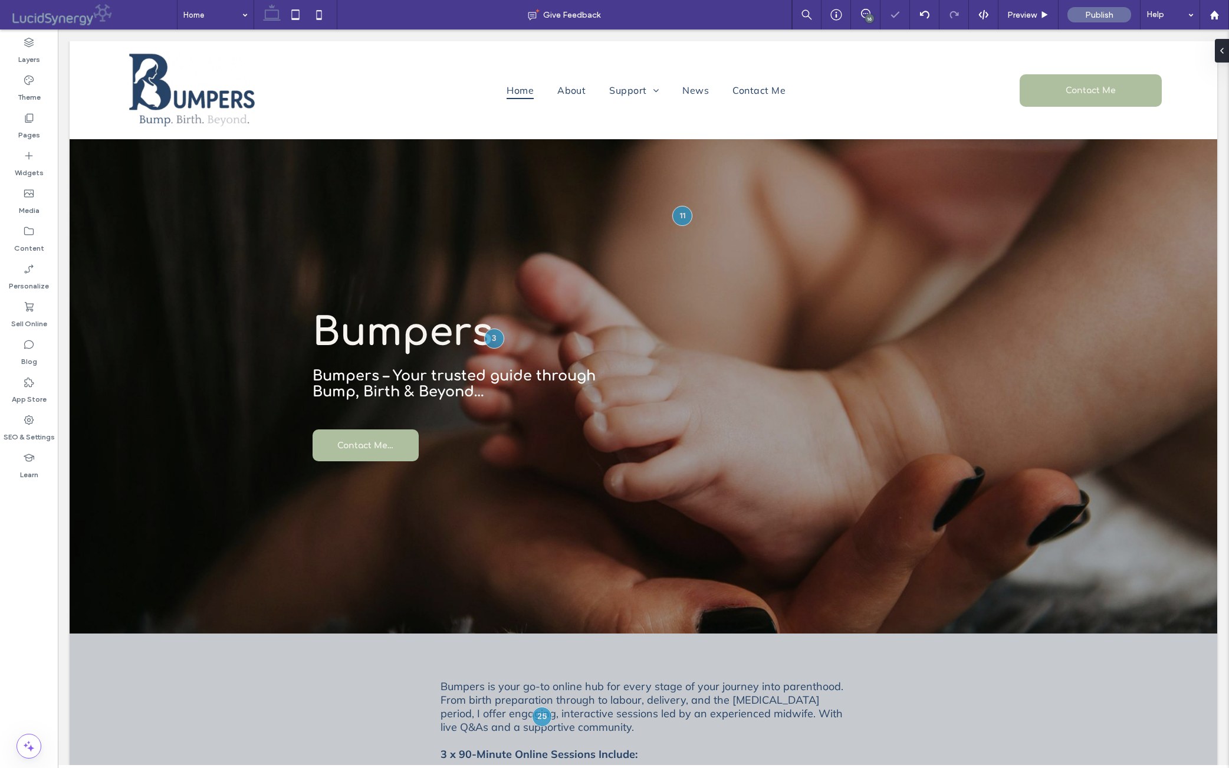
type input "******"
type input "**"
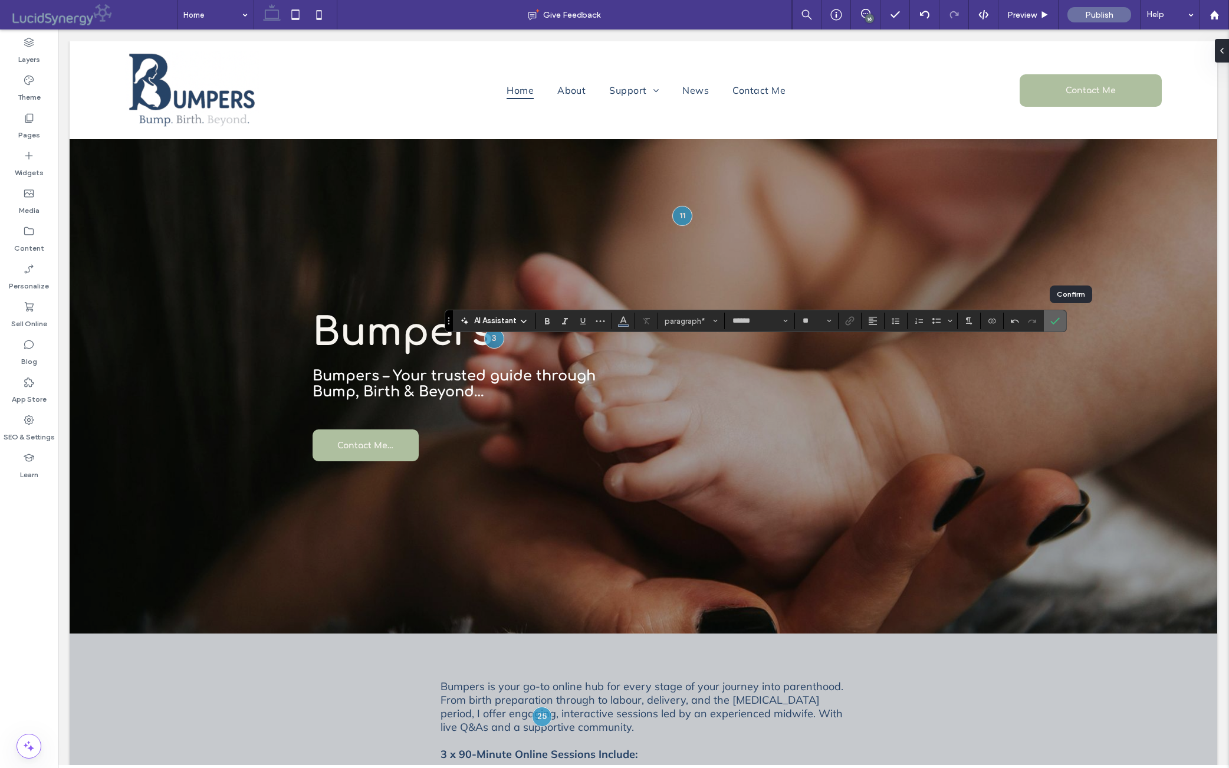
click at [978, 320] on icon "Confirm" at bounding box center [1055, 320] width 9 height 9
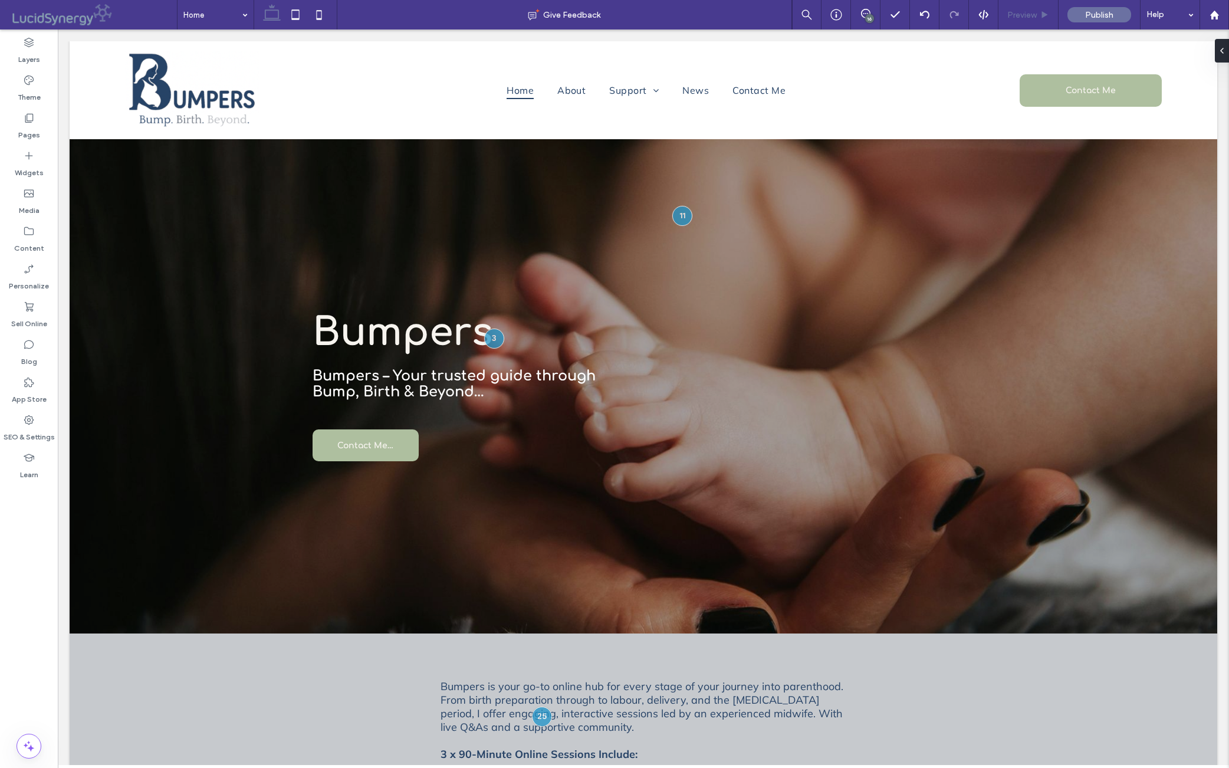
type input "******"
type input "**"
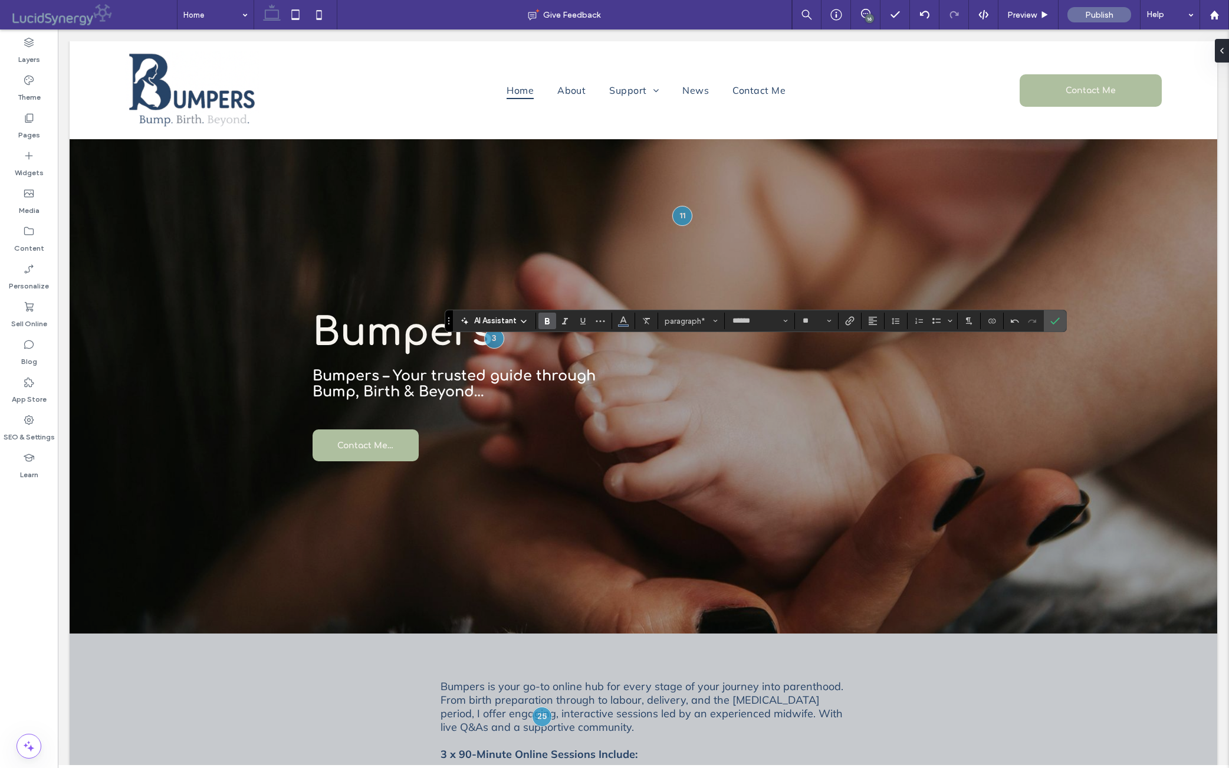
click at [550, 317] on icon "Bold" at bounding box center [547, 320] width 9 height 9
click at [978, 319] on icon "Confirm" at bounding box center [1055, 320] width 9 height 9
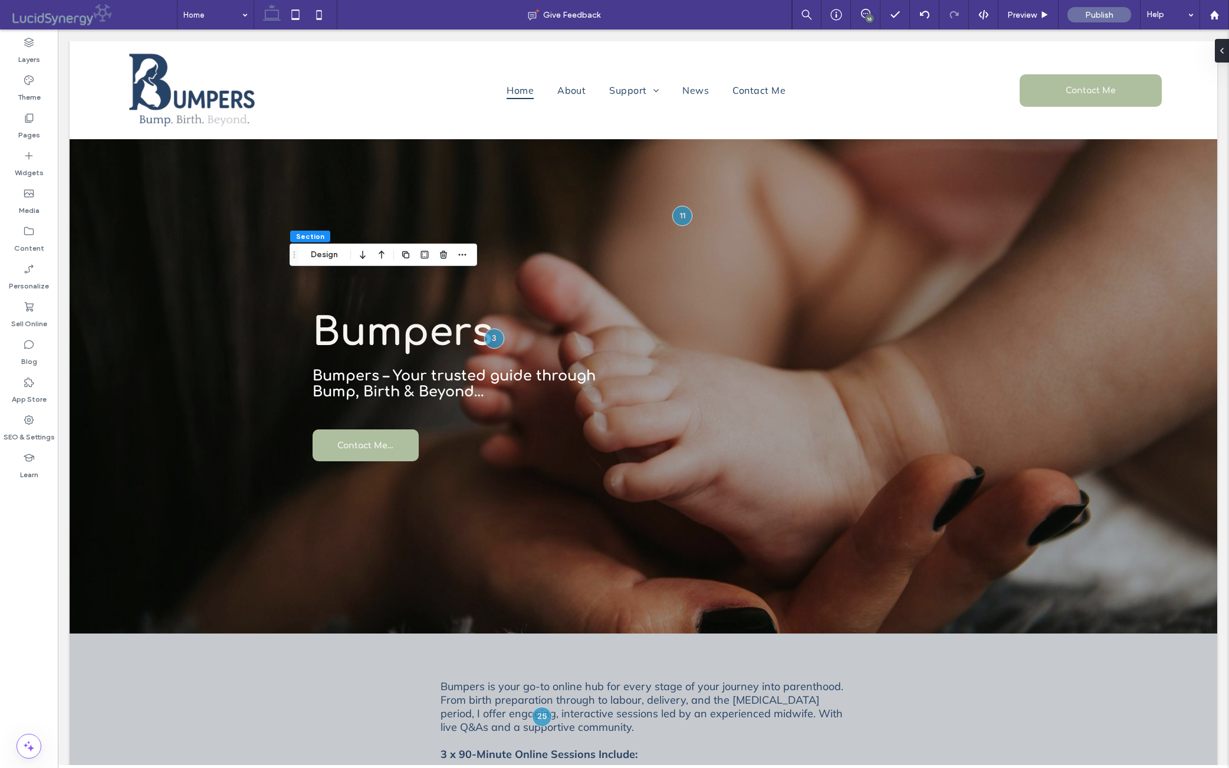
click at [865, 18] on div "16" at bounding box center [869, 18] width 9 height 9
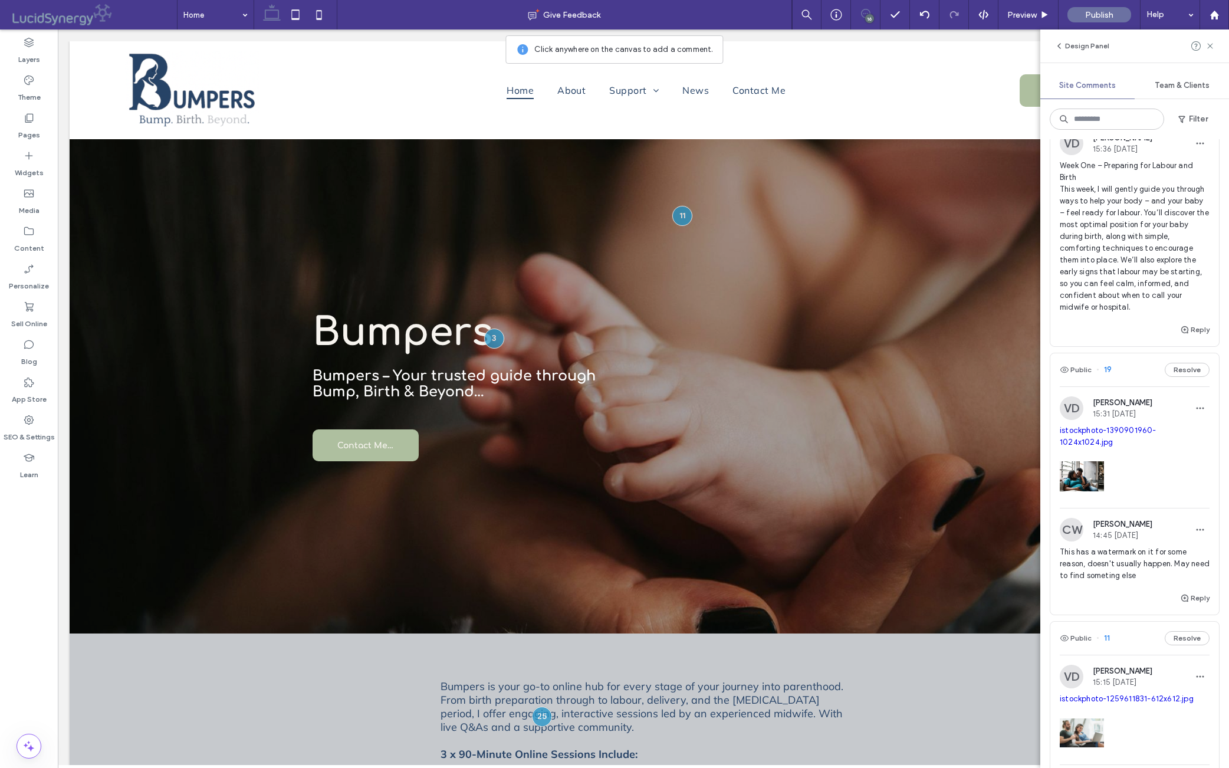
scroll to position [2155, 0]
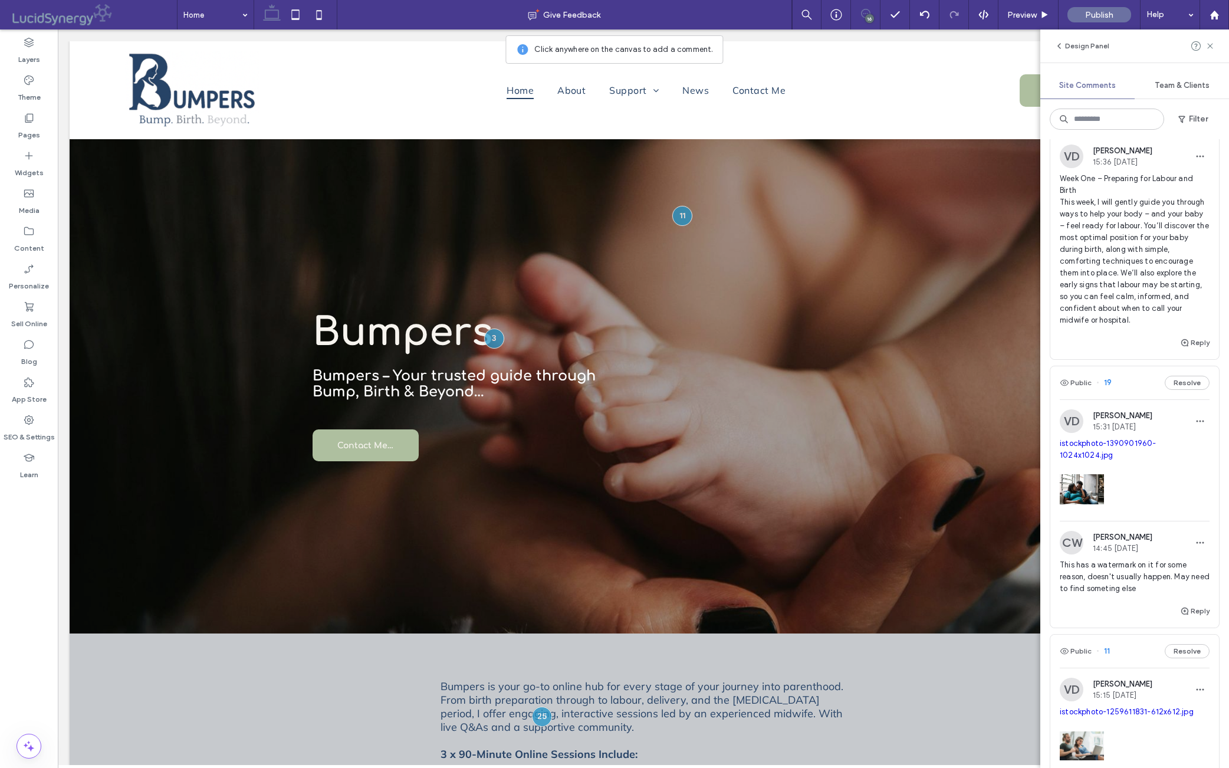
click at [978, 125] on button "Resolve" at bounding box center [1187, 118] width 45 height 14
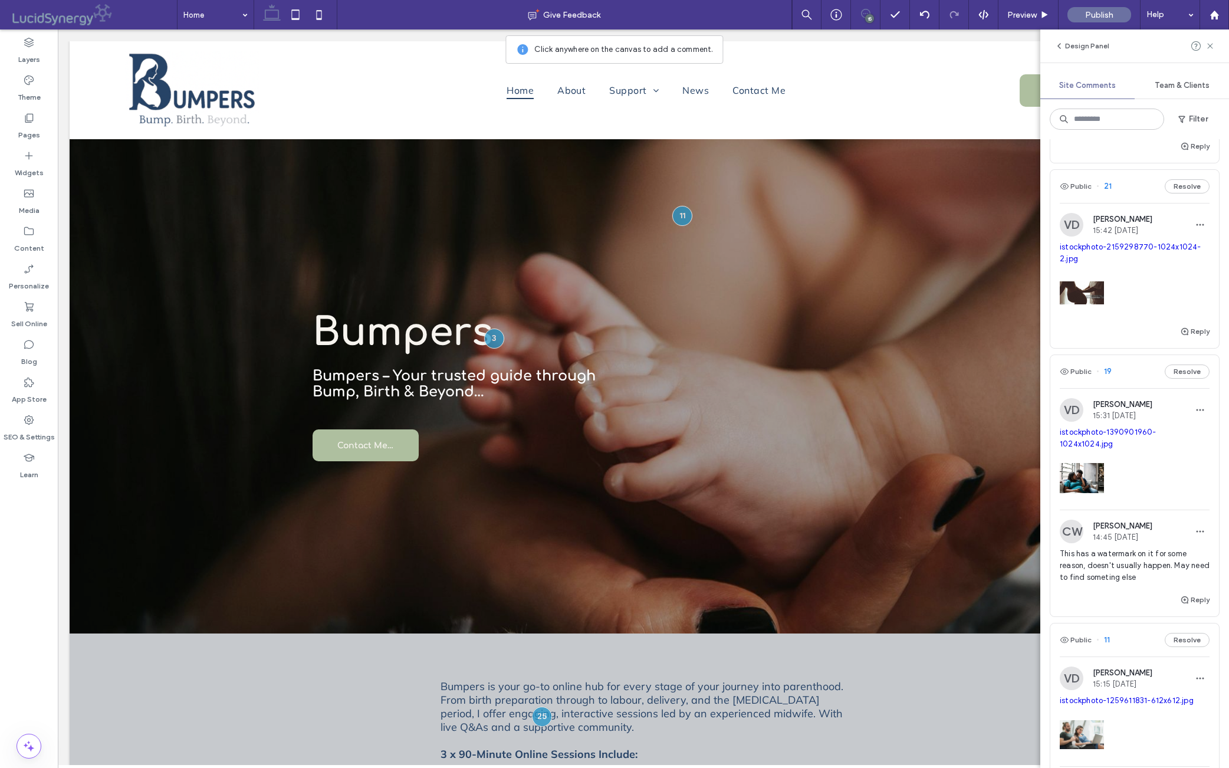
scroll to position [1895, 0]
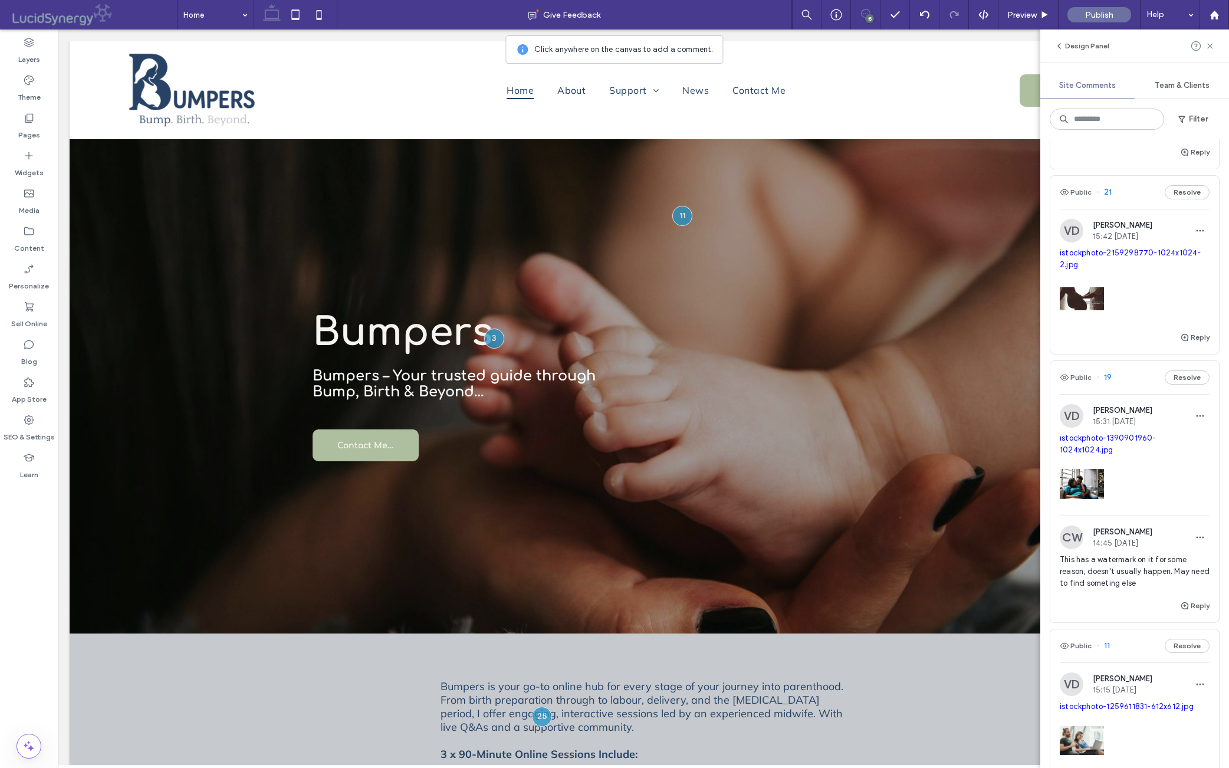
click at [978, 269] on link "istockphoto-2159298770-1024x1024-2.jpg" at bounding box center [1131, 258] width 142 height 21
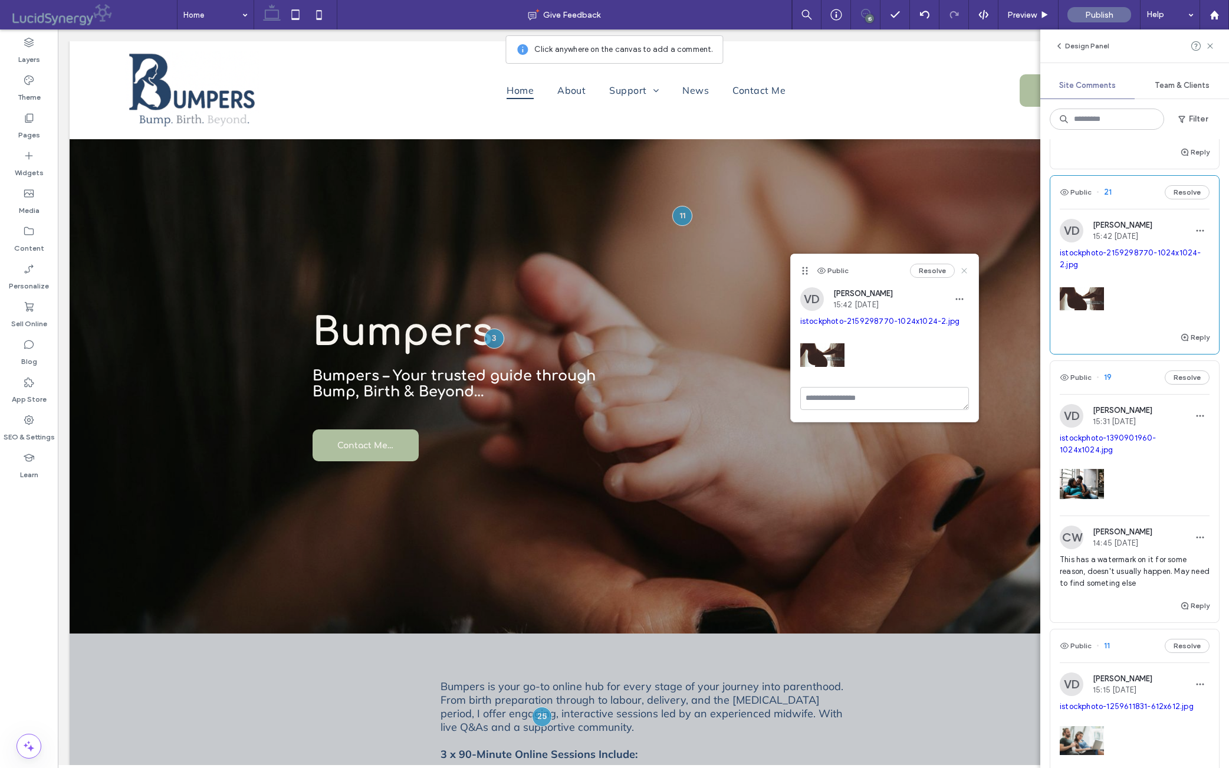
click at [963, 268] on icon at bounding box center [964, 270] width 9 height 9
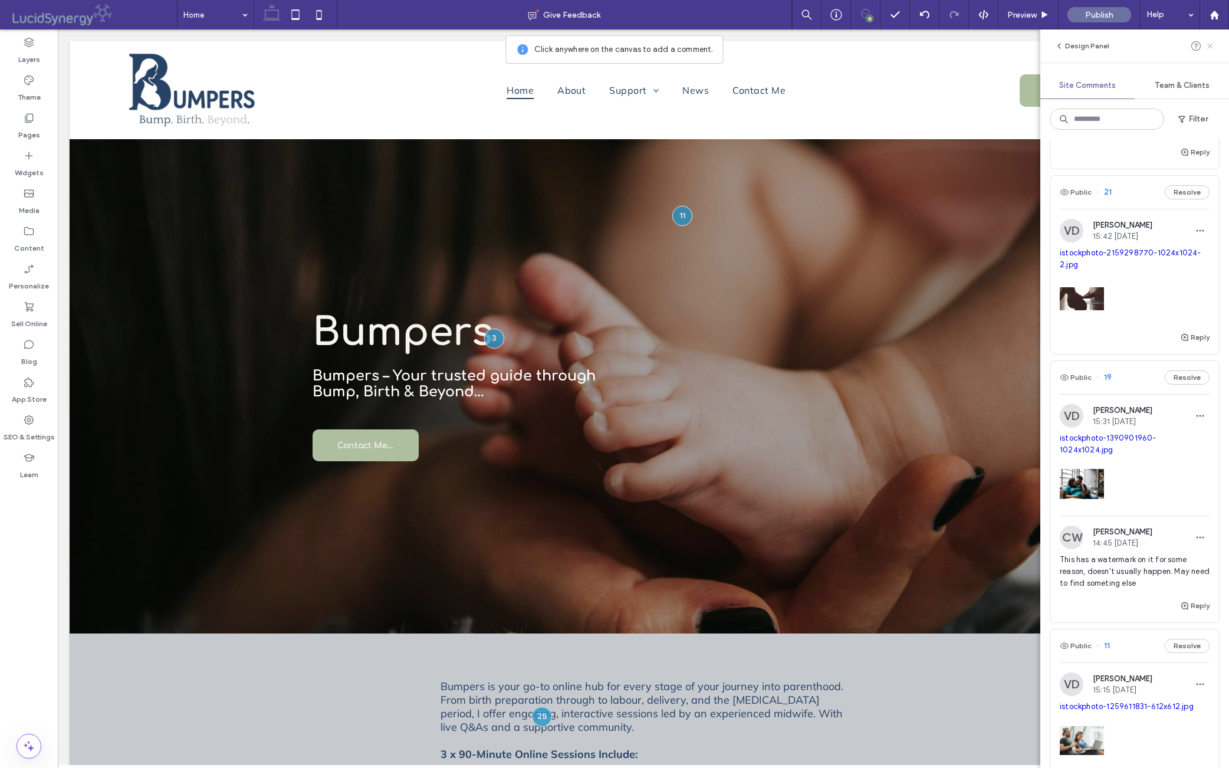
click at [978, 45] on icon at bounding box center [1210, 45] width 9 height 9
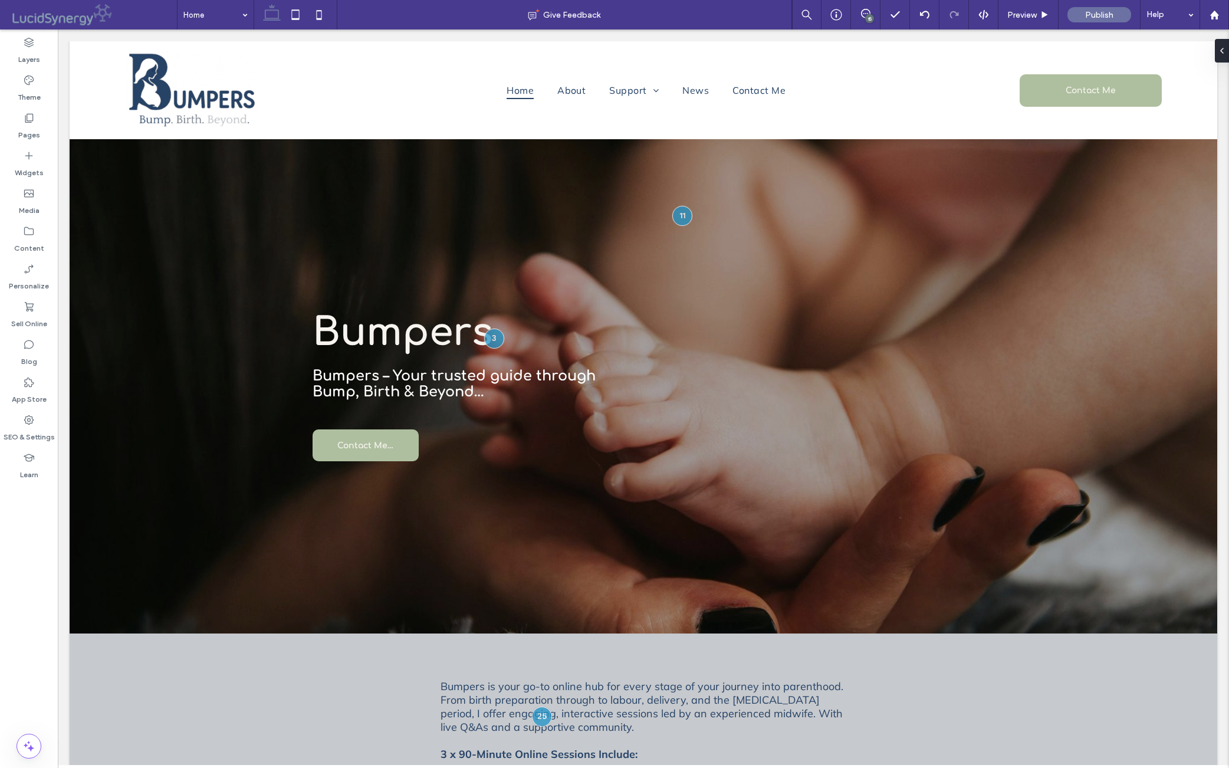
scroll to position [0, 0]
click at [683, 280] on button "Design" at bounding box center [686, 283] width 42 height 14
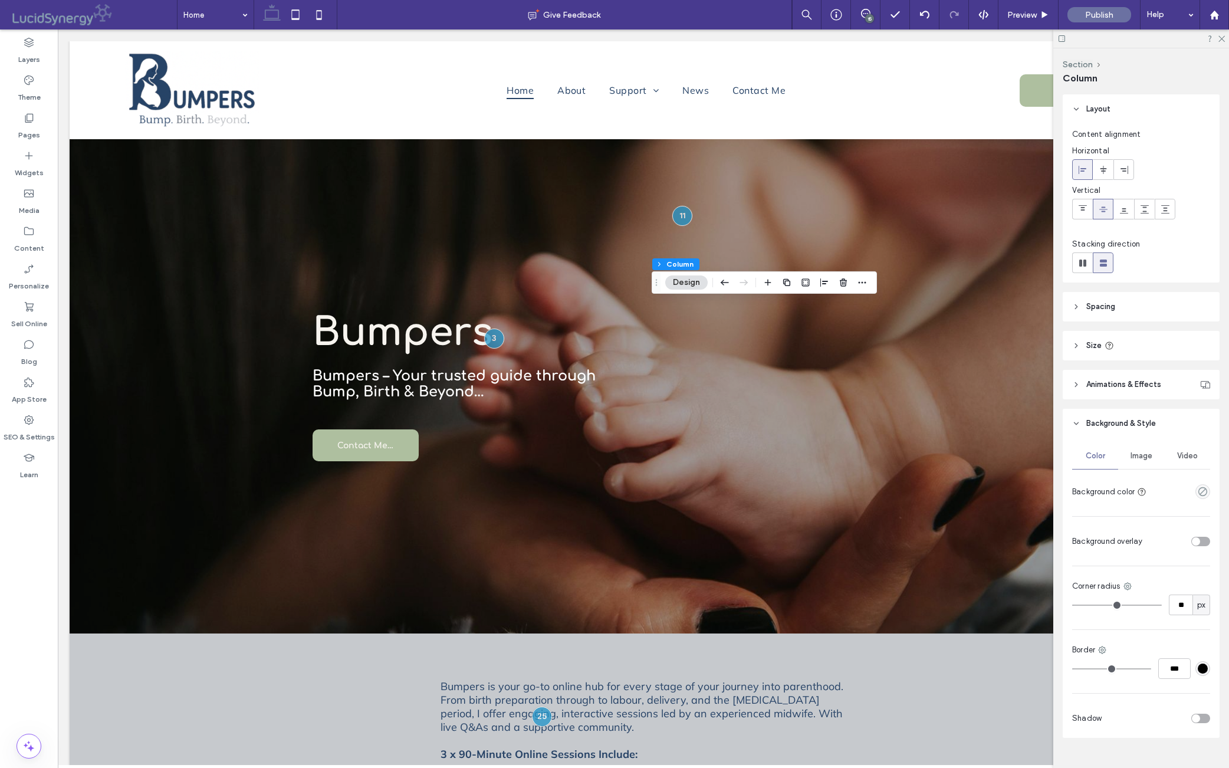
click at [978, 461] on span "Image" at bounding box center [1142, 455] width 22 height 9
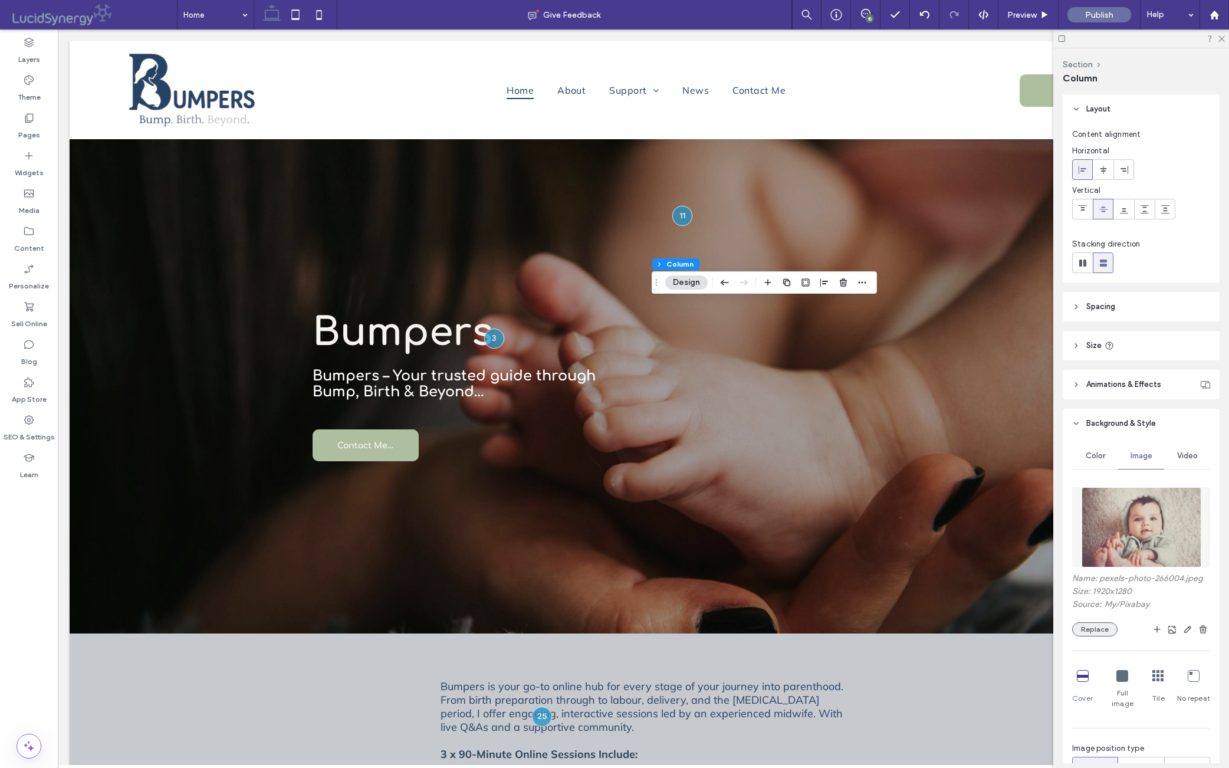
click at [978, 637] on button "Replace" at bounding box center [1095, 629] width 45 height 14
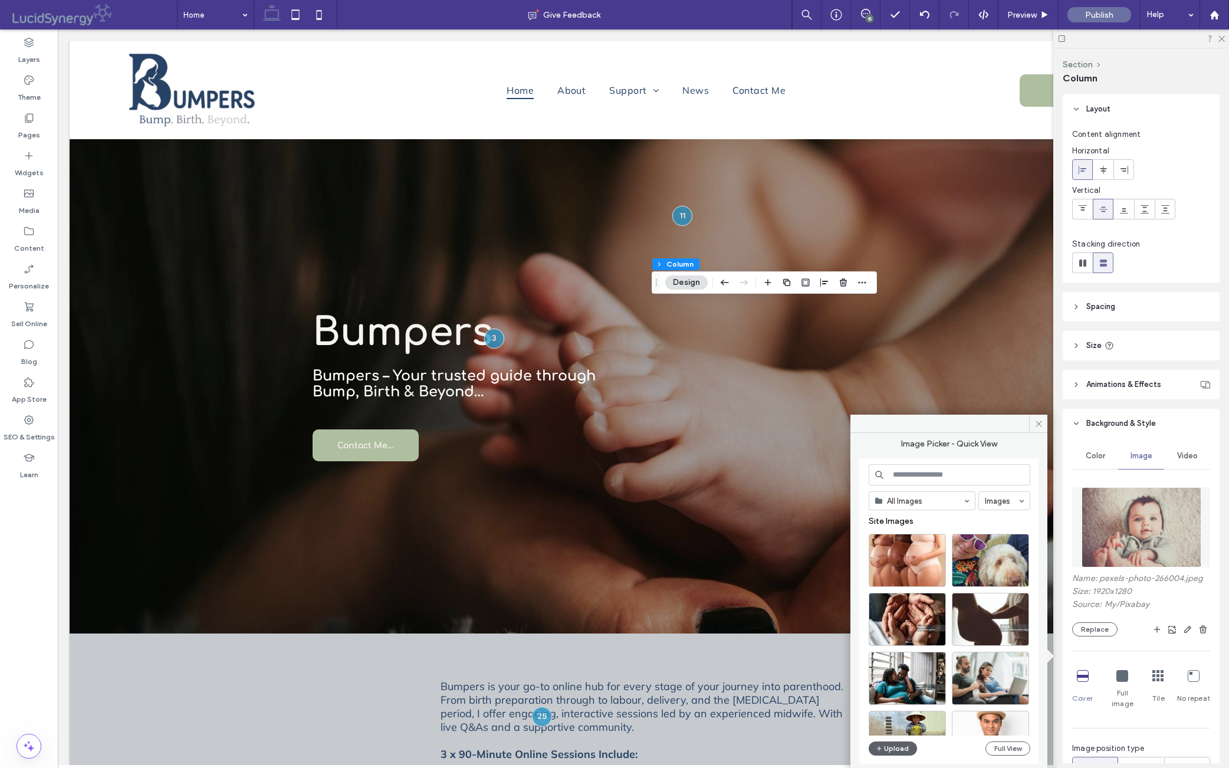
click at [913, 477] on input at bounding box center [950, 474] width 162 height 21
paste input "**********"
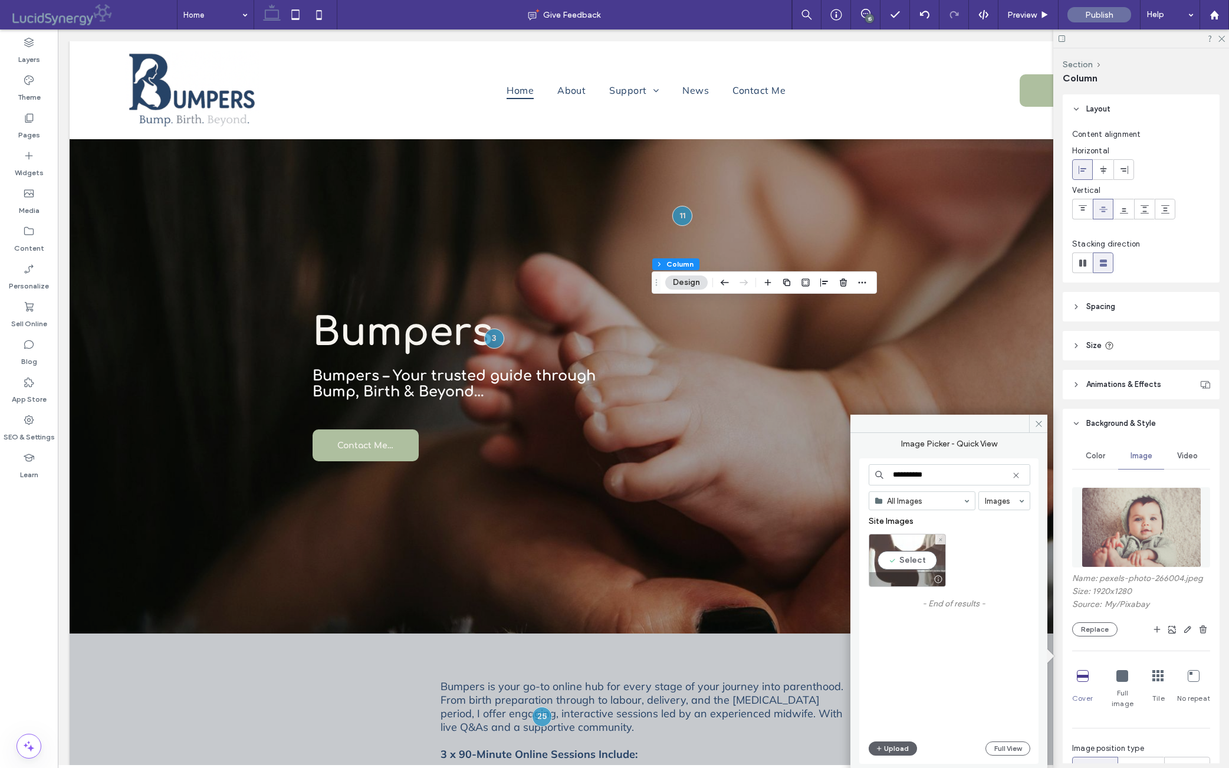
type input "**********"
click at [910, 566] on div "Select" at bounding box center [907, 560] width 77 height 53
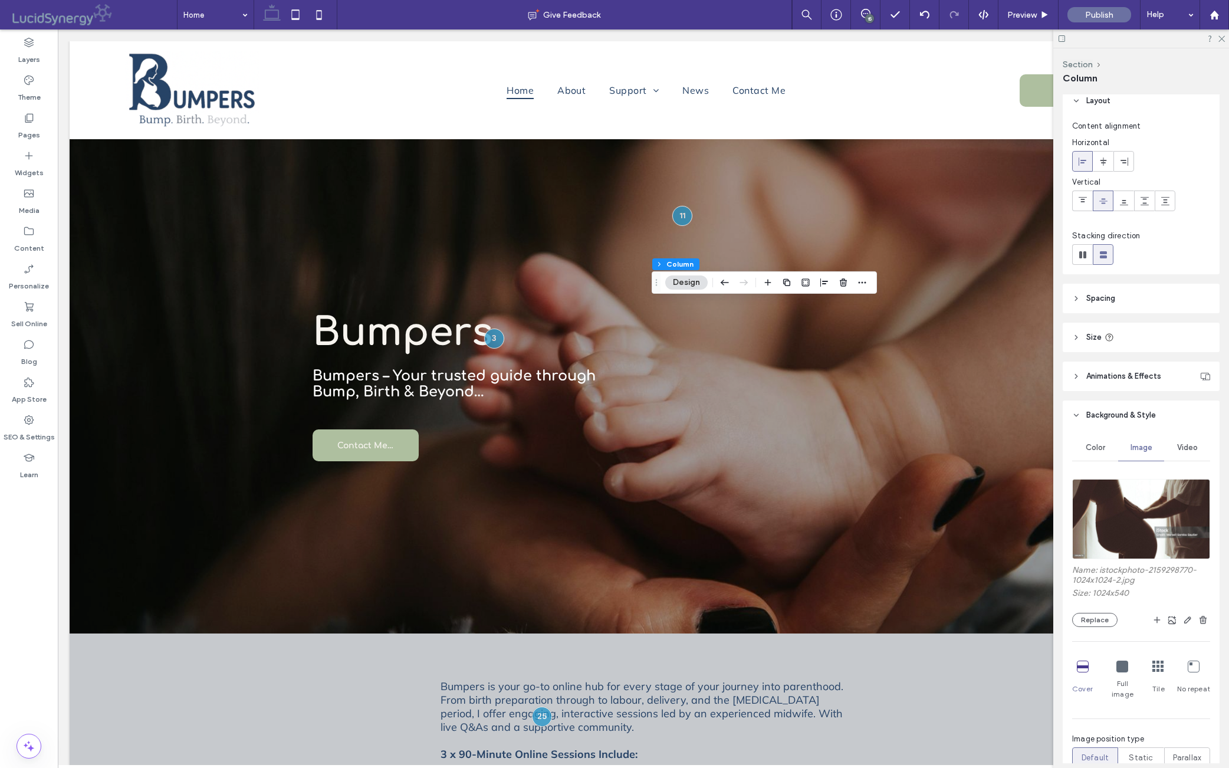
scroll to position [11, 0]
click at [978, 38] on icon at bounding box center [1222, 38] width 8 height 8
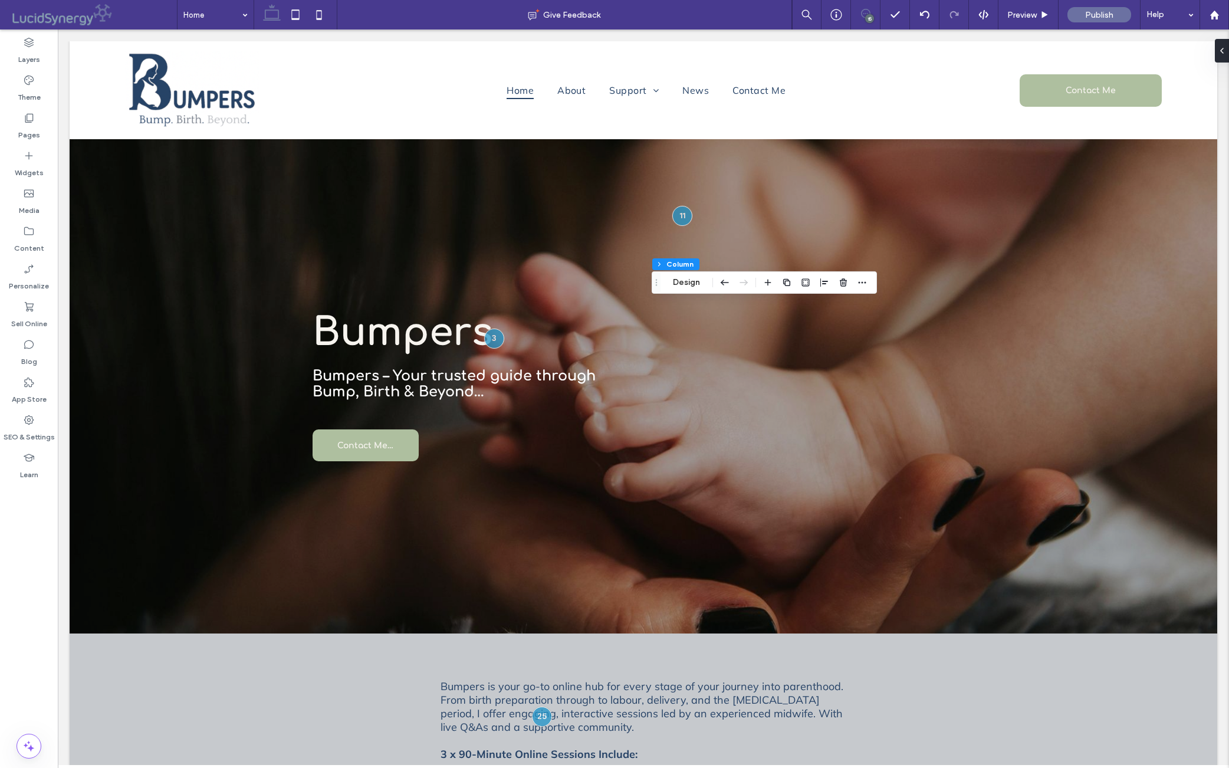
click at [861, 14] on icon at bounding box center [865, 13] width 9 height 9
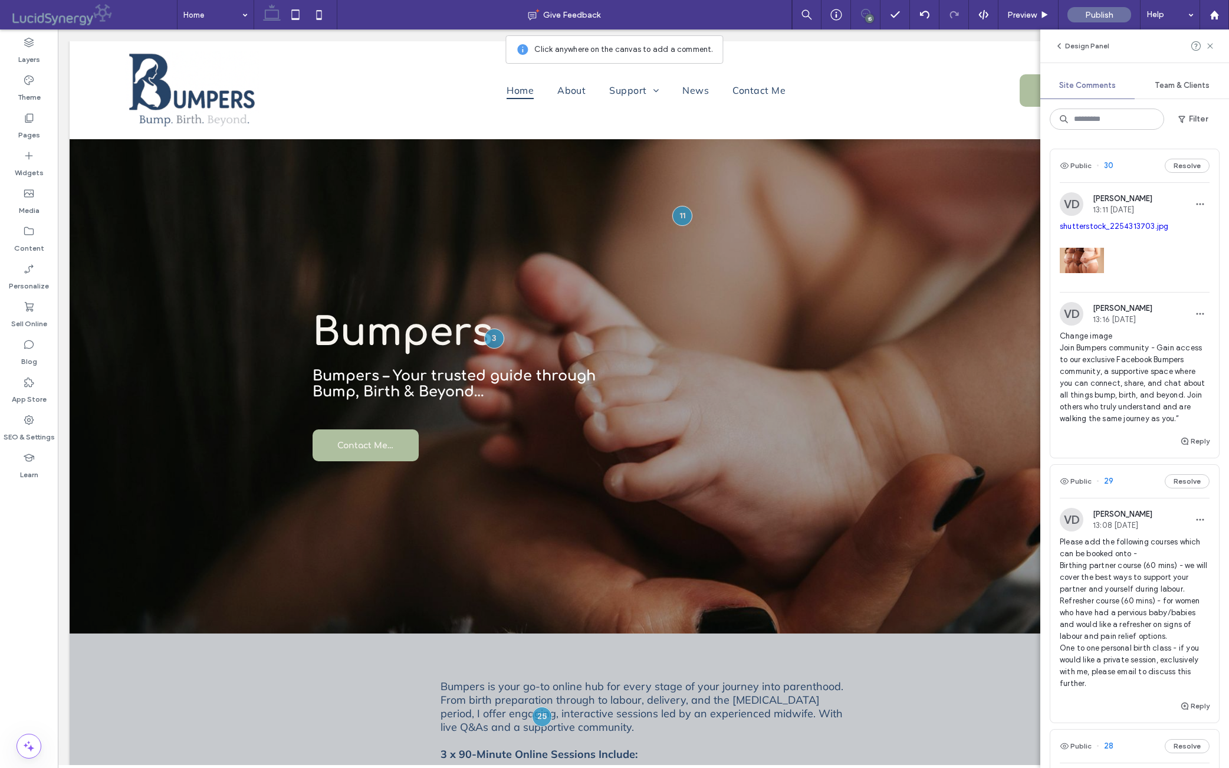
click at [978, 532] on div "VD [PERSON_NAME] 13:08 [DATE]" at bounding box center [1135, 520] width 150 height 24
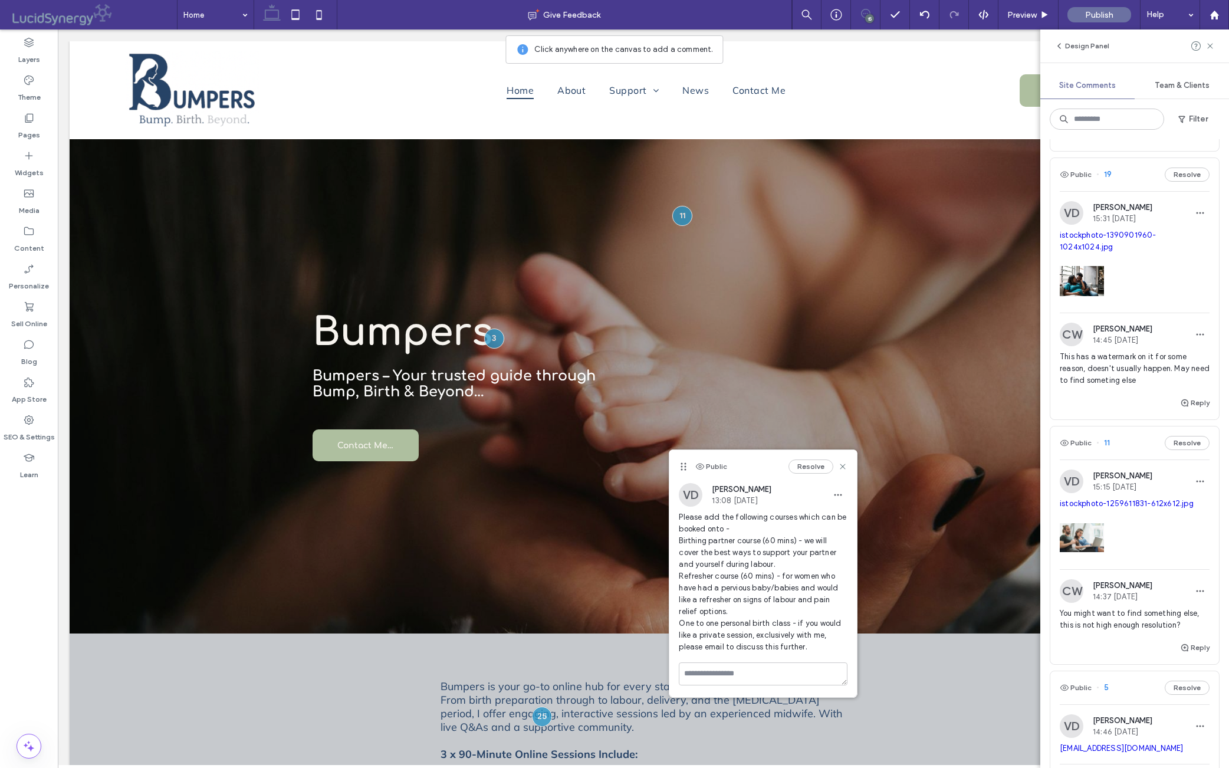
scroll to position [2116, 0]
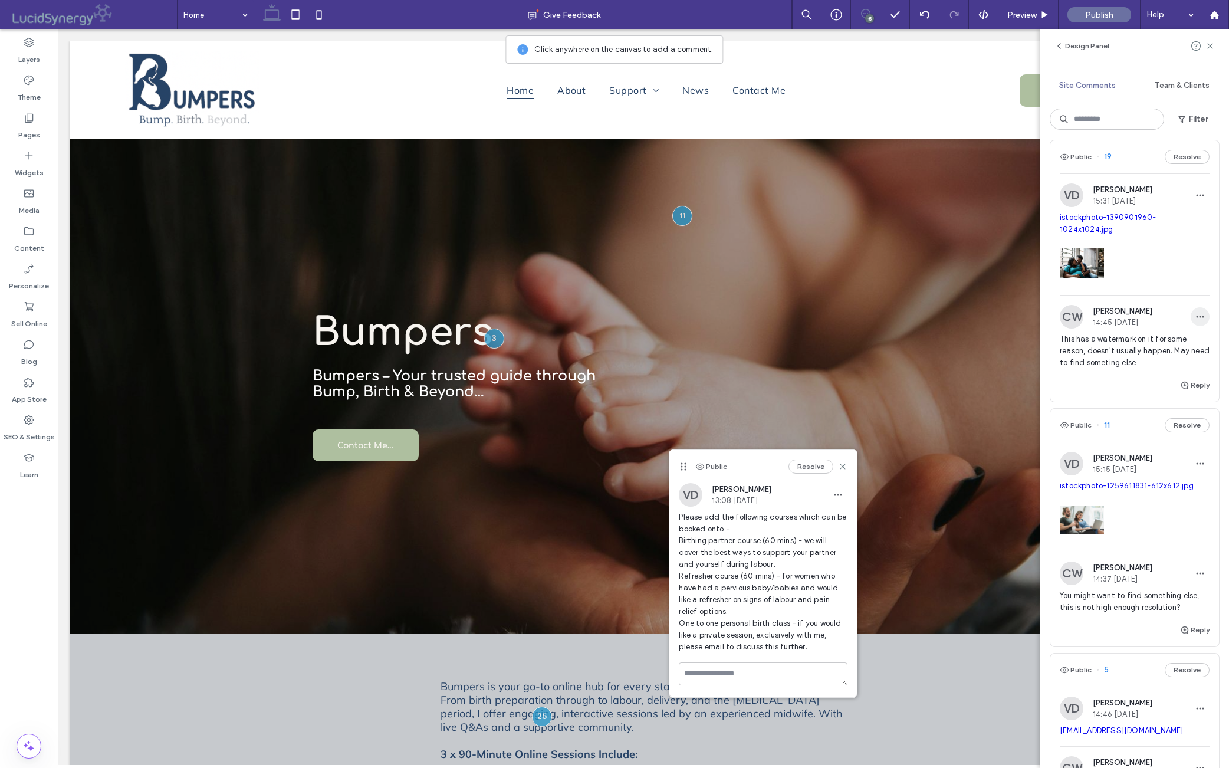
click at [978, 322] on icon "button" at bounding box center [1200, 316] width 9 height 9
click at [978, 525] on span "Edit" at bounding box center [1121, 528] width 15 height 12
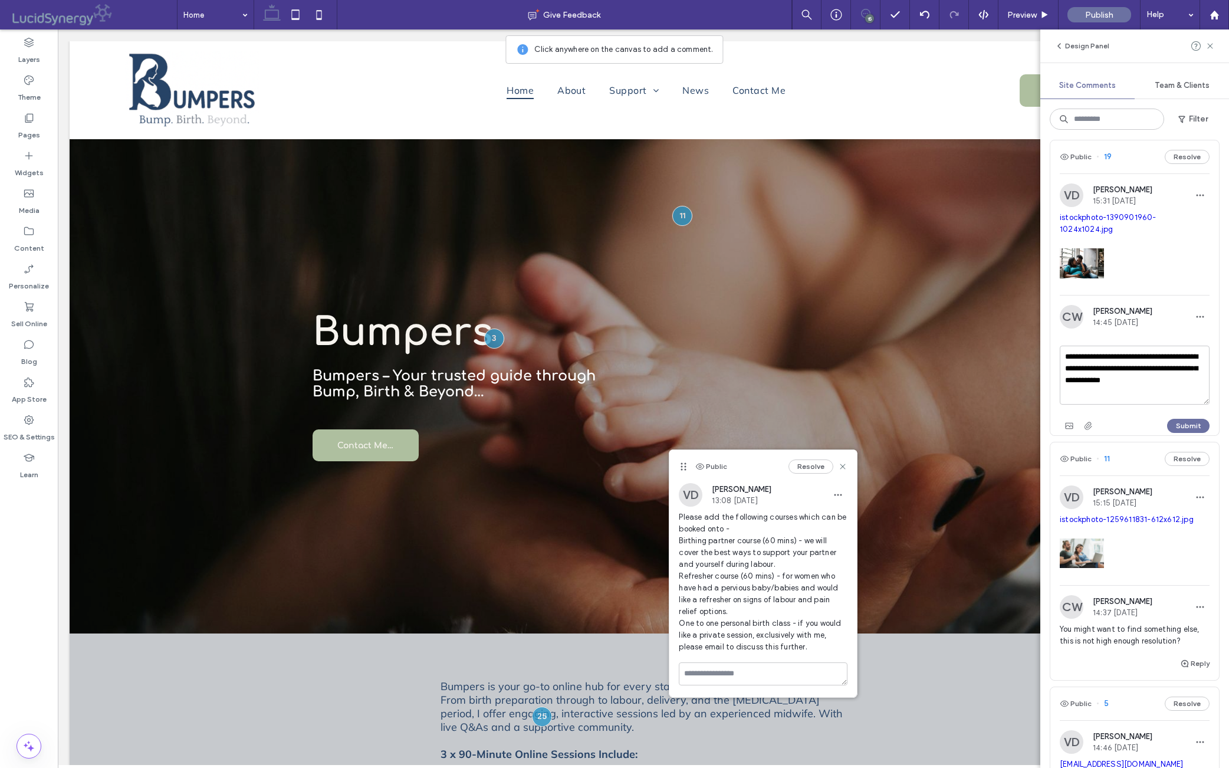
scroll to position [0, 0]
drag, startPoint x: 1101, startPoint y: 585, endPoint x: 1049, endPoint y: 523, distance: 81.7
click at [978, 405] on textarea "**********" at bounding box center [1135, 375] width 150 height 59
type textarea "**********"
click at [978, 433] on button "Submit" at bounding box center [1189, 426] width 42 height 14
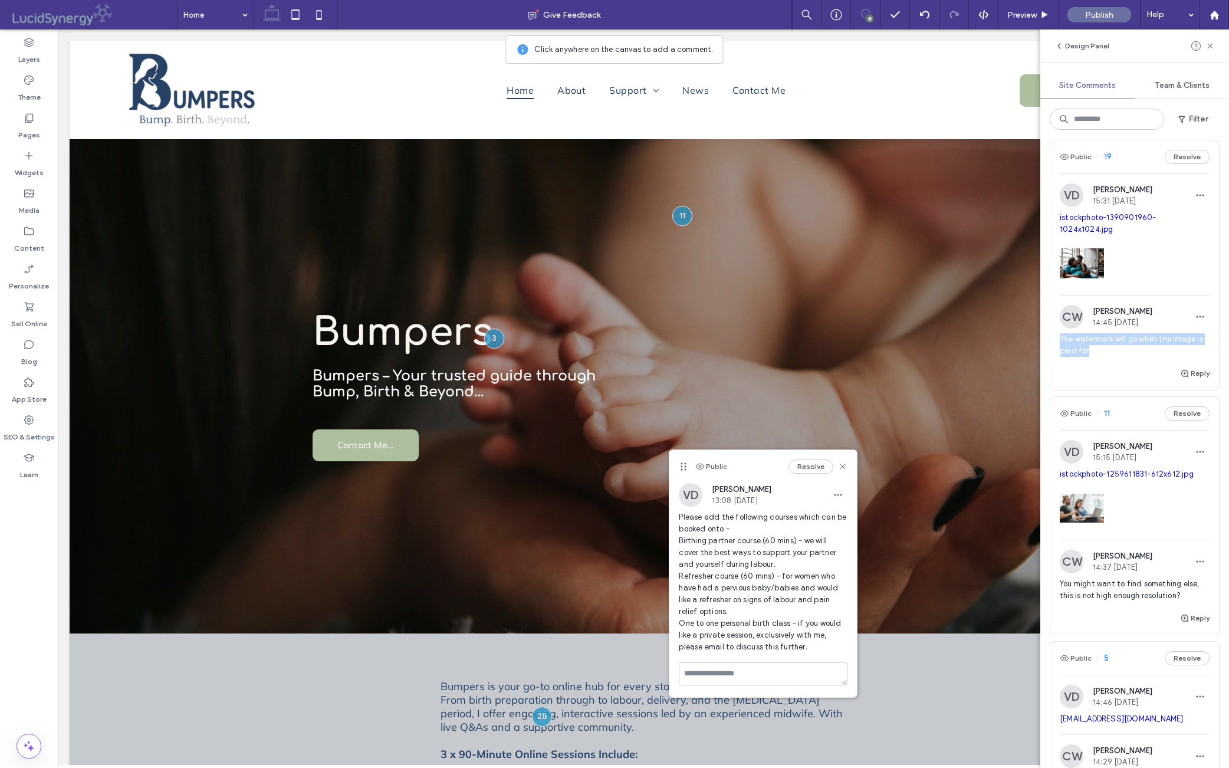
drag, startPoint x: 1097, startPoint y: 536, endPoint x: 1048, endPoint y: 541, distance: 49.3
click at [978, 516] on div "Public 30 Resolve VD [PERSON_NAME] 13:11 [DATE] shutterstock_2254313703.jpg VD …" at bounding box center [1135, 453] width 189 height 629
copy span "The watermark will go when the image is paid for"
click at [978, 100] on div at bounding box center [1135, 75] width 150 height 50
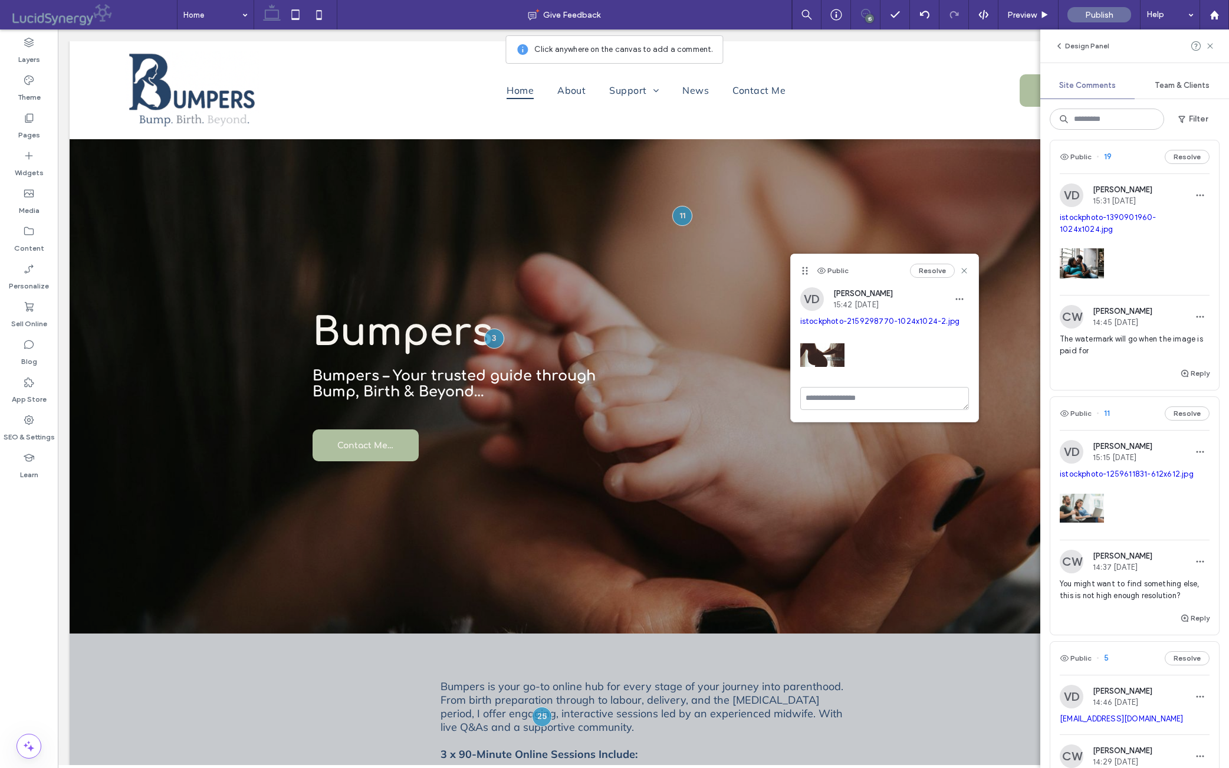
click at [978, 124] on button "Reply" at bounding box center [1194, 117] width 29 height 14
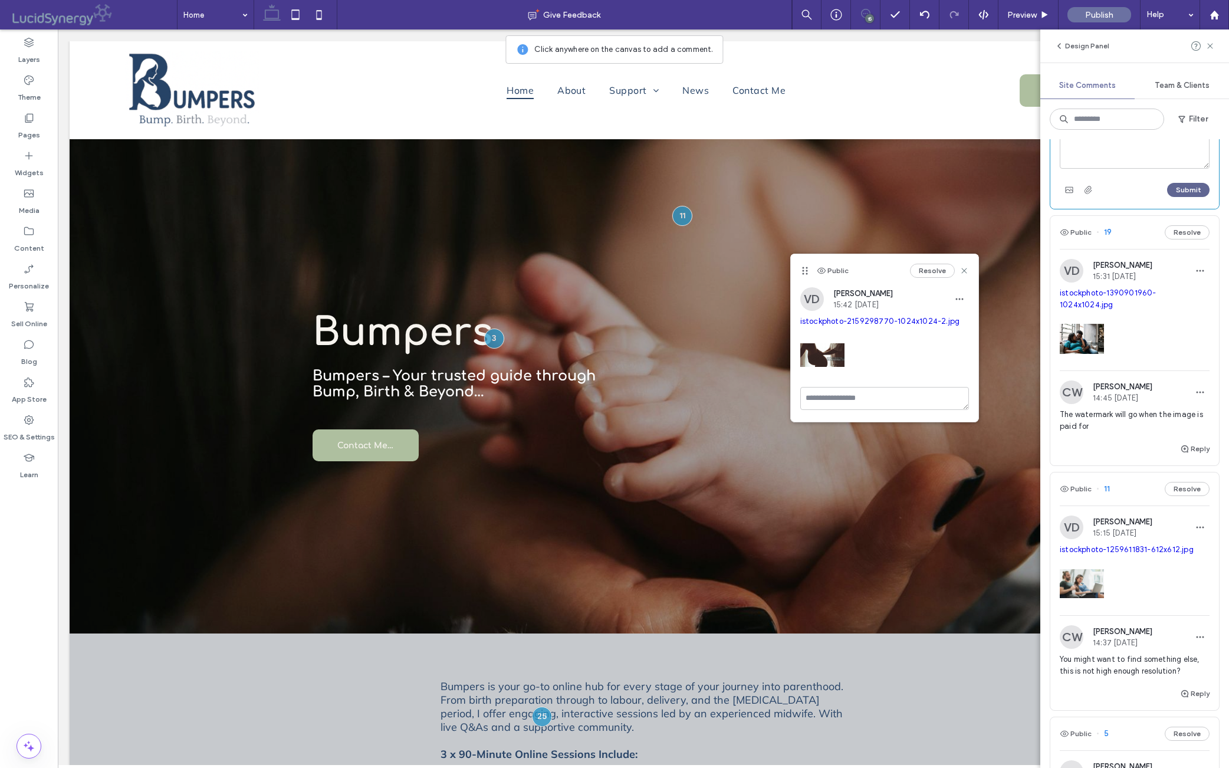
type textarea "**********"
click at [978, 197] on button "Submit" at bounding box center [1189, 190] width 42 height 14
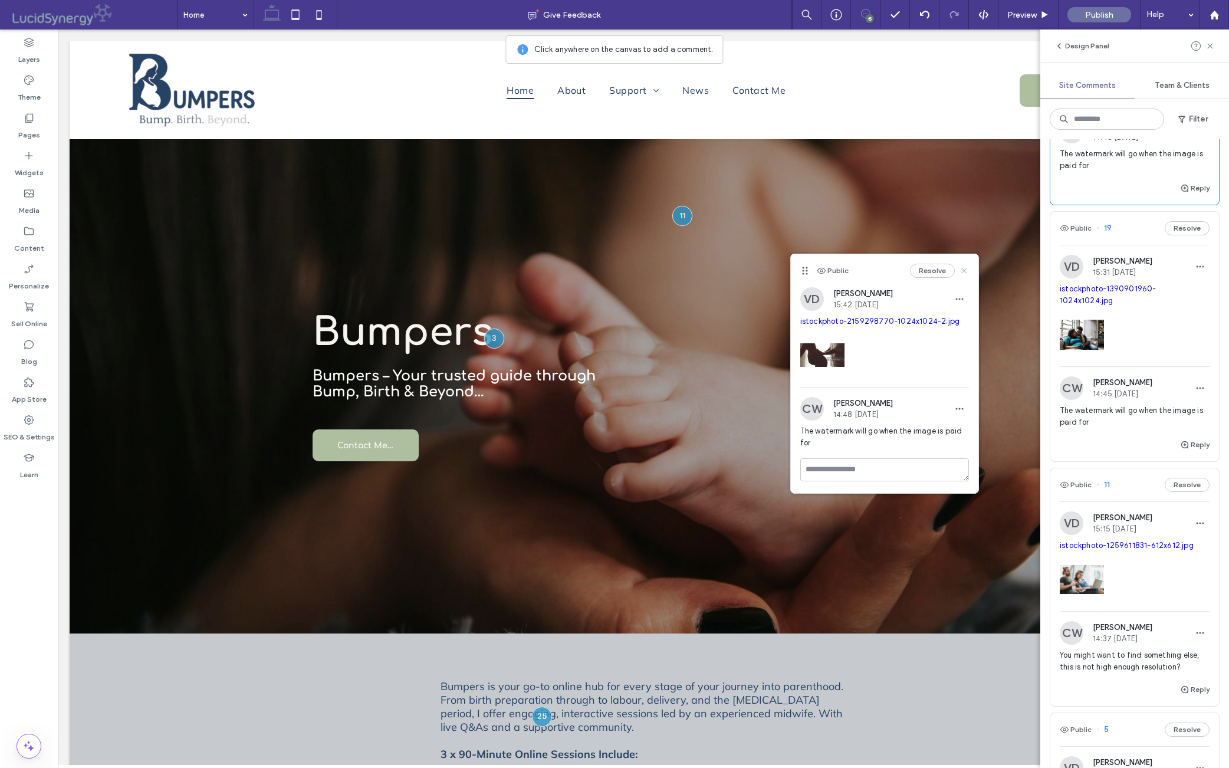
click at [962, 267] on icon at bounding box center [964, 270] width 9 height 9
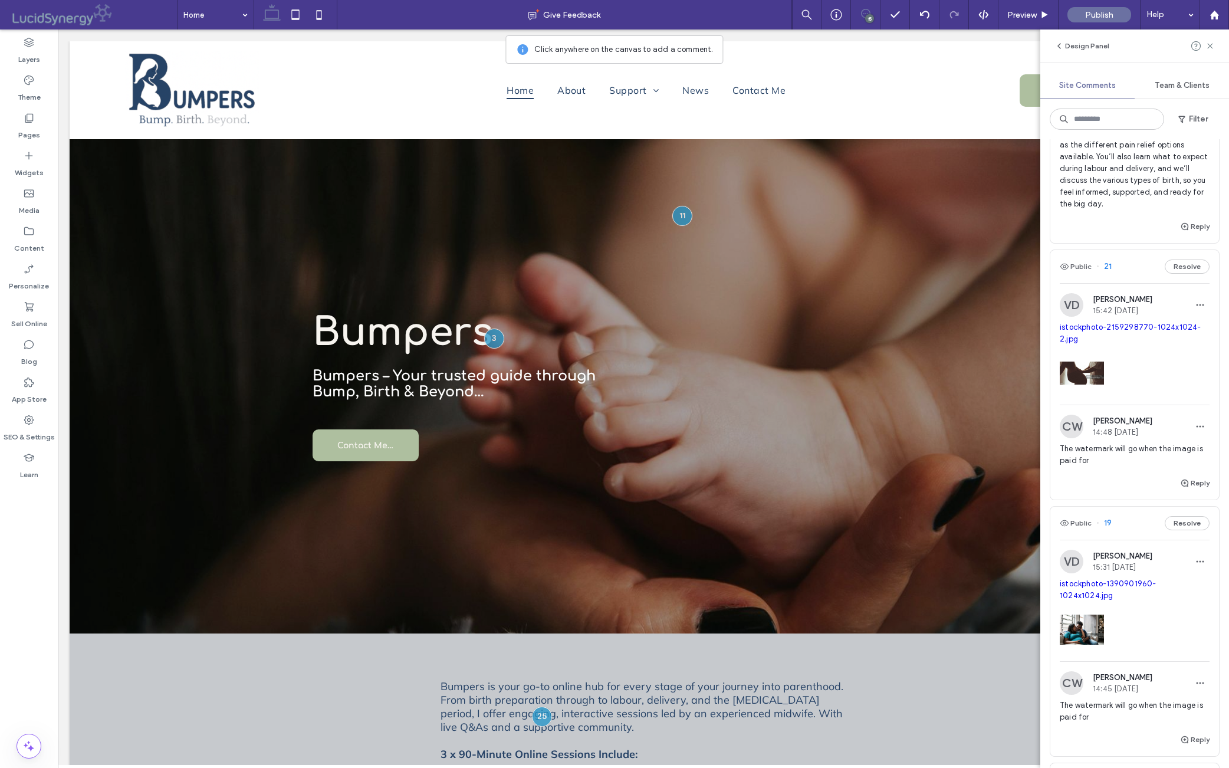
scroll to position [1817, 0]
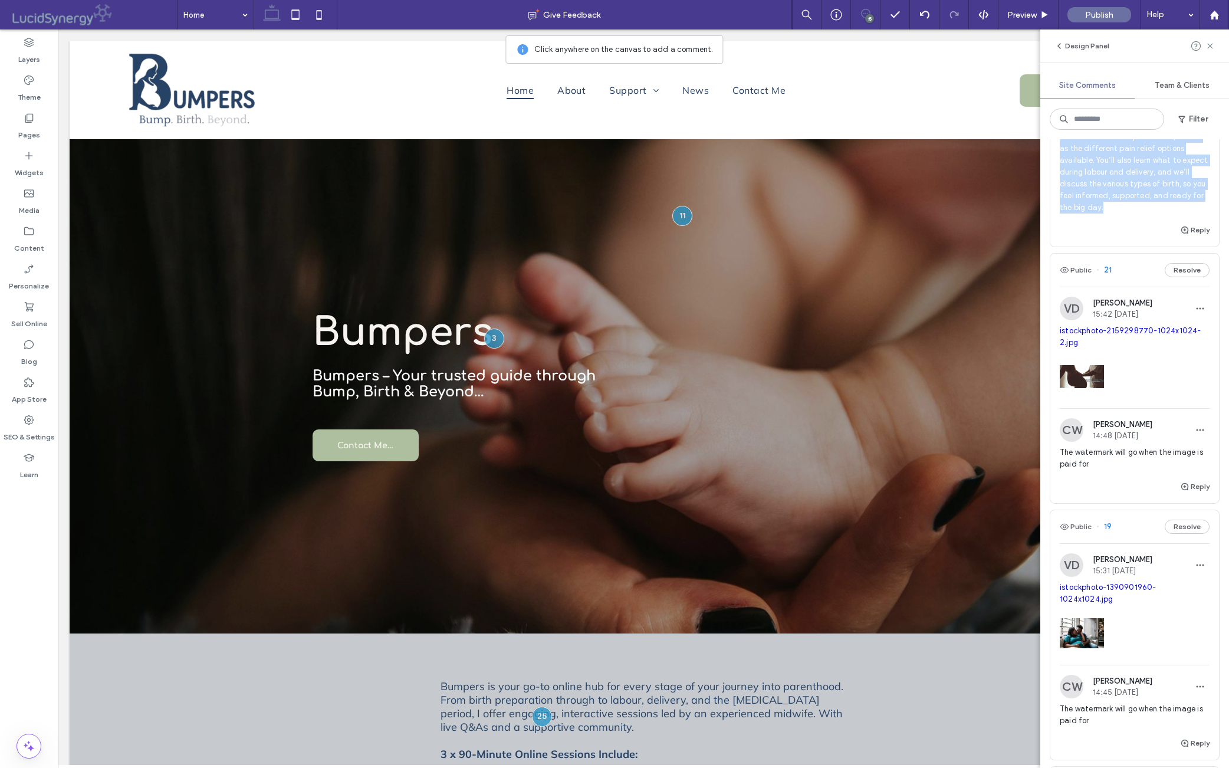
drag, startPoint x: 1110, startPoint y: 216, endPoint x: 1146, endPoint y: 389, distance: 177.3
click at [978, 214] on span "Week Two – Understanding Labour and Delivery This week, we will walk through th…" at bounding box center [1135, 136] width 150 height 153
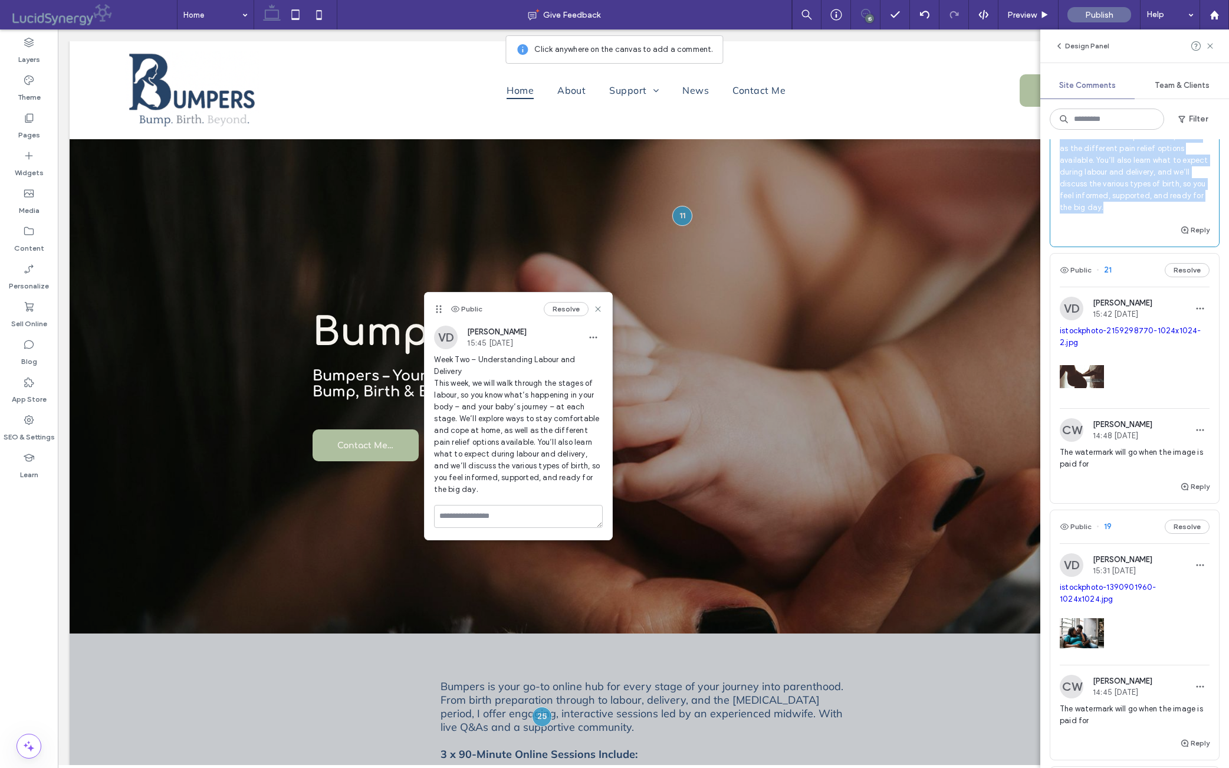
copy span "Understanding Labour and Delivery This week, we will walk through the stages of…"
click at [602, 308] on icon at bounding box center [597, 308] width 9 height 9
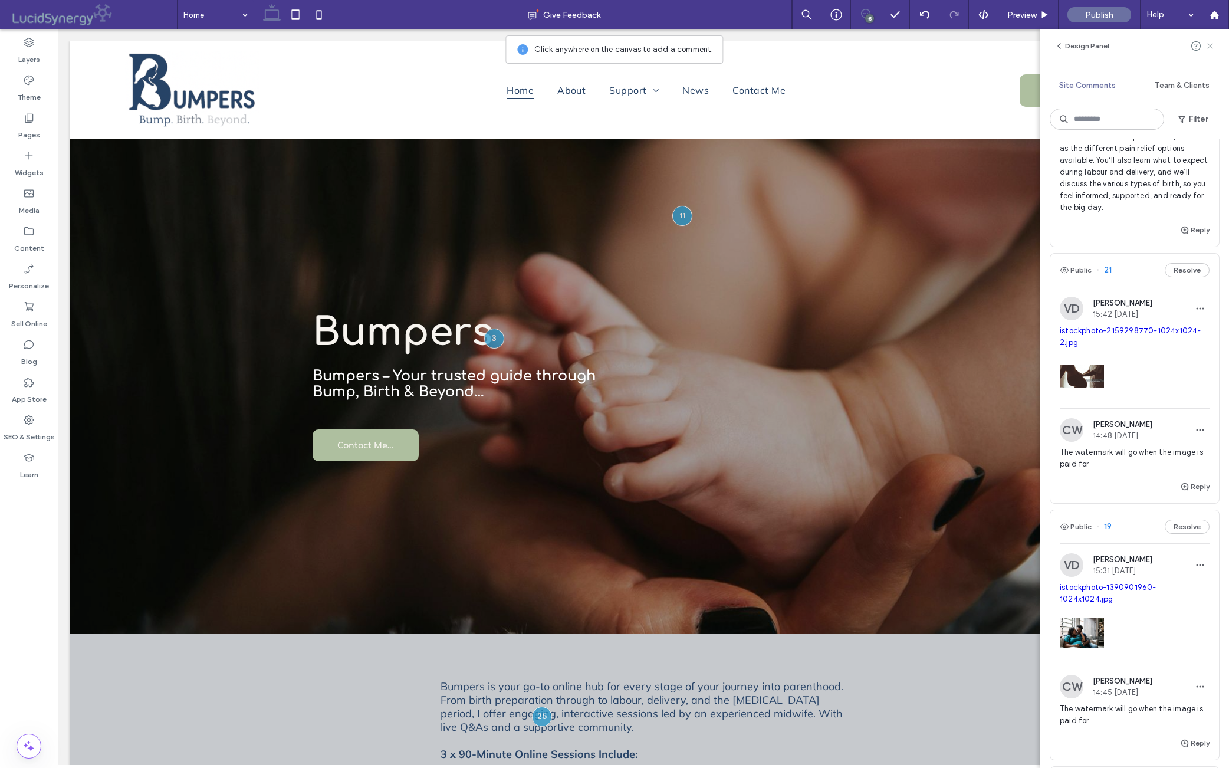
click at [978, 42] on icon at bounding box center [1210, 45] width 9 height 9
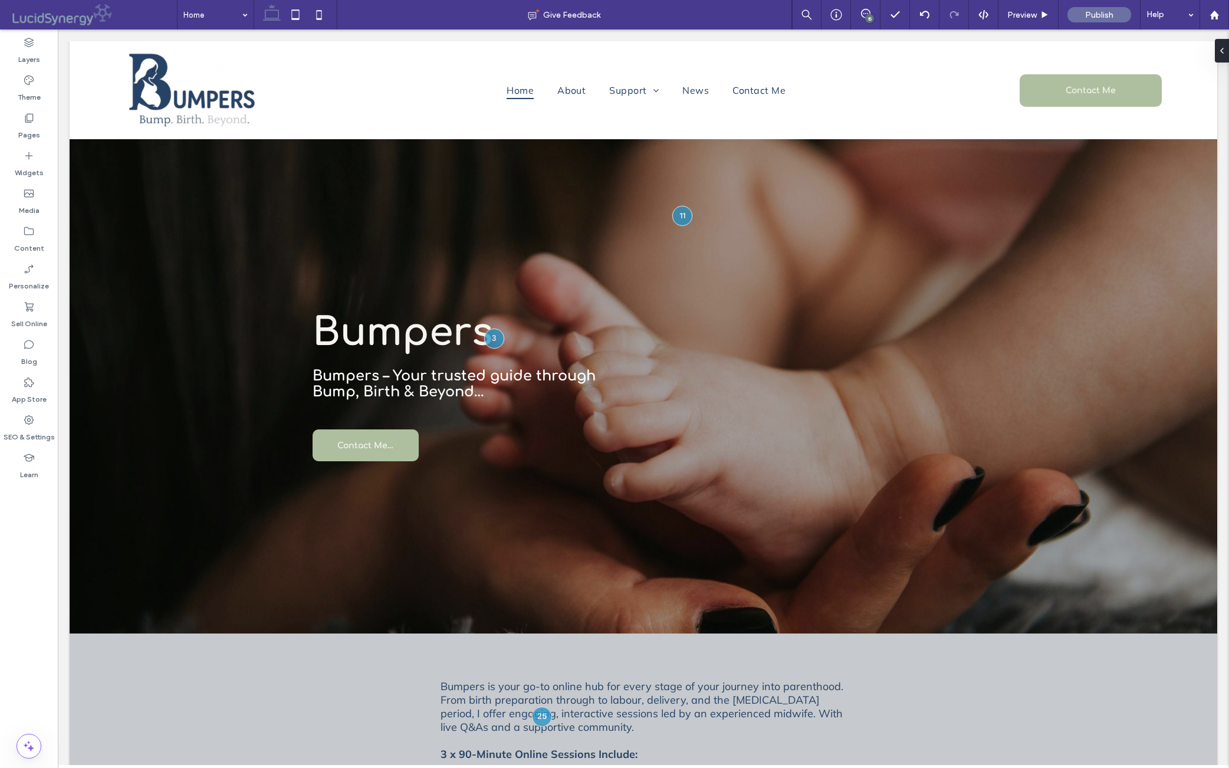
type input "******"
type input "**"
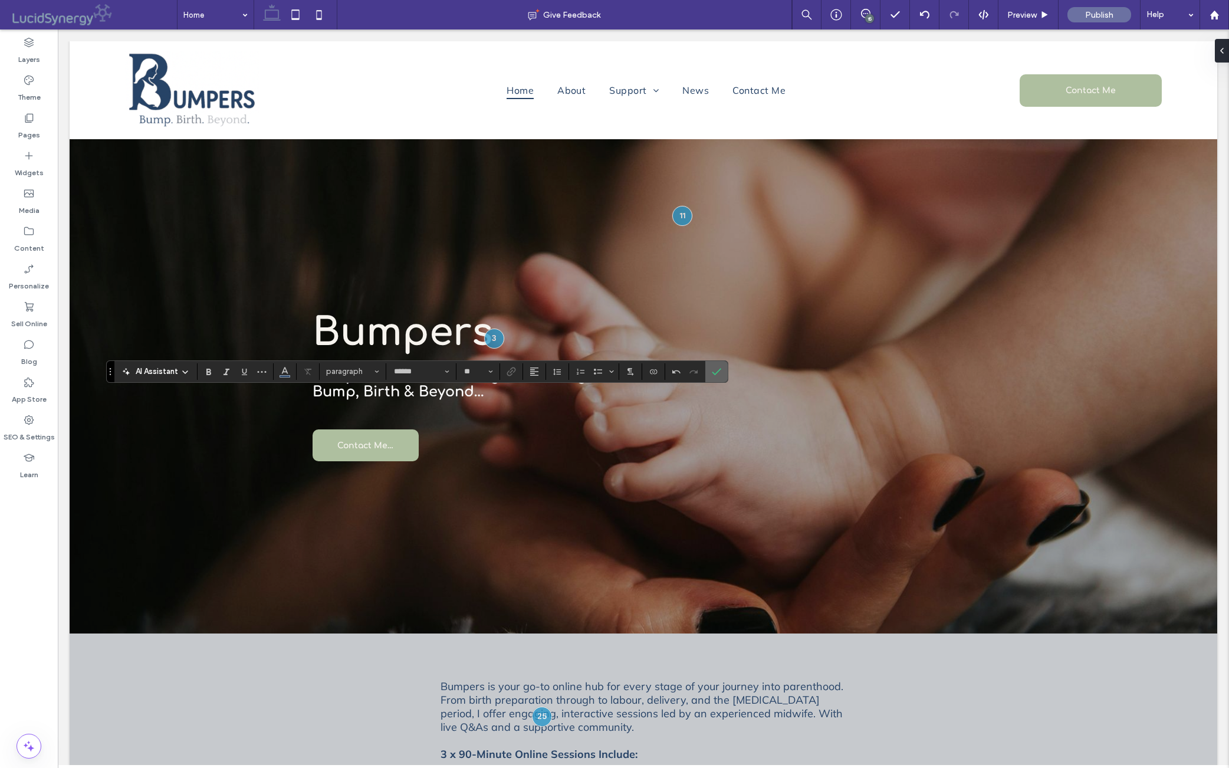
click at [722, 369] on icon "Confirm" at bounding box center [716, 371] width 9 height 9
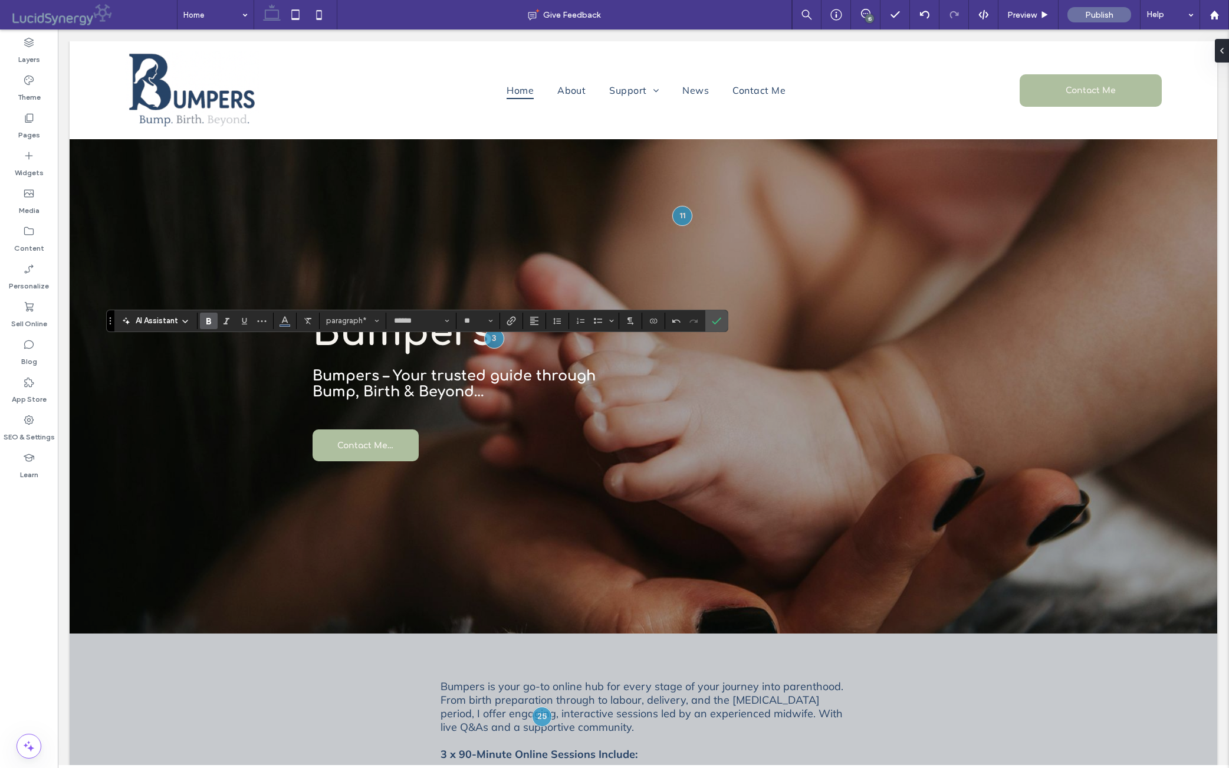
click at [212, 316] on icon "Bold" at bounding box center [208, 320] width 9 height 9
click at [722, 319] on icon "Confirm" at bounding box center [716, 320] width 9 height 9
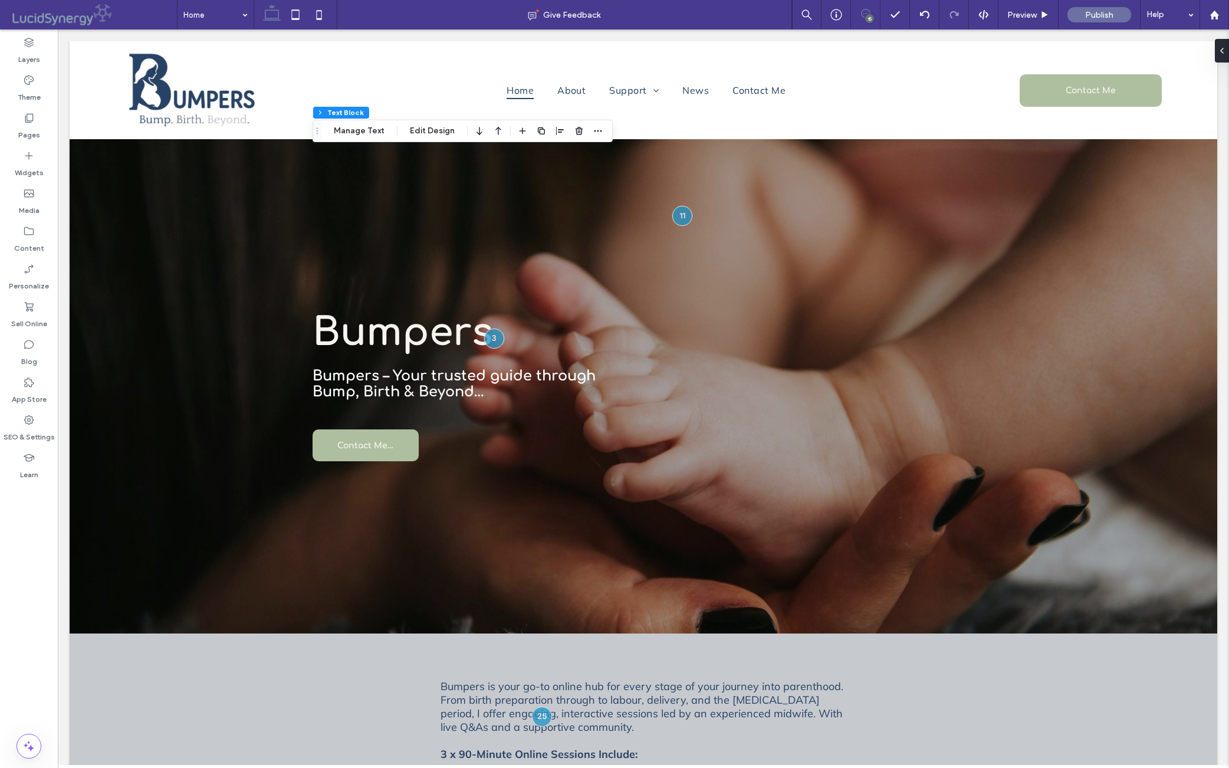
click at [862, 15] on icon at bounding box center [865, 13] width 9 height 9
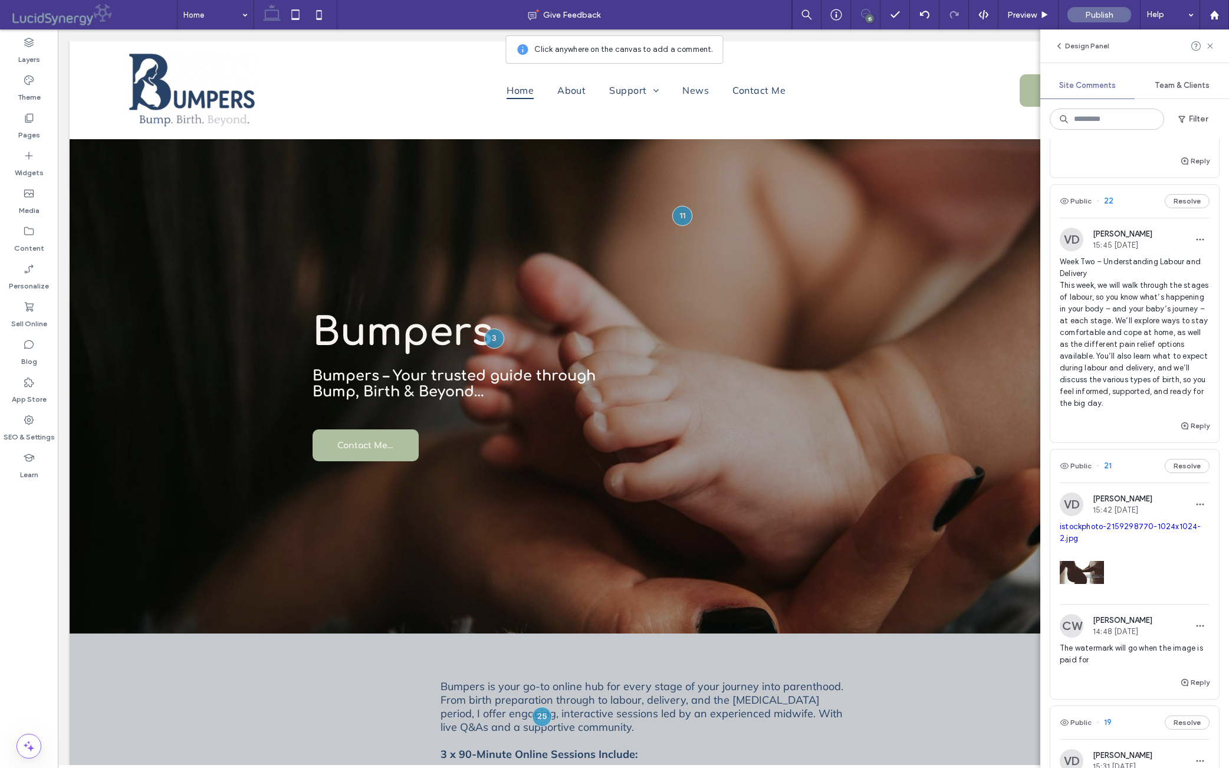
scroll to position [1609, 0]
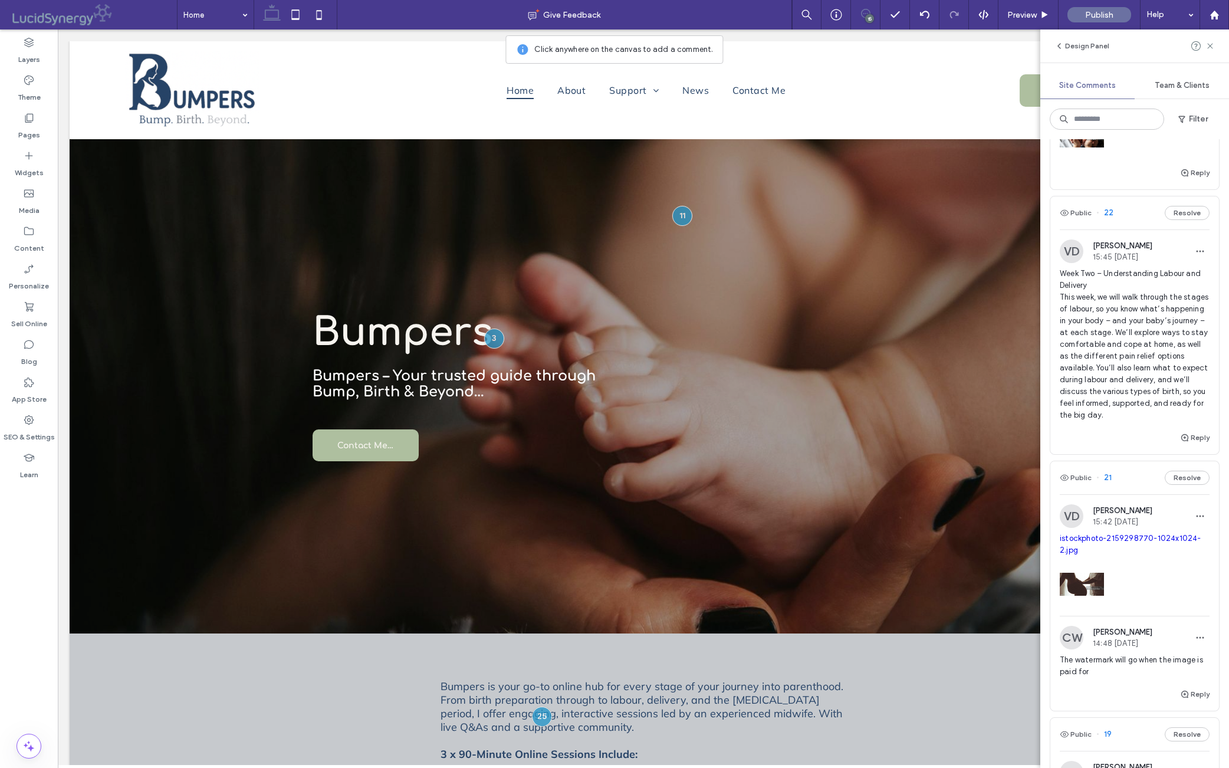
click at [978, 220] on button "Resolve" at bounding box center [1187, 213] width 45 height 14
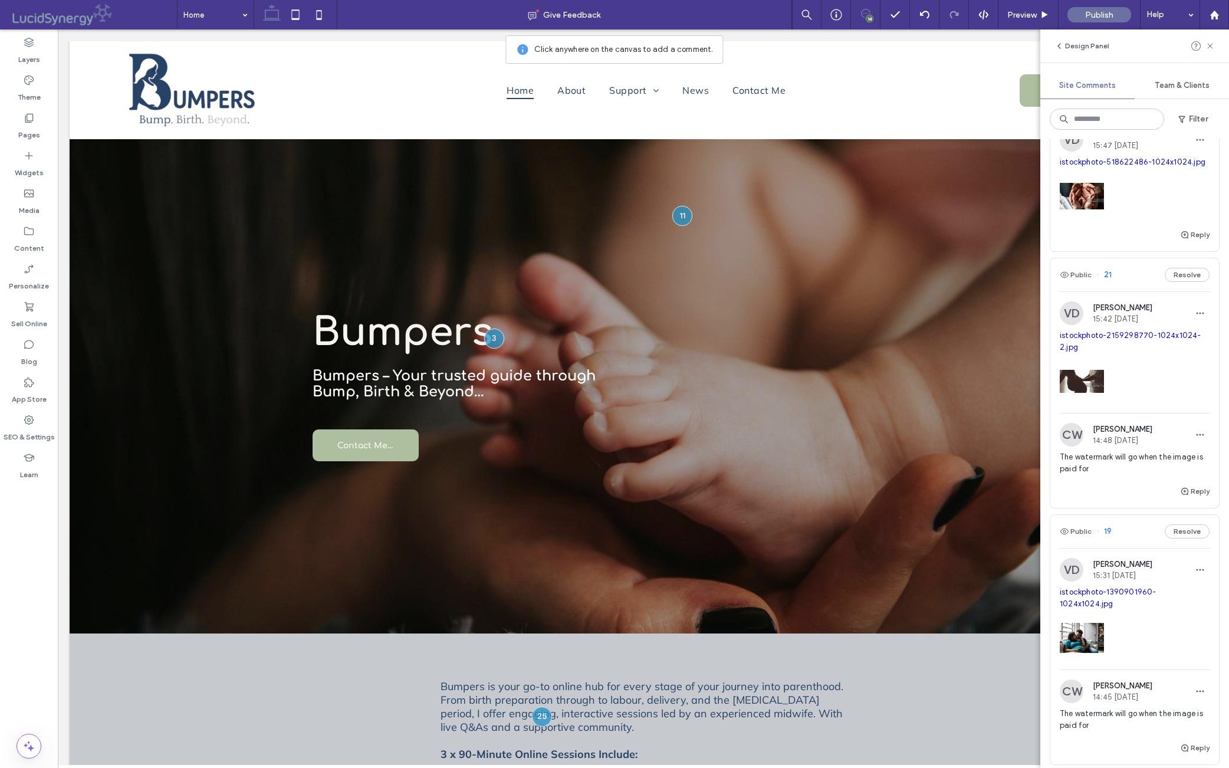
scroll to position [1519, 0]
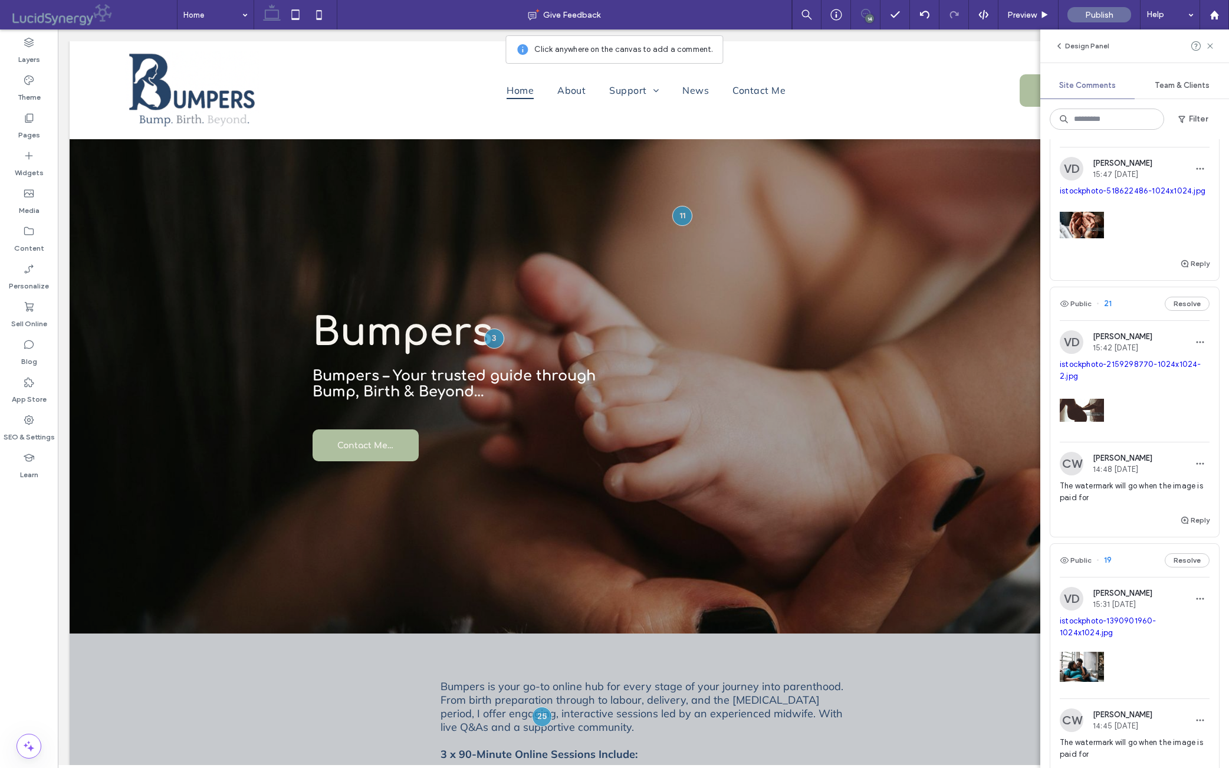
click at [978, 195] on link "istockphoto-518622486-1024x1024.jpg" at bounding box center [1133, 190] width 146 height 9
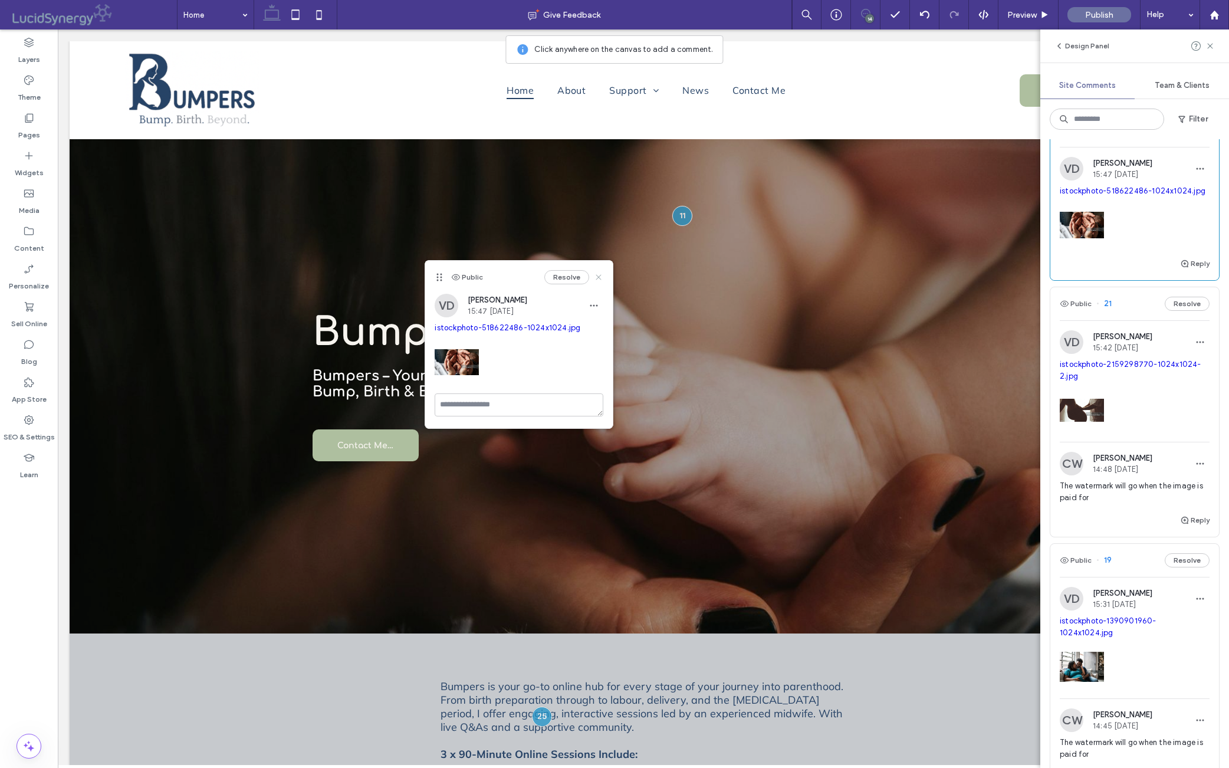
click at [597, 276] on use at bounding box center [598, 277] width 5 height 5
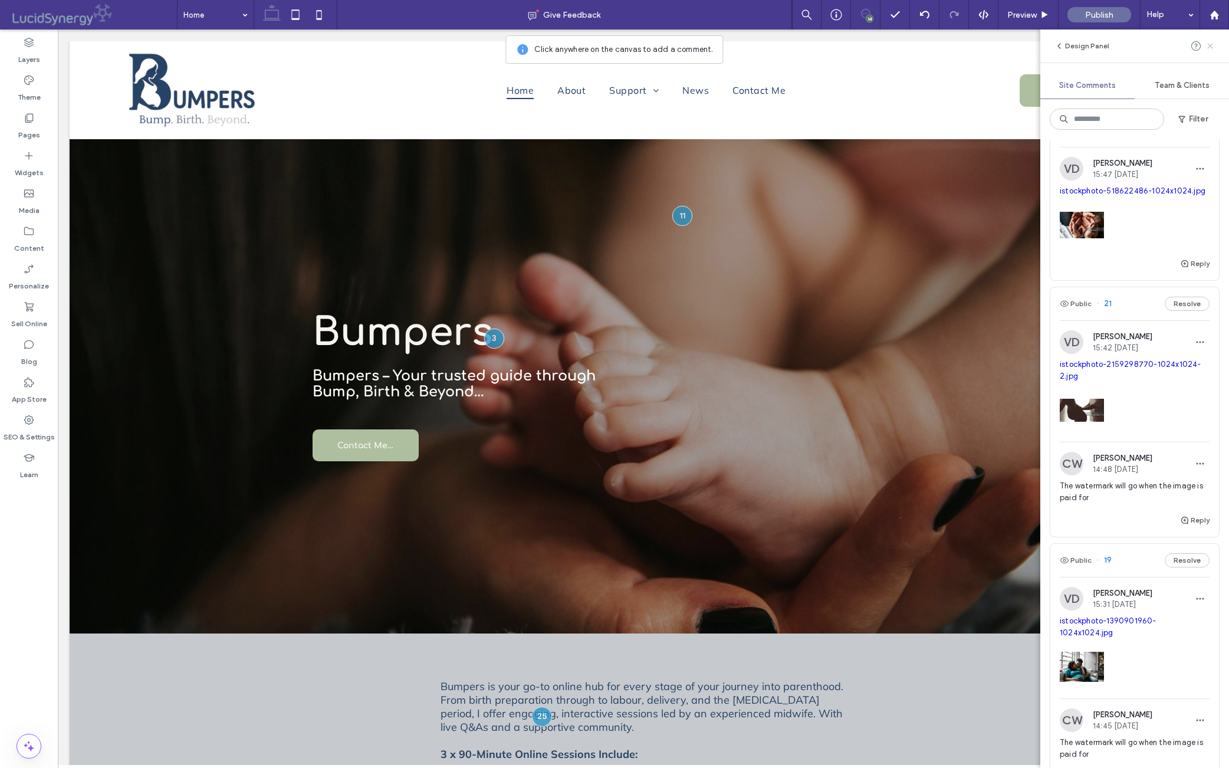
click at [978, 45] on use at bounding box center [1210, 45] width 5 height 5
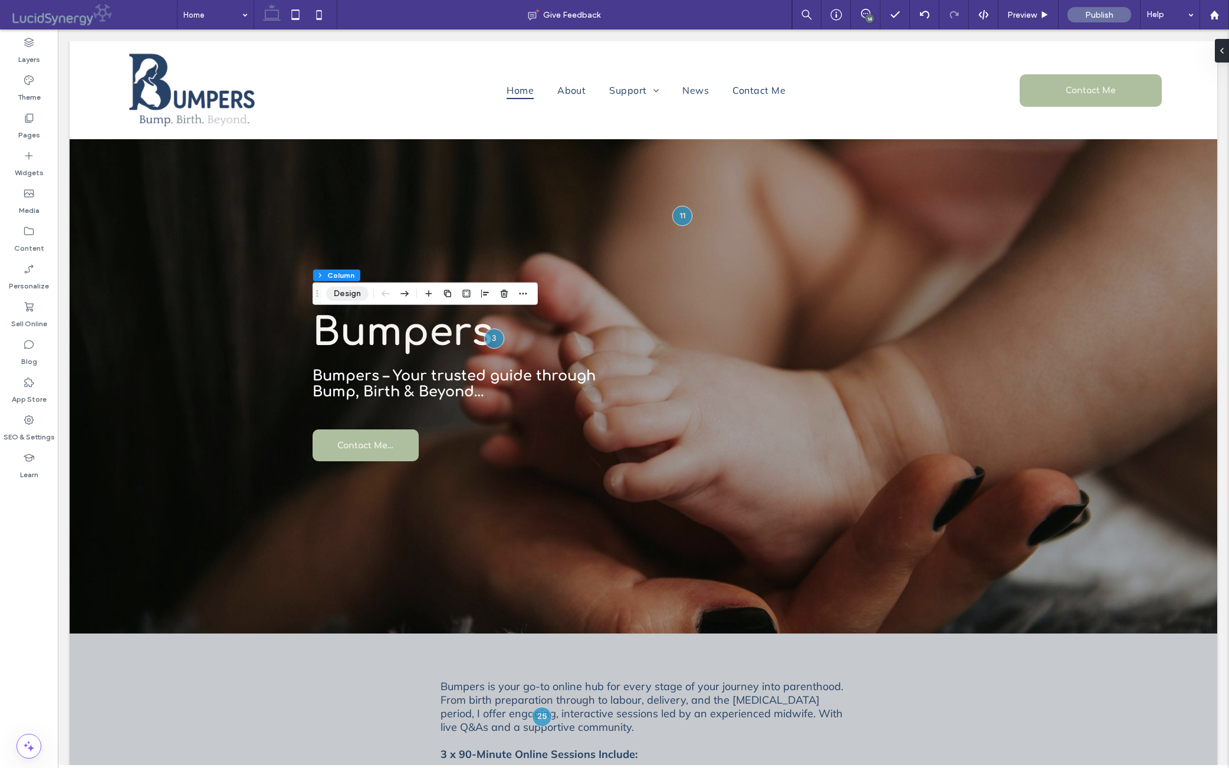
click at [352, 292] on button "Design" at bounding box center [347, 294] width 42 height 14
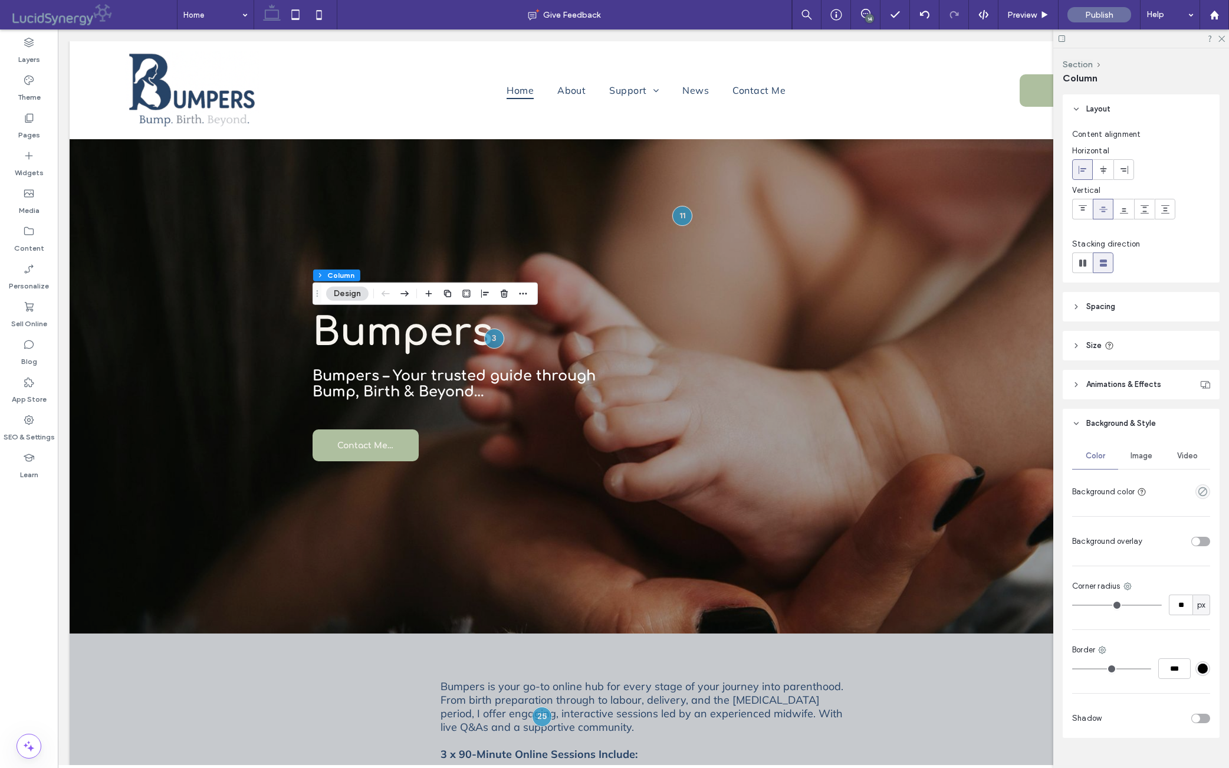
click at [978, 461] on span "Image" at bounding box center [1142, 455] width 22 height 9
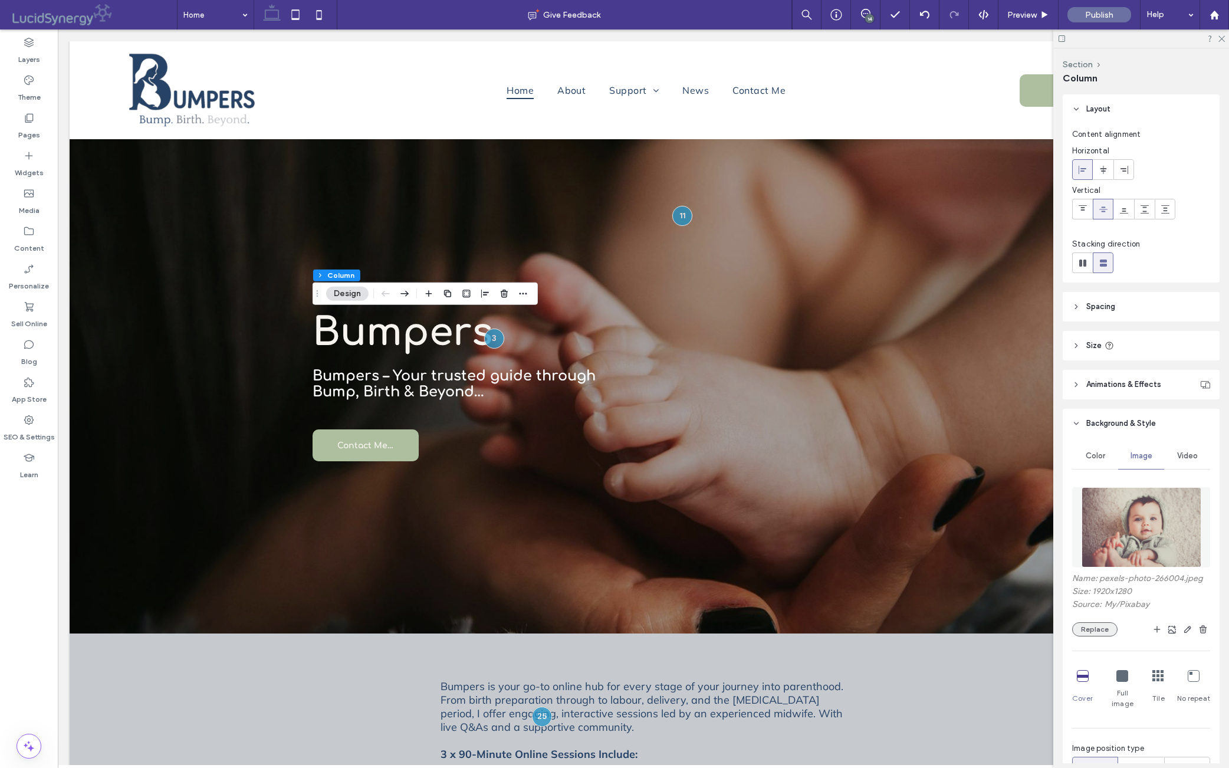
click at [978, 637] on button "Replace" at bounding box center [1095, 629] width 45 height 14
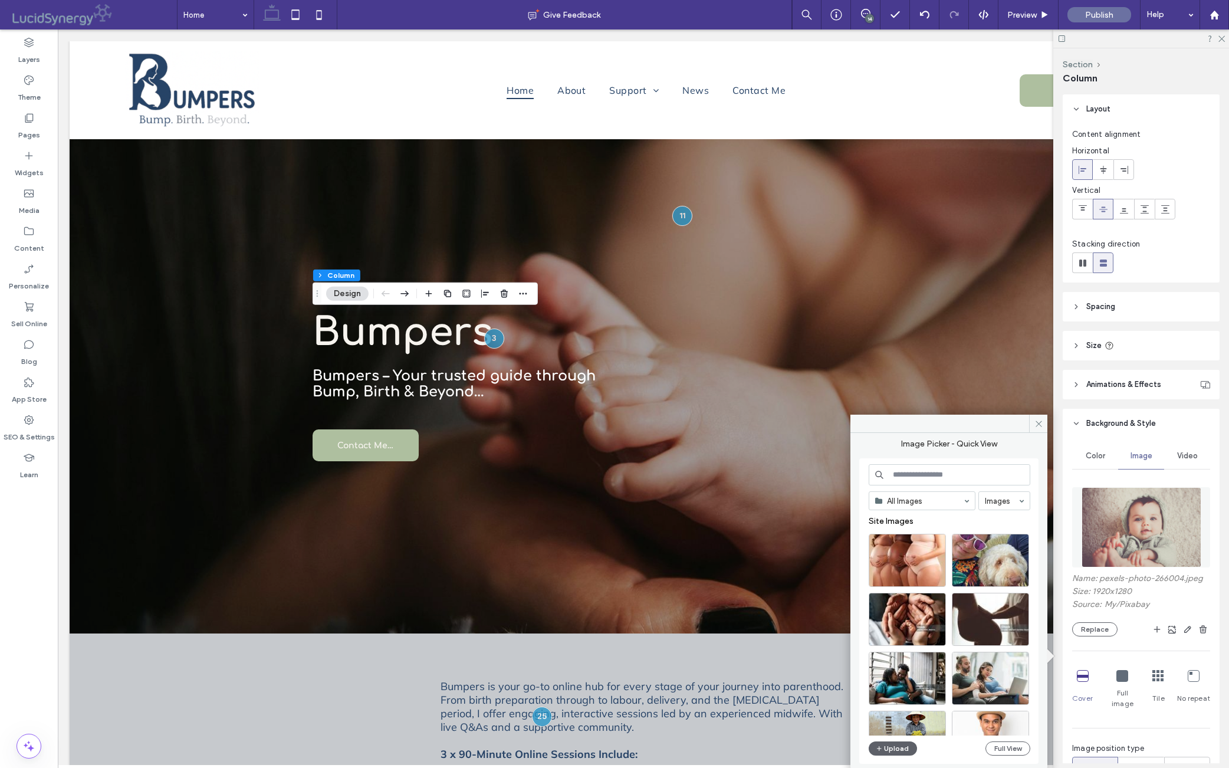
click at [927, 477] on input at bounding box center [950, 474] width 162 height 21
paste input "*********"
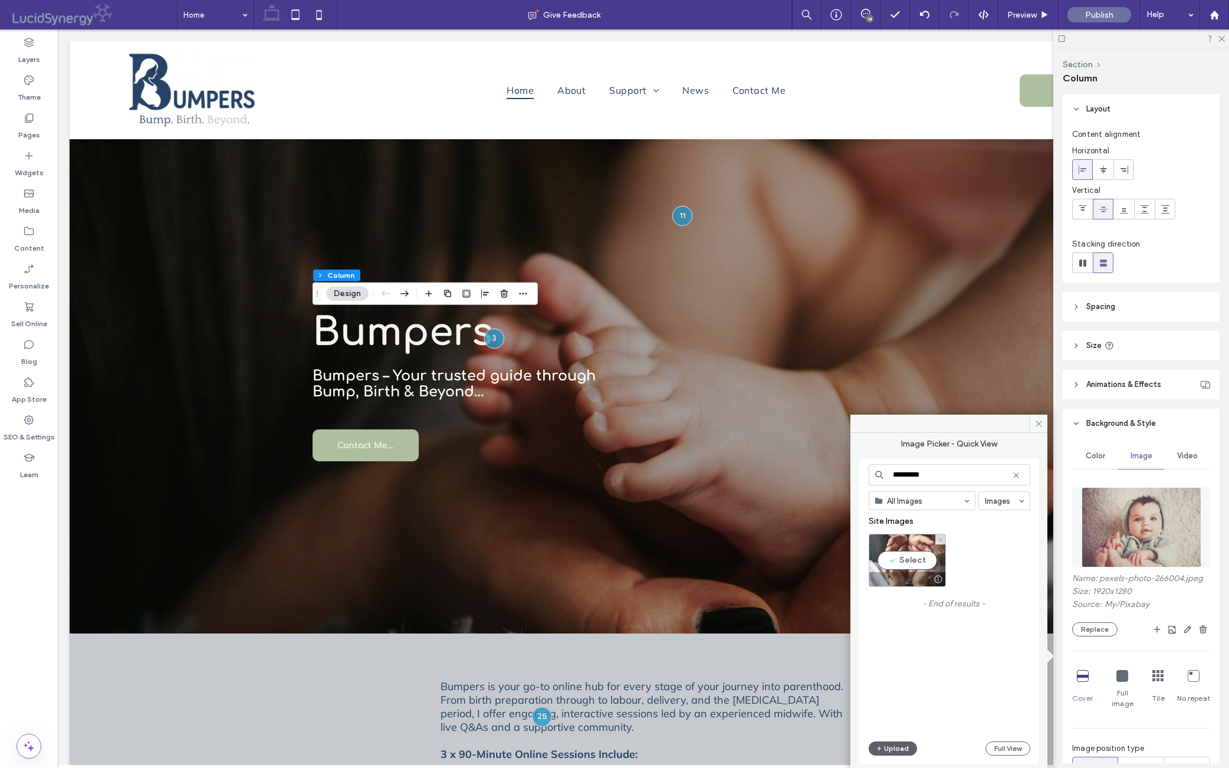
type input "*********"
click at [900, 555] on div "Select" at bounding box center [907, 560] width 77 height 53
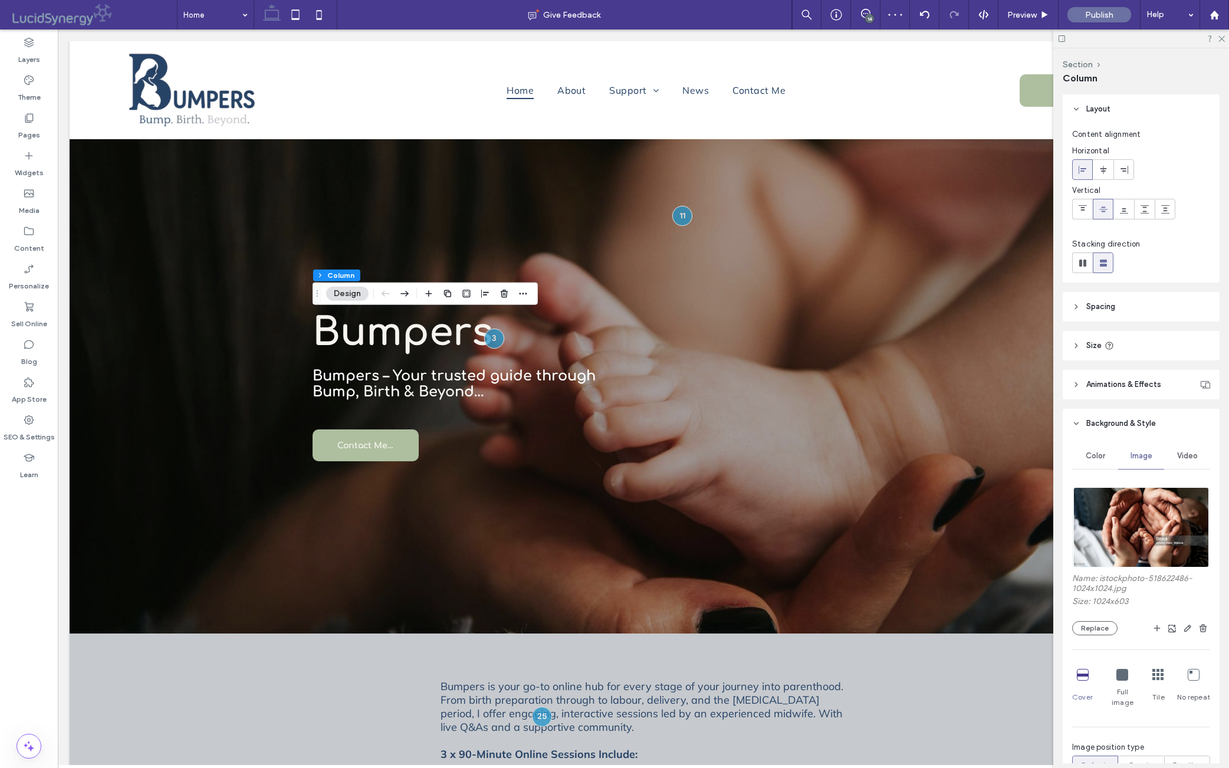
click at [978, 425] on use at bounding box center [1077, 423] width 4 height 2
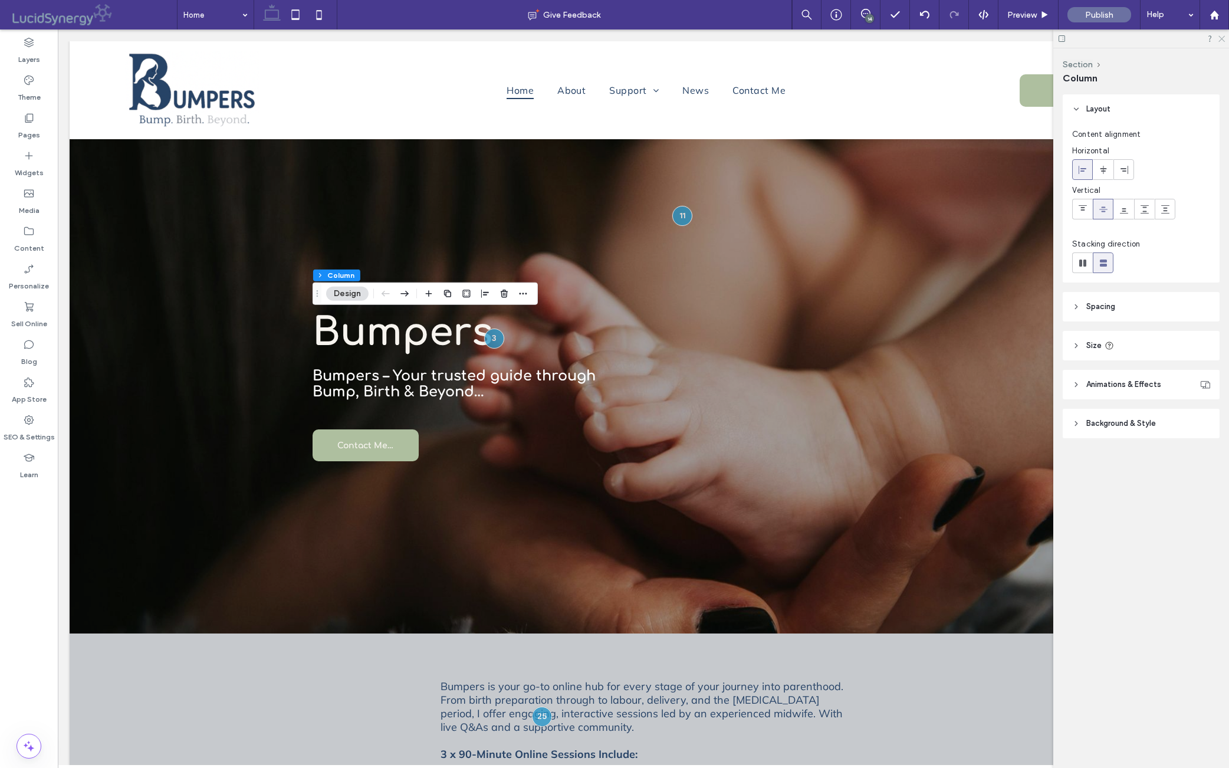
click at [978, 41] on div at bounding box center [1142, 38] width 176 height 18
click at [861, 14] on icon at bounding box center [865, 13] width 9 height 9
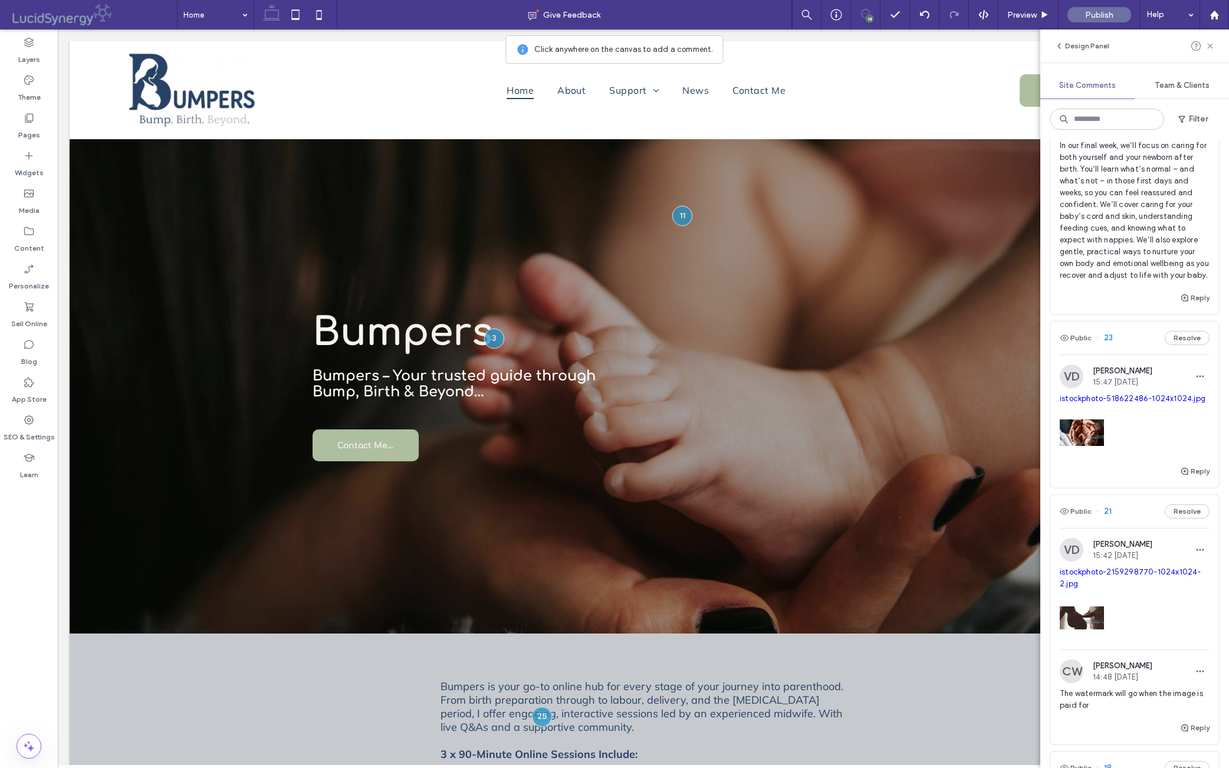
scroll to position [1428, 0]
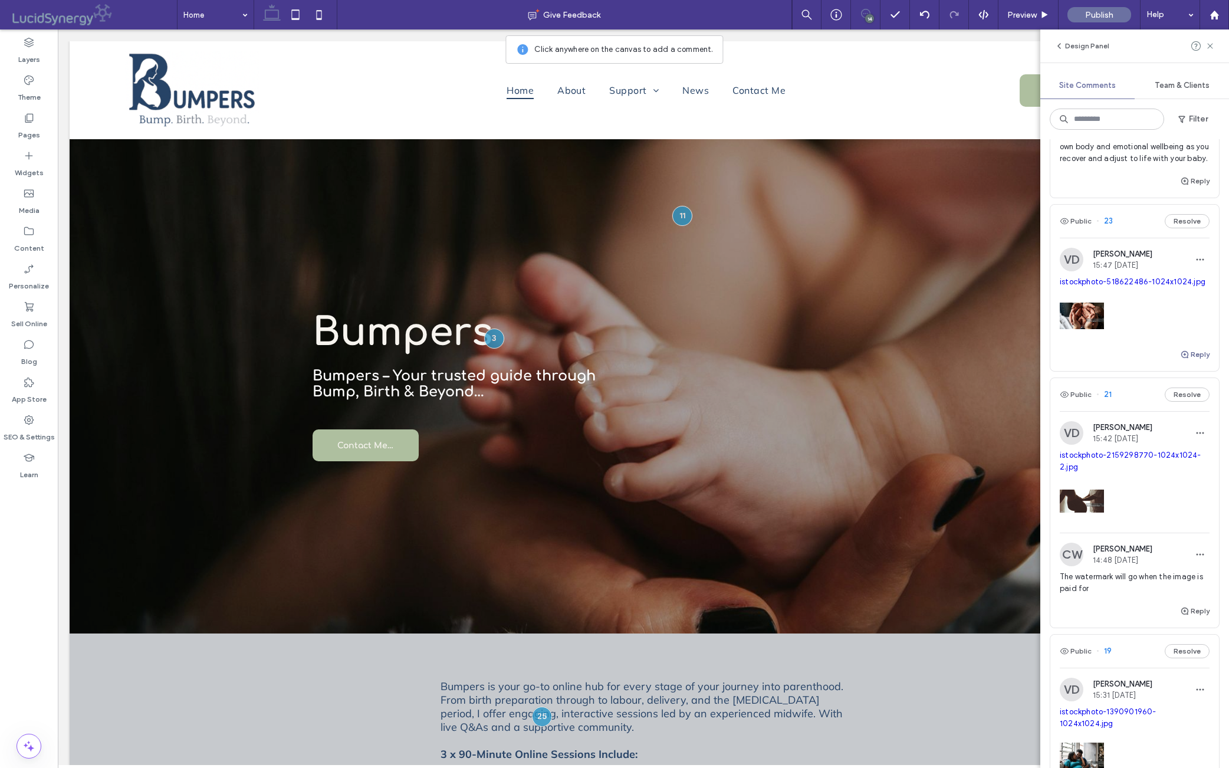
click at [978, 362] on button "Reply" at bounding box center [1194, 354] width 29 height 14
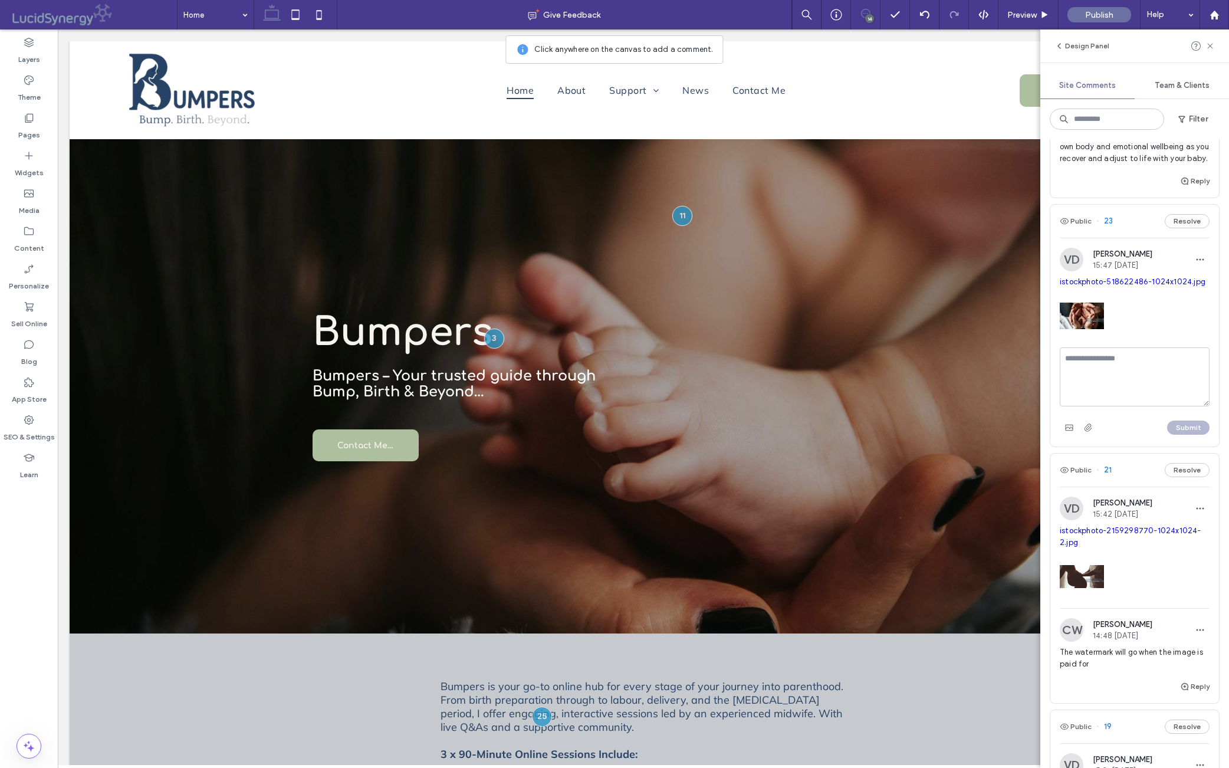
click at [978, 406] on textarea at bounding box center [1135, 376] width 150 height 59
paste textarea "**********"
type textarea "**********"
click at [978, 435] on button "Submit" at bounding box center [1189, 428] width 42 height 14
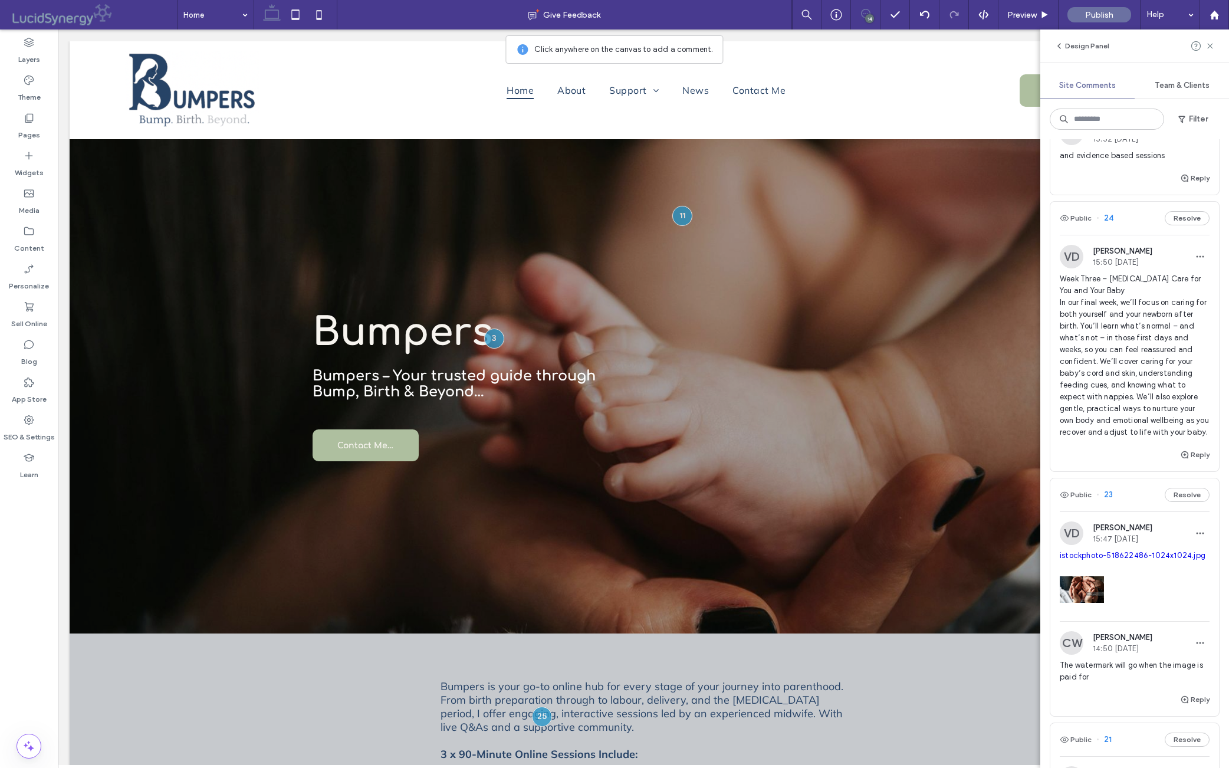
scroll to position [1155, 0]
click at [978, 437] on span "Week Three – [MEDICAL_DATA] Care for You and Your Baby In our final week, we’ll…" at bounding box center [1135, 354] width 150 height 165
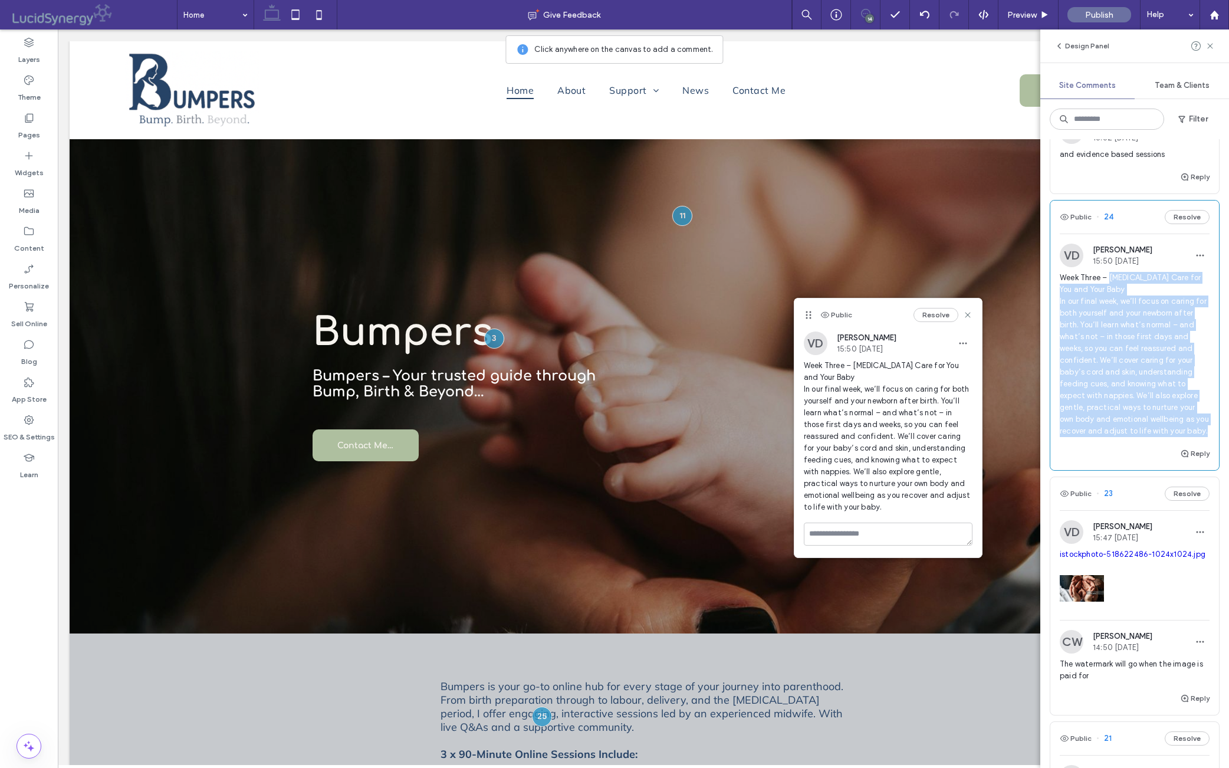
drag, startPoint x: 1117, startPoint y: 382, endPoint x: 1173, endPoint y: 594, distance: 219.1
click at [978, 470] on div "Public 24 Resolve VD [PERSON_NAME] 15:50 [DATE] Week Three – [MEDICAL_DATA] Car…" at bounding box center [1135, 336] width 169 height 270
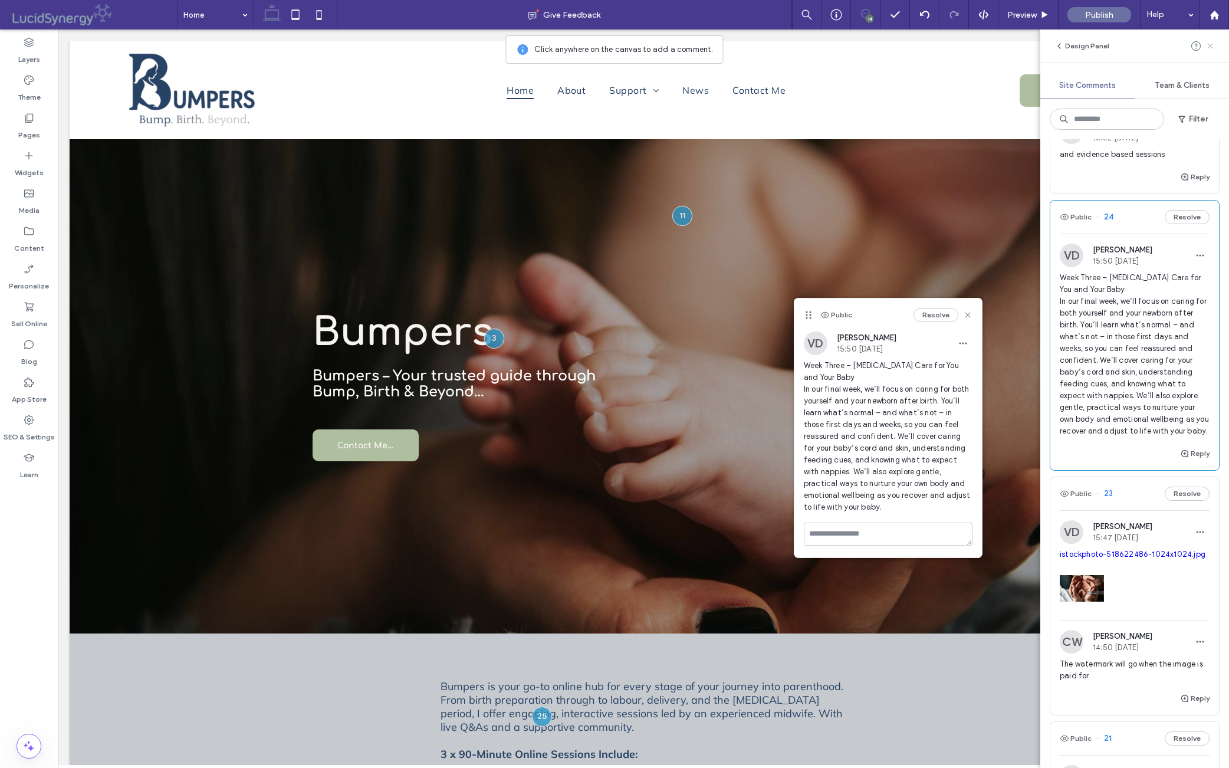
click at [978, 41] on icon at bounding box center [1210, 45] width 9 height 9
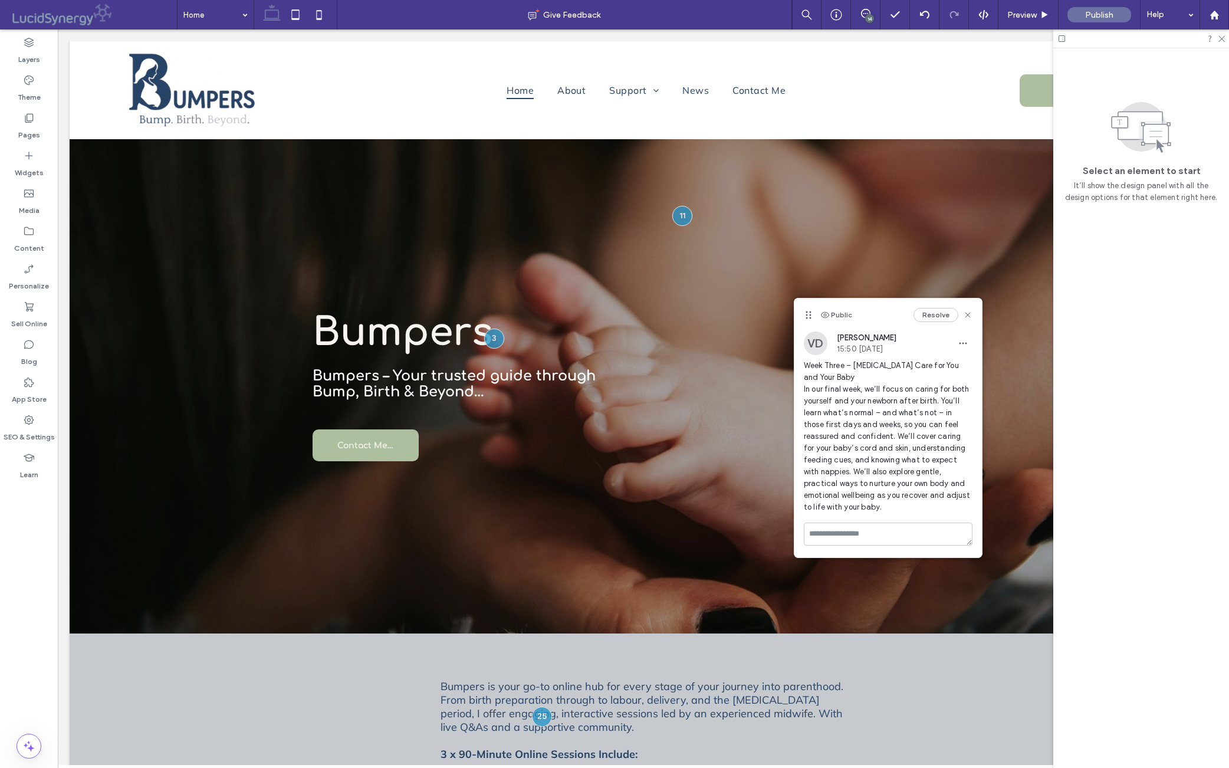
scroll to position [0, 0]
click at [969, 312] on icon at bounding box center [967, 314] width 9 height 9
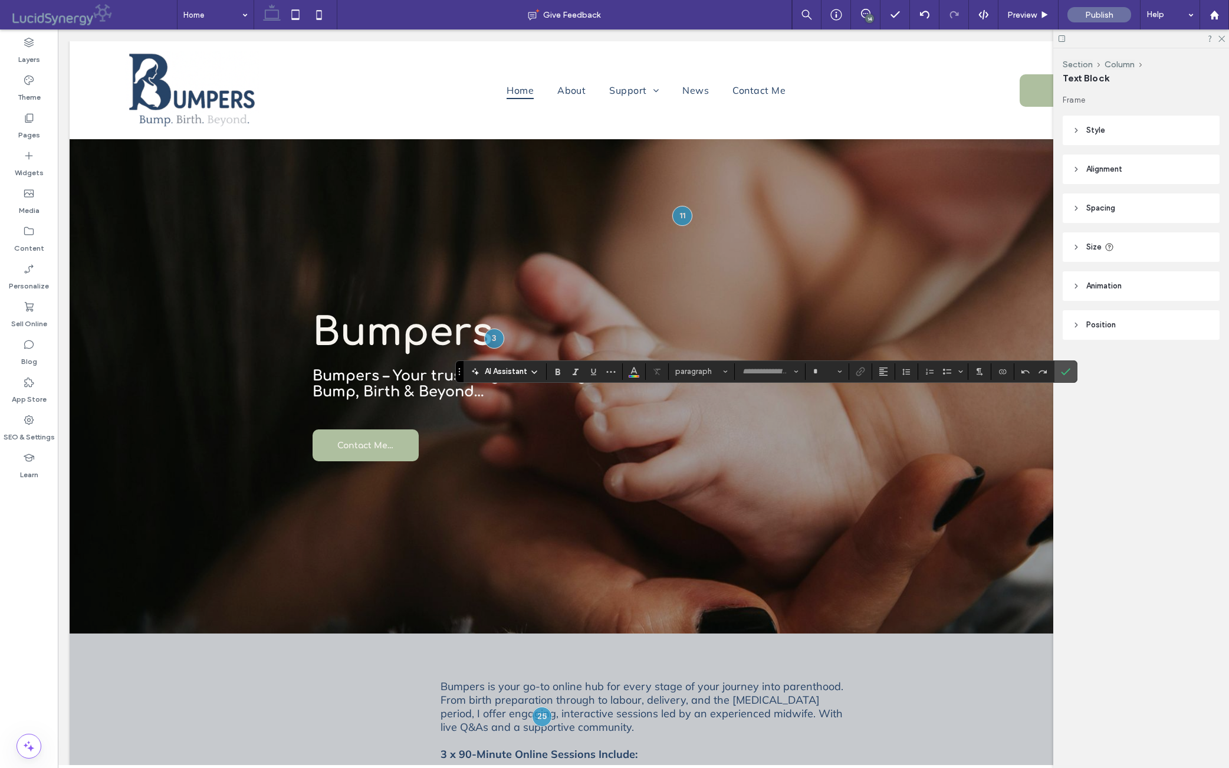
type input "******"
type input "**"
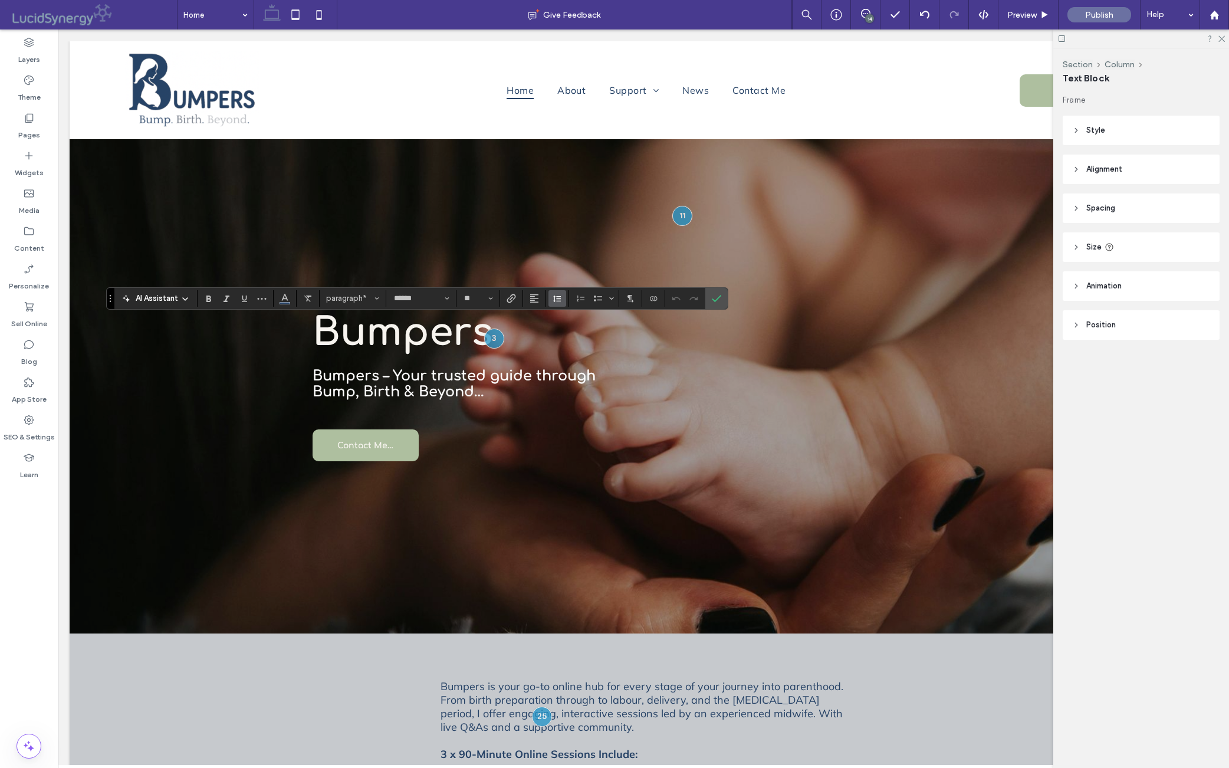
click at [562, 297] on icon "Line Height" at bounding box center [557, 298] width 9 height 9
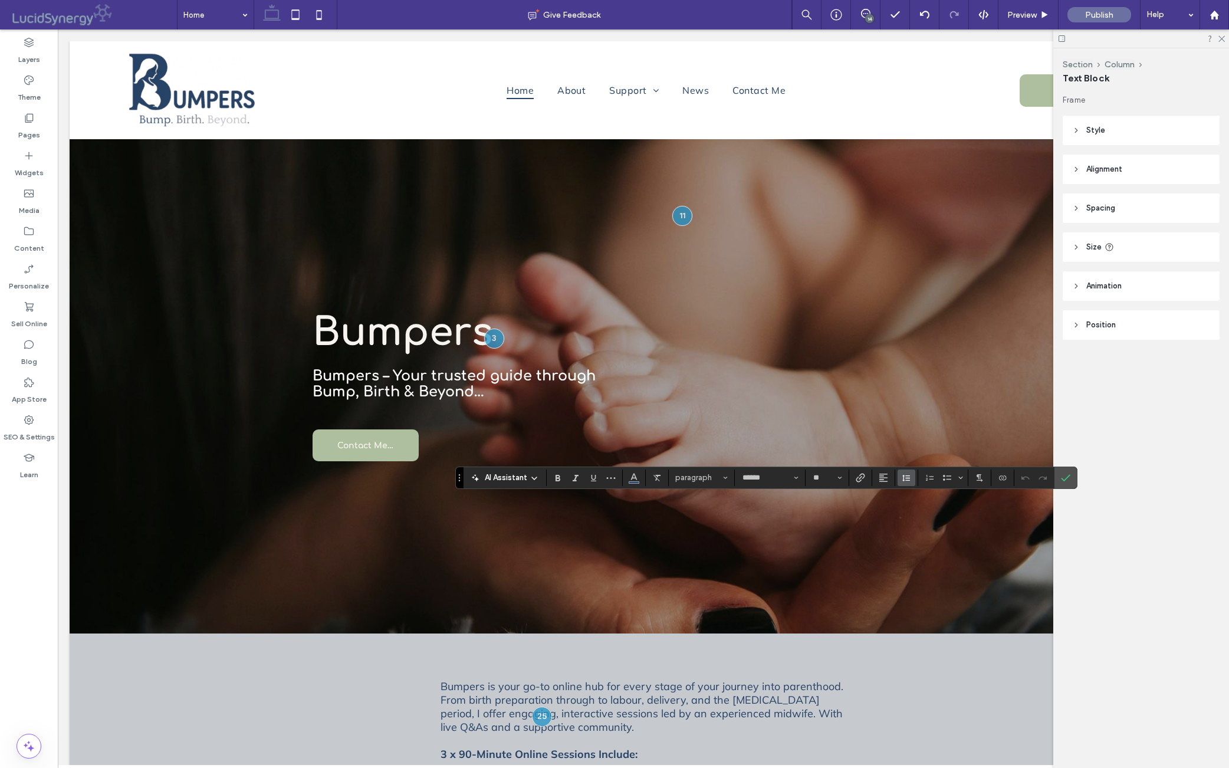
click at [910, 478] on use "Line Height" at bounding box center [907, 478] width 8 height 6
click at [939, 438] on div "Double" at bounding box center [925, 442] width 29 height 9
click at [978, 477] on icon "Confirm" at bounding box center [1065, 477] width 9 height 9
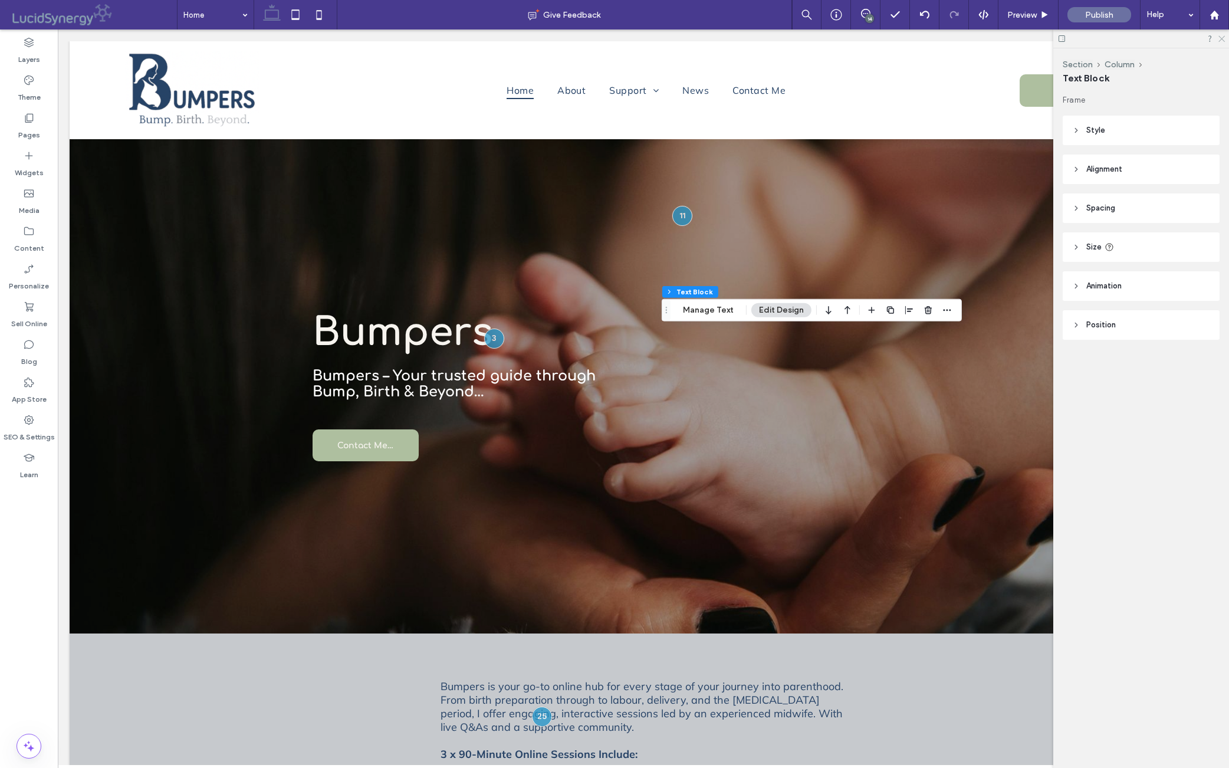
click at [978, 38] on icon at bounding box center [1222, 38] width 8 height 8
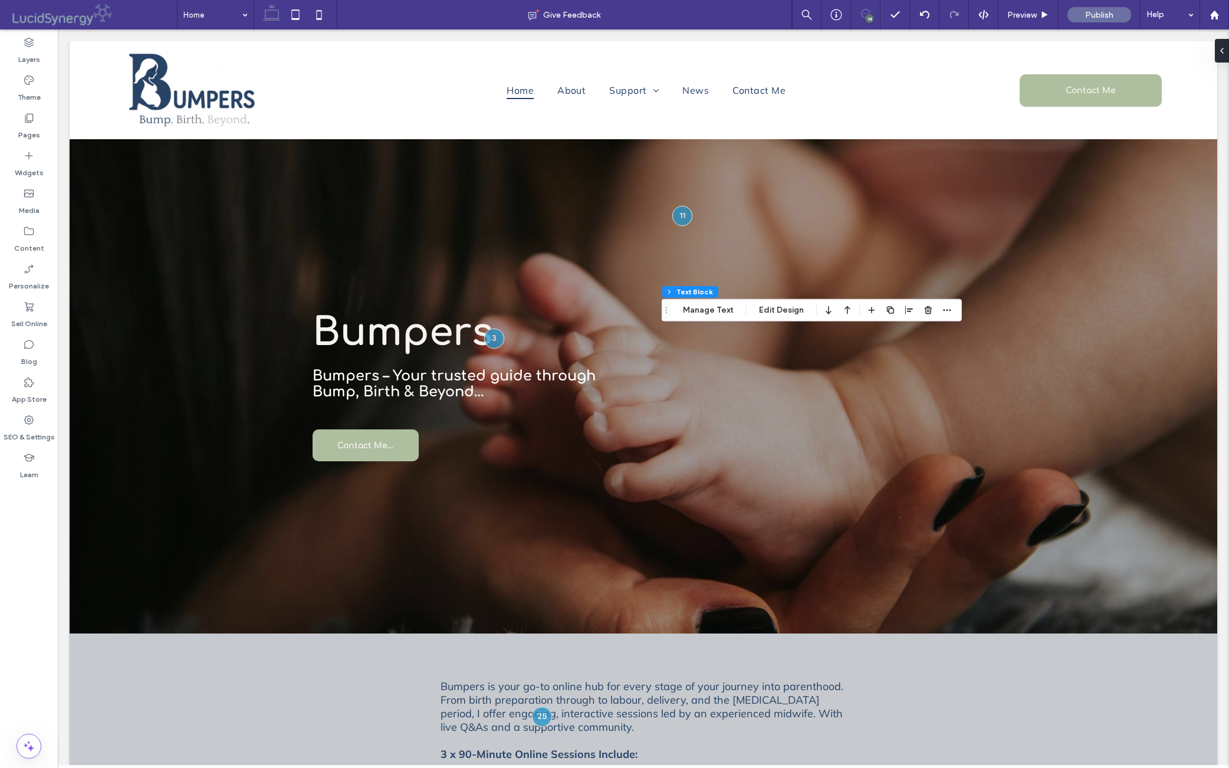
click at [861, 14] on icon at bounding box center [865, 13] width 9 height 9
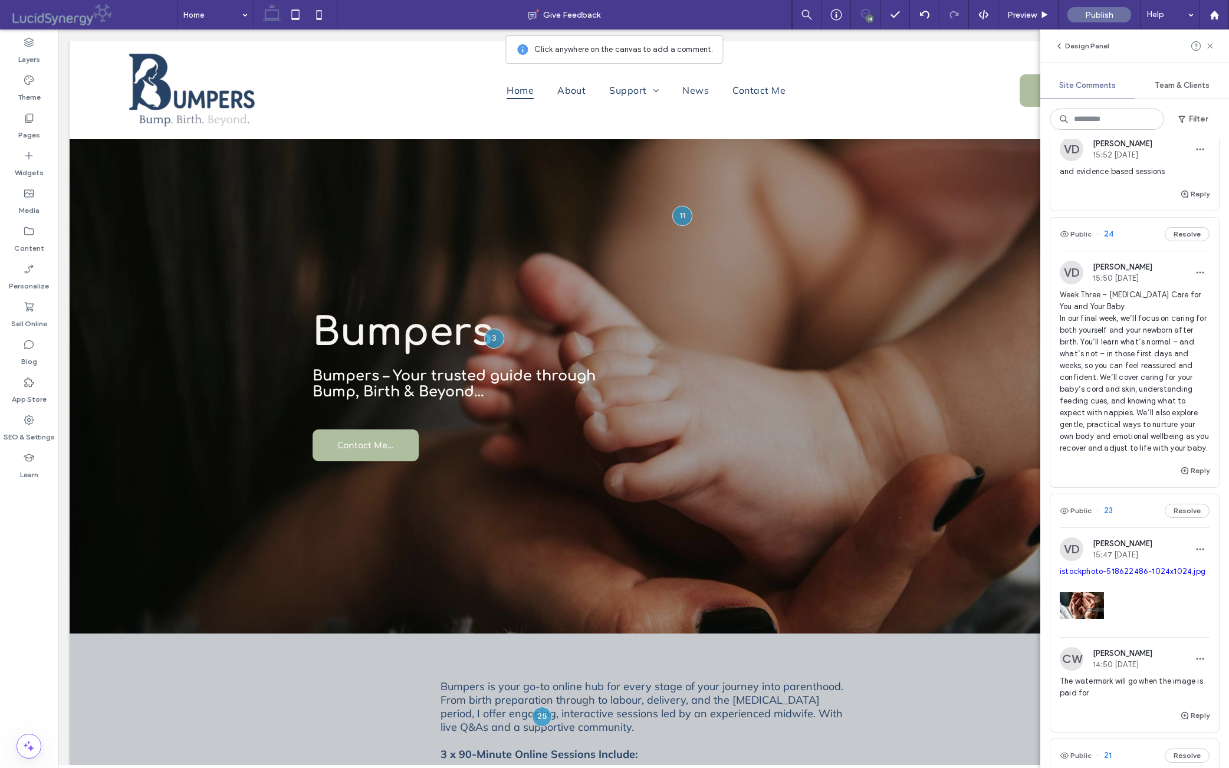
scroll to position [1142, 0]
click at [978, 44] on icon at bounding box center [1210, 45] width 9 height 9
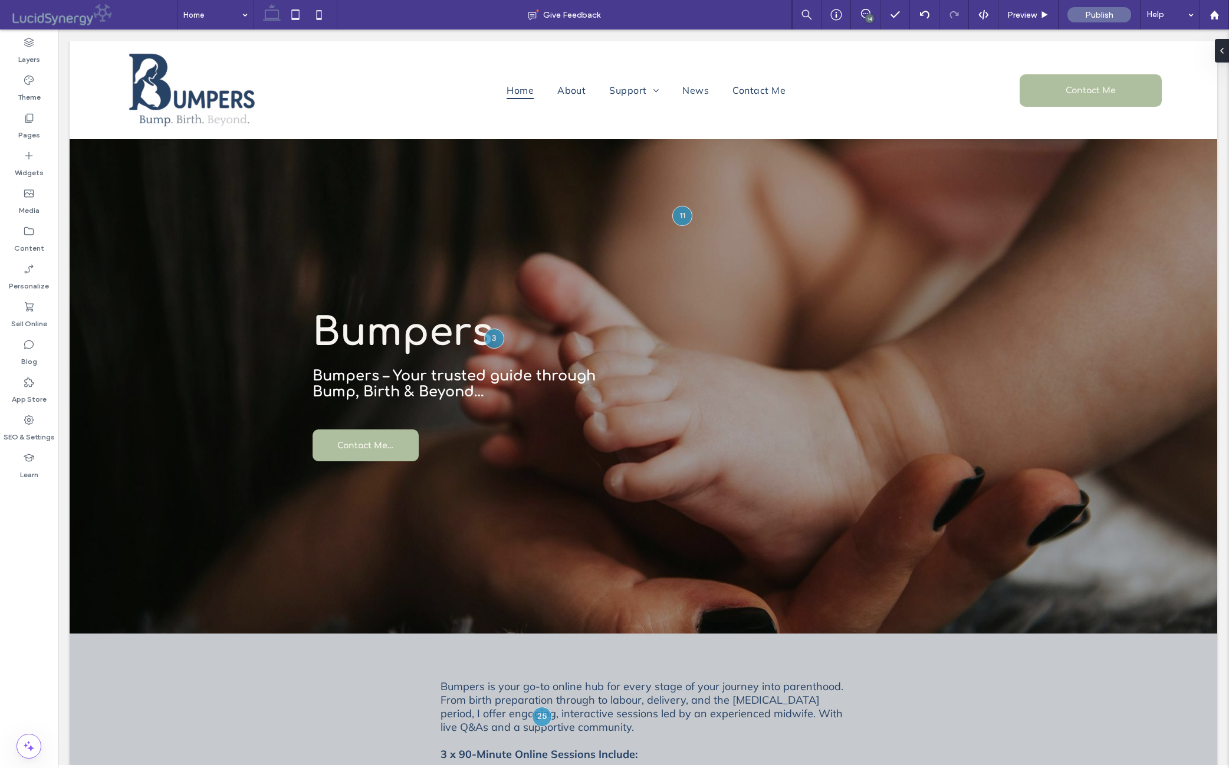
scroll to position [0, 0]
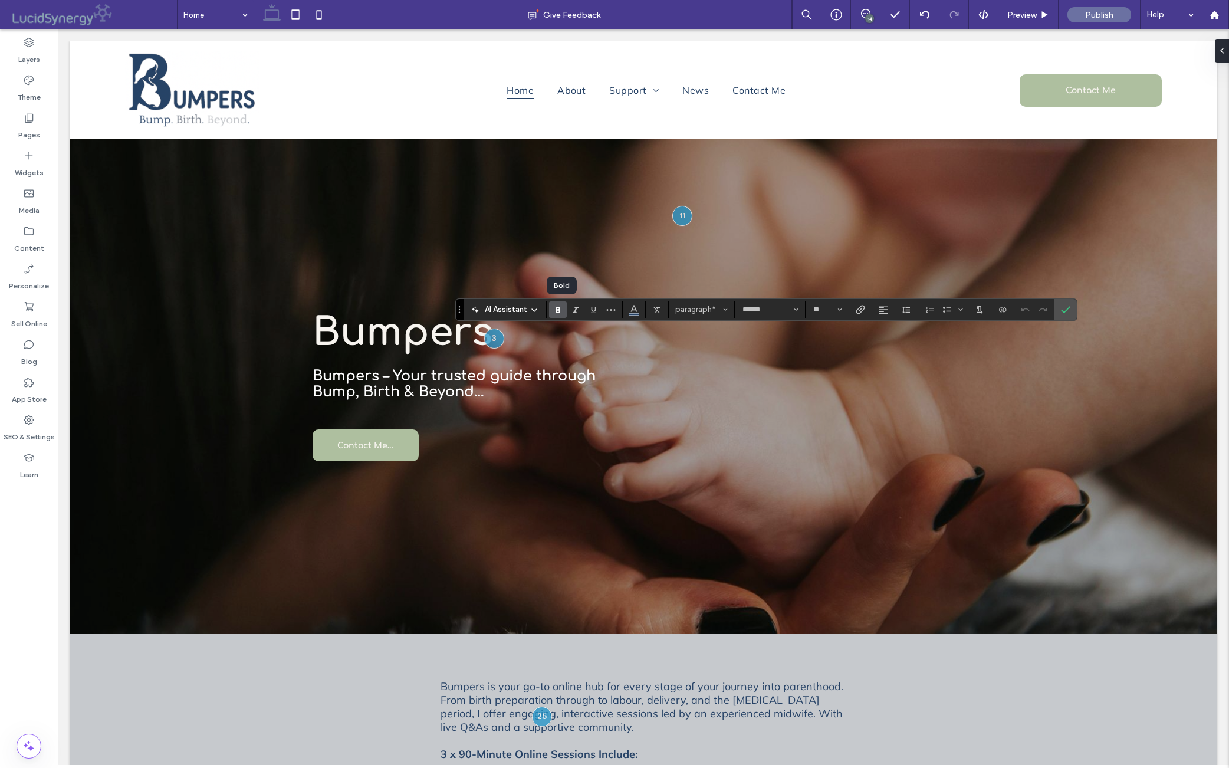
click at [559, 310] on icon "Bold" at bounding box center [557, 309] width 9 height 9
click at [978, 307] on icon "Confirm" at bounding box center [1065, 309] width 9 height 9
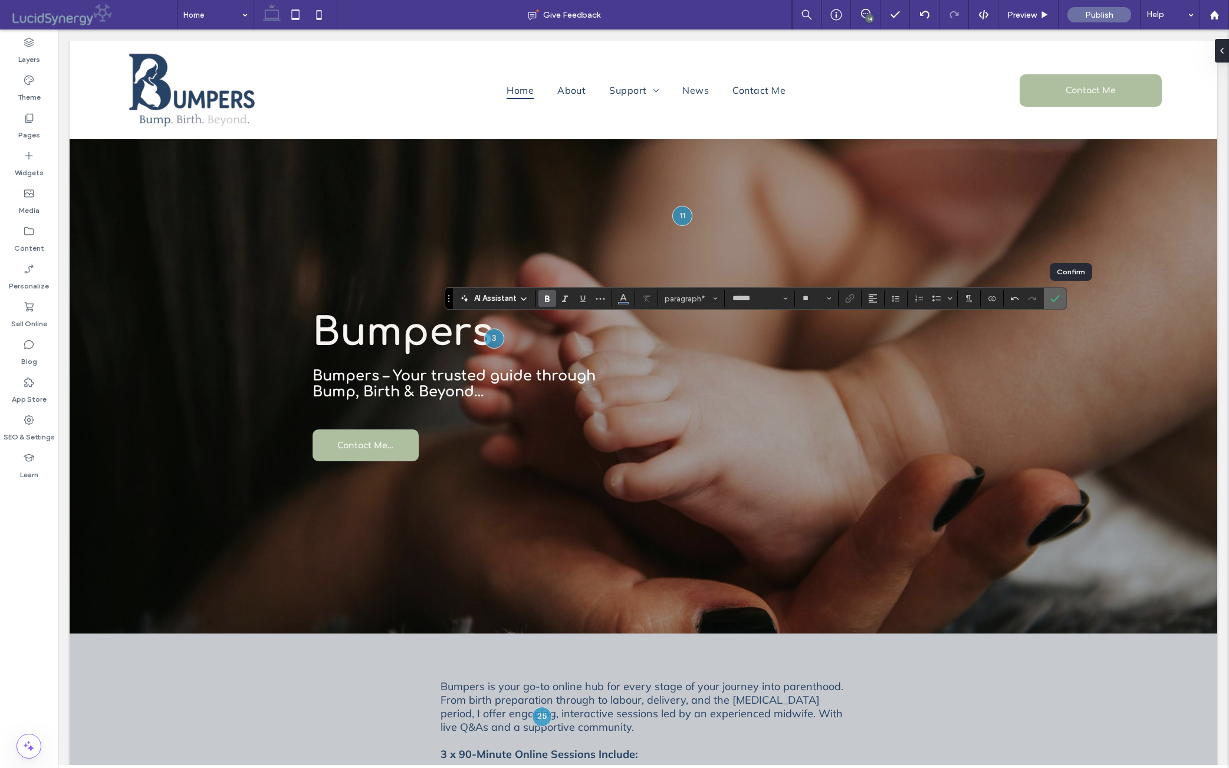
click at [978, 300] on icon "Confirm" at bounding box center [1055, 298] width 9 height 9
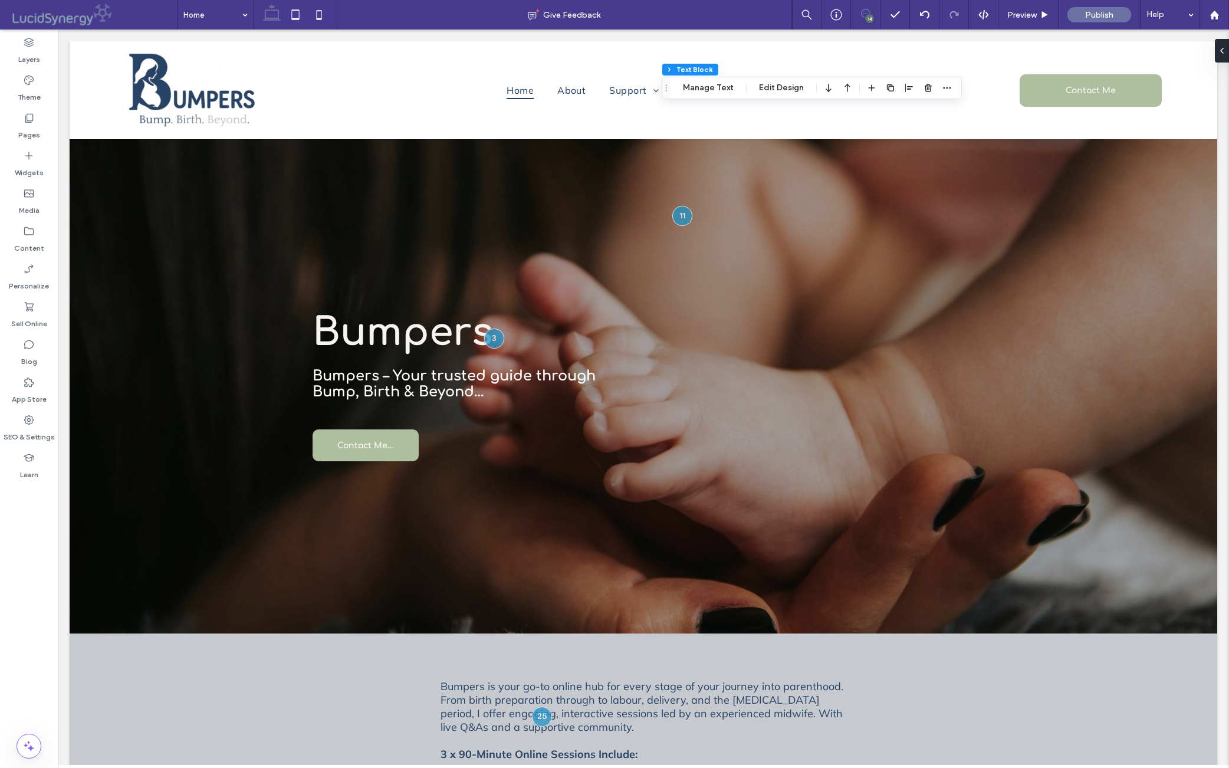
click at [861, 14] on icon at bounding box center [865, 13] width 9 height 9
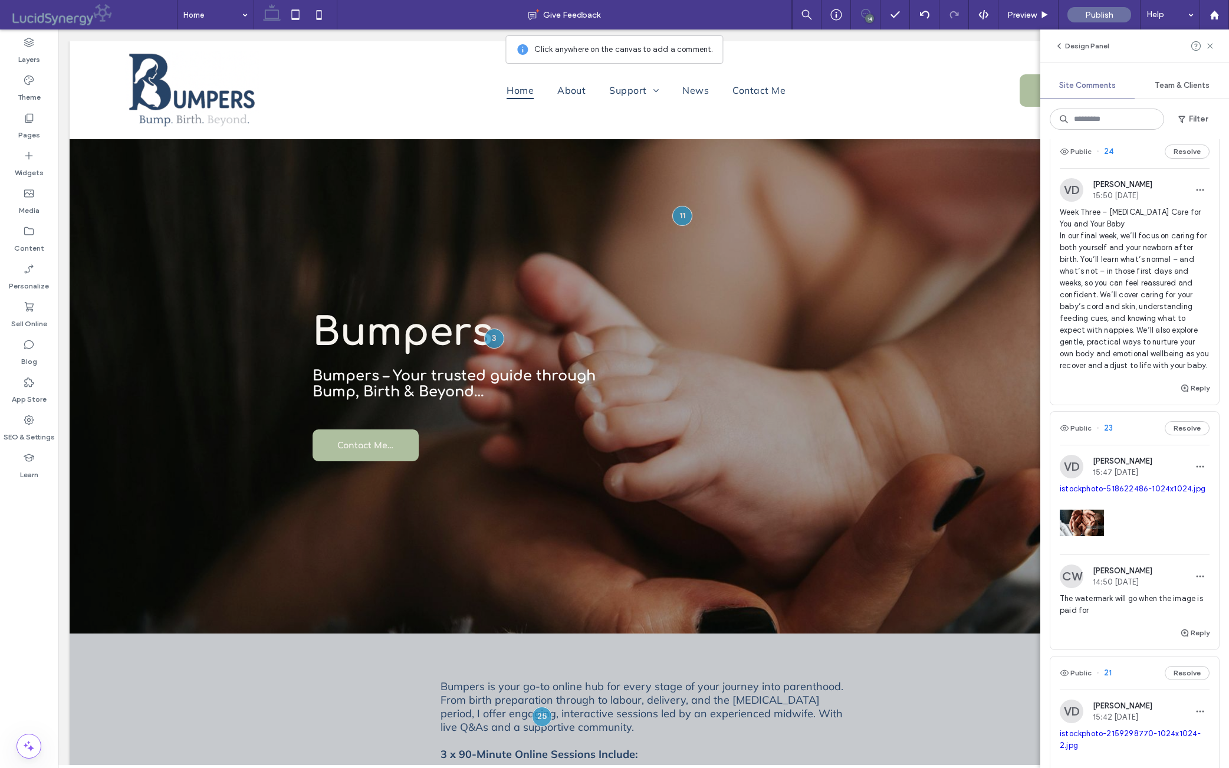
scroll to position [1207, 0]
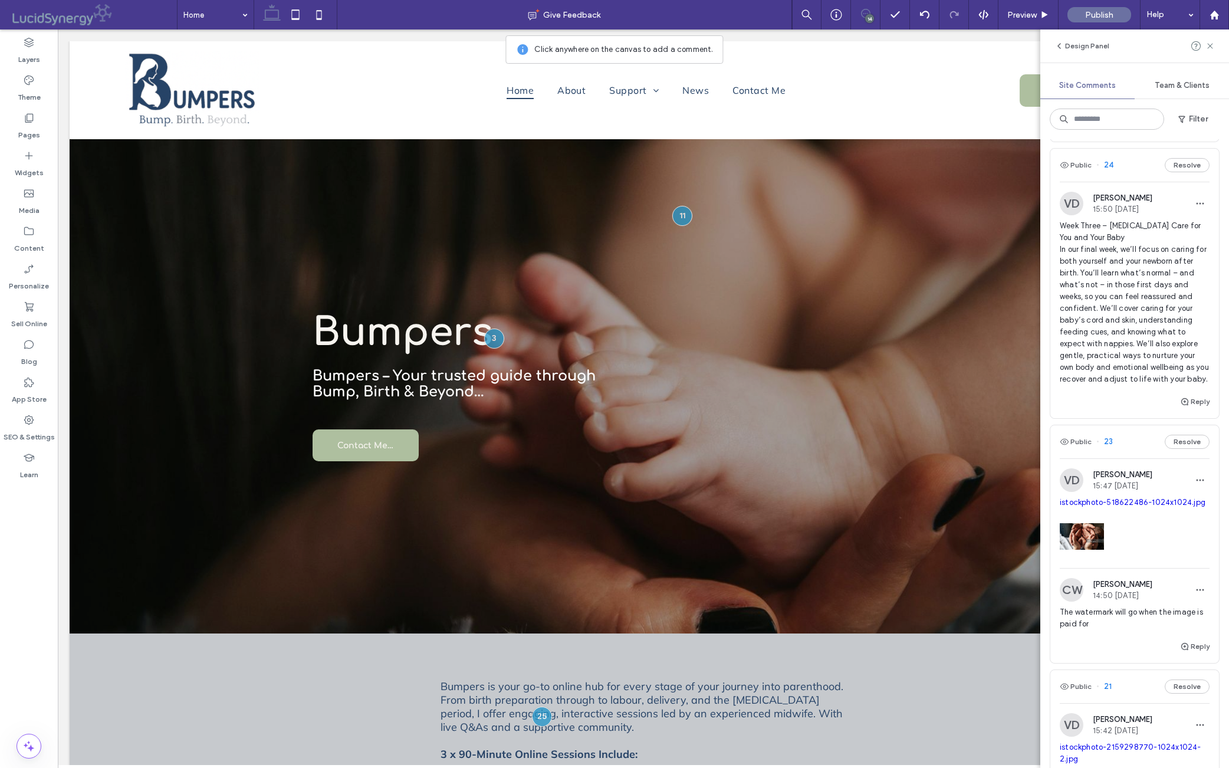
click at [978, 172] on button "Resolve" at bounding box center [1187, 165] width 45 height 14
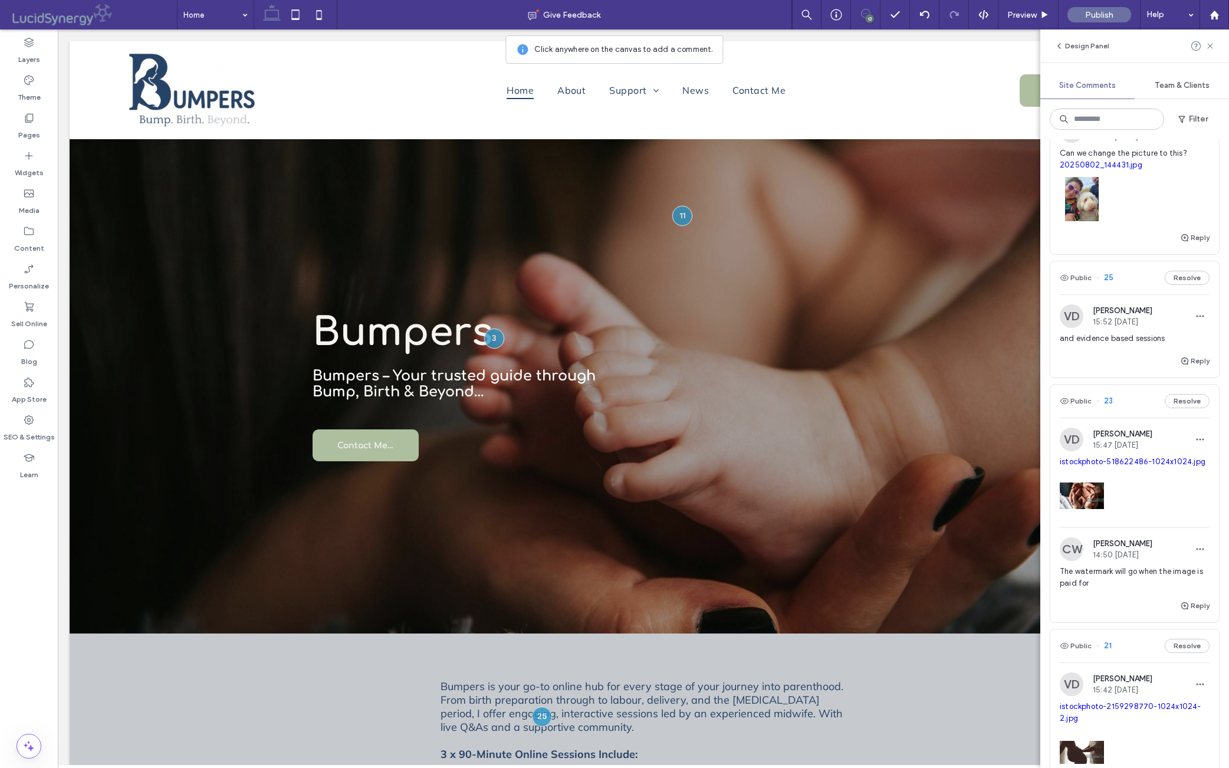
scroll to position [973, 0]
click at [978, 352] on div "and evidence based sessions" at bounding box center [1135, 340] width 150 height 21
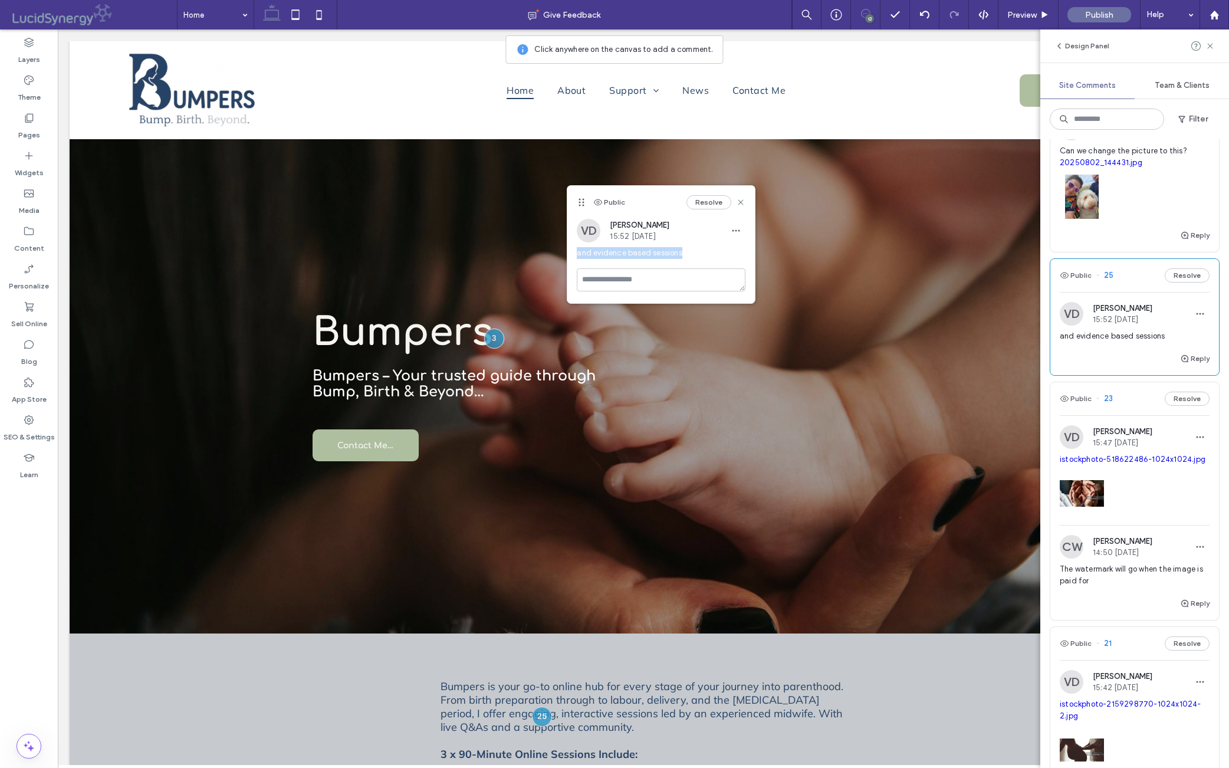
drag, startPoint x: 578, startPoint y: 255, endPoint x: 716, endPoint y: 259, distance: 138.1
click at [715, 252] on span "and evidence based sessions" at bounding box center [661, 253] width 169 height 12
click at [743, 201] on use at bounding box center [741, 201] width 5 height 5
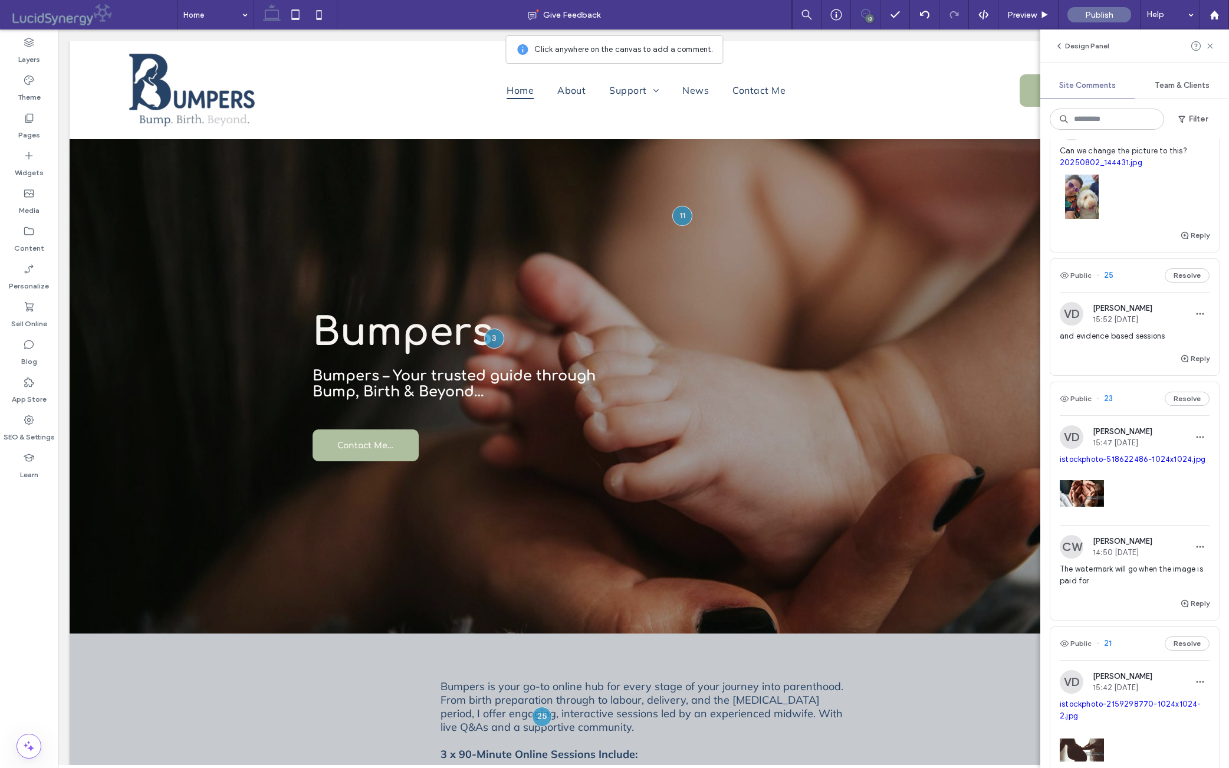
click at [978, 352] on div "and evidence based sessions" at bounding box center [1135, 340] width 150 height 21
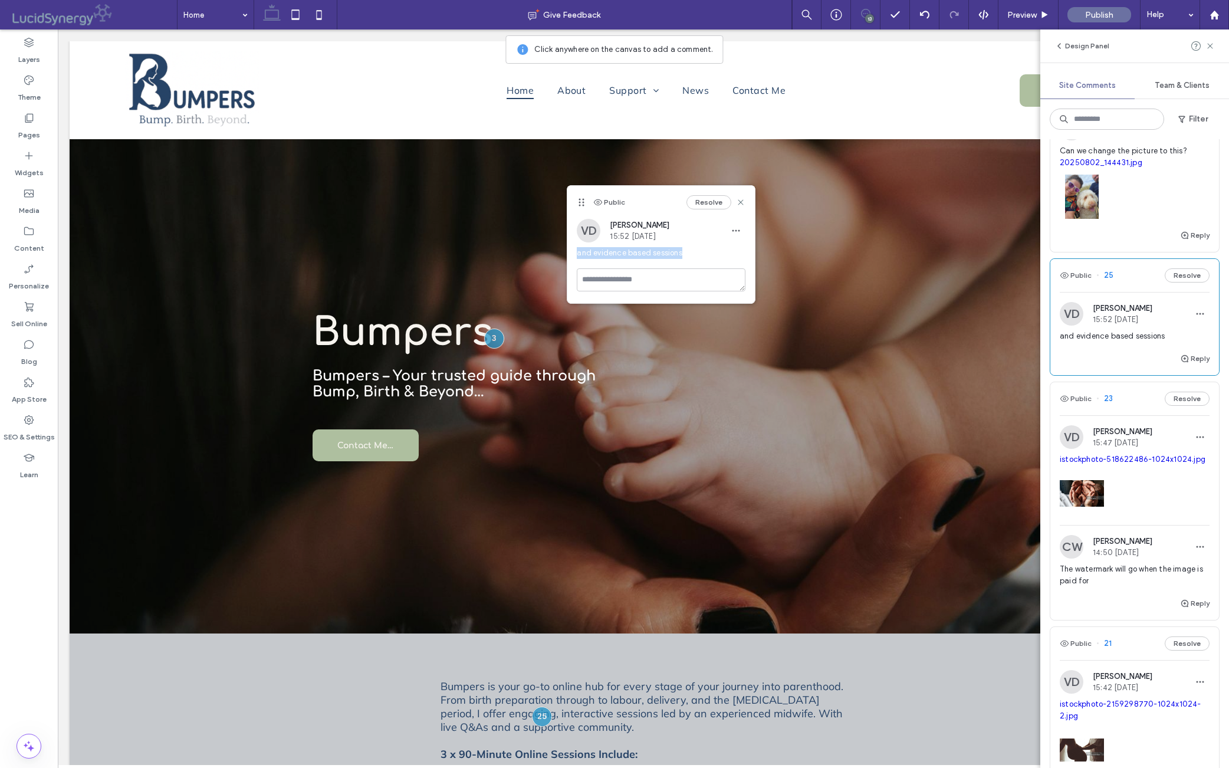
drag, startPoint x: 576, startPoint y: 257, endPoint x: 698, endPoint y: 262, distance: 121.6
click at [700, 254] on div "VD [PERSON_NAME] 15:52 [DATE] and evidence based sessions" at bounding box center [662, 244] width 188 height 50
click at [706, 200] on button "Resolve" at bounding box center [709, 202] width 45 height 14
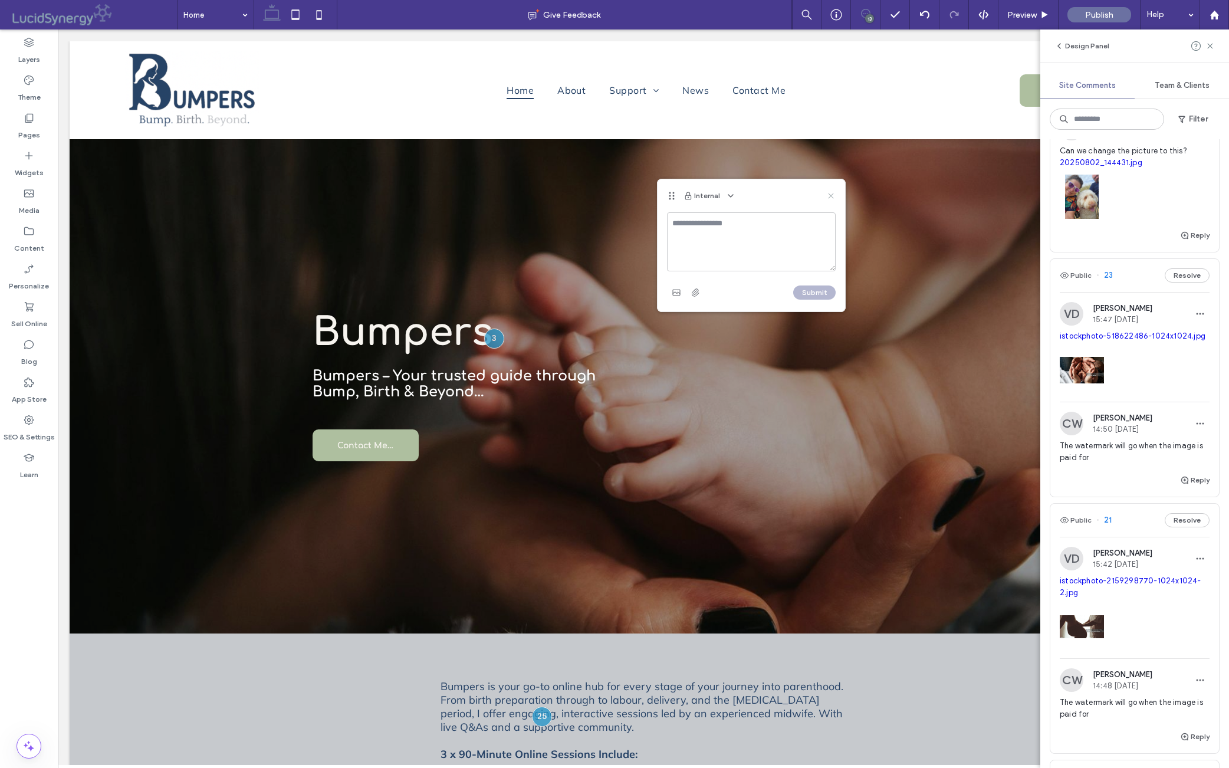
click at [829, 194] on icon at bounding box center [831, 195] width 9 height 9
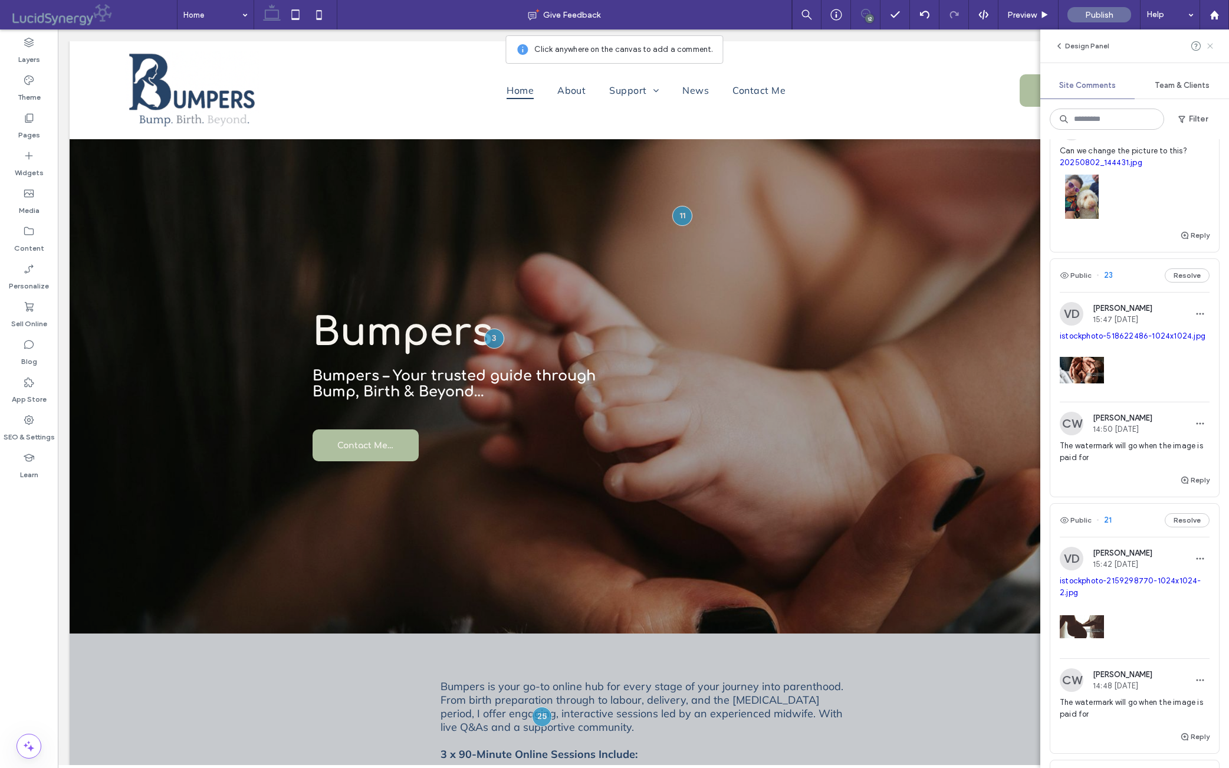
click at [978, 42] on icon at bounding box center [1210, 45] width 9 height 9
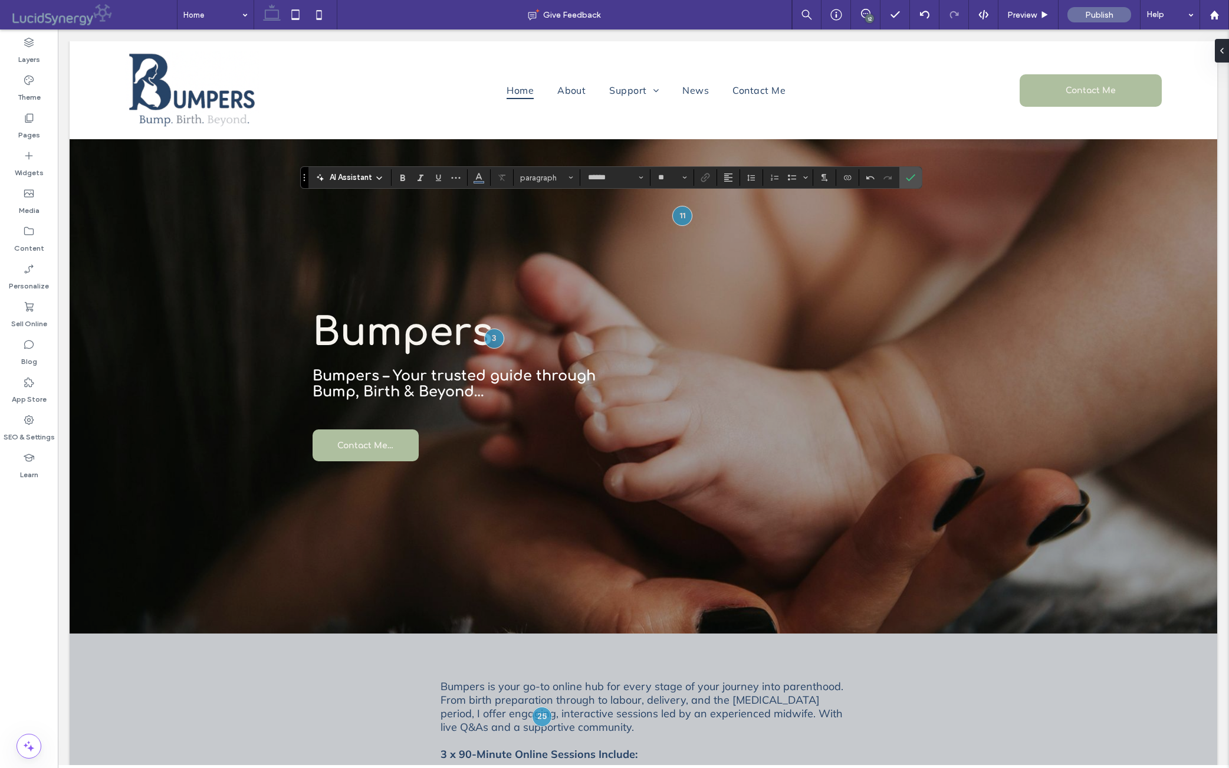
type input "*"
type input "******"
type input "**"
click at [916, 178] on icon "Confirm" at bounding box center [910, 177] width 9 height 9
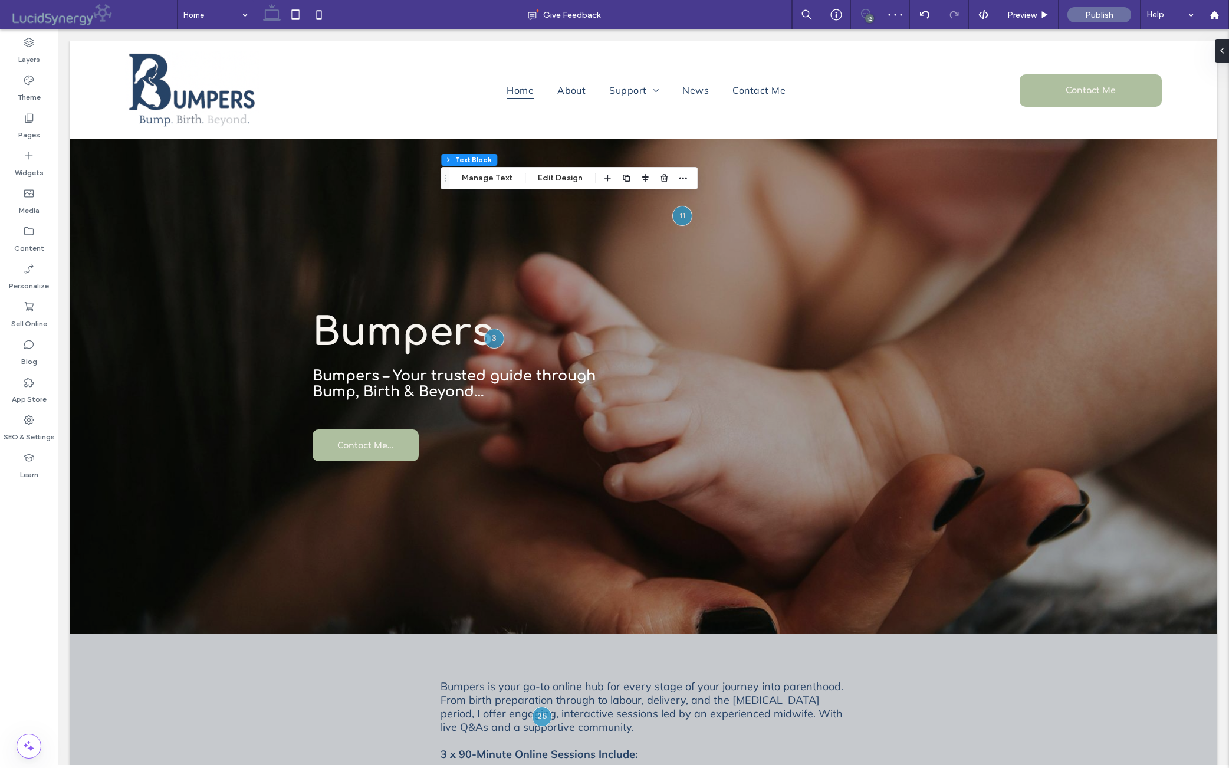
click at [861, 15] on icon at bounding box center [865, 13] width 9 height 9
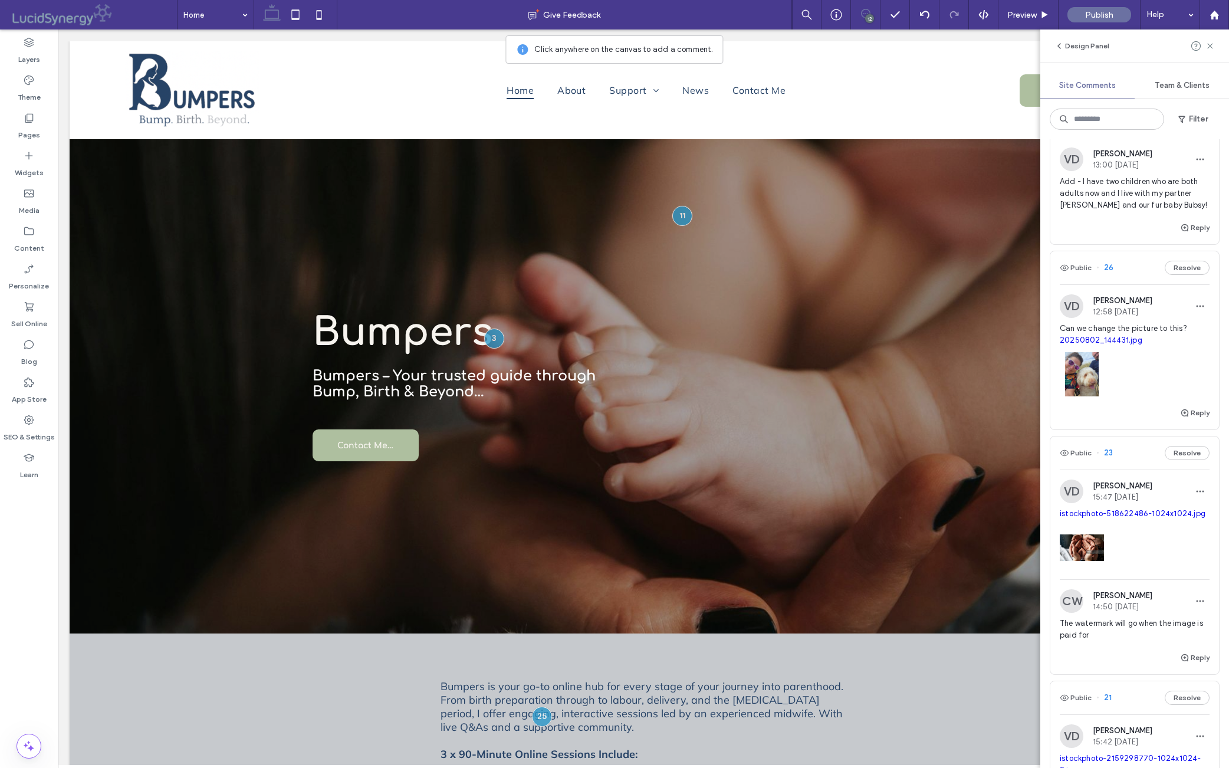
scroll to position [740, 0]
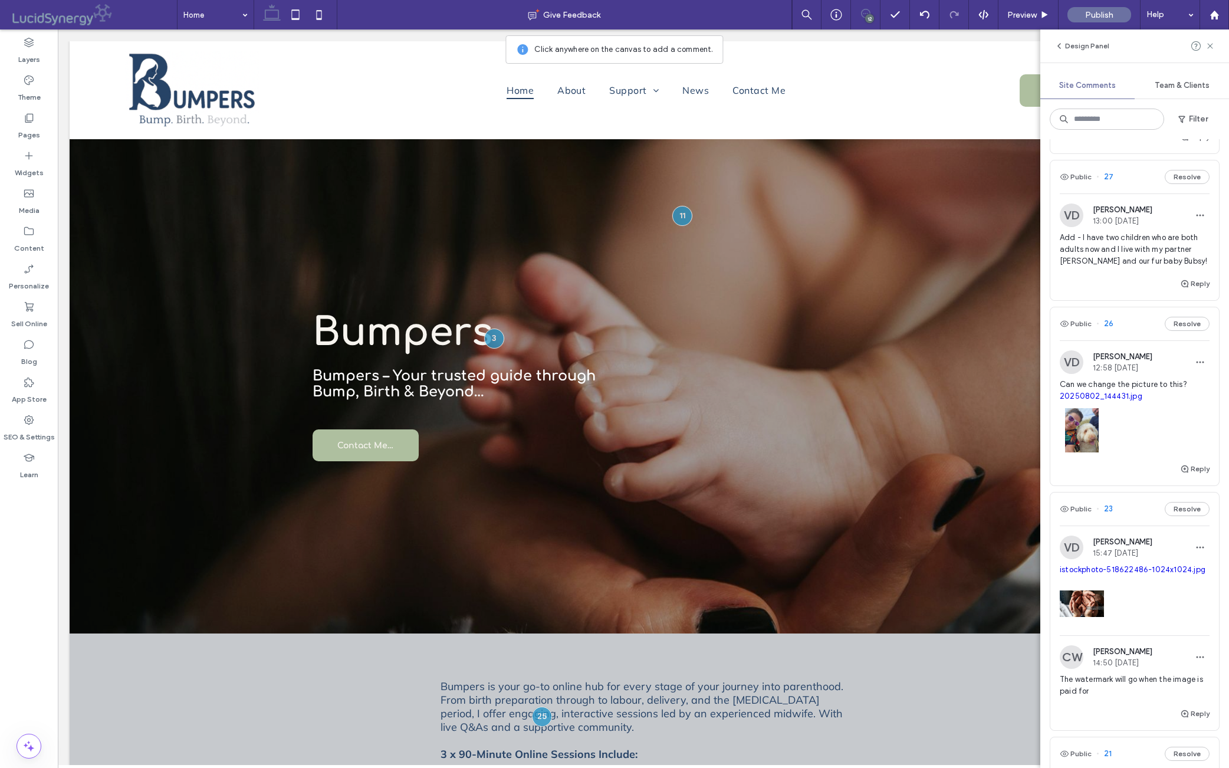
click at [978, 267] on span "Add - I have two children who are both adults now and I live with my partner [P…" at bounding box center [1135, 249] width 150 height 35
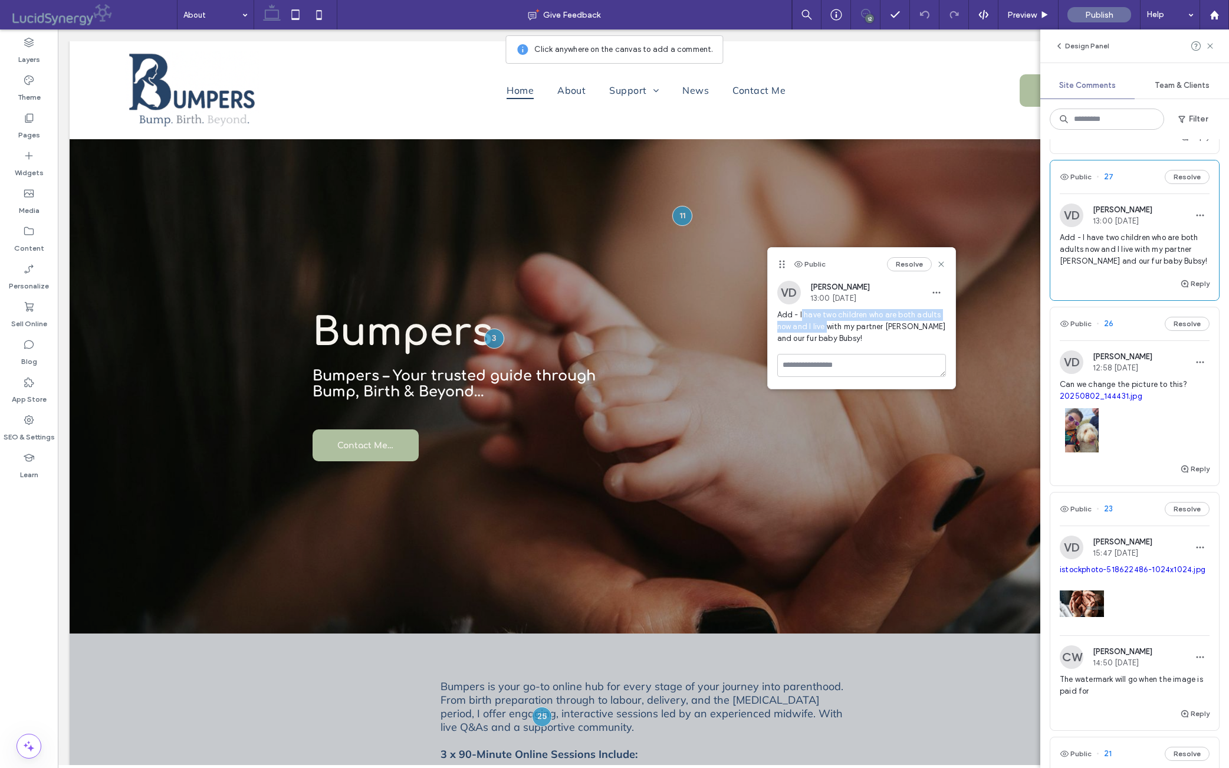
drag, startPoint x: 803, startPoint y: 317, endPoint x: 821, endPoint y: 321, distance: 18.2
click at [842, 331] on span "Add - I have two children who are both adults now and I live with my partner [P…" at bounding box center [862, 326] width 169 height 35
drag, startPoint x: 801, startPoint y: 316, endPoint x: 897, endPoint y: 341, distance: 100.0
click at [898, 342] on span "Add - I have two children who are both adults now and I live with my partner [P…" at bounding box center [862, 326] width 169 height 35
click at [911, 266] on button "Resolve" at bounding box center [909, 264] width 45 height 14
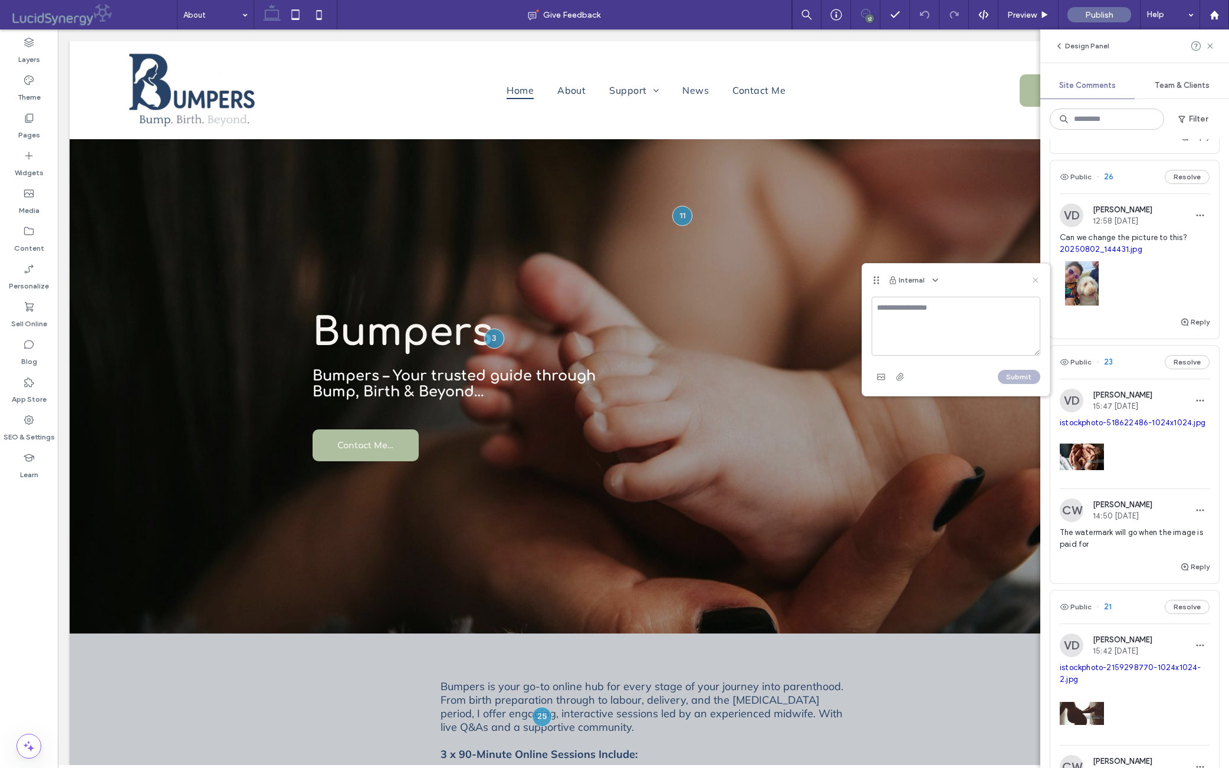
click at [978, 277] on icon at bounding box center [1035, 280] width 9 height 9
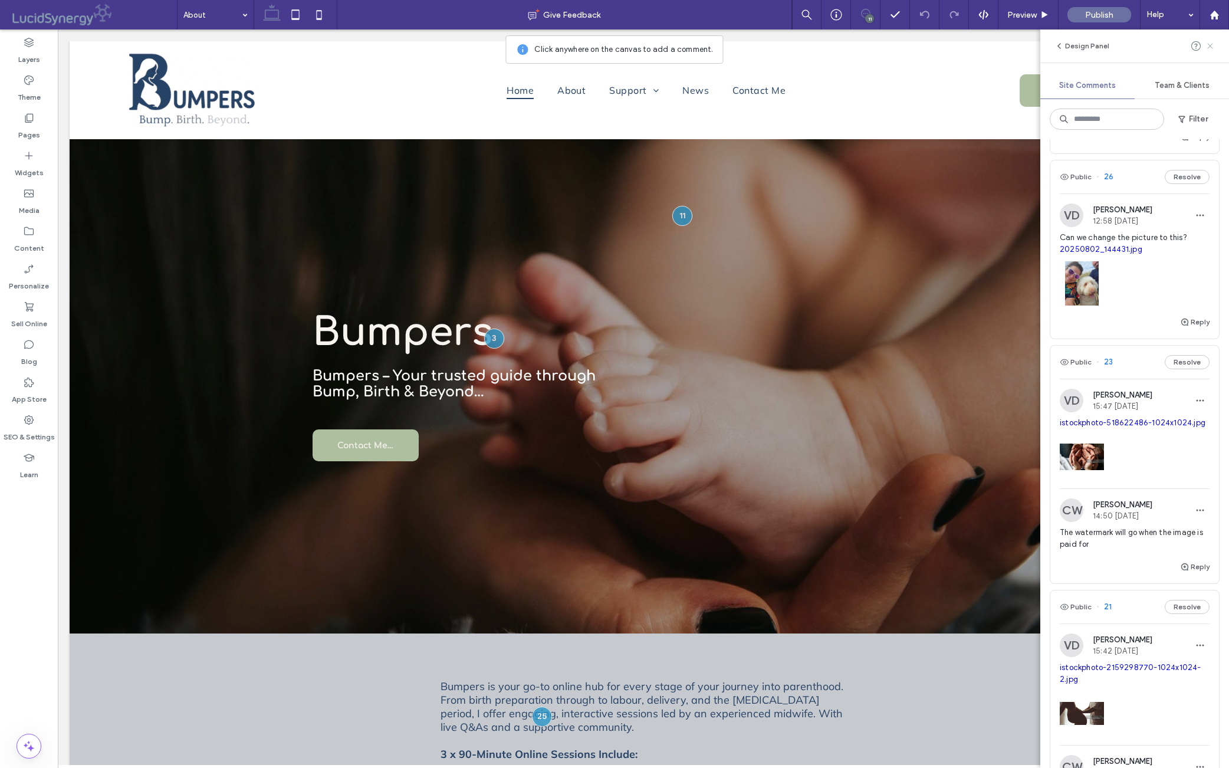
click at [978, 43] on use at bounding box center [1210, 45] width 5 height 5
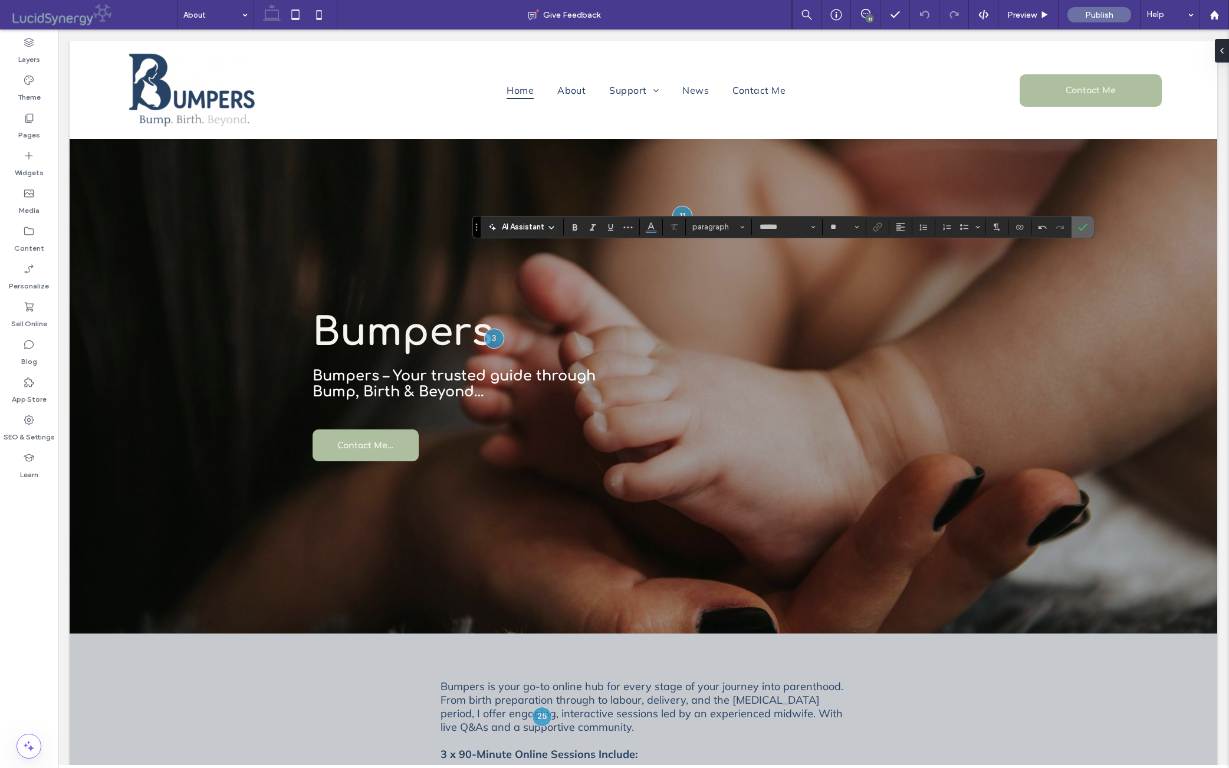
click at [978, 228] on icon "Confirm" at bounding box center [1082, 226] width 9 height 9
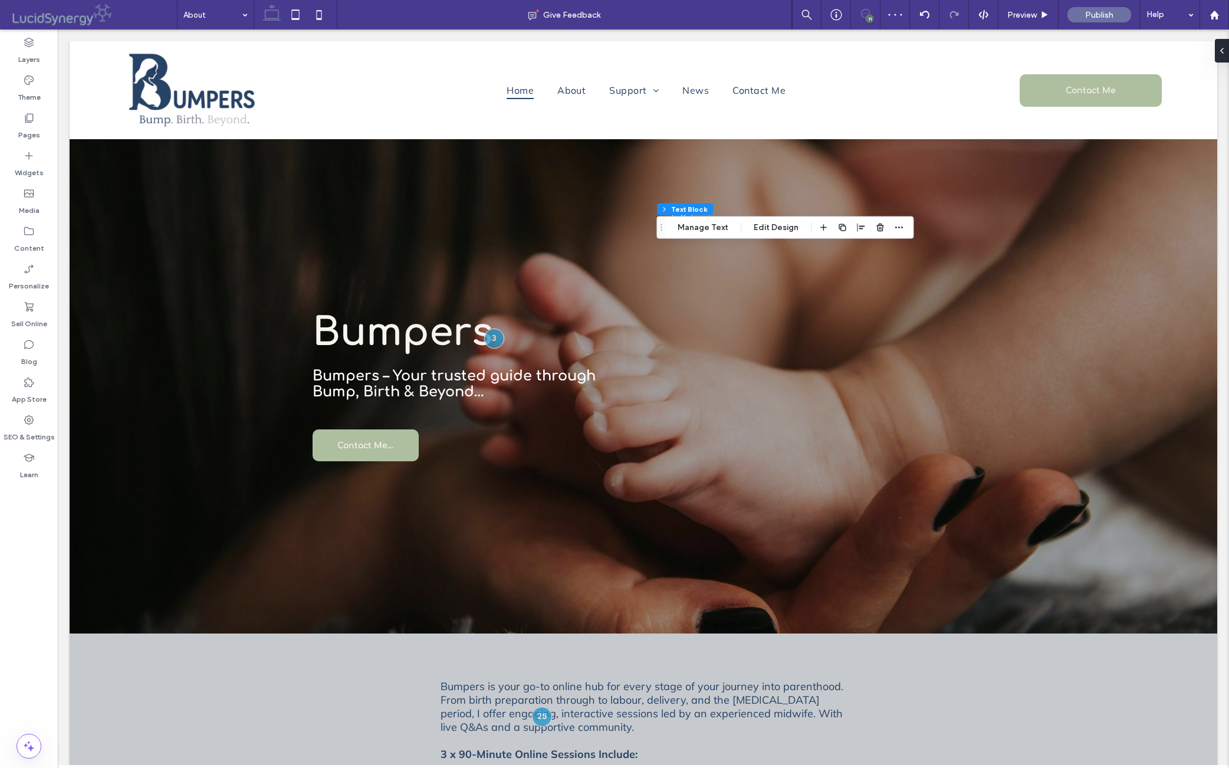
click at [861, 14] on use at bounding box center [865, 13] width 9 height 9
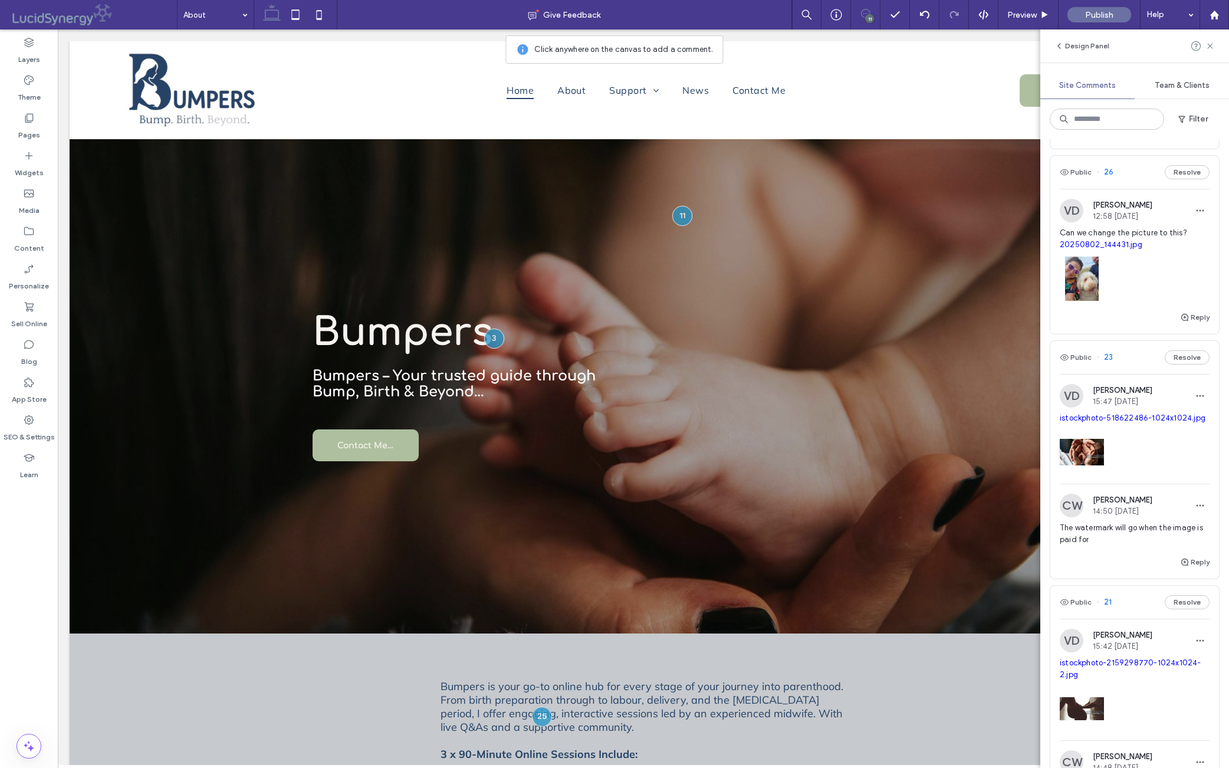
scroll to position [714, 0]
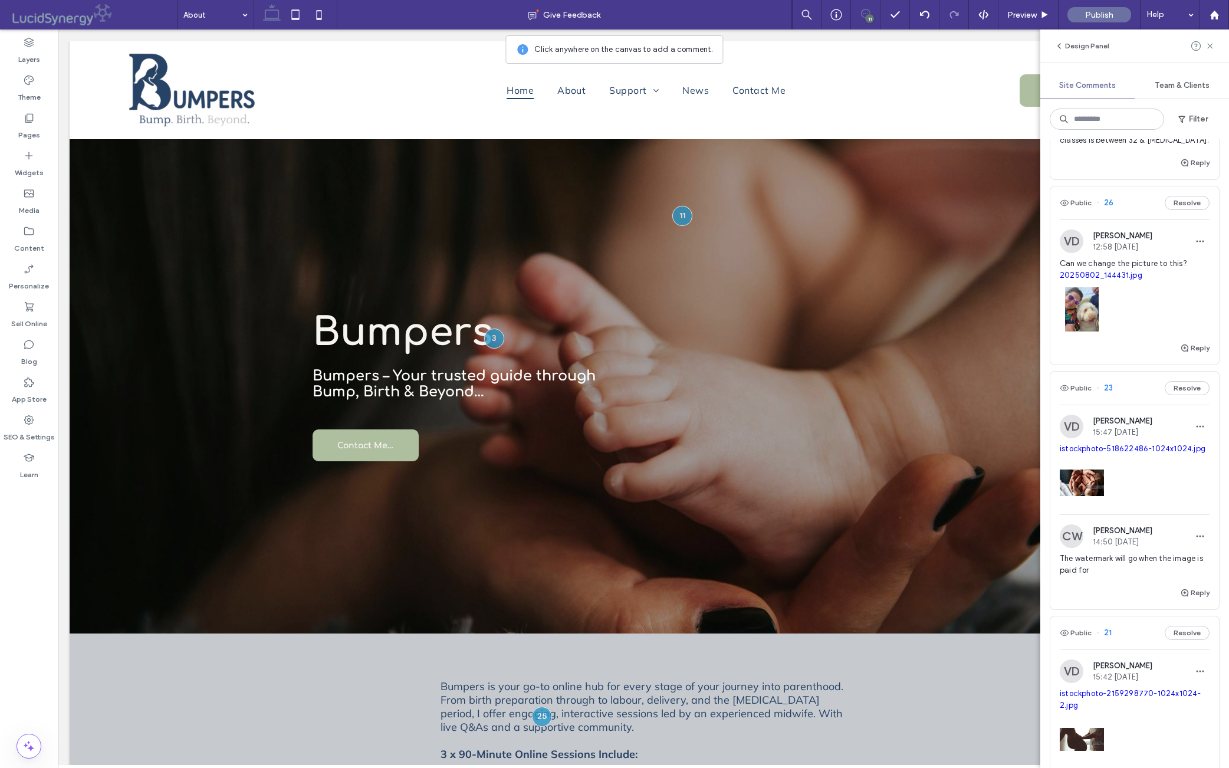
click at [978, 332] on div at bounding box center [1135, 306] width 150 height 50
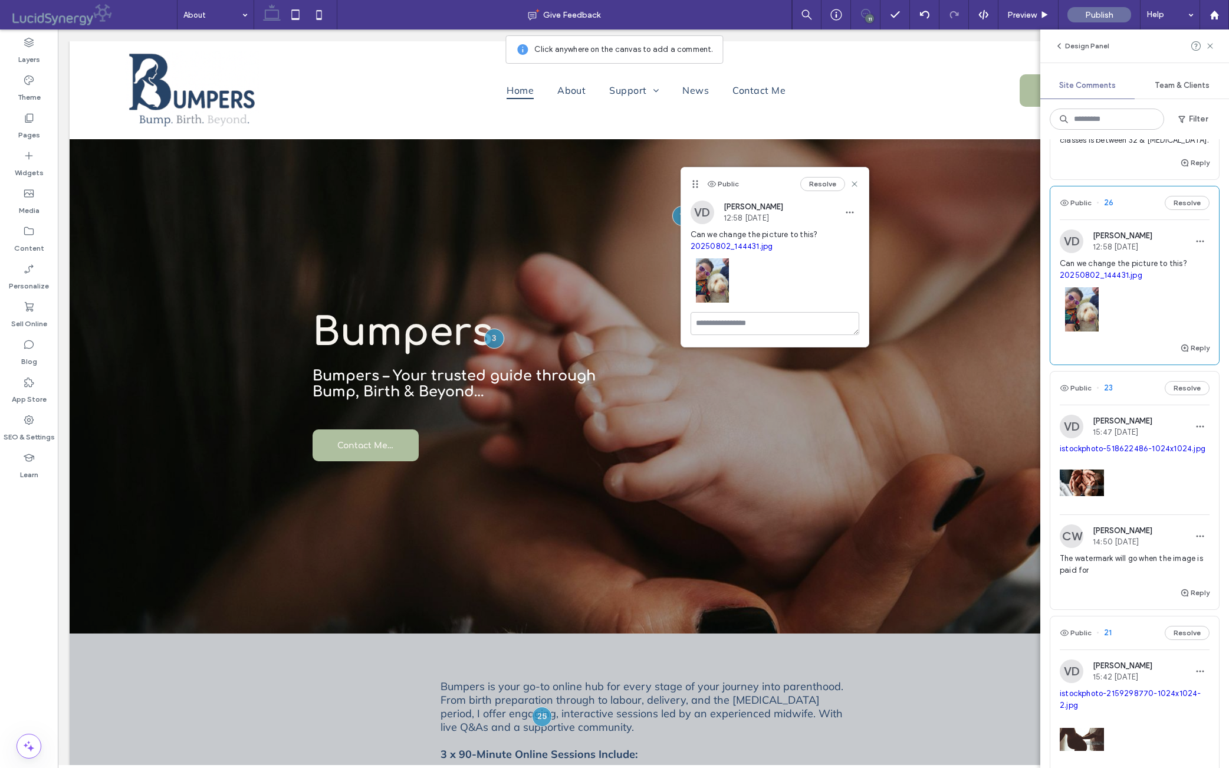
click at [750, 247] on link "20250802_144431.jpg" at bounding box center [732, 246] width 83 height 9
drag, startPoint x: 1055, startPoint y: 372, endPoint x: 1128, endPoint y: 398, distance: 77.4
click at [978, 341] on div "VD [PERSON_NAME] 12:58 [DATE] Can we change the picture to this? 20250802_14443…" at bounding box center [1135, 285] width 169 height 112
click at [853, 184] on icon at bounding box center [854, 183] width 9 height 9
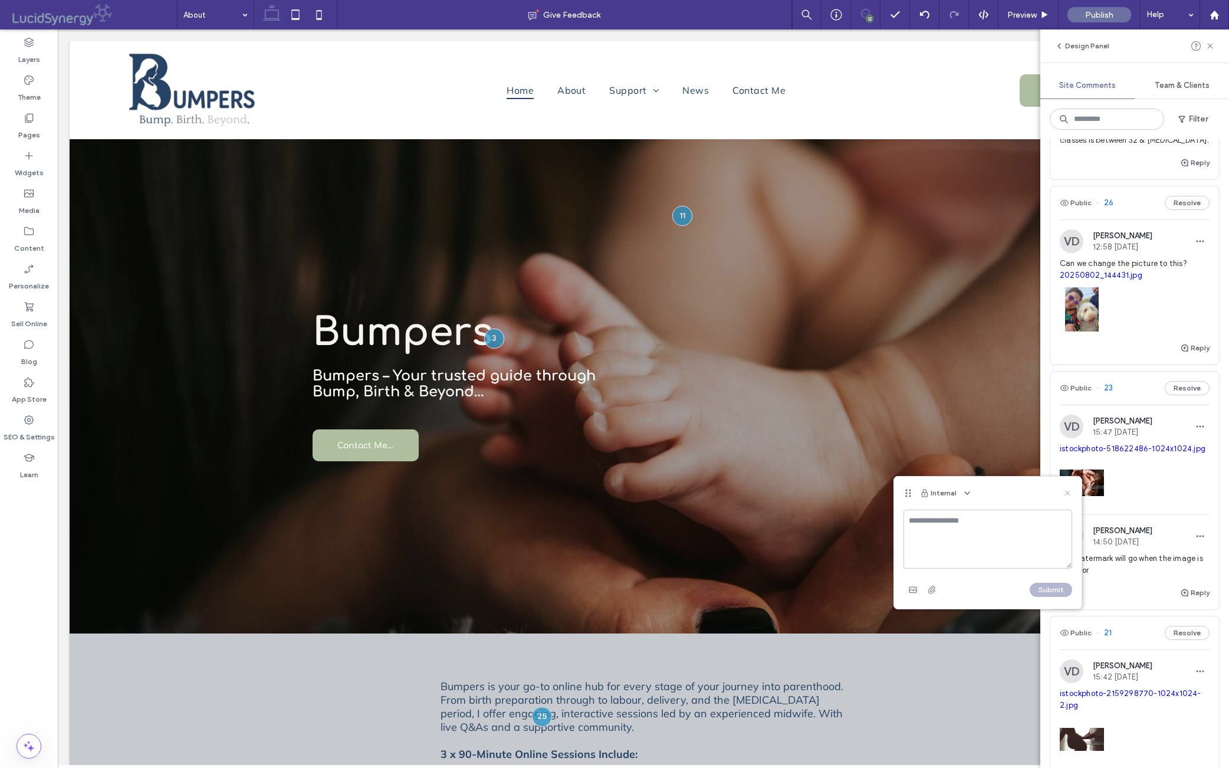
click at [978, 490] on icon at bounding box center [1067, 492] width 9 height 9
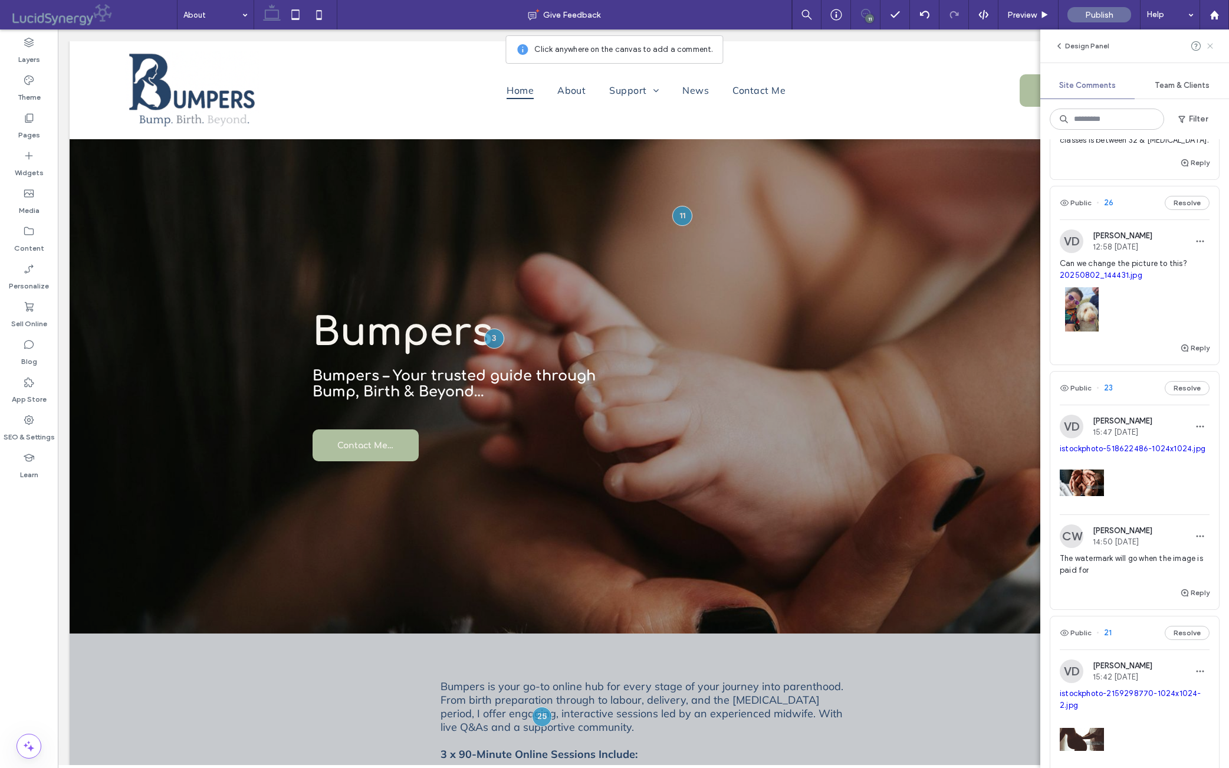
click at [978, 46] on icon at bounding box center [1210, 45] width 9 height 9
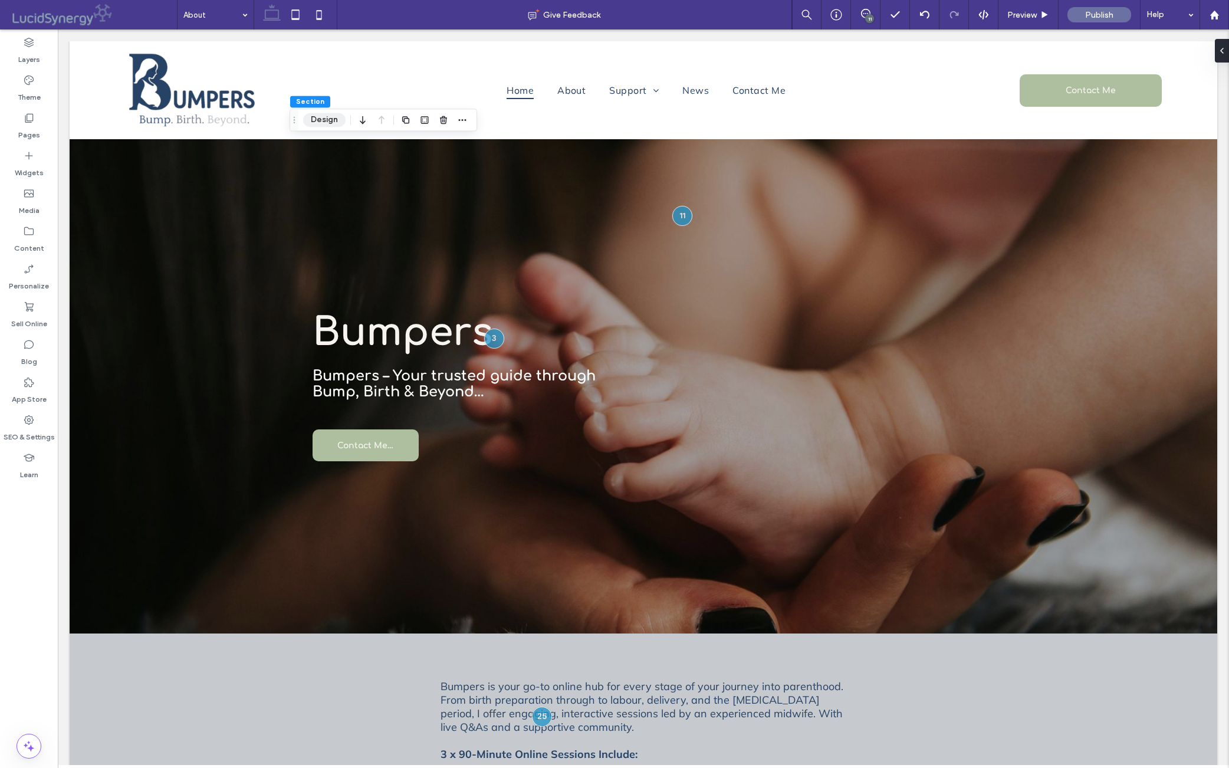
click at [323, 122] on button "Design" at bounding box center [324, 120] width 42 height 14
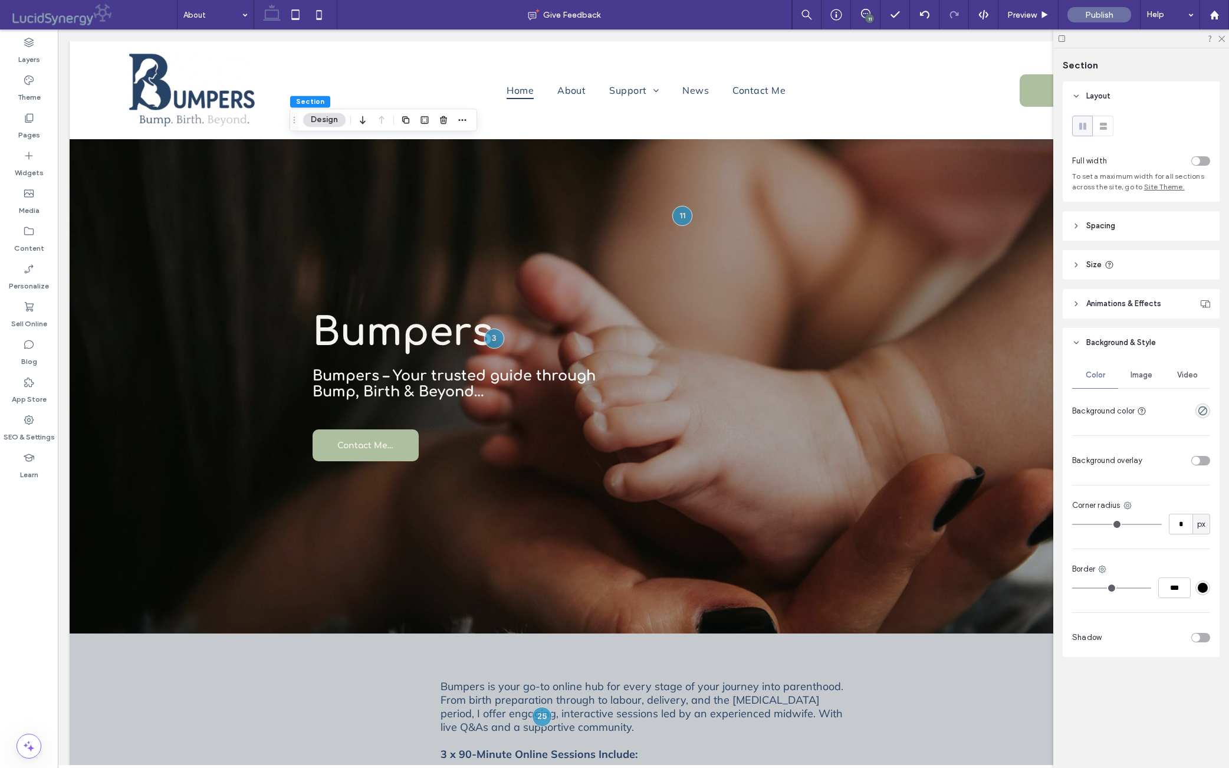
click at [978, 380] on span "Image" at bounding box center [1142, 374] width 22 height 9
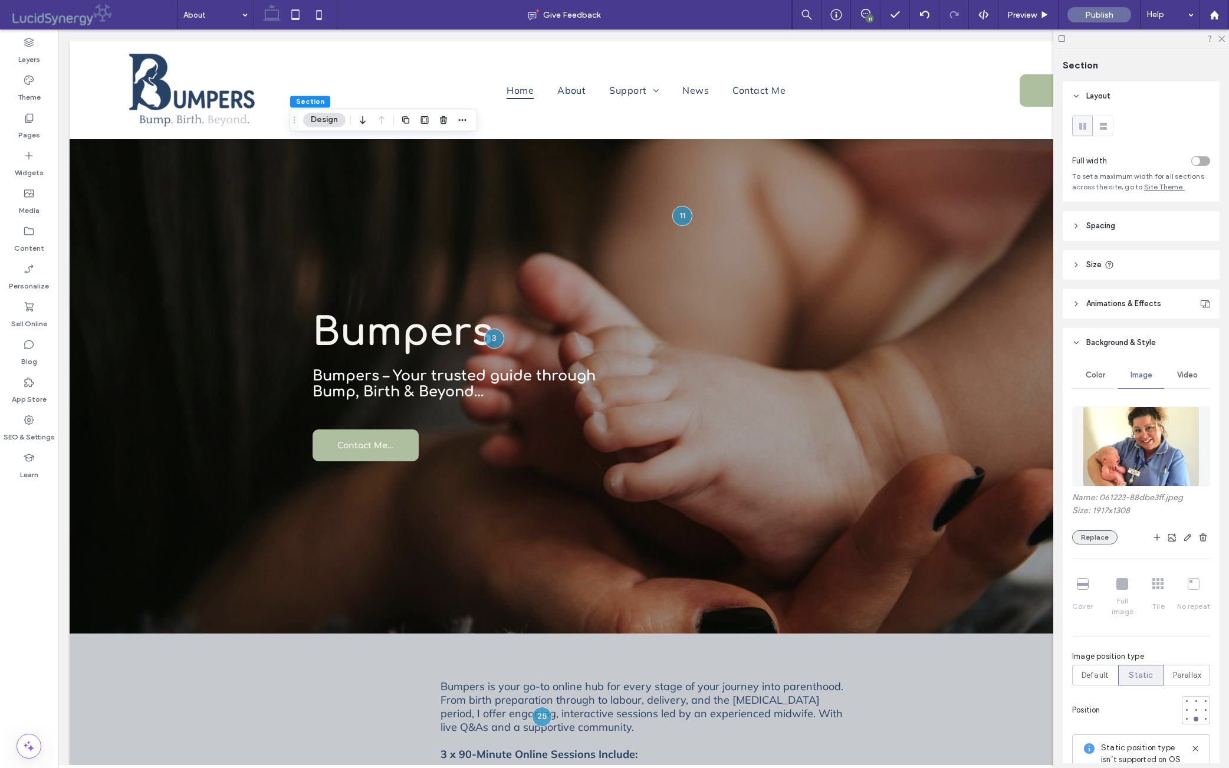
click at [978, 545] on button "Replace" at bounding box center [1095, 537] width 45 height 14
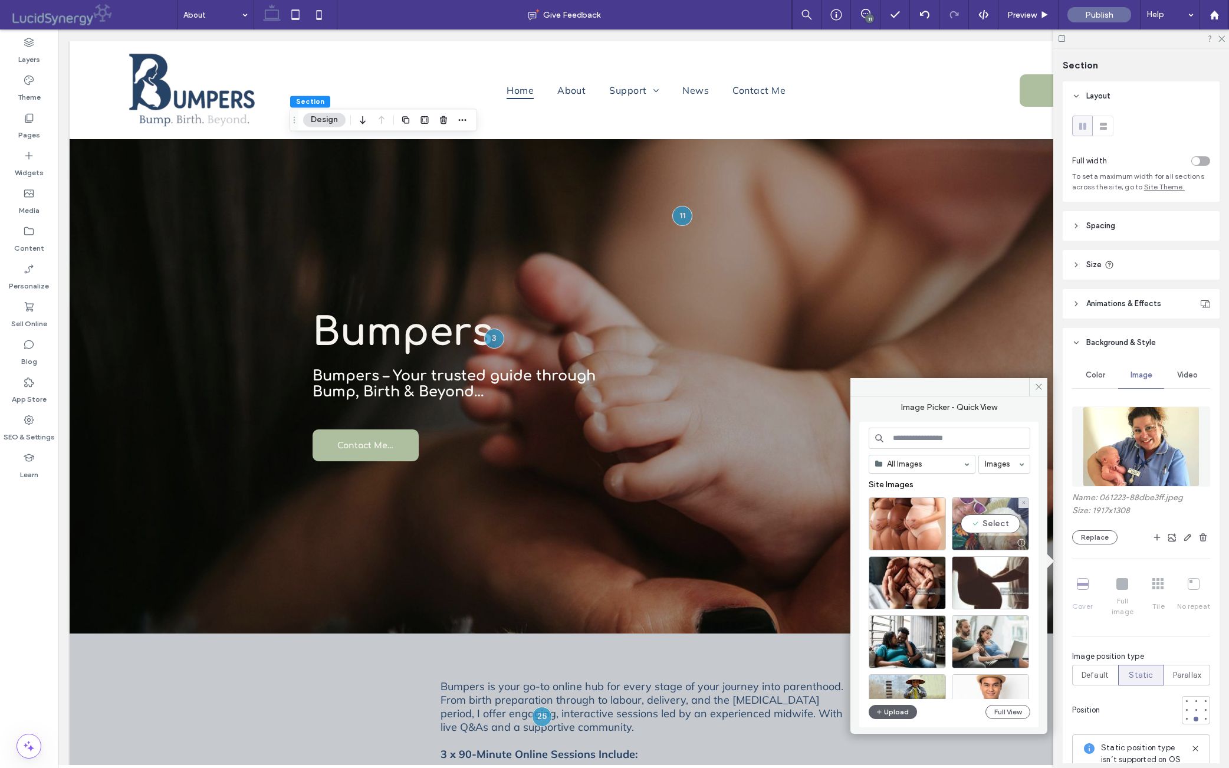
click at [978, 529] on div "Select" at bounding box center [990, 523] width 77 height 53
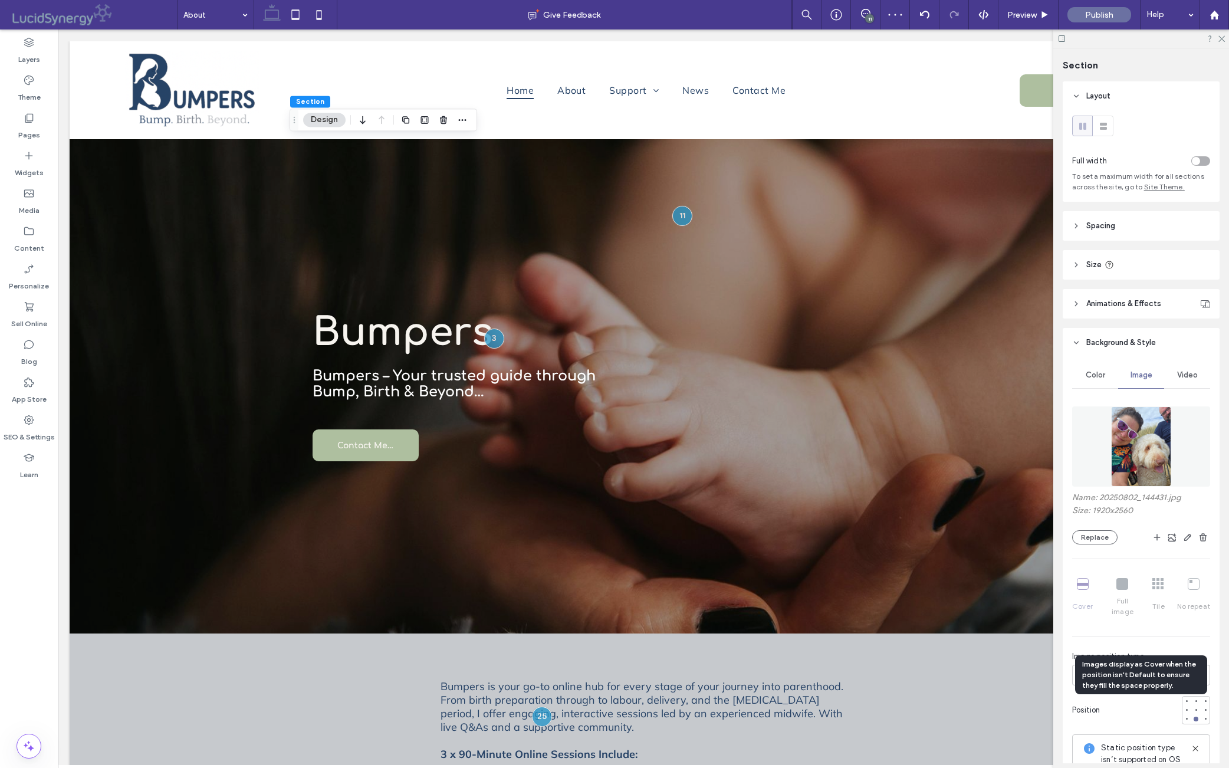
click at [978, 608] on div "Cover Full image Tile No repeat" at bounding box center [1142, 597] width 138 height 48
click at [978, 610] on div "Cover Full image Tile No repeat" at bounding box center [1142, 597] width 138 height 48
drag, startPoint x: 1130, startPoint y: 609, endPoint x: 1125, endPoint y: 617, distance: 9.3
click at [978, 609] on div "Cover Full image Tile No repeat" at bounding box center [1142, 597] width 138 height 48
click at [978, 608] on div "Cover Full image Tile No repeat" at bounding box center [1142, 597] width 138 height 48
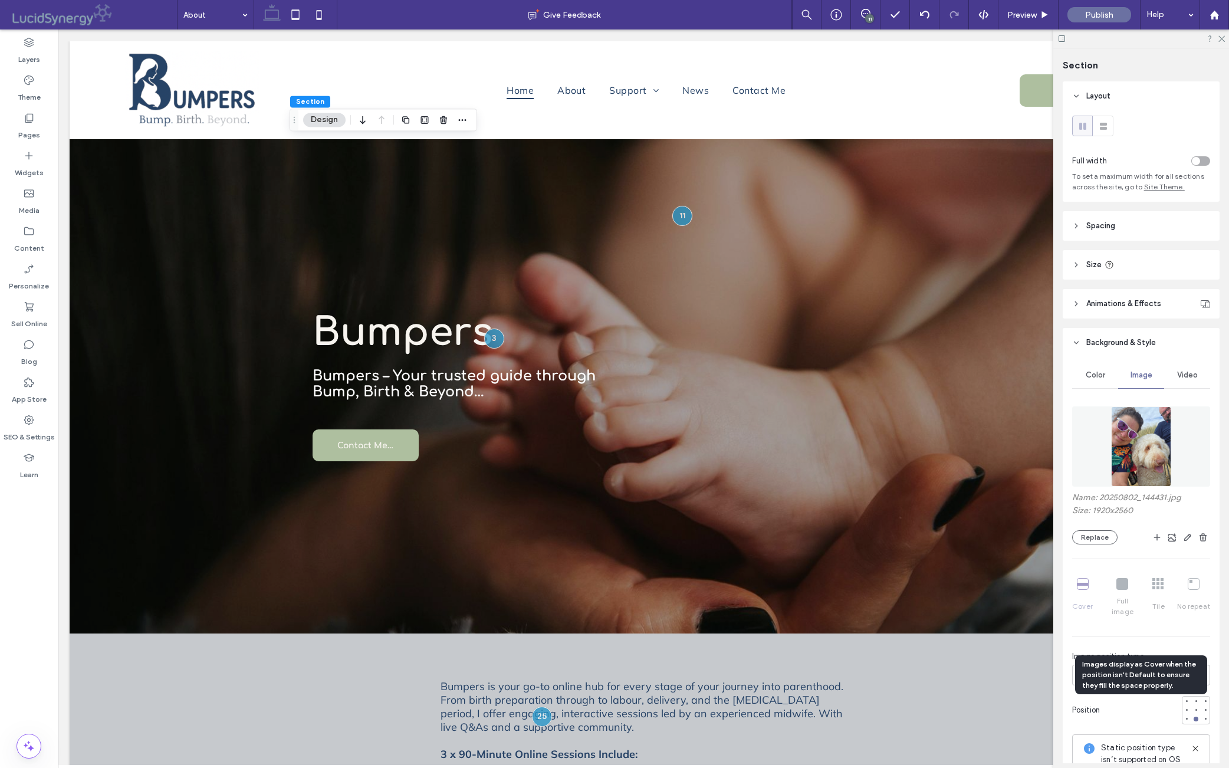
click at [978, 608] on div "Cover Full image Tile No repeat" at bounding box center [1142, 597] width 138 height 48
click at [327, 126] on button "Design" at bounding box center [324, 120] width 42 height 14
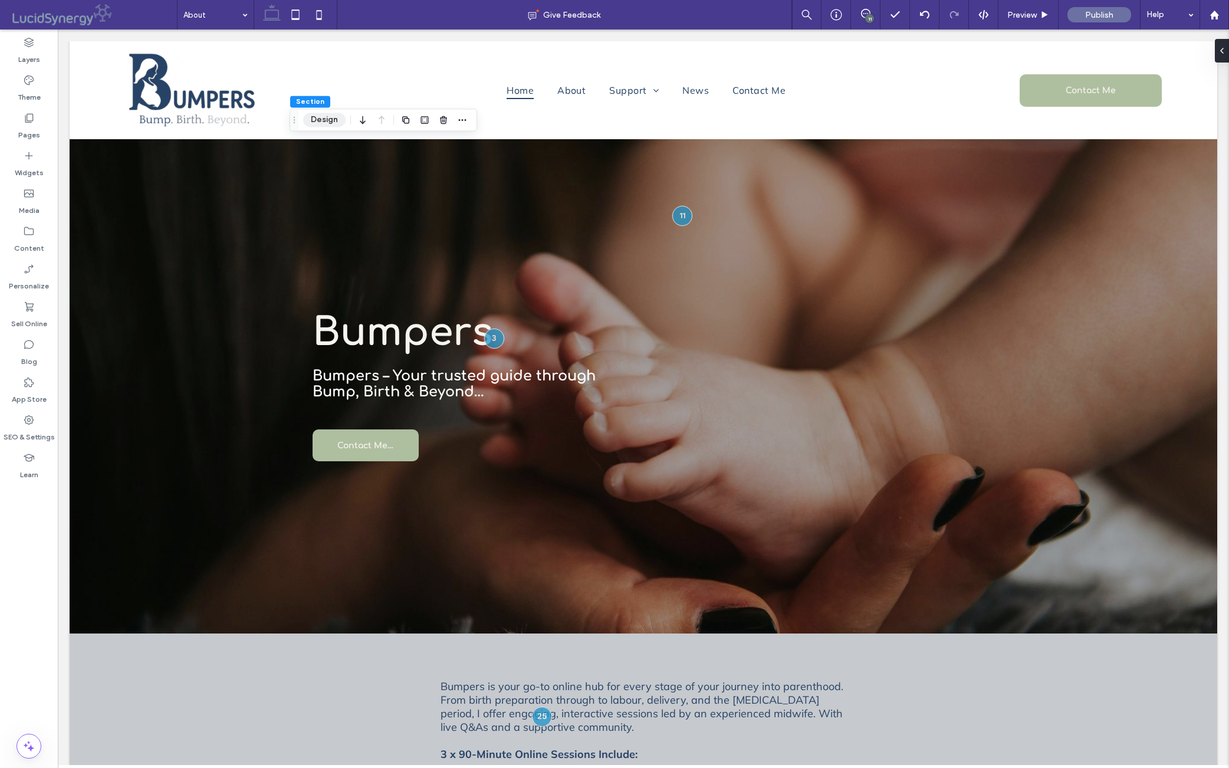
click at [322, 118] on button "Design" at bounding box center [324, 120] width 42 height 14
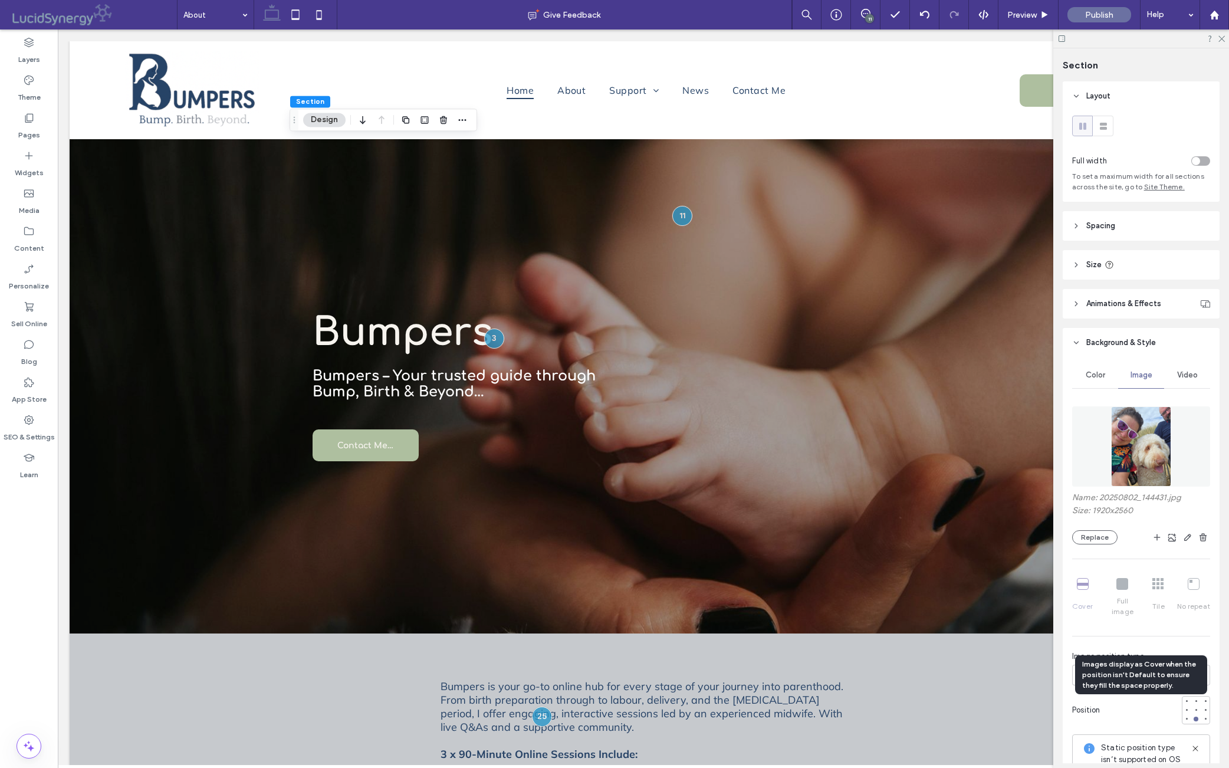
click at [978, 612] on div "Cover Full image Tile No repeat" at bounding box center [1142, 597] width 138 height 48
click at [978, 611] on div "Cover Full image Tile No repeat" at bounding box center [1142, 597] width 138 height 48
click at [978, 542] on icon "button" at bounding box center [1187, 537] width 9 height 9
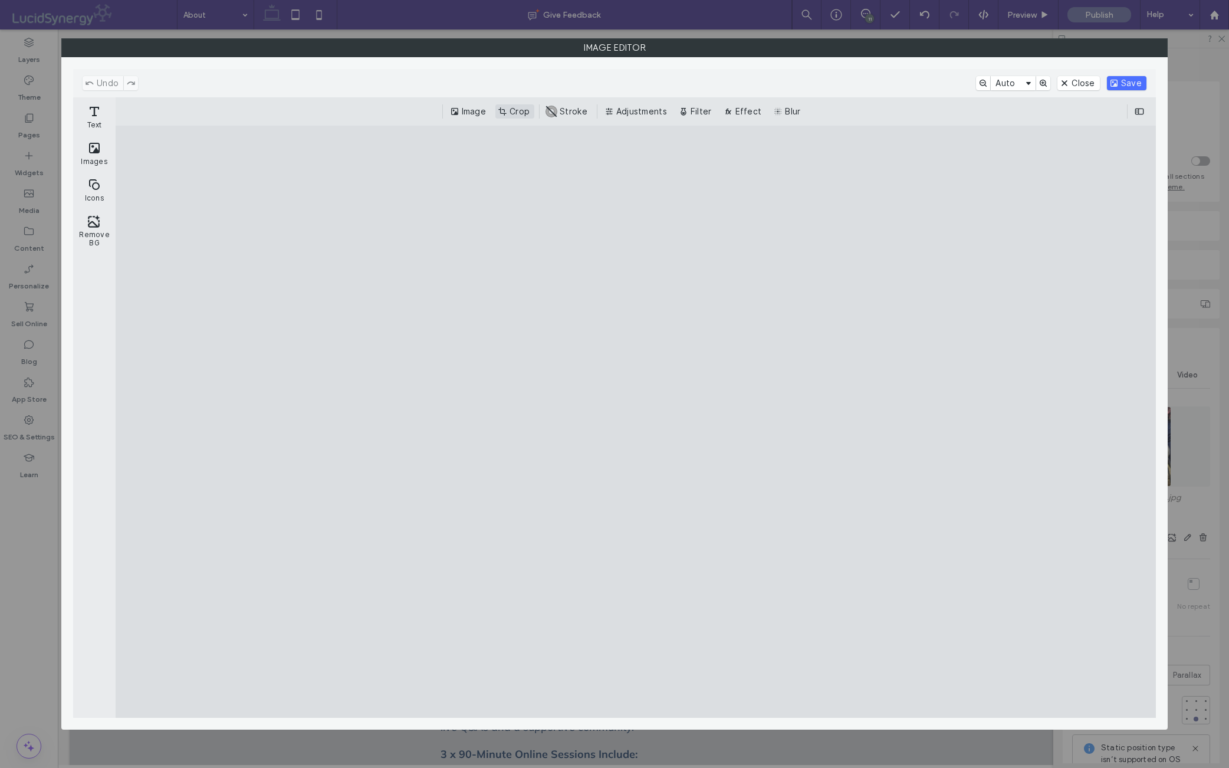
click at [511, 112] on button "Crop" at bounding box center [515, 111] width 39 height 14
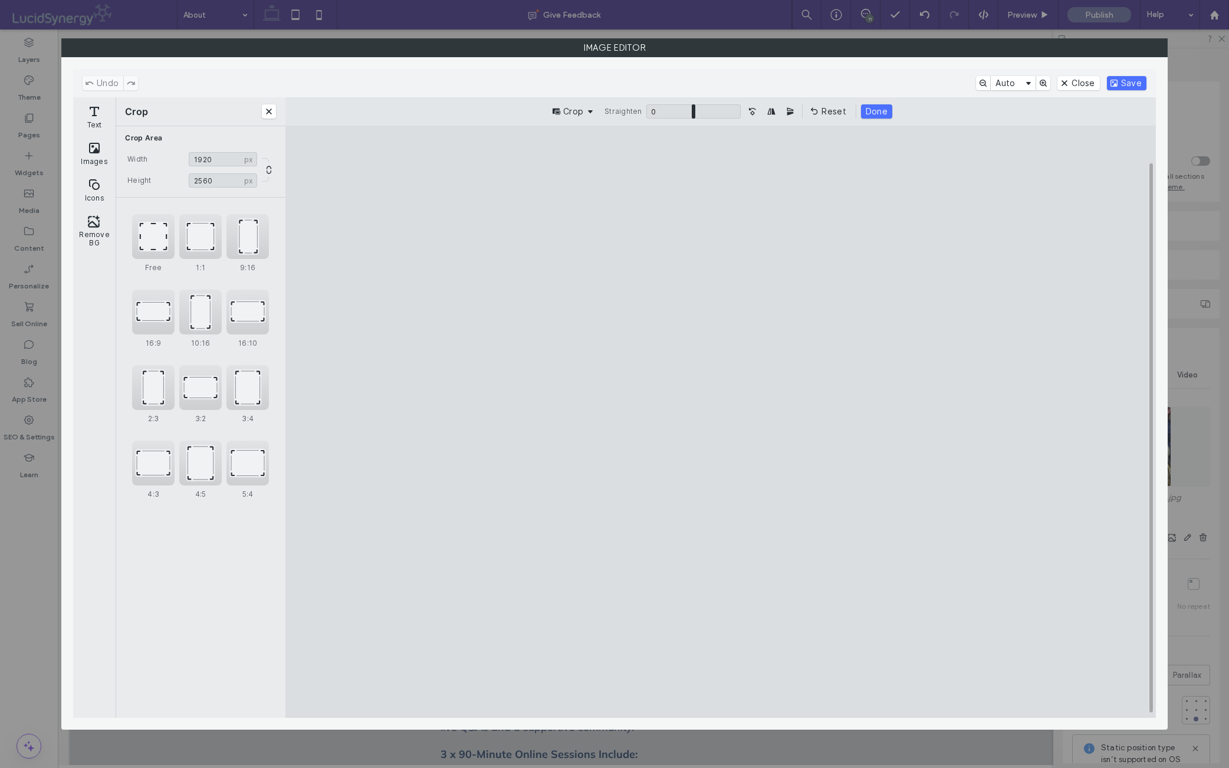
click at [721, 422] on cesdk-canvas "Editor canvas" at bounding box center [721, 422] width 0 height 0
type input "****"
drag, startPoint x: 722, startPoint y: 661, endPoint x: 727, endPoint y: 592, distance: 68.7
click at [721, 422] on cesdk-canvas "Editor canvas" at bounding box center [721, 422] width 0 height 0
drag, startPoint x: 514, startPoint y: 422, endPoint x: 461, endPoint y: 421, distance: 53.7
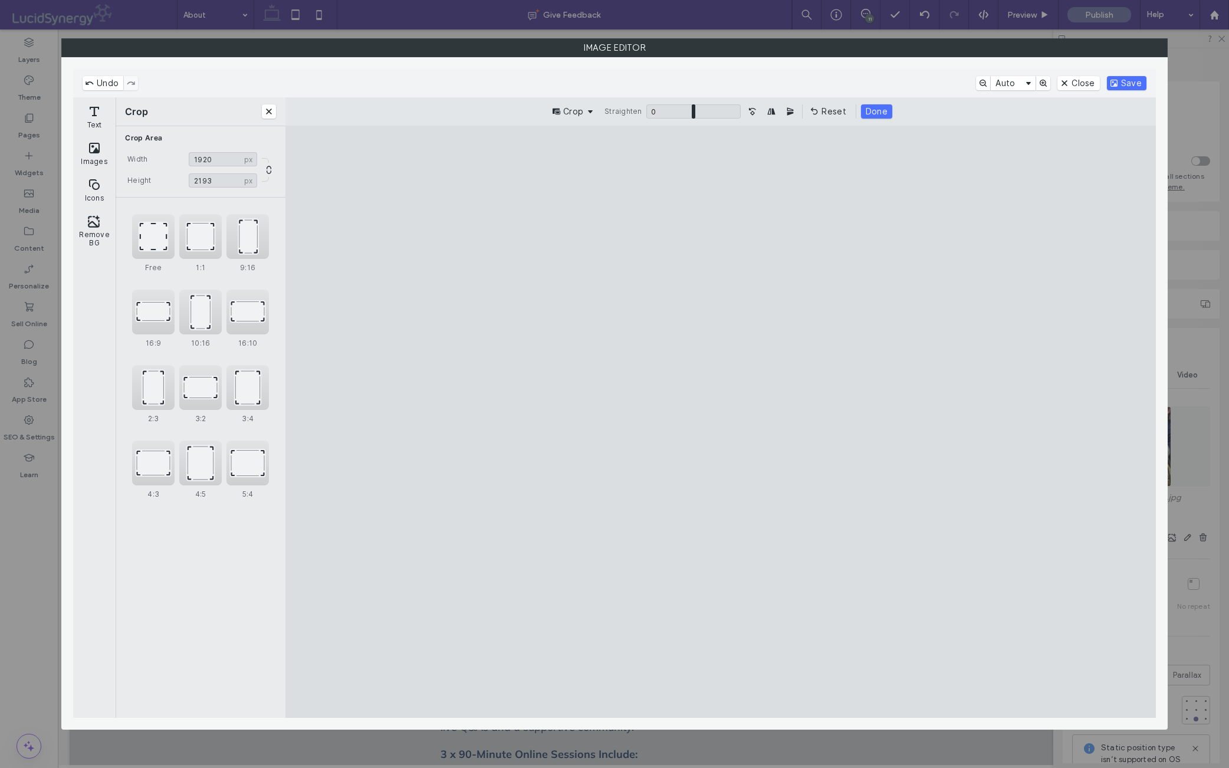
click at [721, 422] on cesdk-canvas "Editor canvas" at bounding box center [721, 422] width 0 height 0
drag, startPoint x: 1127, startPoint y: 88, endPoint x: 1123, endPoint y: 81, distance: 8.2
click at [978, 88] on button "Save" at bounding box center [1127, 83] width 40 height 14
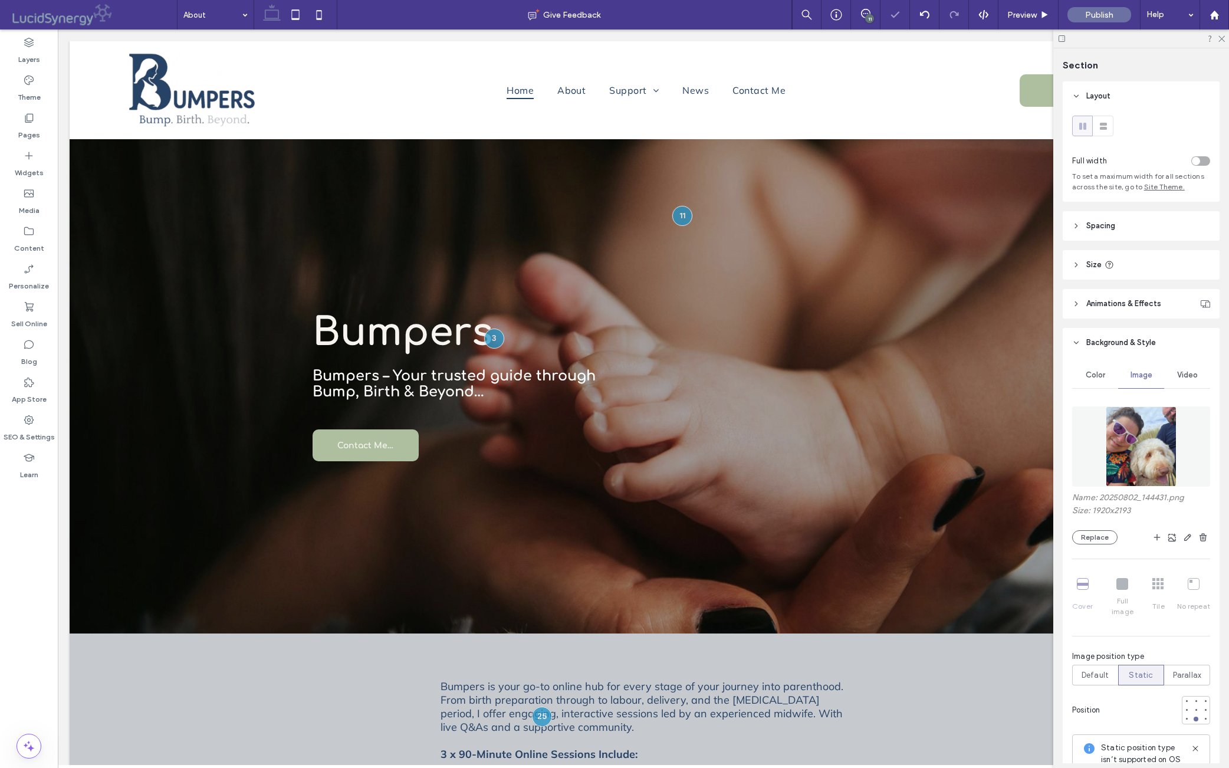
type input "***"
click at [978, 38] on div at bounding box center [1142, 38] width 176 height 18
click at [978, 37] on icon at bounding box center [1222, 38] width 8 height 8
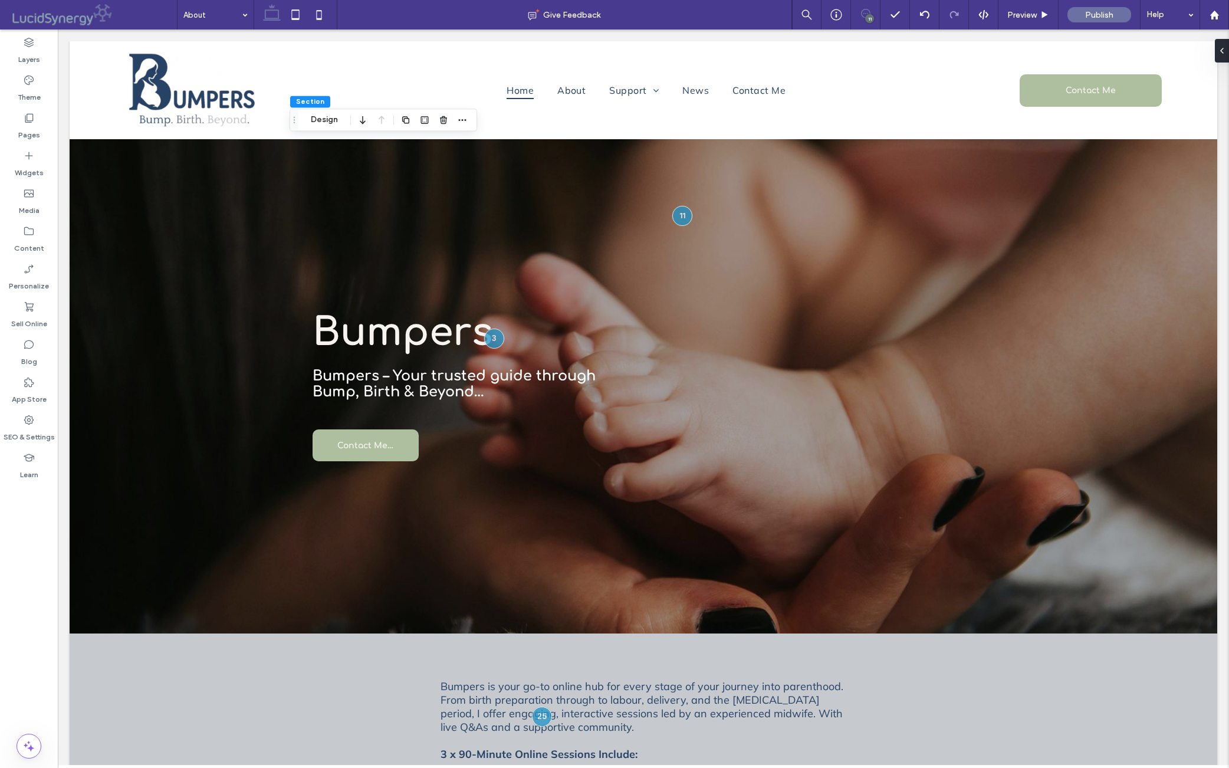
click at [861, 17] on icon at bounding box center [865, 13] width 9 height 9
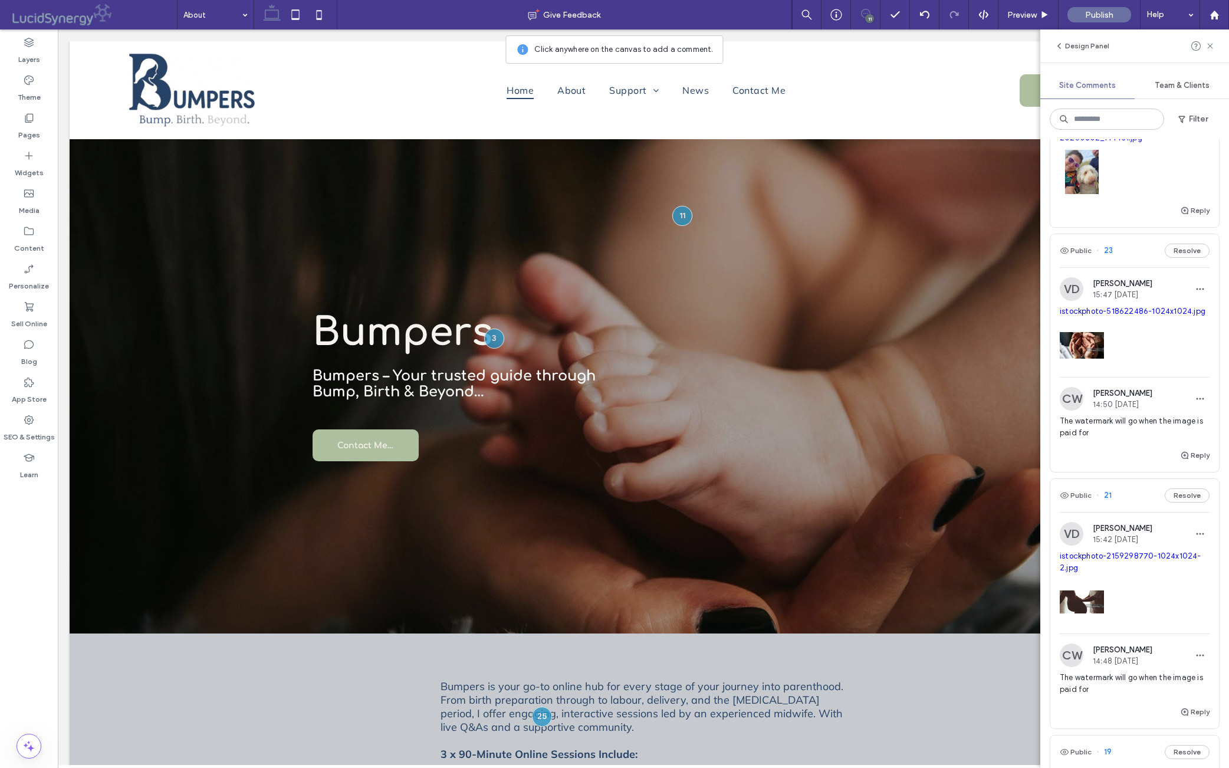
scroll to position [857, 0]
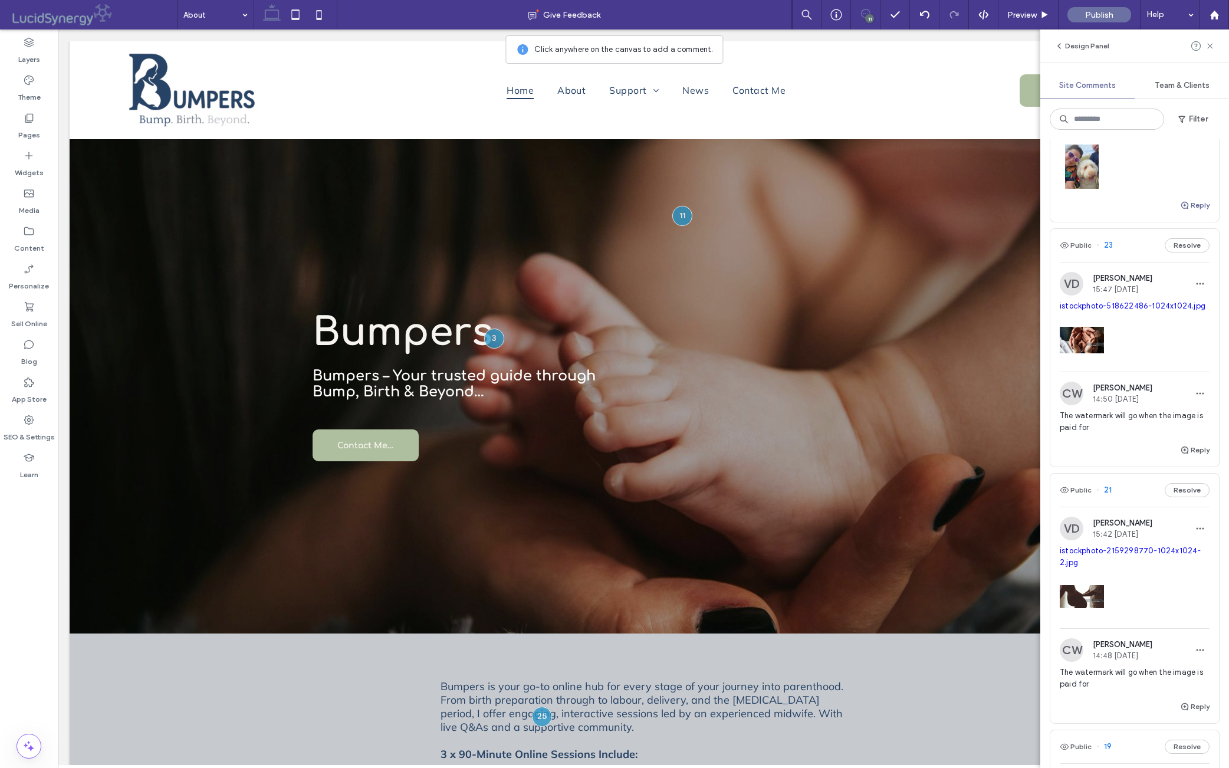
click at [978, 212] on button "Reply" at bounding box center [1194, 205] width 29 height 14
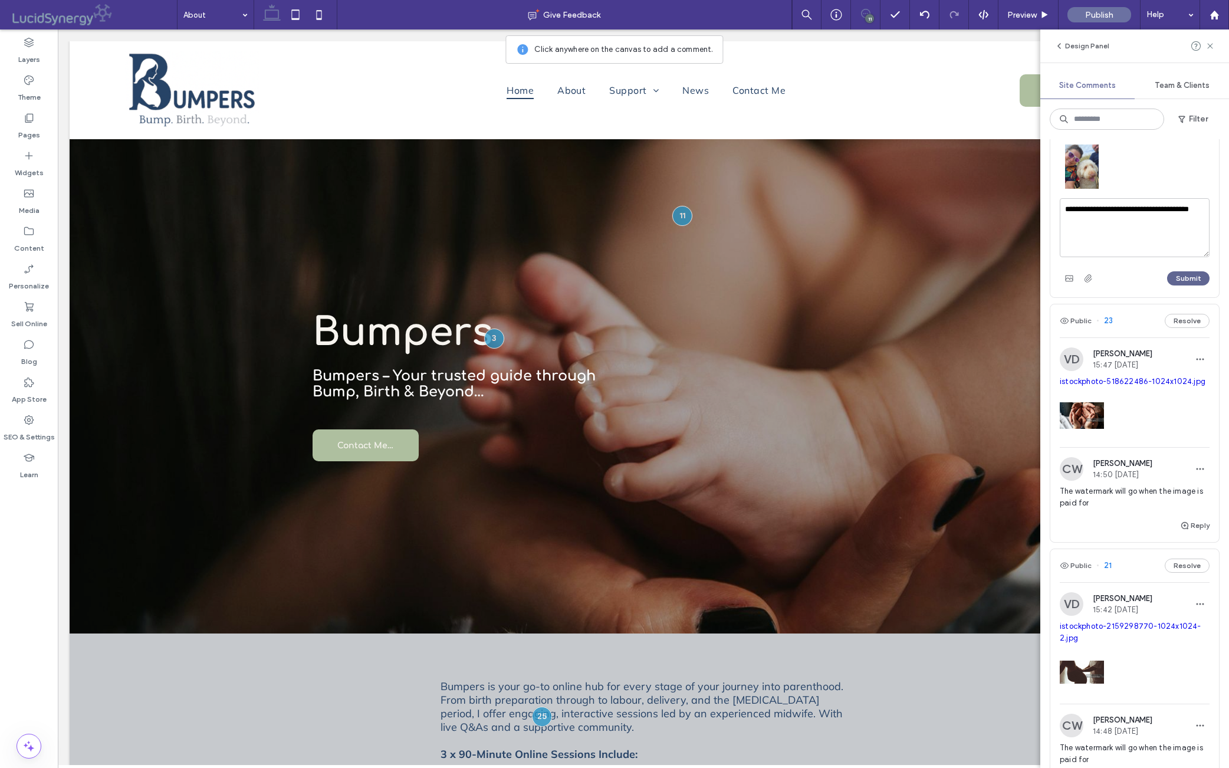
type textarea "**********"
click at [978, 286] on button "Submit" at bounding box center [1189, 278] width 42 height 14
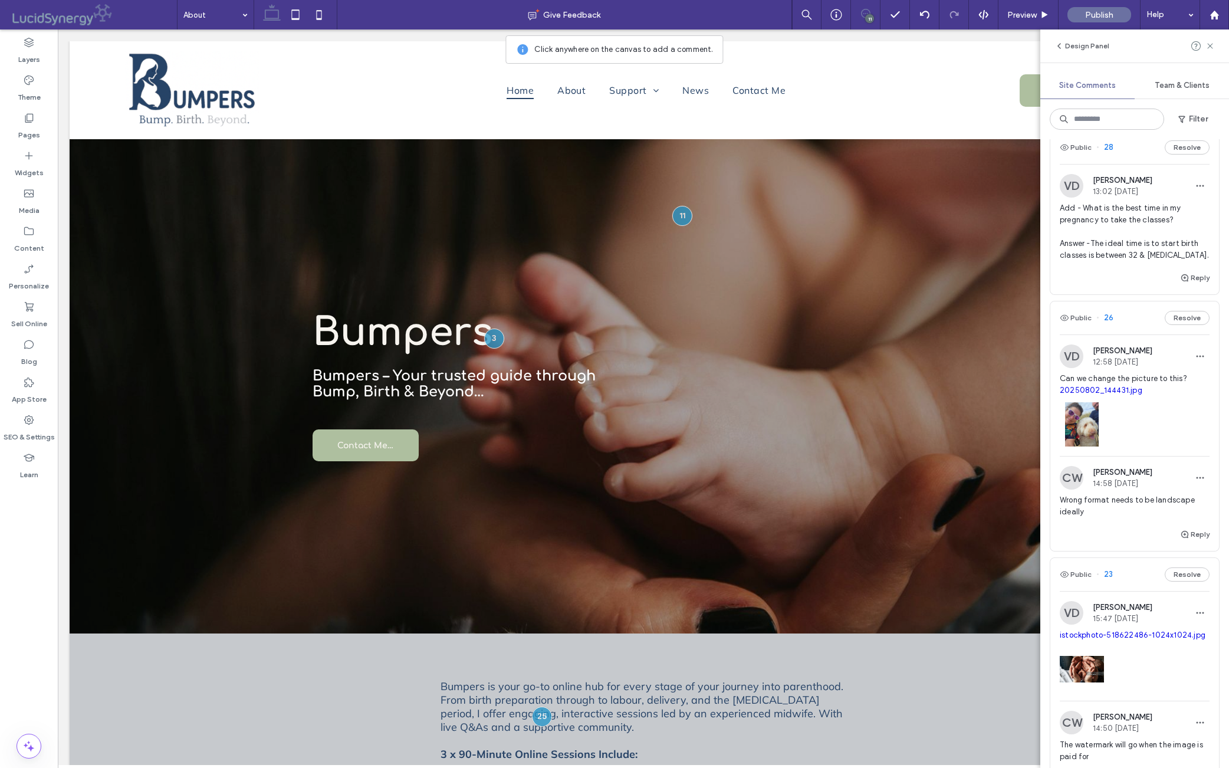
scroll to position [610, 0]
